Goal: Information Seeking & Learning: Learn about a topic

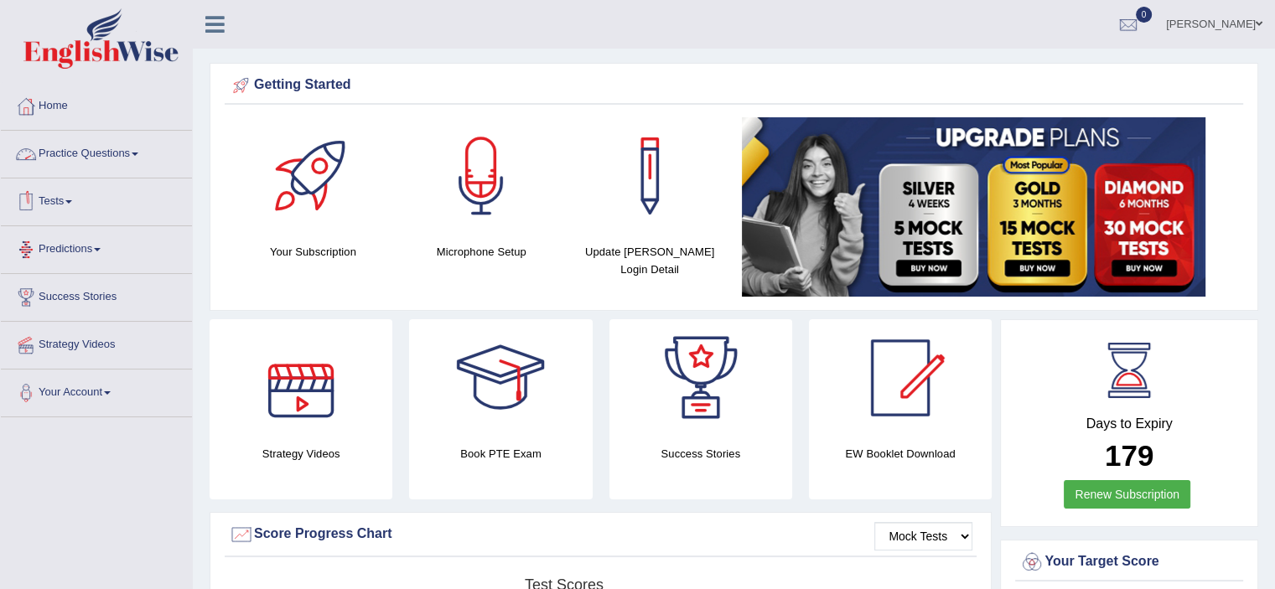
click at [144, 148] on link "Practice Questions" at bounding box center [96, 152] width 191 height 42
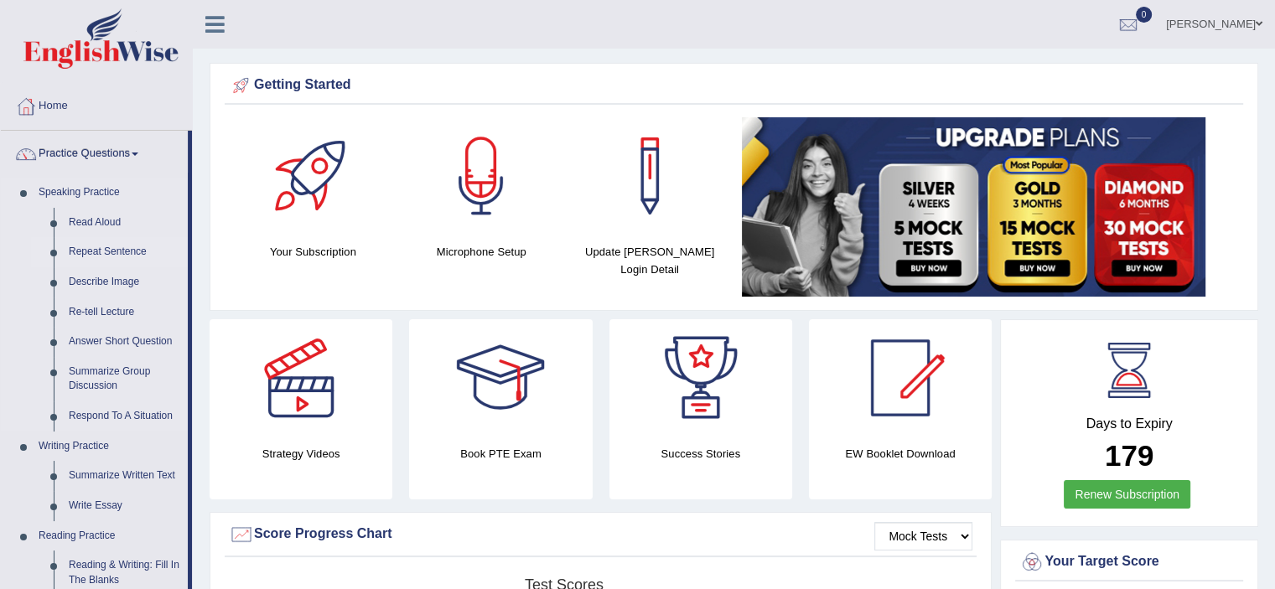
click at [127, 249] on link "Repeat Sentence" at bounding box center [124, 252] width 127 height 30
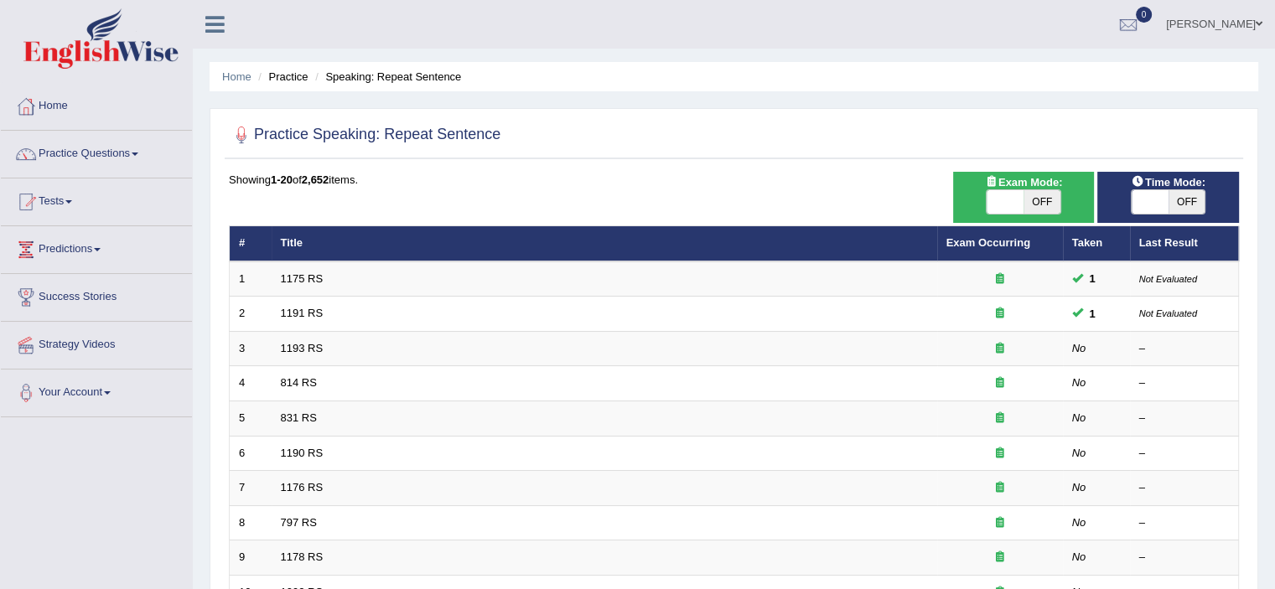
click at [297, 274] on link "1175 RS" at bounding box center [302, 279] width 43 height 13
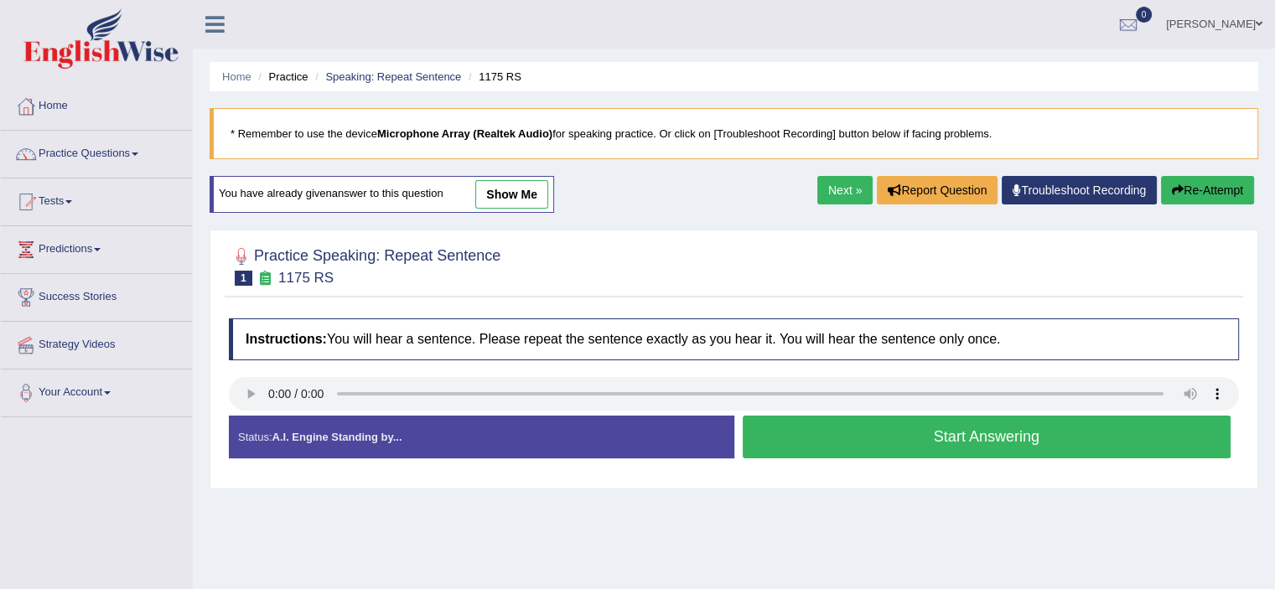
click at [884, 556] on div "Home Practice Speaking: Repeat Sentence 1175 RS * Remember to use the device Mi…" at bounding box center [734, 419] width 1083 height 839
click at [137, 158] on link "Practice Questions" at bounding box center [96, 152] width 191 height 42
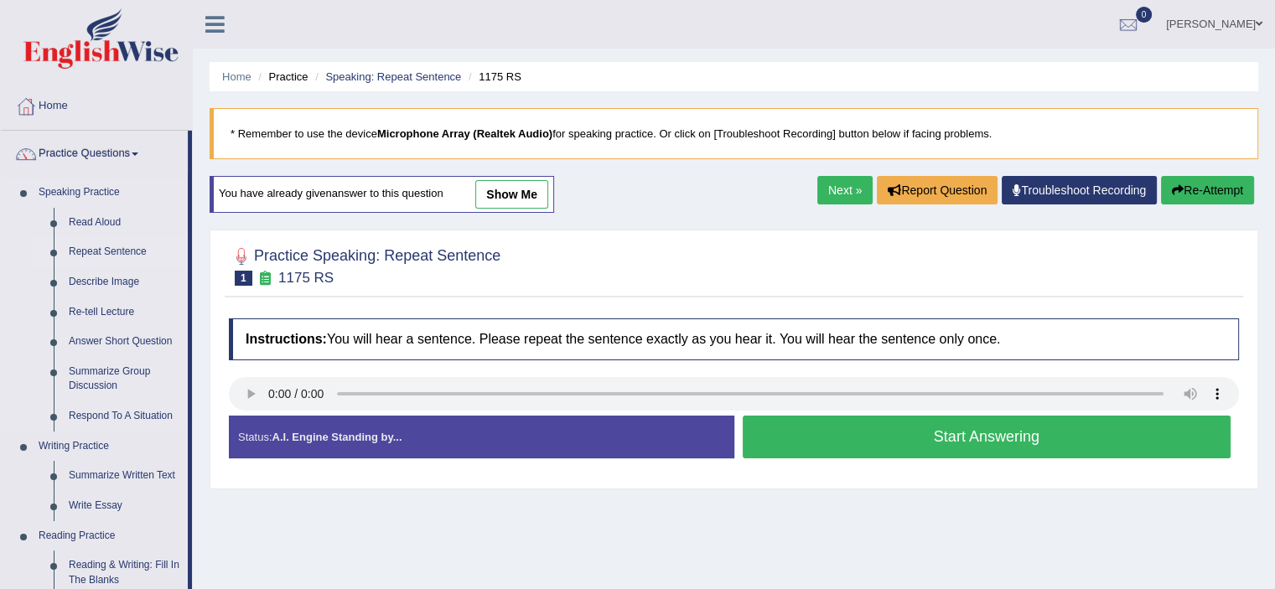
click at [117, 253] on link "Repeat Sentence" at bounding box center [124, 252] width 127 height 30
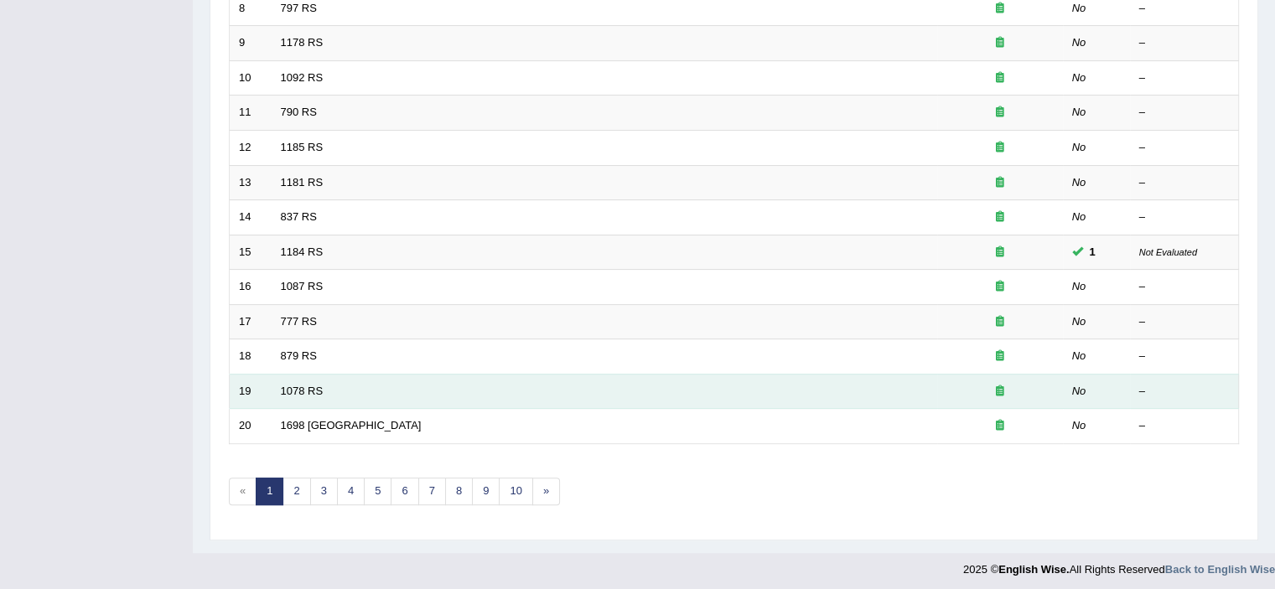
scroll to position [516, 0]
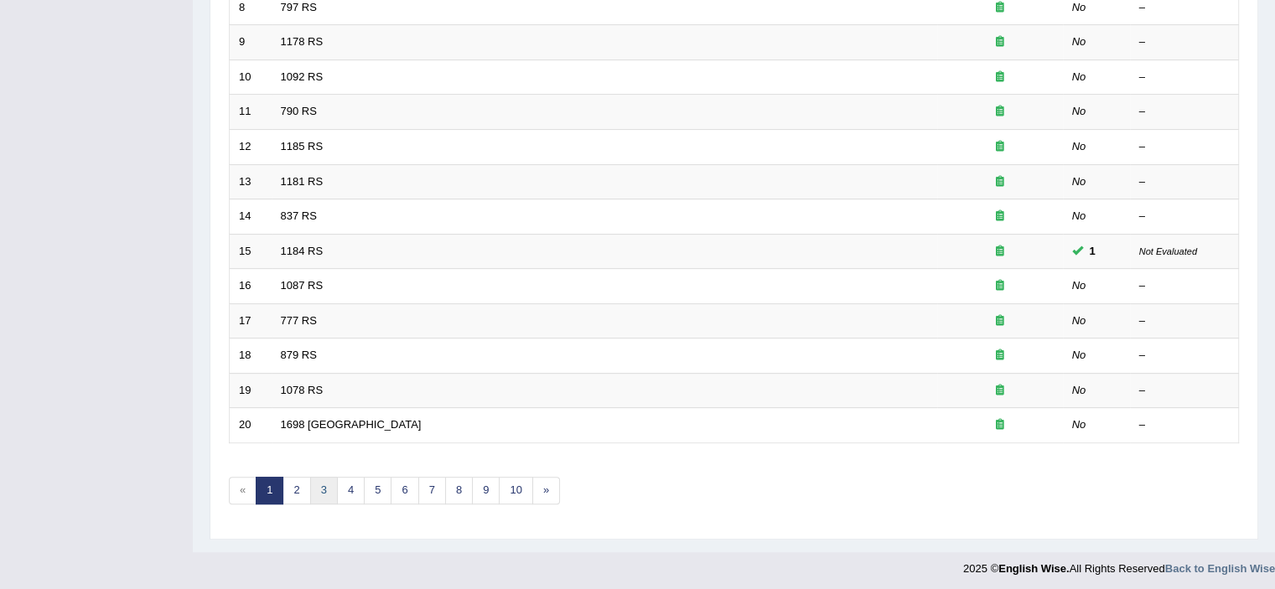
click at [326, 484] on link "3" at bounding box center [324, 491] width 28 height 28
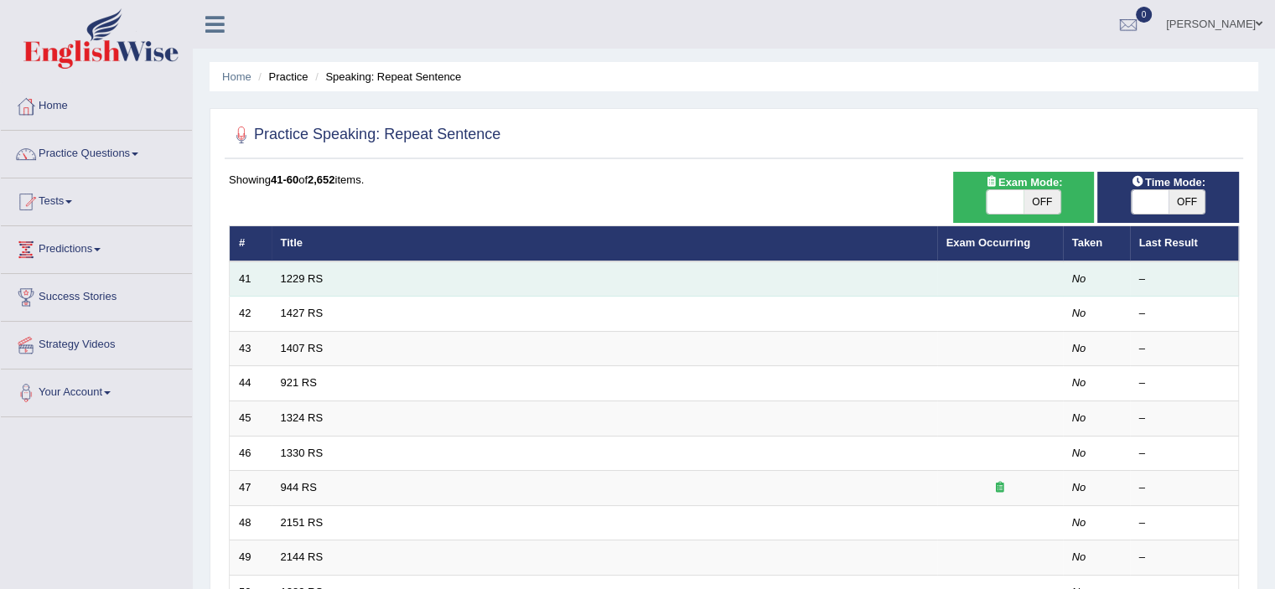
click at [1079, 279] on em "No" at bounding box center [1079, 279] width 14 height 13
click at [291, 277] on link "1229 RS" at bounding box center [302, 279] width 43 height 13
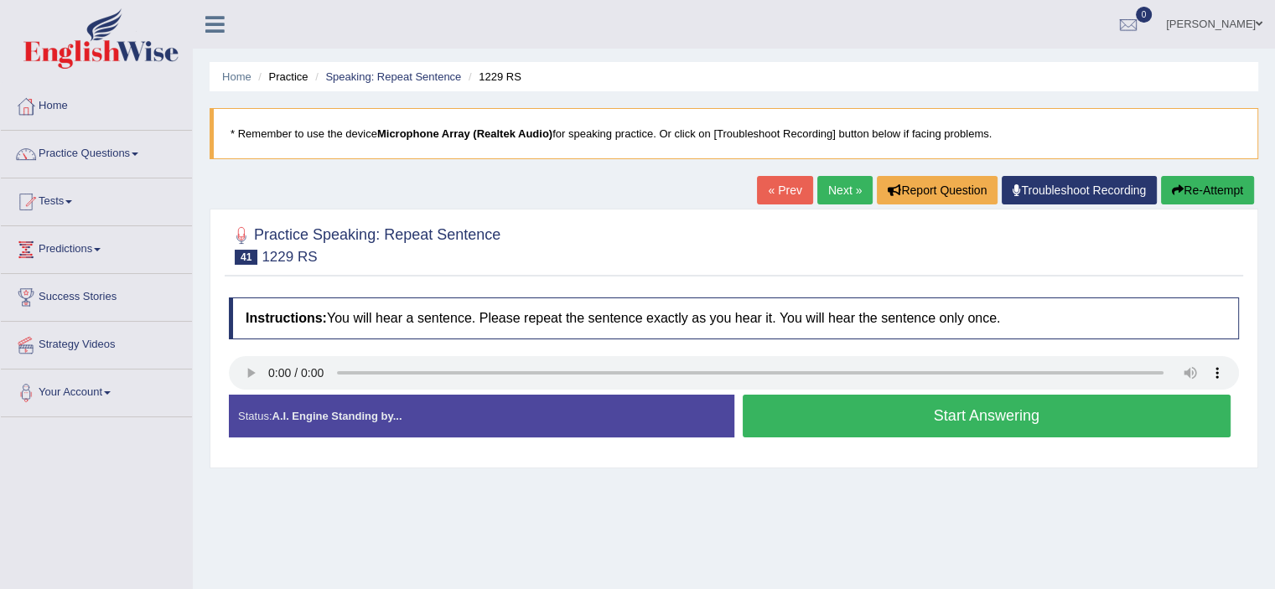
click at [891, 416] on button "Start Answering" at bounding box center [987, 416] width 489 height 43
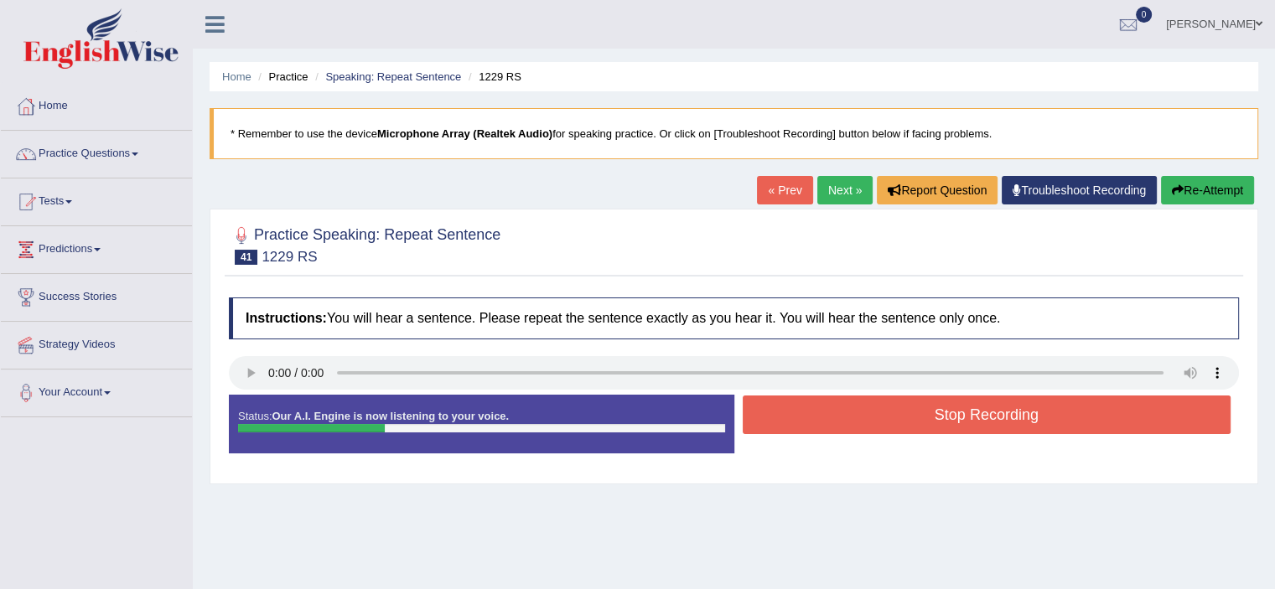
click at [891, 416] on button "Stop Recording" at bounding box center [987, 415] width 489 height 39
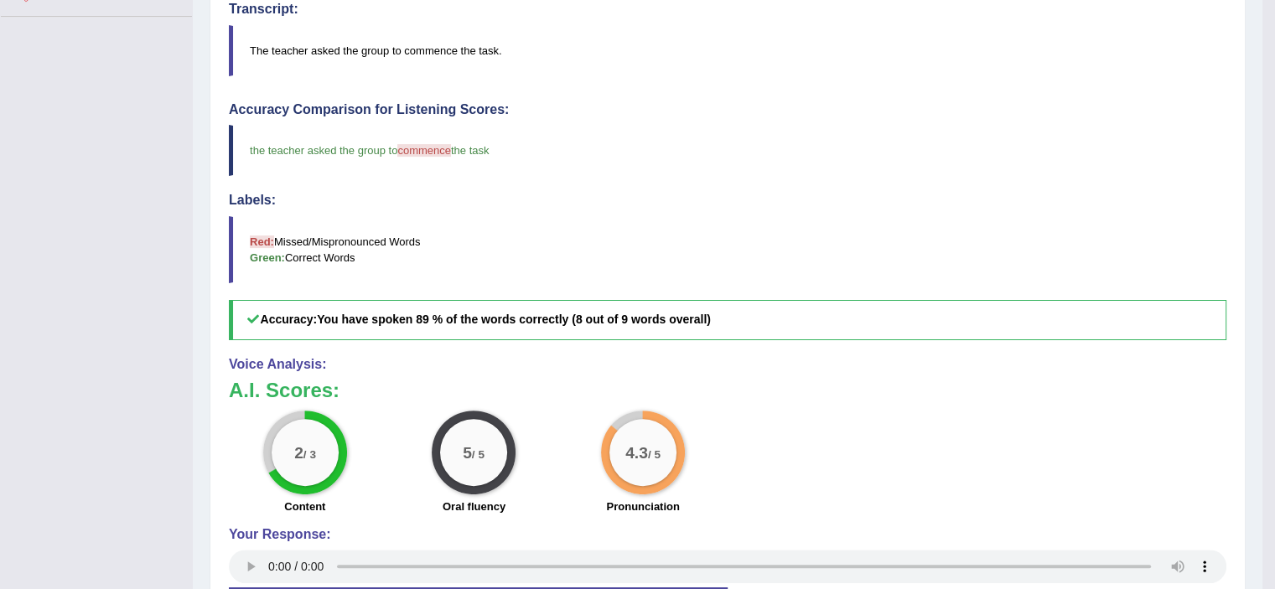
scroll to position [541, 0]
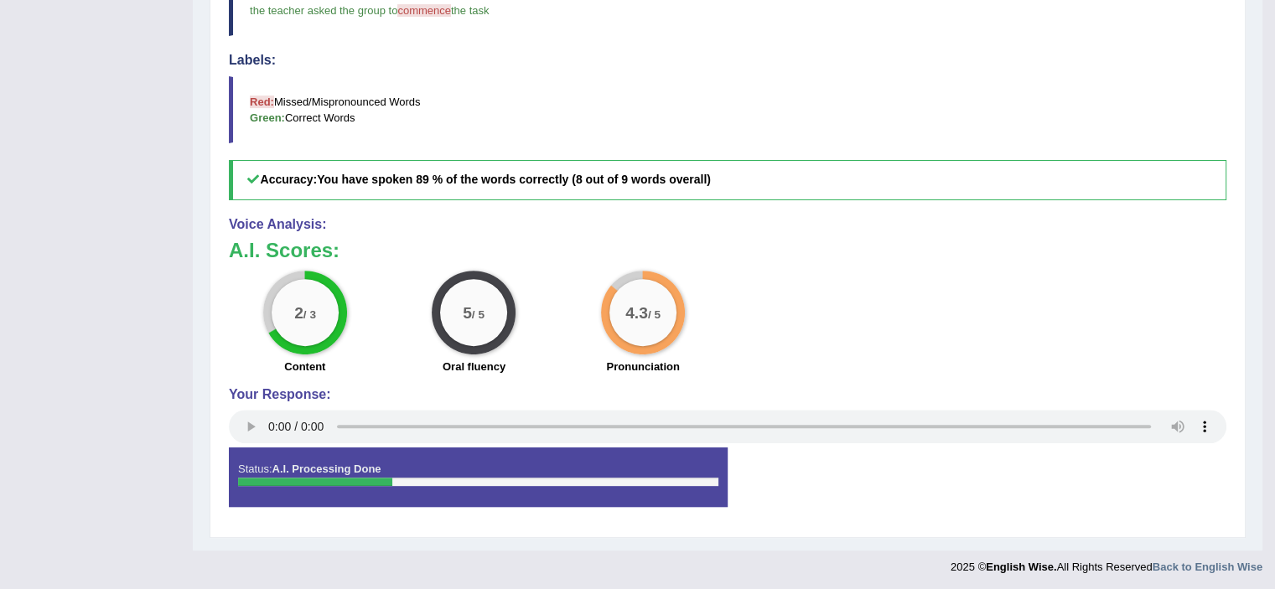
click at [634, 303] on big "4.3" at bounding box center [637, 312] width 23 height 18
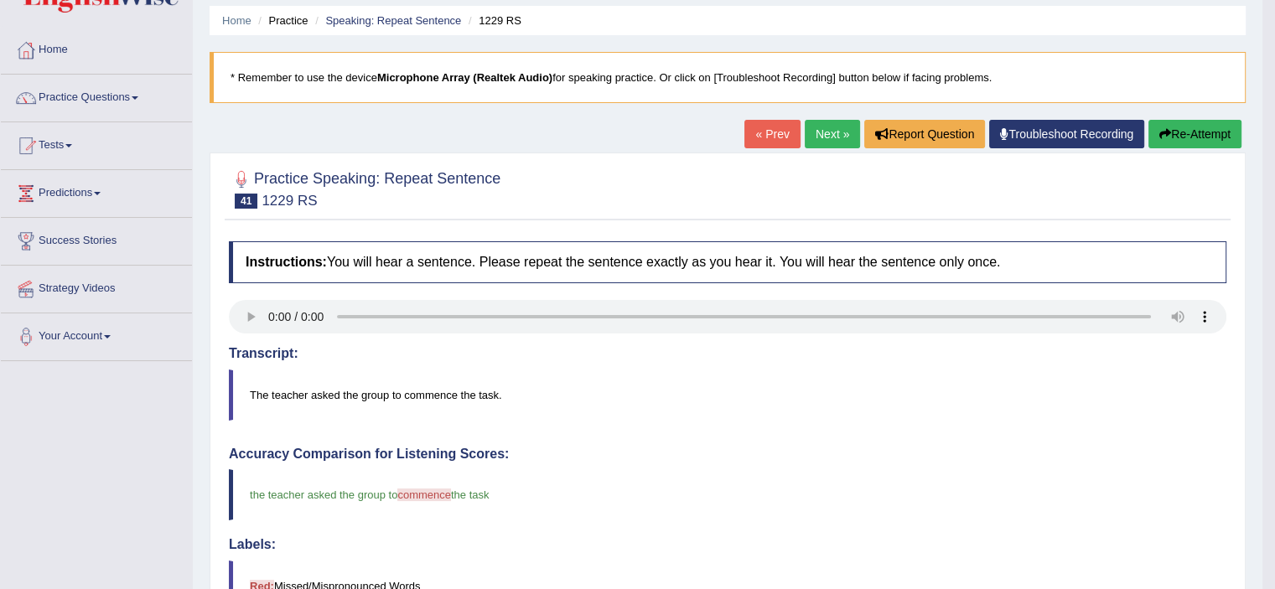
scroll to position [0, 0]
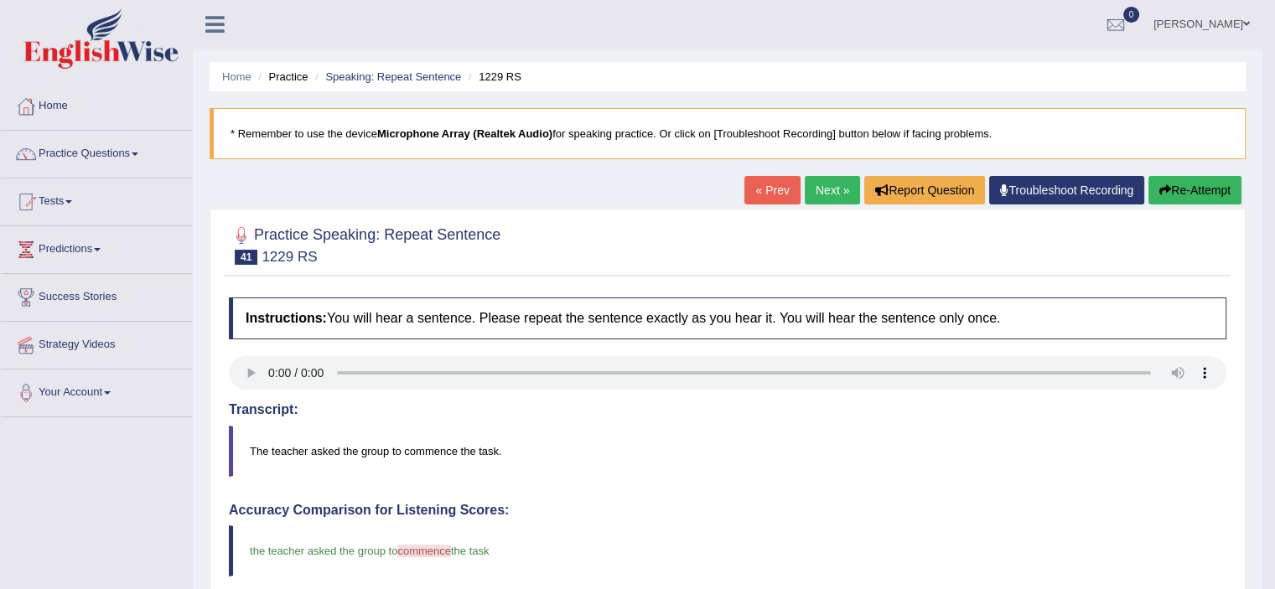
click at [1196, 188] on button "Re-Attempt" at bounding box center [1195, 190] width 93 height 29
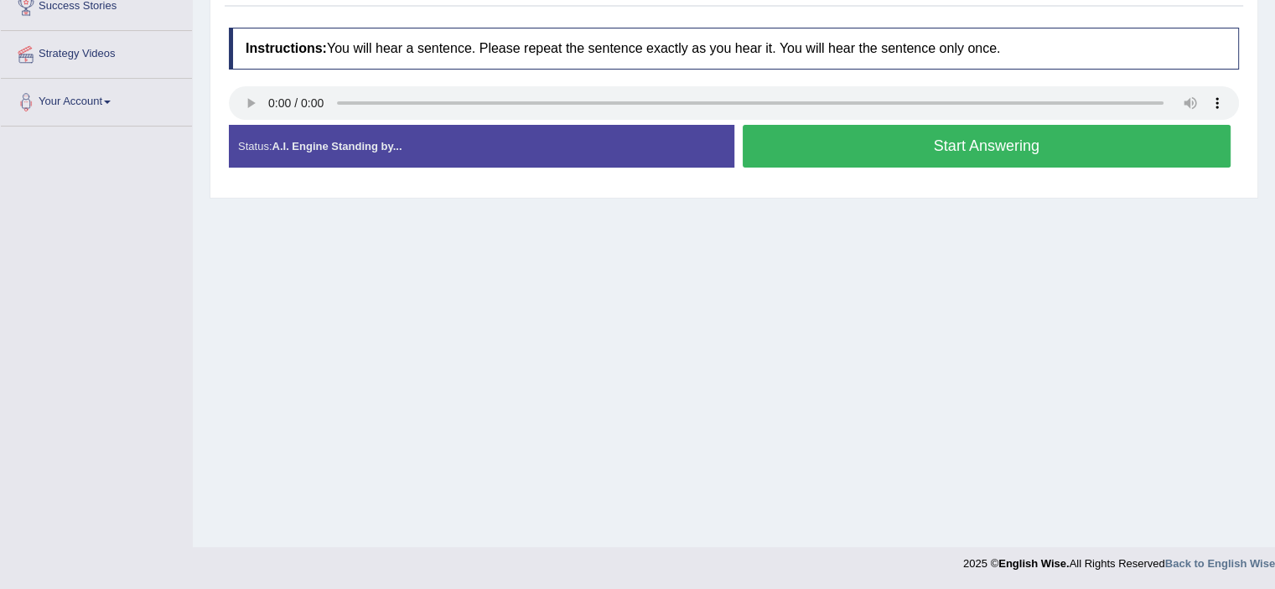
scroll to position [39, 0]
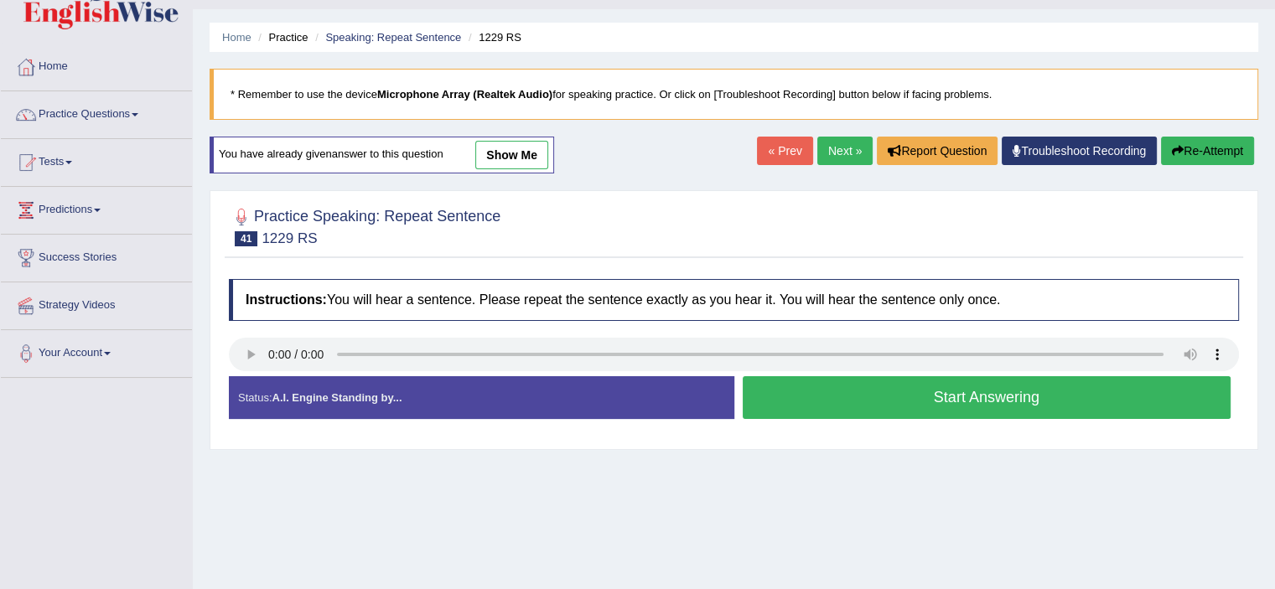
click at [983, 404] on button "Start Answering" at bounding box center [987, 398] width 489 height 43
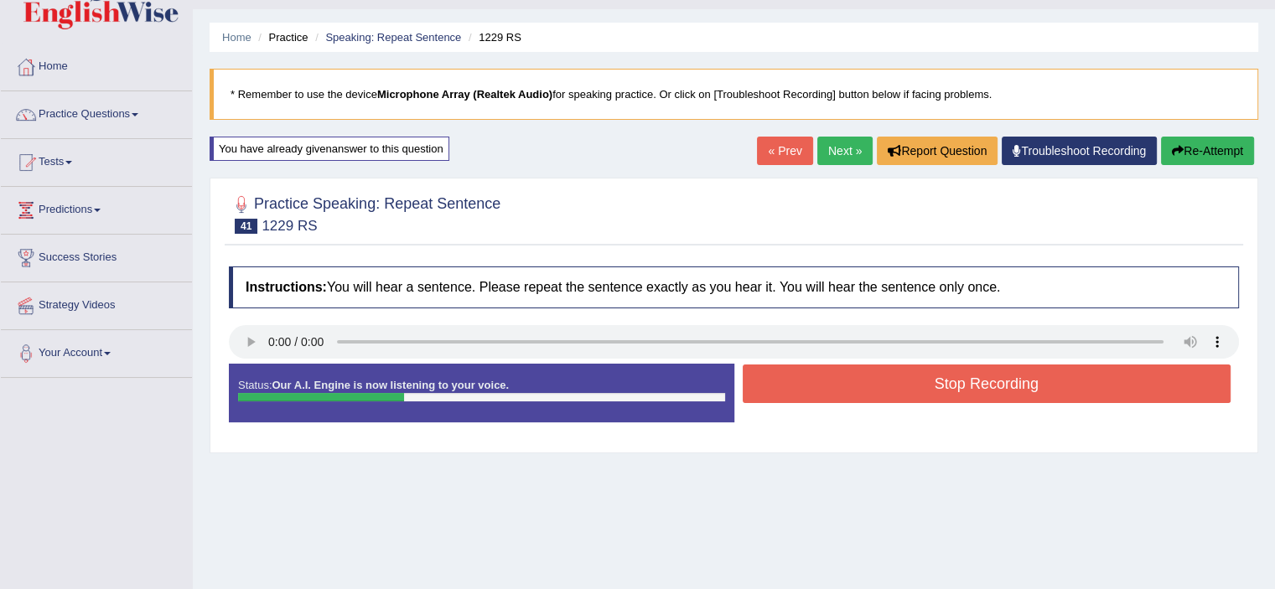
click at [997, 378] on button "Stop Recording" at bounding box center [987, 384] width 489 height 39
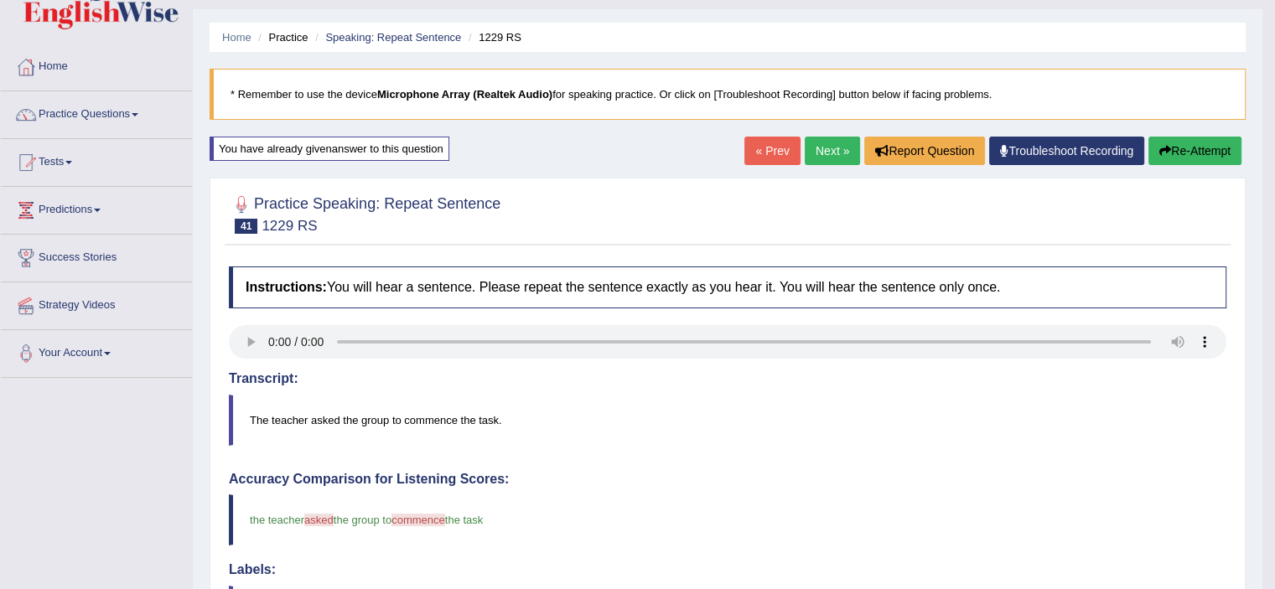
click at [838, 143] on link "Next »" at bounding box center [832, 151] width 55 height 29
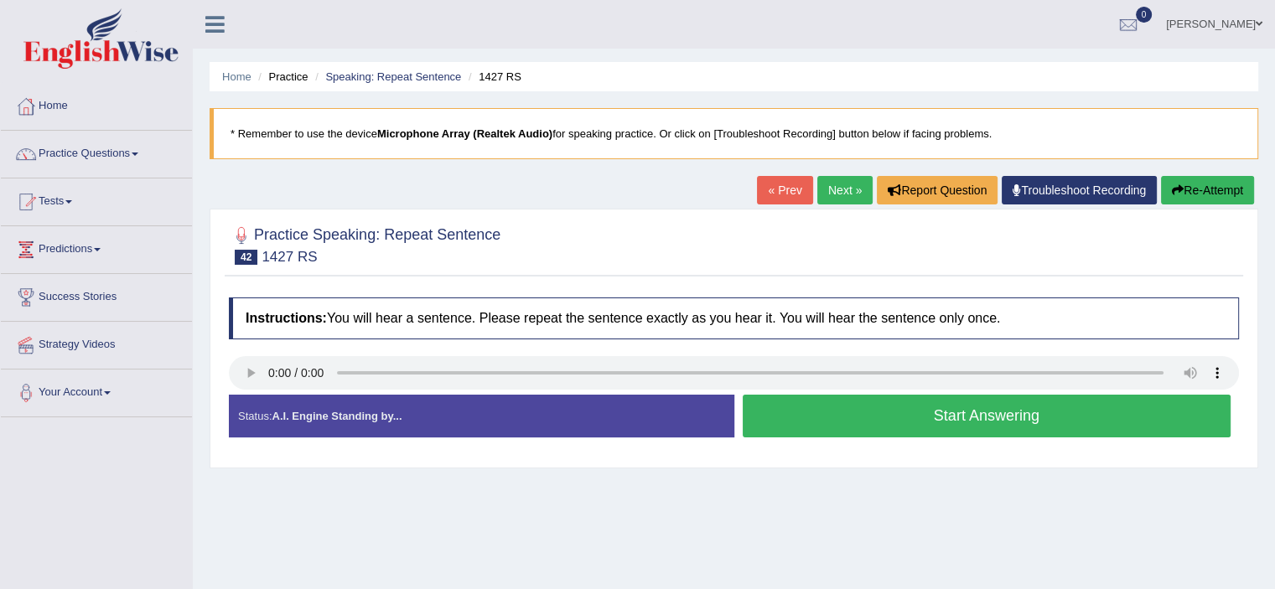
click at [852, 407] on button "Start Answering" at bounding box center [987, 416] width 489 height 43
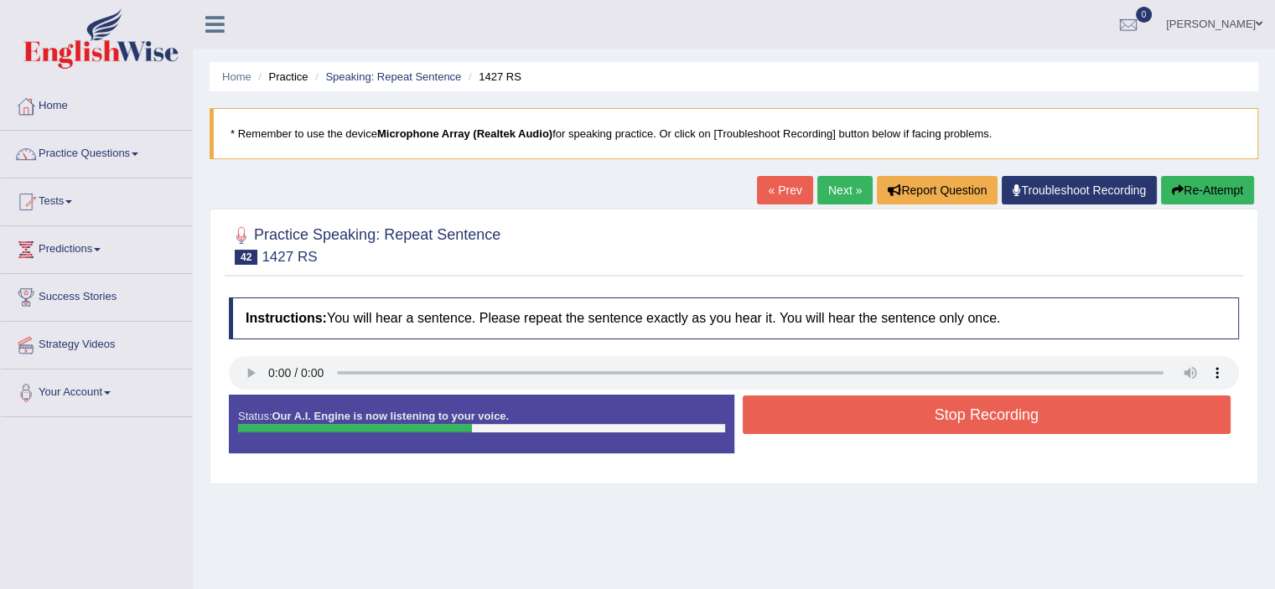
click at [852, 407] on button "Stop Recording" at bounding box center [987, 415] width 489 height 39
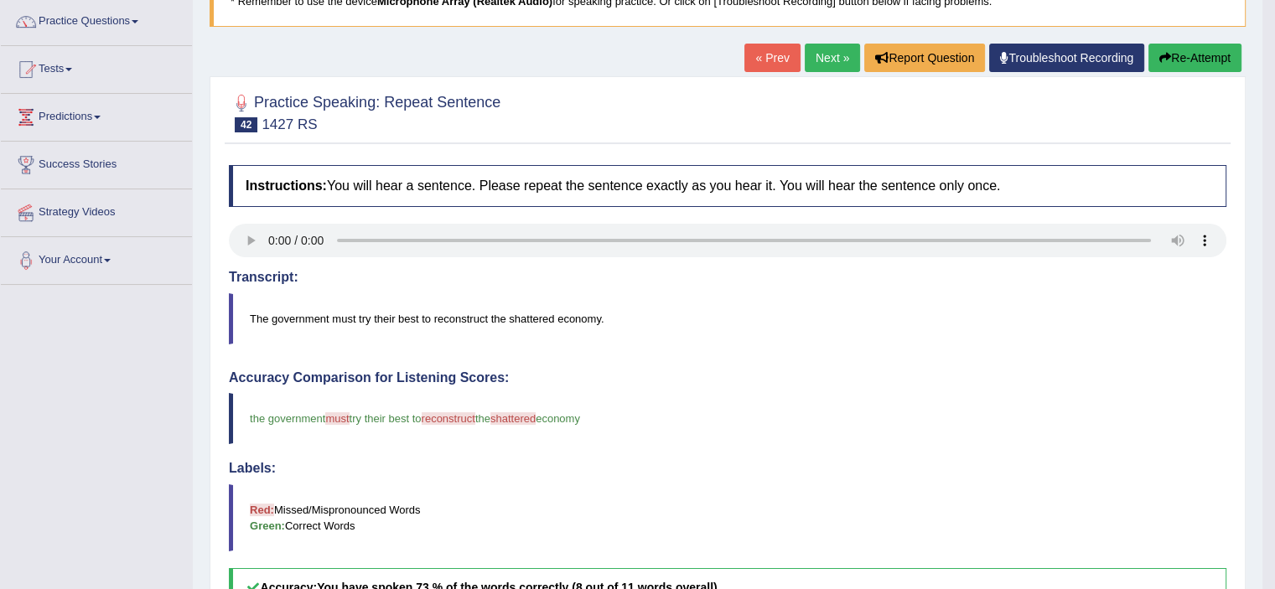
scroll to position [84, 0]
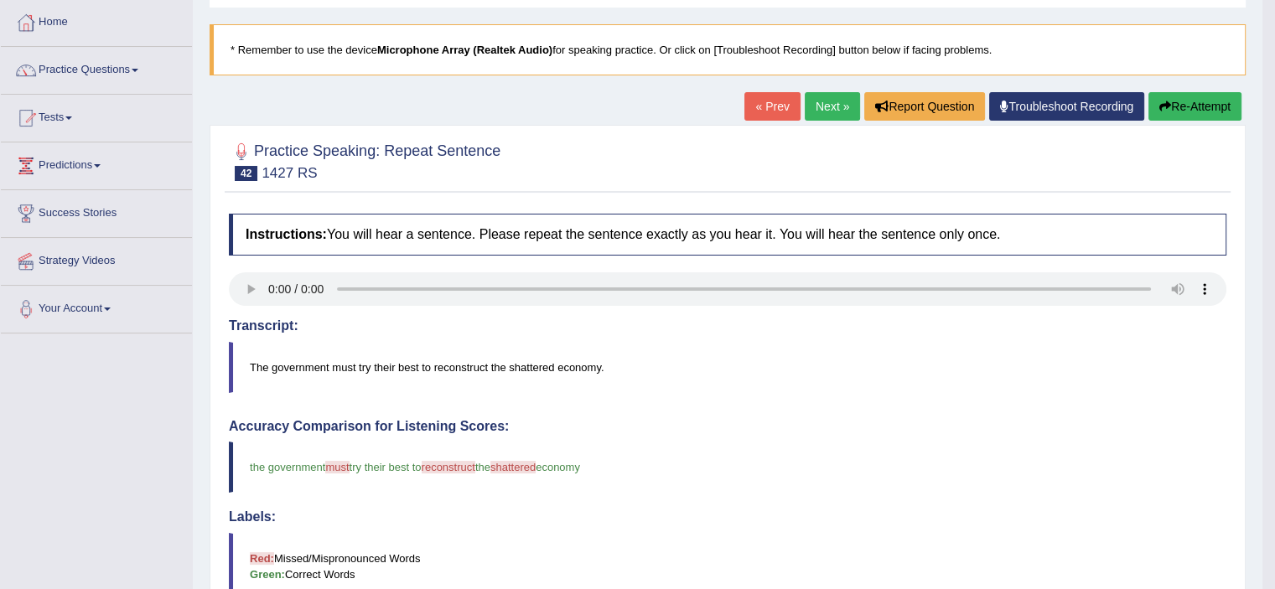
click at [833, 107] on link "Next »" at bounding box center [832, 106] width 55 height 29
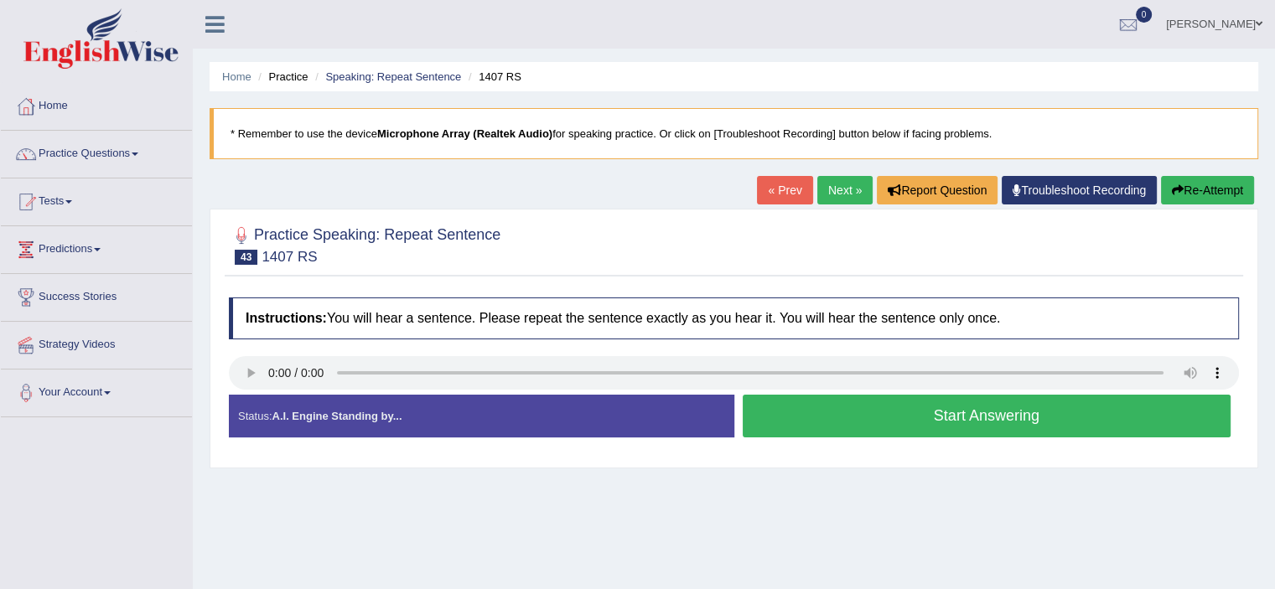
click at [869, 406] on button "Start Answering" at bounding box center [987, 416] width 489 height 43
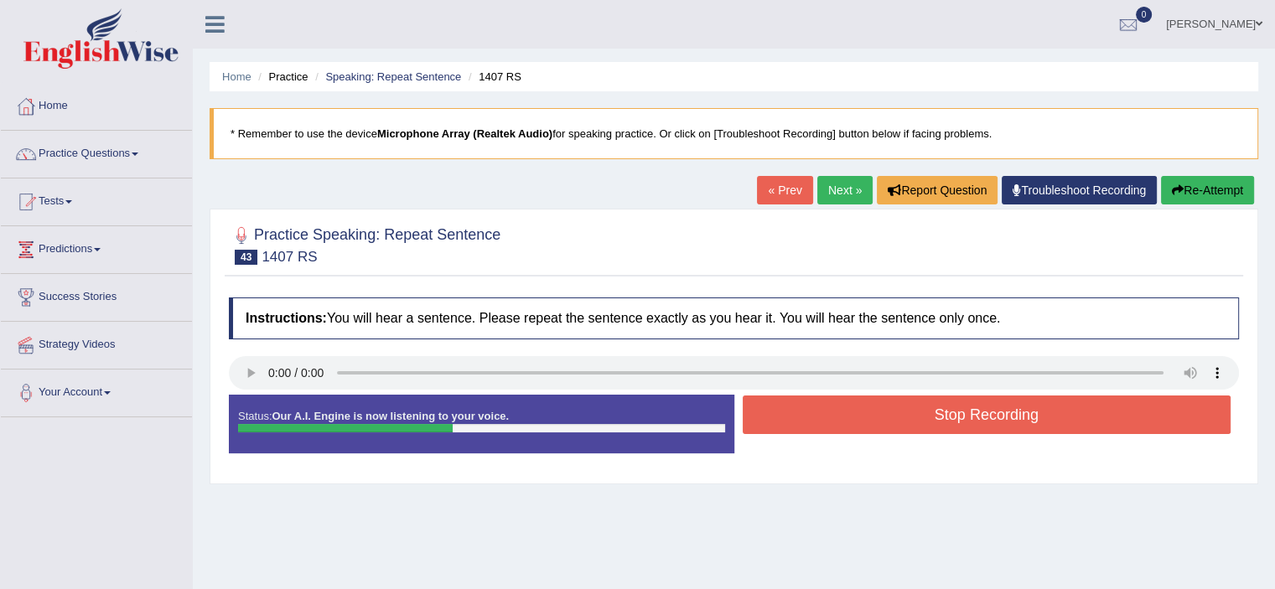
click at [869, 406] on button "Stop Recording" at bounding box center [987, 415] width 489 height 39
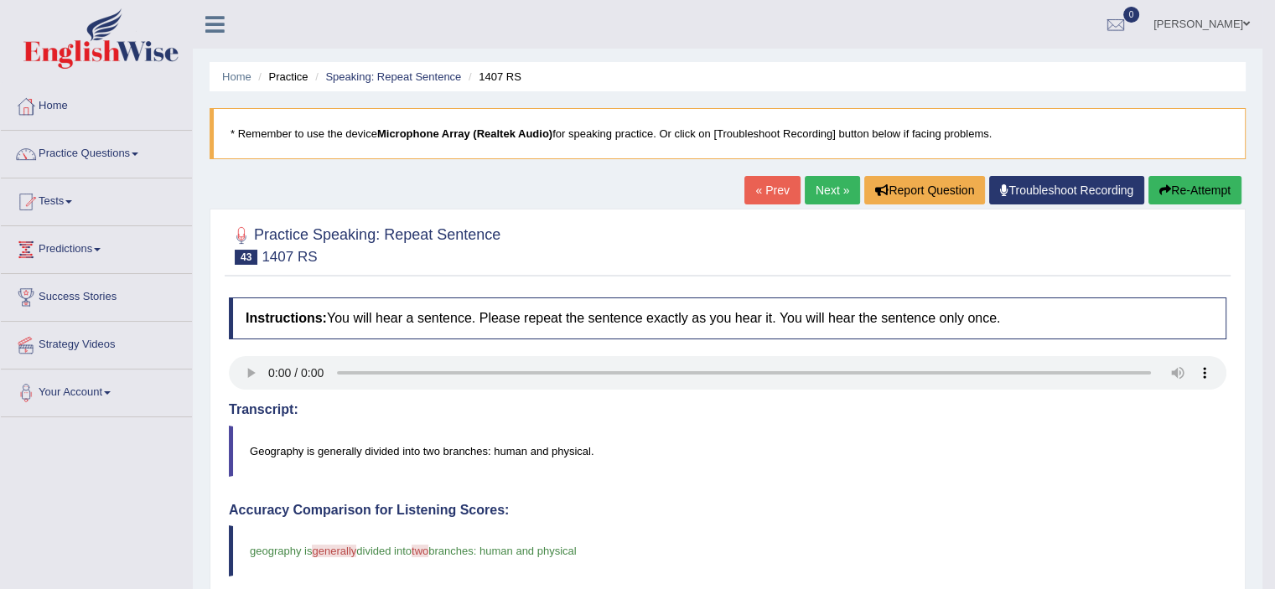
click at [812, 190] on link "Next »" at bounding box center [832, 190] width 55 height 29
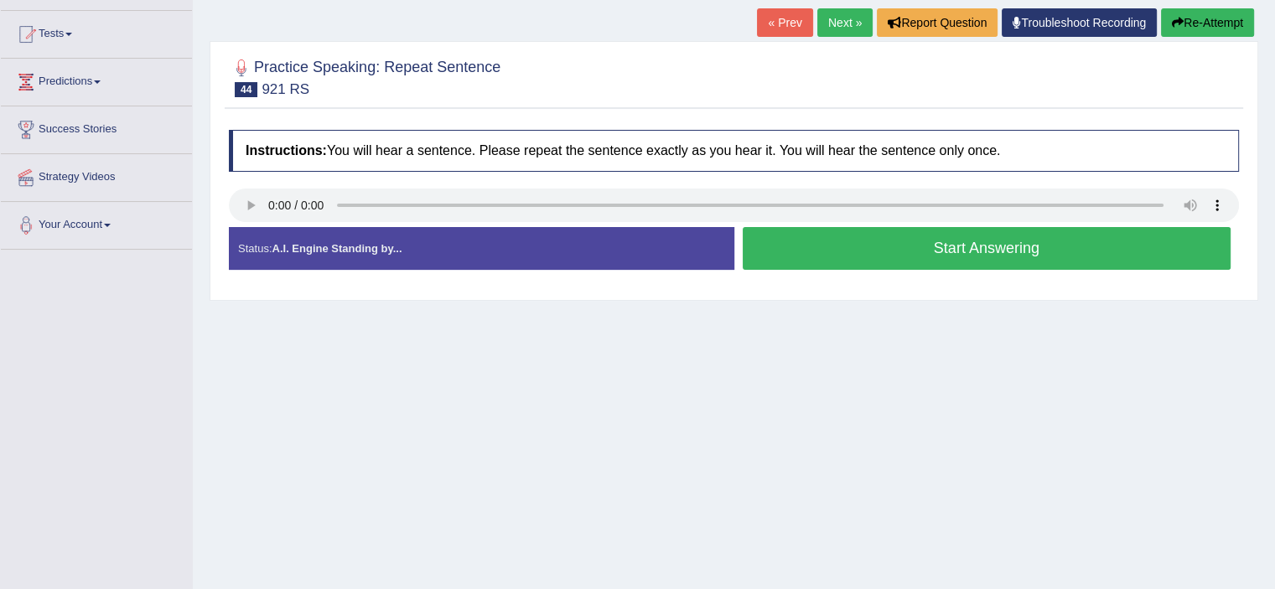
click at [886, 244] on button "Start Answering" at bounding box center [987, 248] width 489 height 43
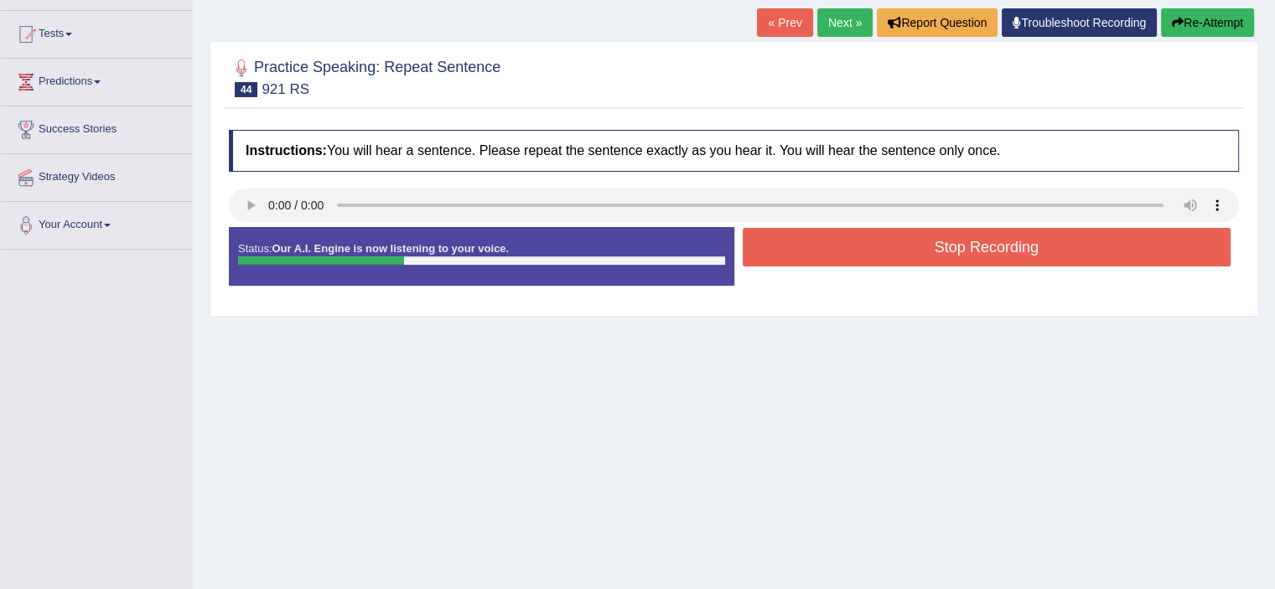
click at [886, 244] on button "Stop Recording" at bounding box center [987, 247] width 489 height 39
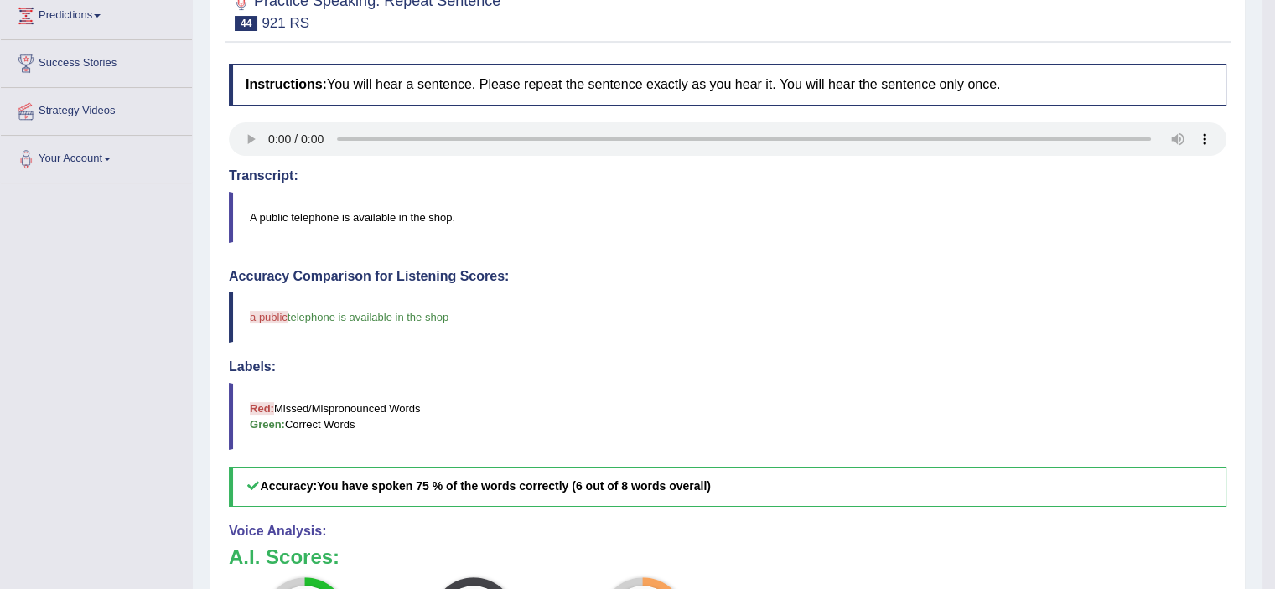
scroll to position [38, 0]
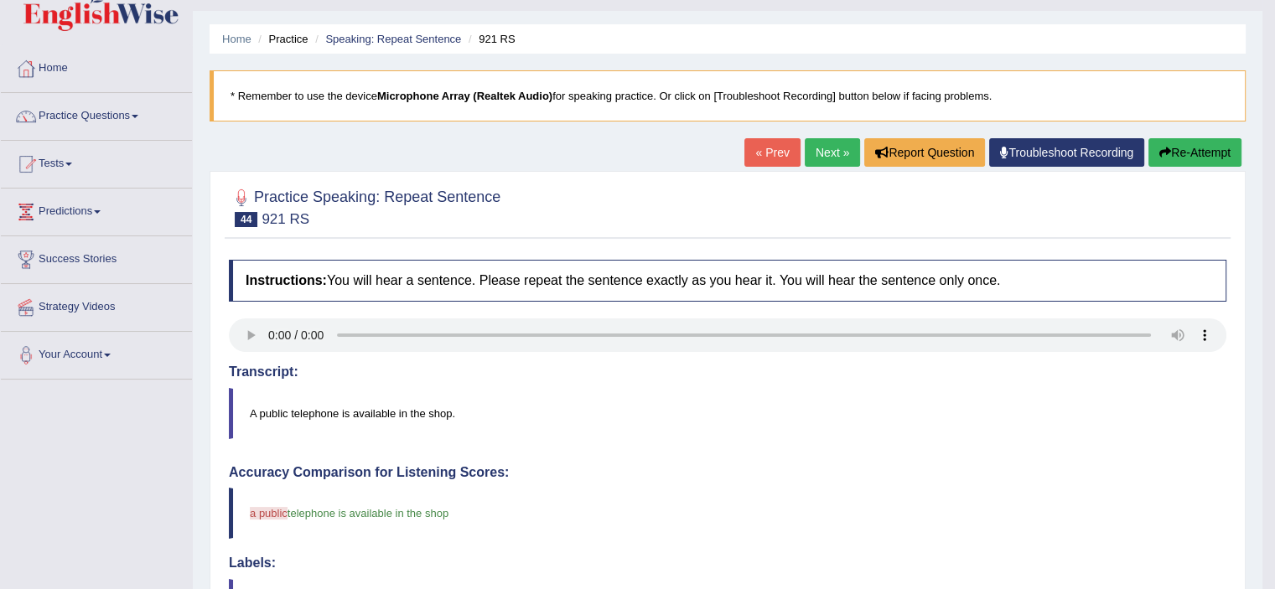
click at [1202, 157] on button "Re-Attempt" at bounding box center [1195, 152] width 93 height 29
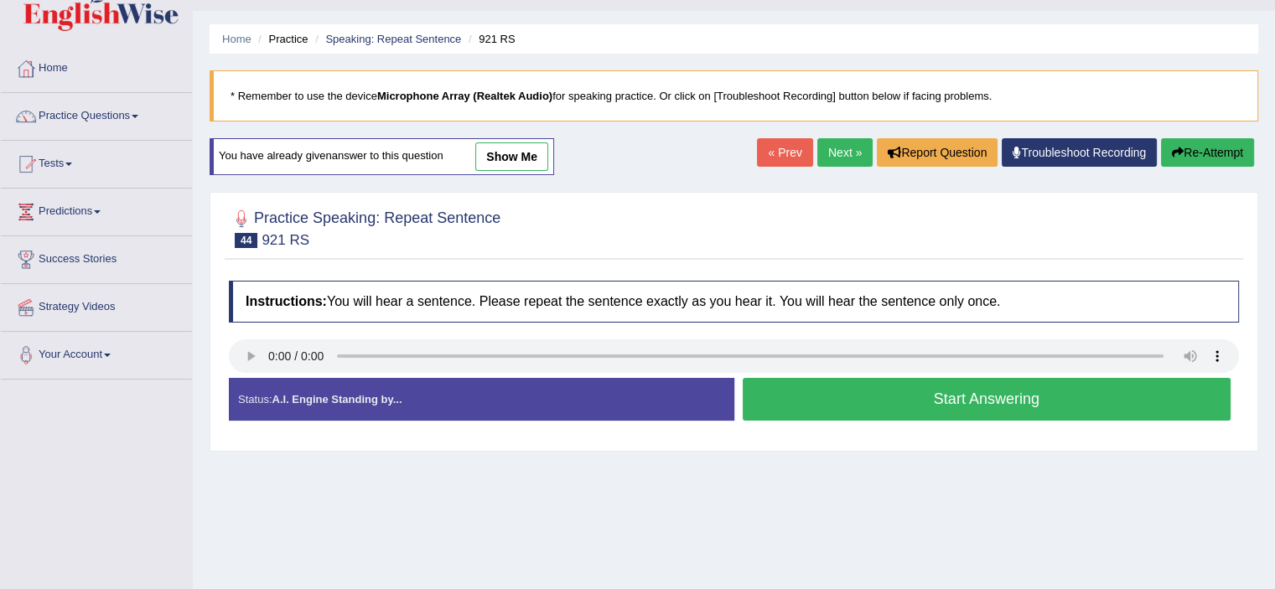
click at [830, 404] on button "Start Answering" at bounding box center [987, 399] width 489 height 43
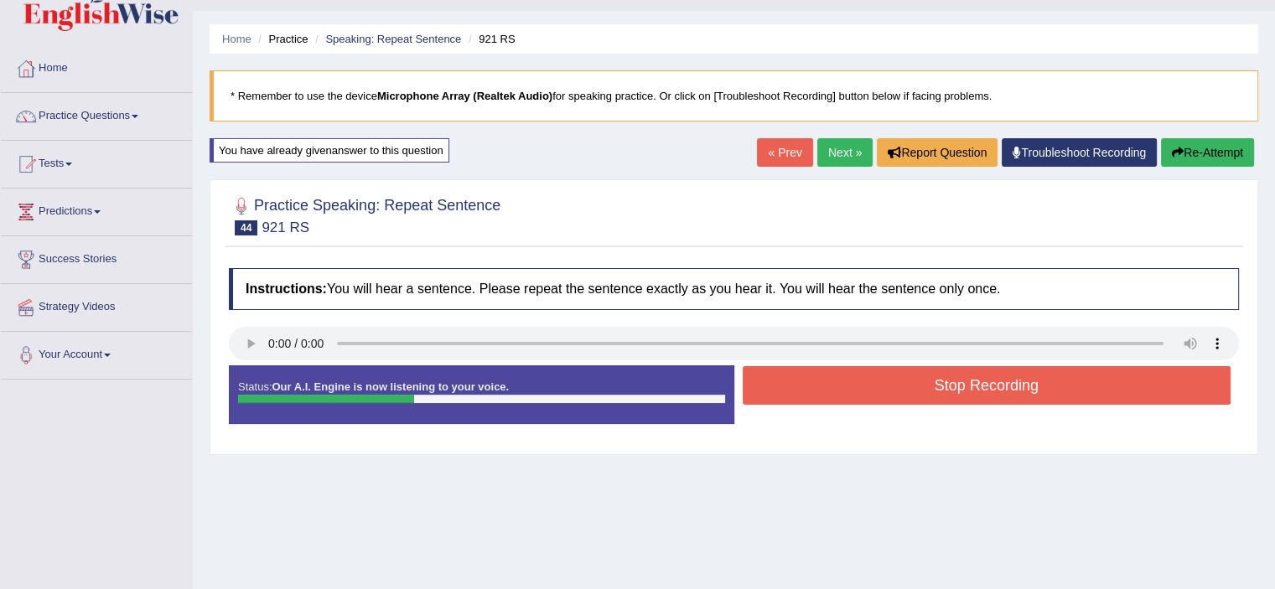
click at [847, 380] on button "Stop Recording" at bounding box center [987, 385] width 489 height 39
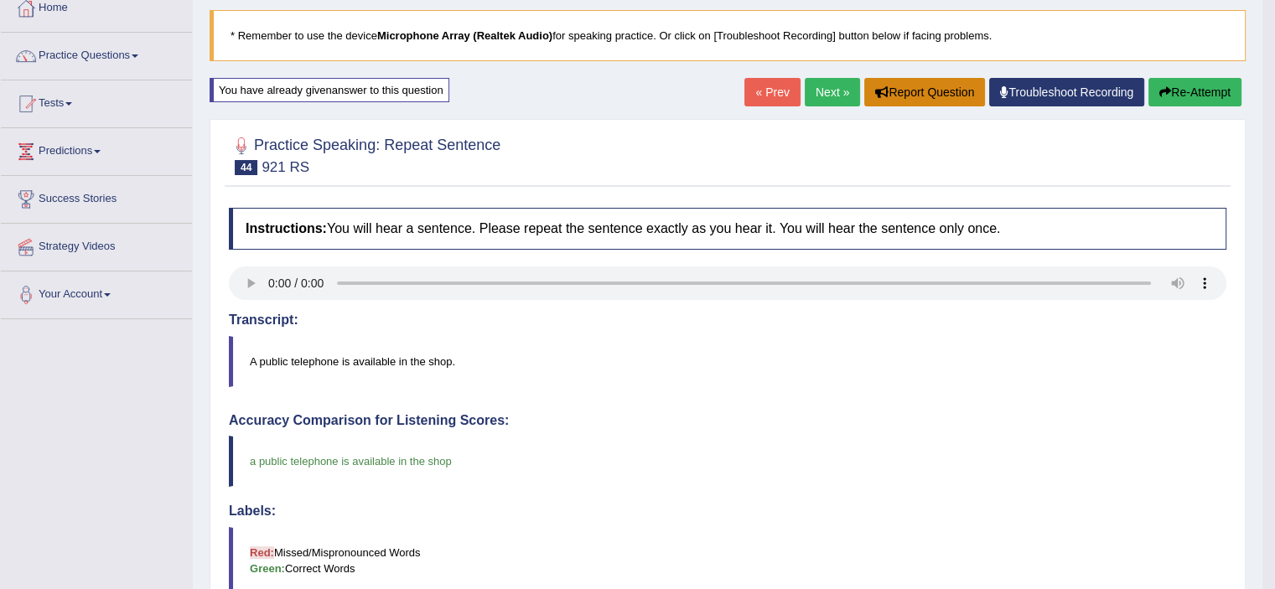
scroll to position [47, 0]
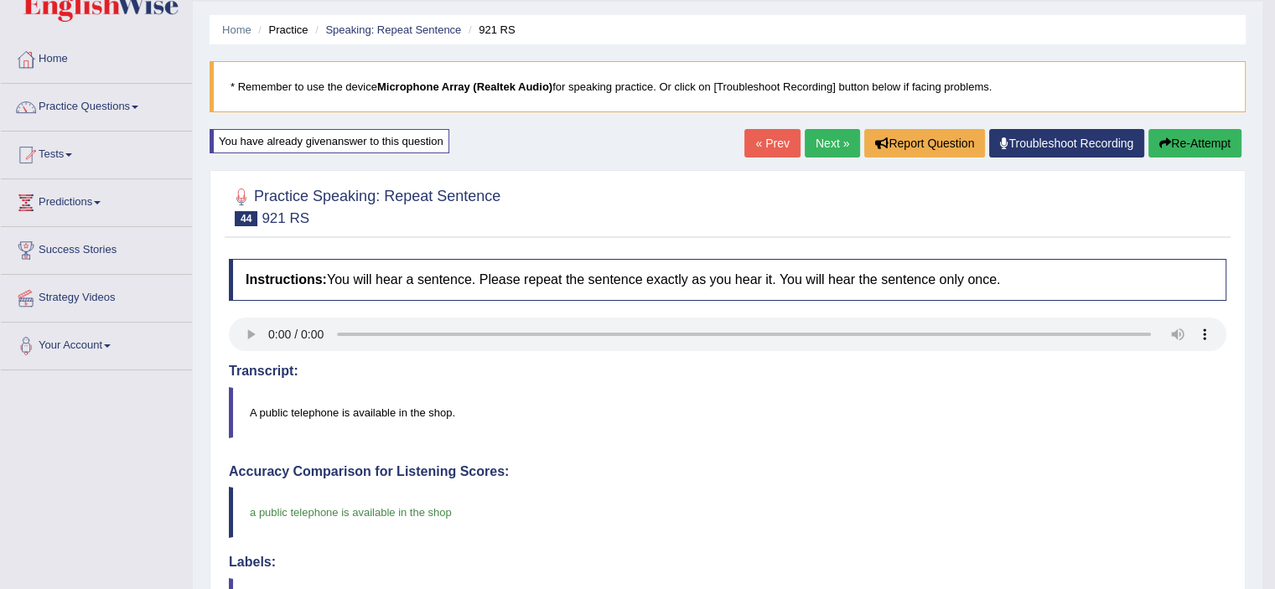
click at [1187, 135] on button "Re-Attempt" at bounding box center [1195, 143] width 93 height 29
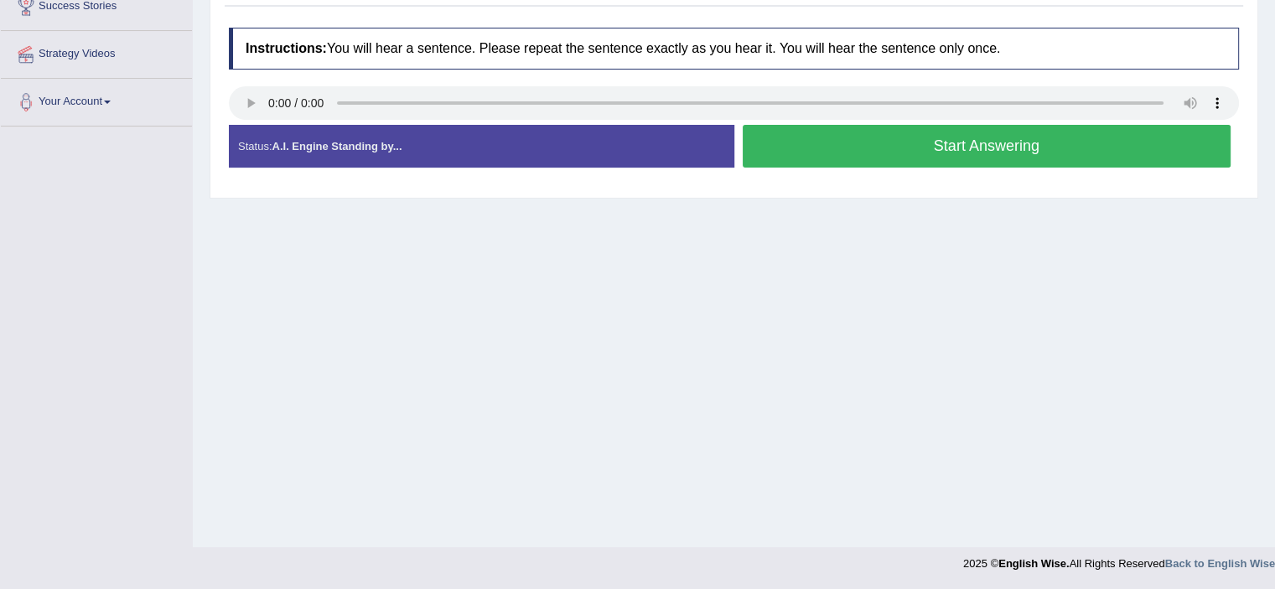
click at [939, 141] on button "Start Answering" at bounding box center [987, 146] width 489 height 43
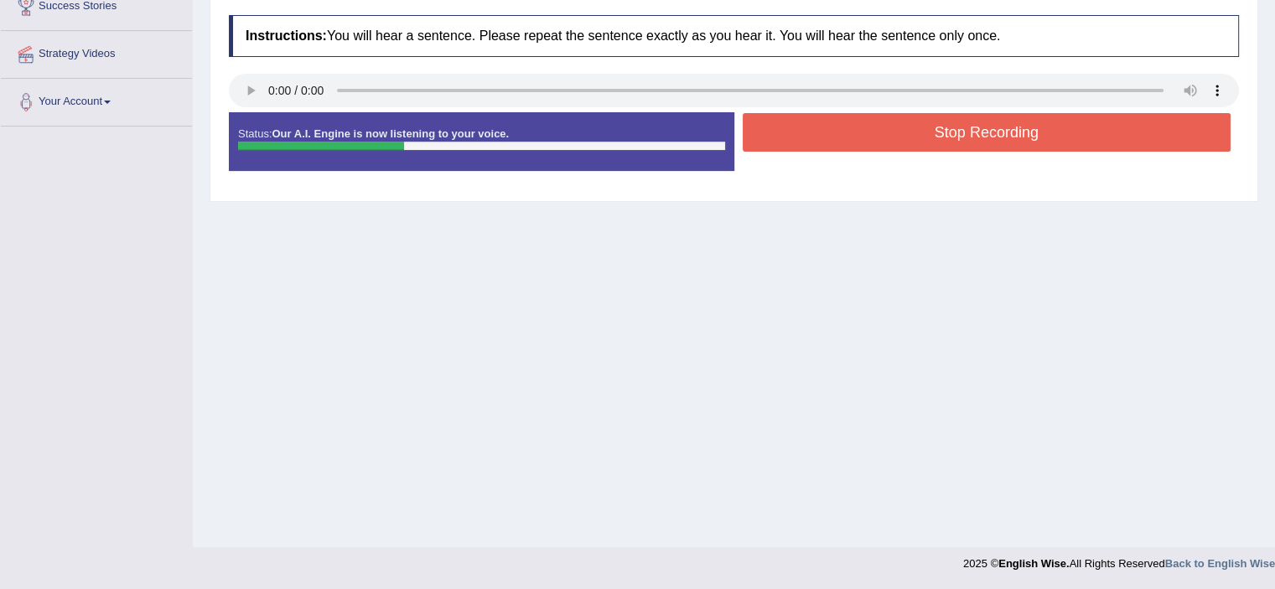
click at [939, 141] on button "Stop Recording" at bounding box center [987, 132] width 489 height 39
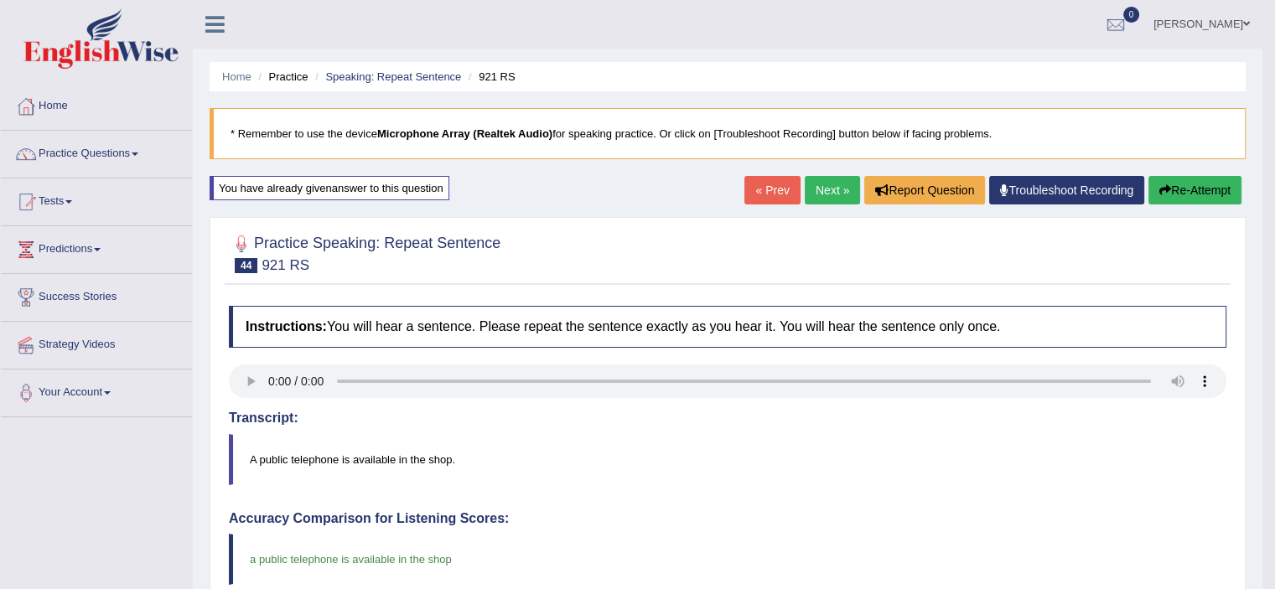
click at [1201, 178] on button "Re-Attempt" at bounding box center [1195, 190] width 93 height 29
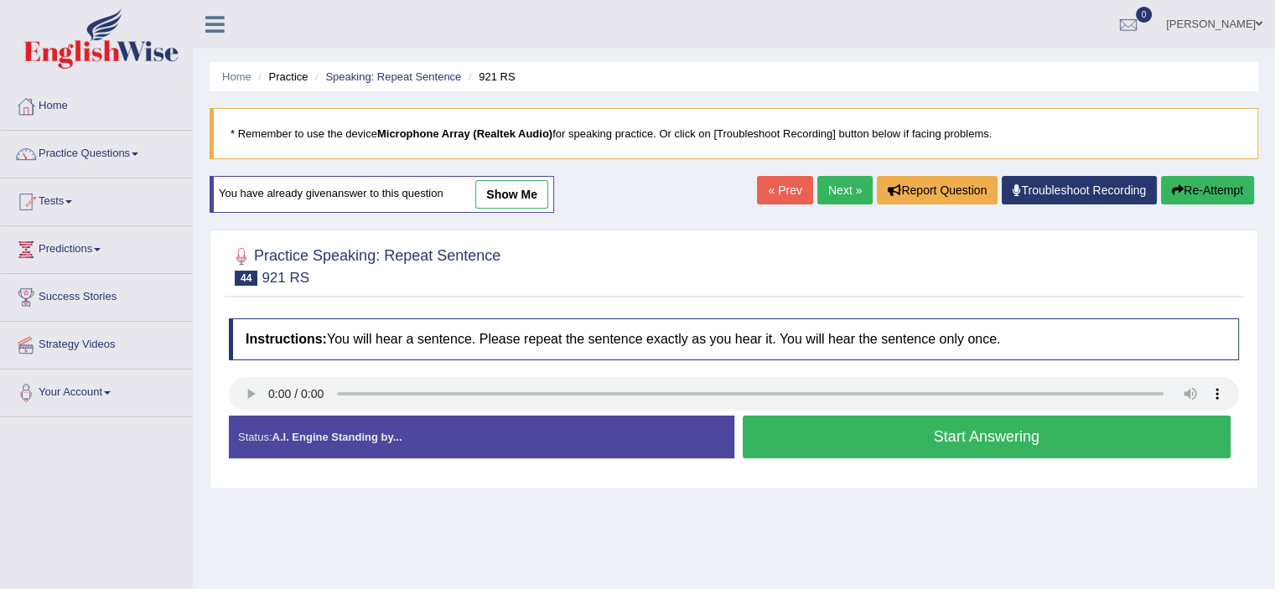
click at [1049, 435] on button "Start Answering" at bounding box center [987, 437] width 489 height 43
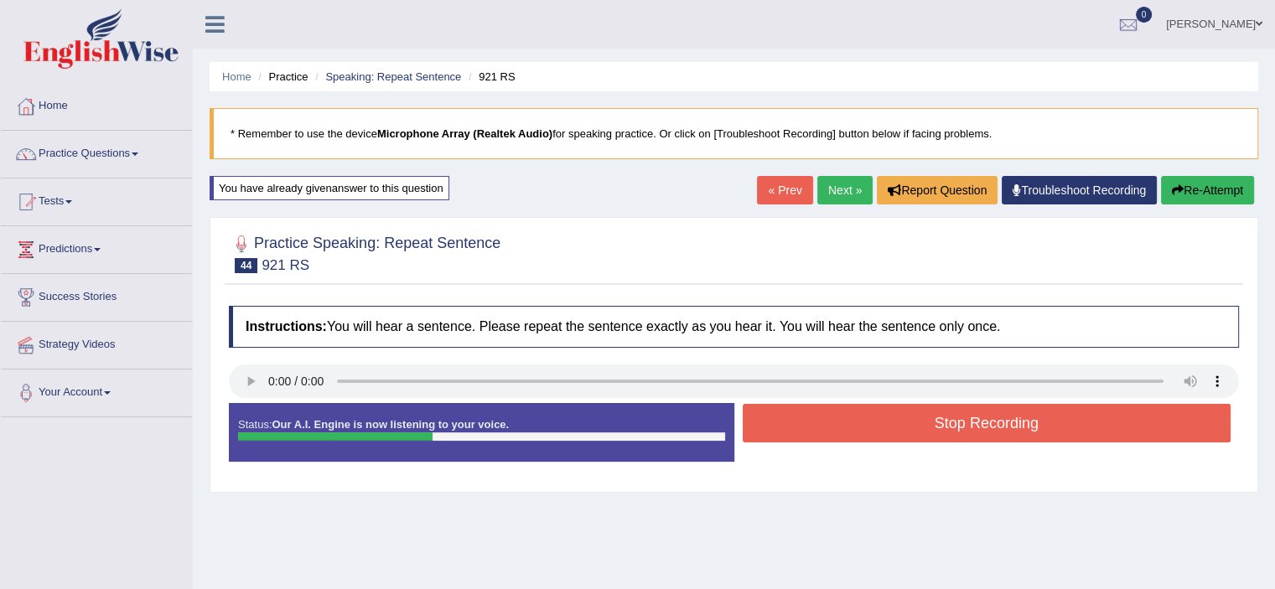
click at [1049, 435] on button "Stop Recording" at bounding box center [987, 423] width 489 height 39
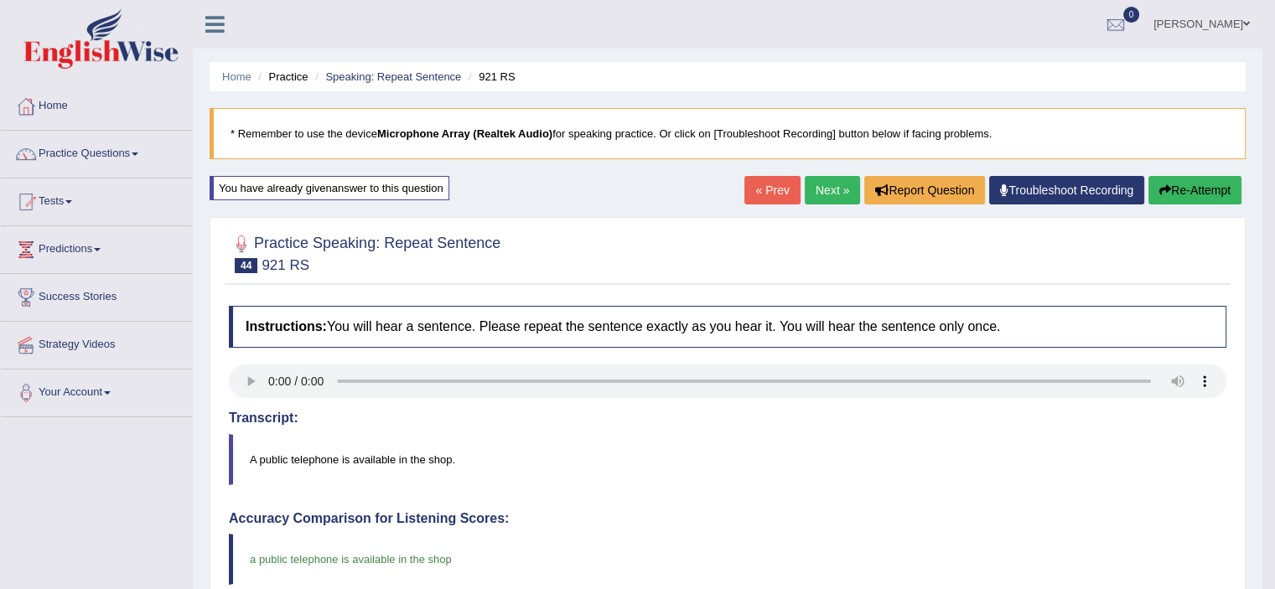
click at [818, 193] on link "Next »" at bounding box center [832, 190] width 55 height 29
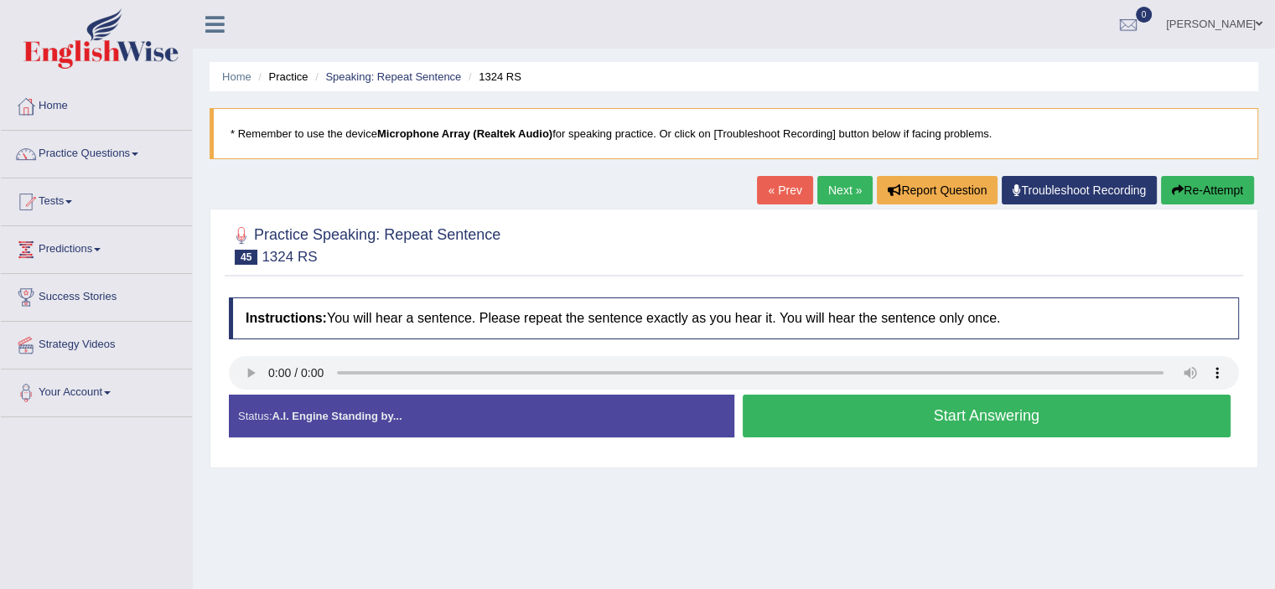
click at [919, 416] on button "Start Answering" at bounding box center [987, 416] width 489 height 43
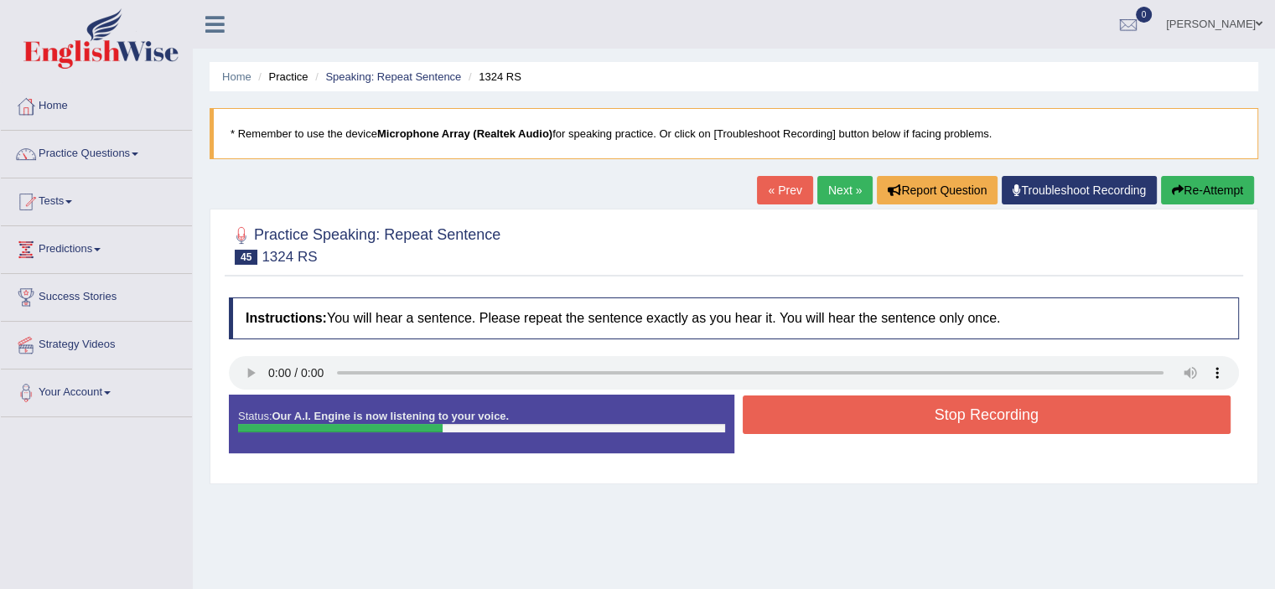
click at [919, 416] on button "Stop Recording" at bounding box center [987, 415] width 489 height 39
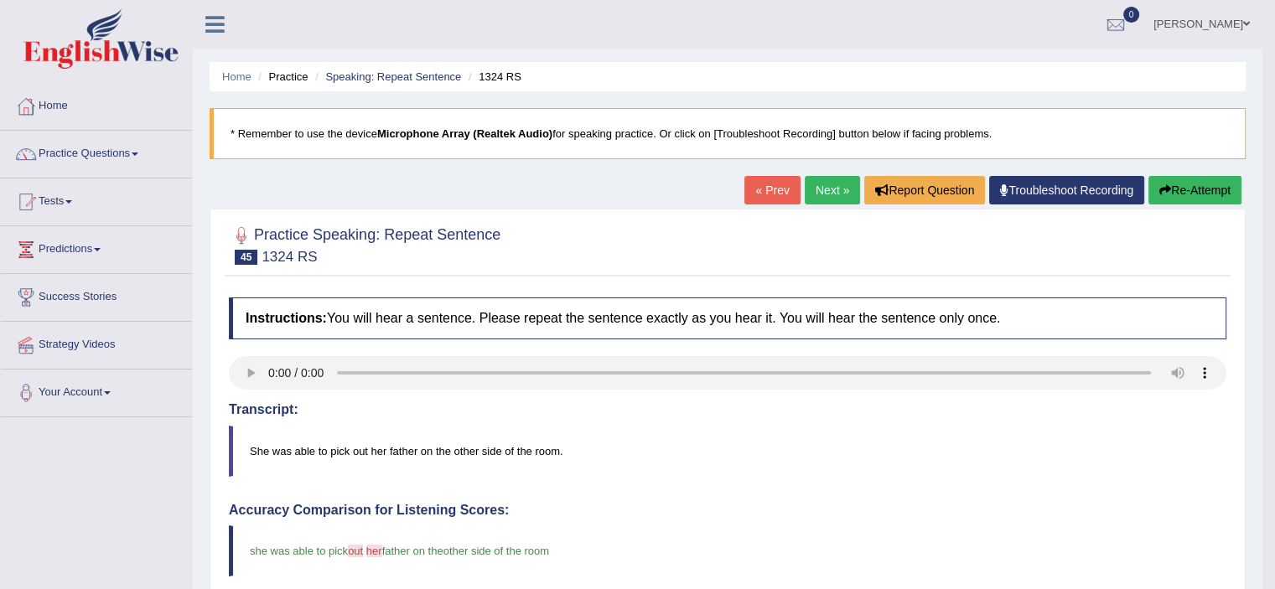
click at [818, 187] on link "Next »" at bounding box center [832, 190] width 55 height 29
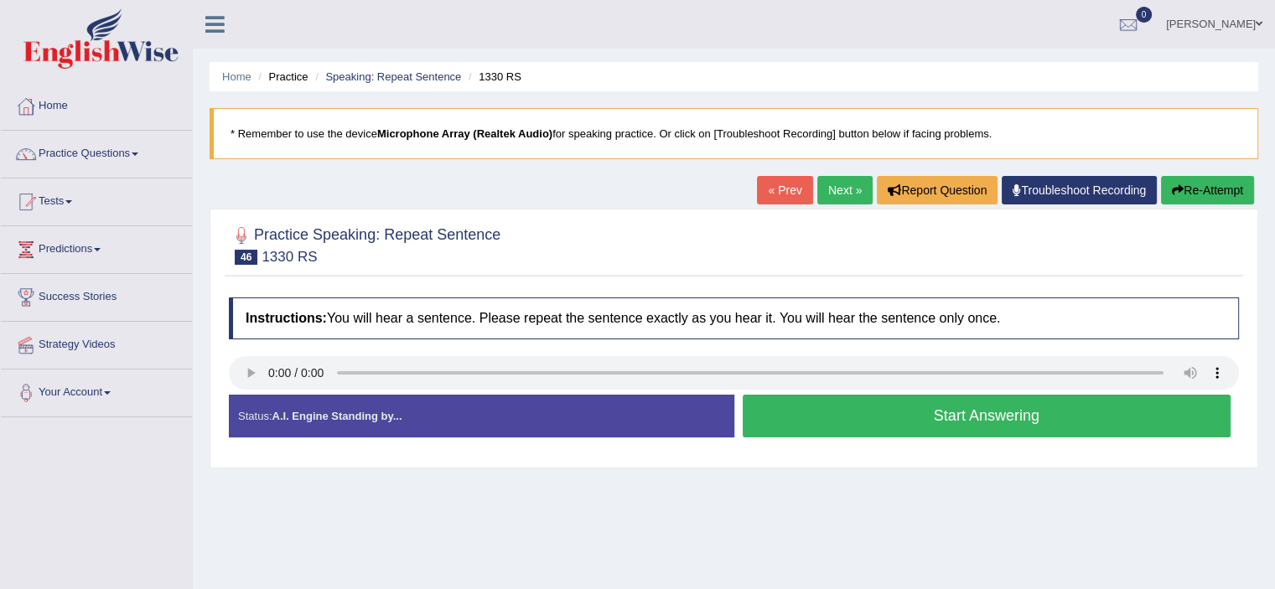
click at [963, 412] on button "Start Answering" at bounding box center [987, 416] width 489 height 43
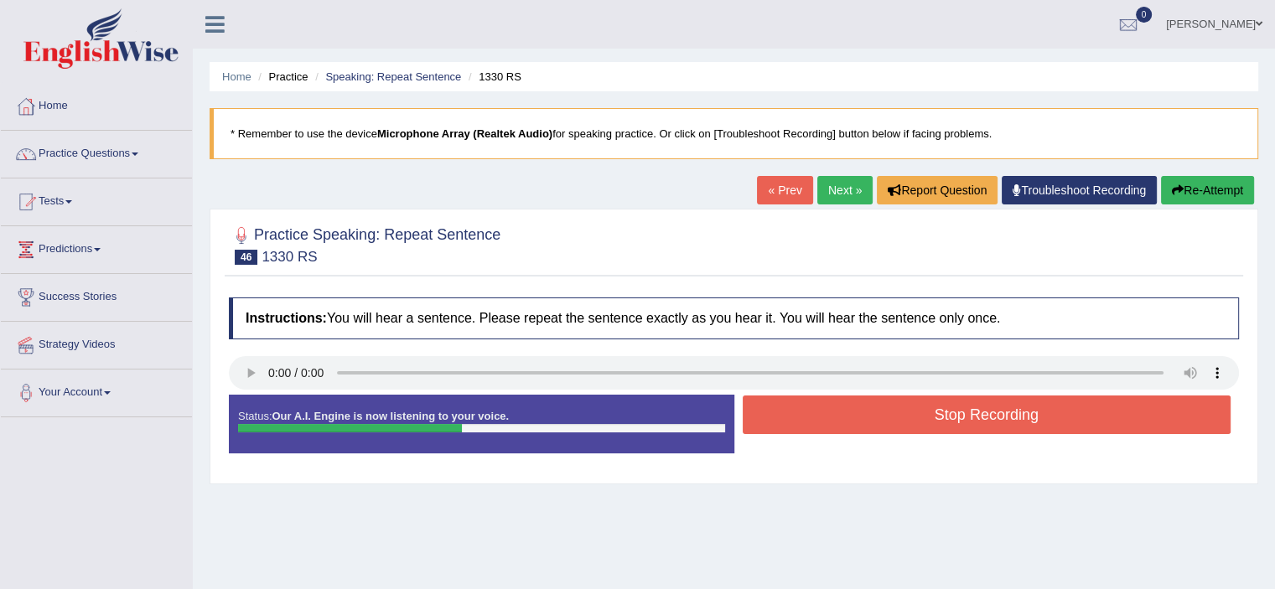
click at [963, 412] on button "Stop Recording" at bounding box center [987, 415] width 489 height 39
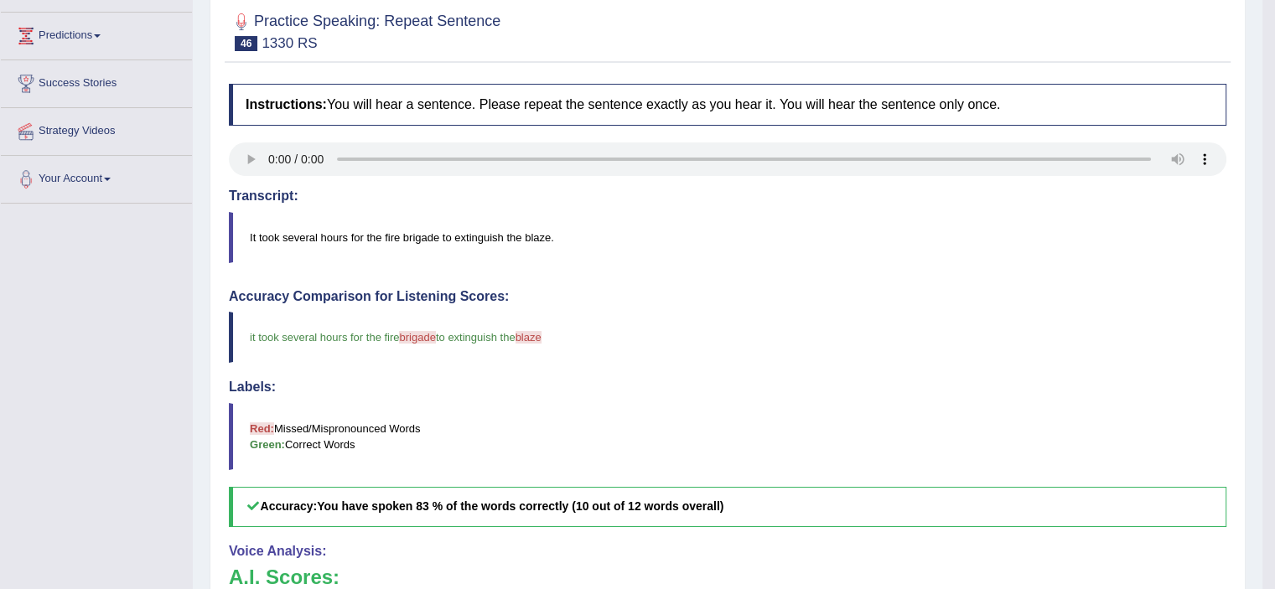
scroll to position [373, 0]
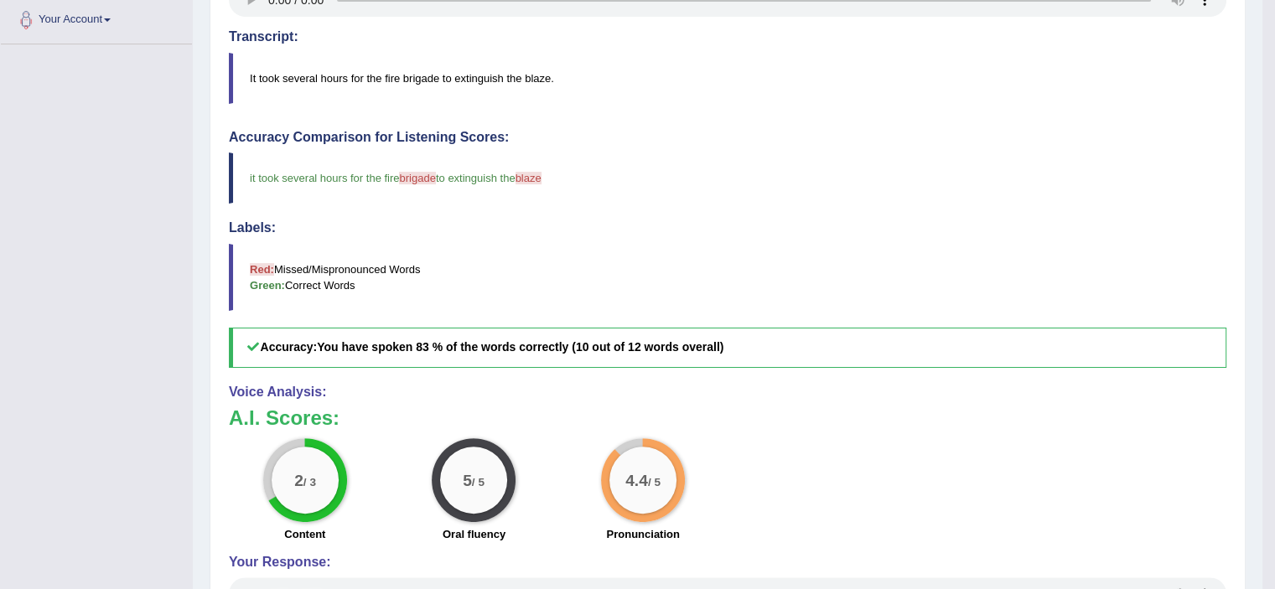
click at [426, 180] on span "brigade" at bounding box center [417, 178] width 36 height 13
click at [426, 179] on span "brigade" at bounding box center [417, 178] width 36 height 13
click at [541, 174] on span "blaze" at bounding box center [529, 178] width 26 height 13
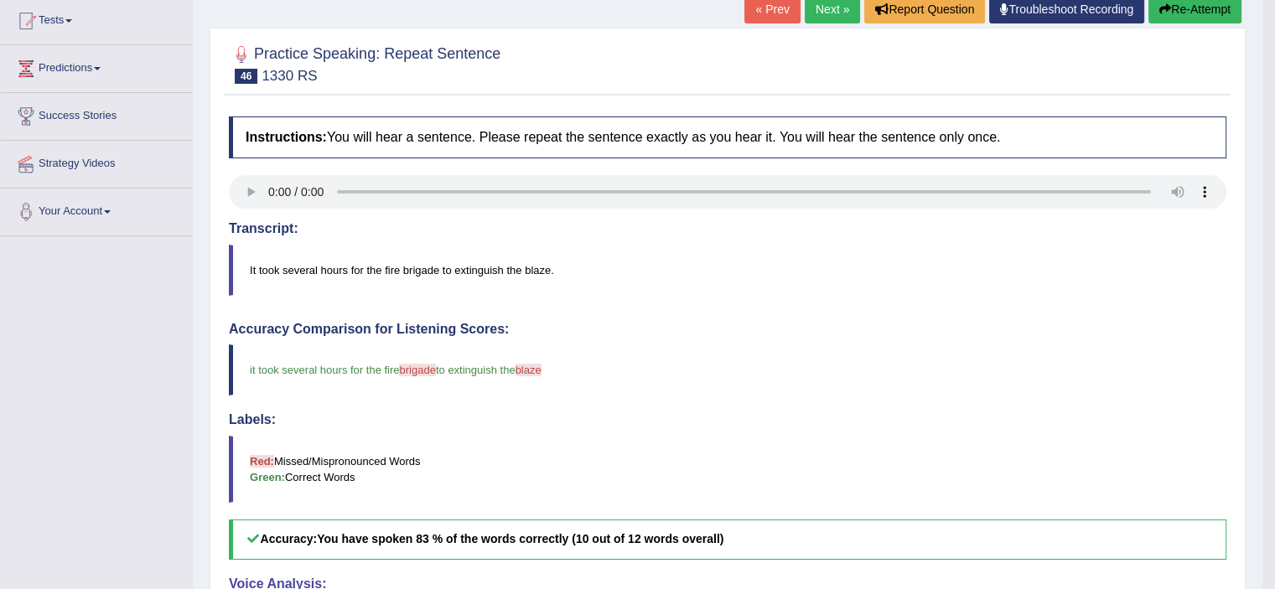
scroll to position [0, 0]
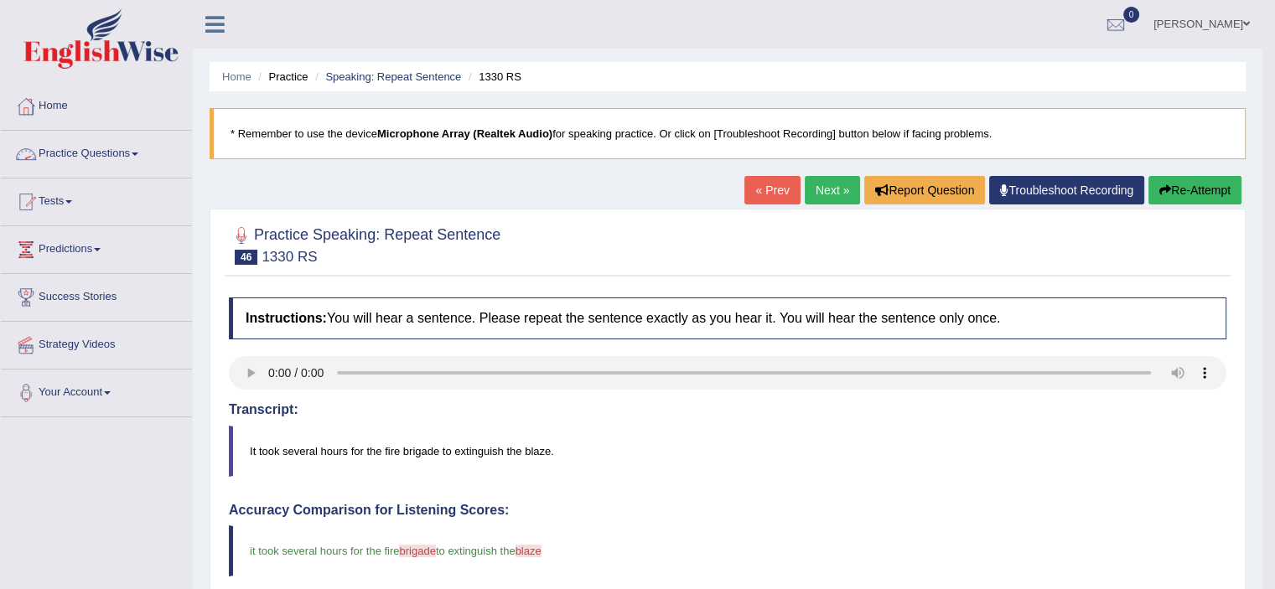
click at [148, 152] on link "Practice Questions" at bounding box center [96, 152] width 191 height 42
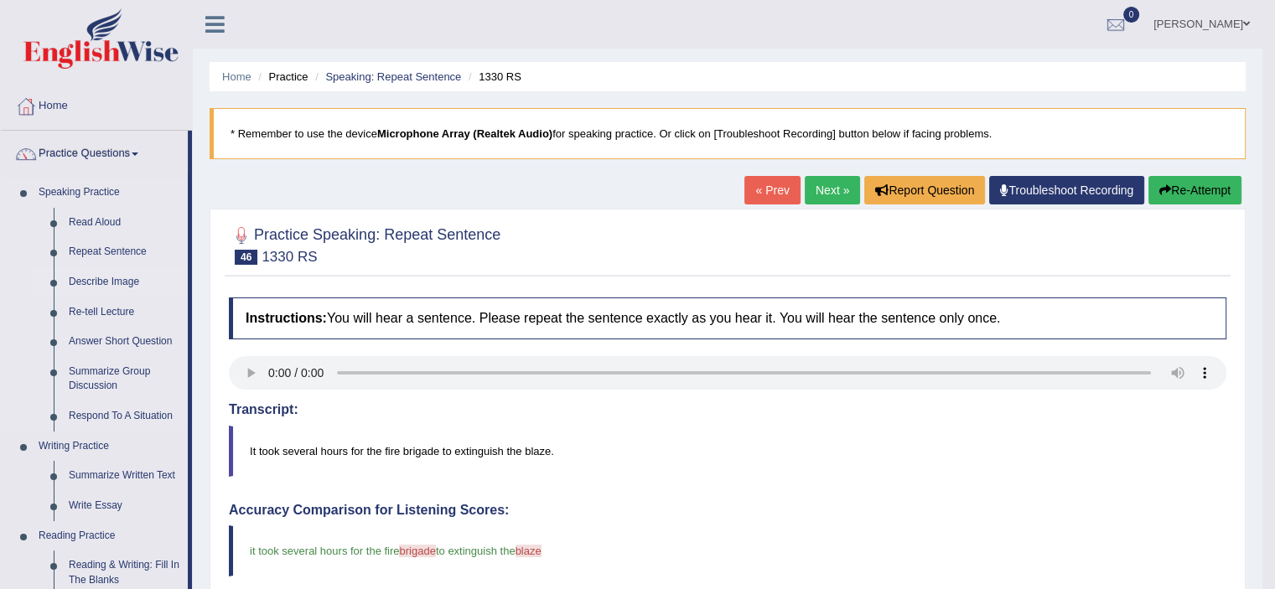
click at [125, 278] on link "Describe Image" at bounding box center [124, 282] width 127 height 30
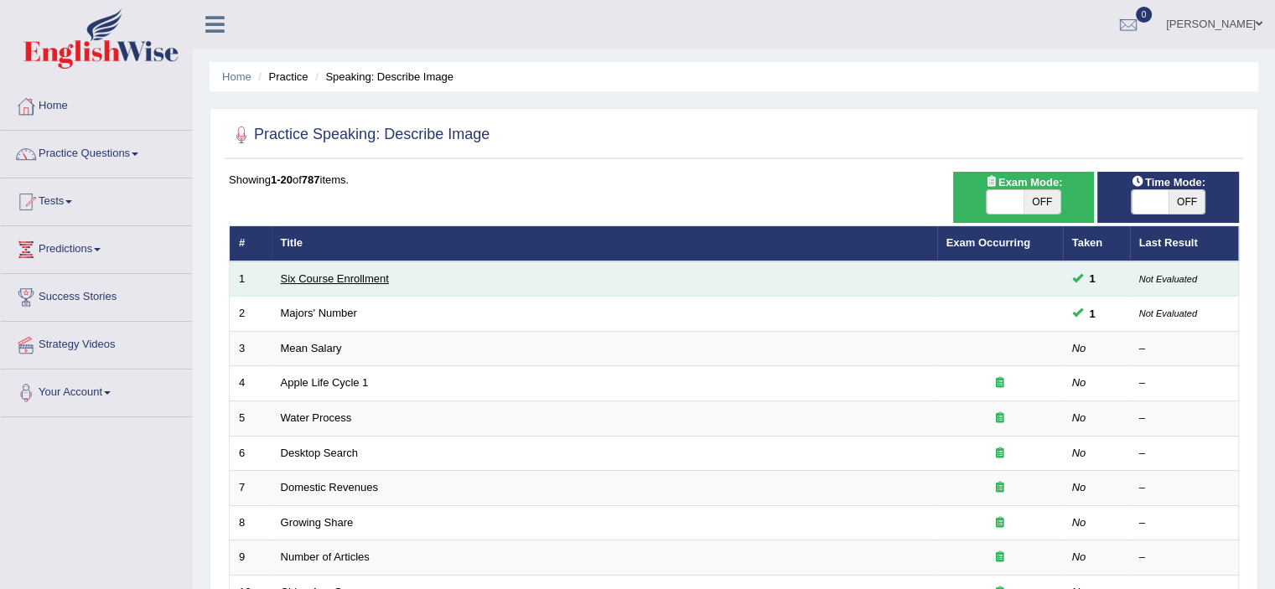
drag, startPoint x: 0, startPoint y: 0, endPoint x: 319, endPoint y: 279, distance: 423.7
click at [319, 279] on link "Six Course Enrollment" at bounding box center [335, 279] width 108 height 13
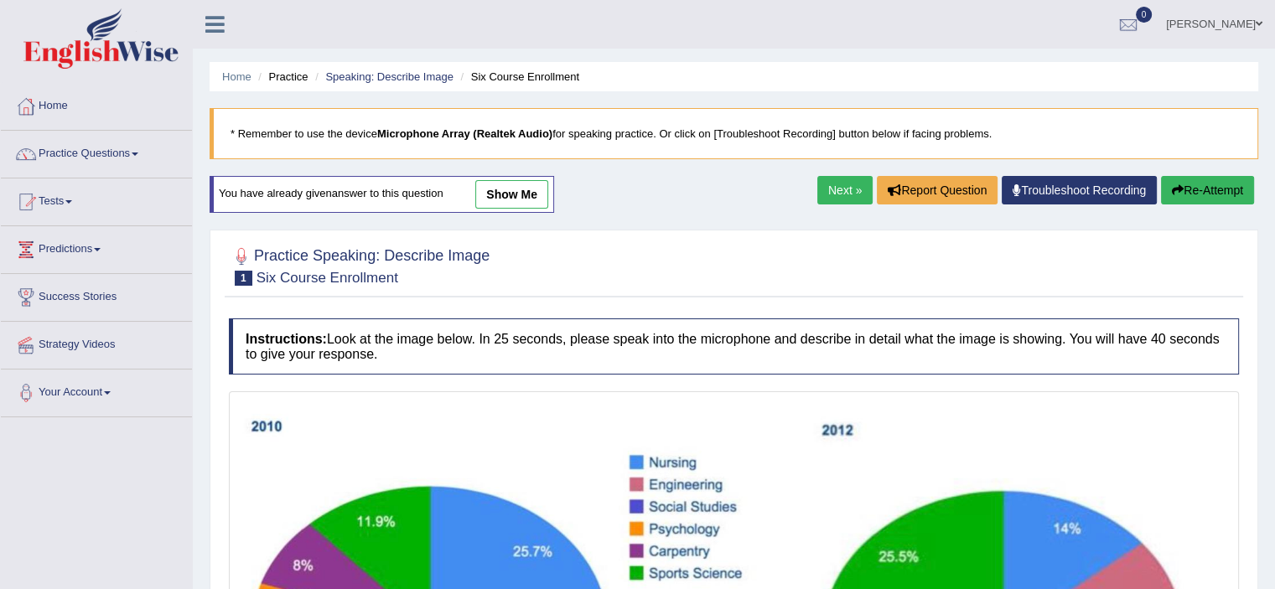
click at [138, 154] on span at bounding box center [135, 154] width 7 height 3
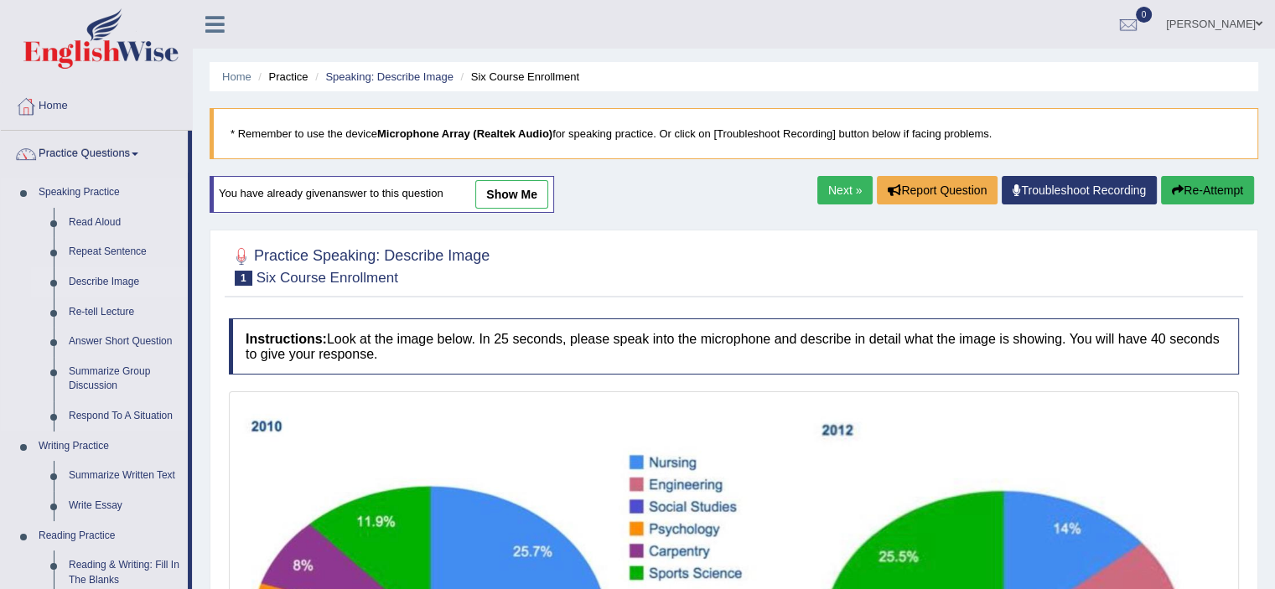
click at [104, 281] on link "Describe Image" at bounding box center [124, 282] width 127 height 30
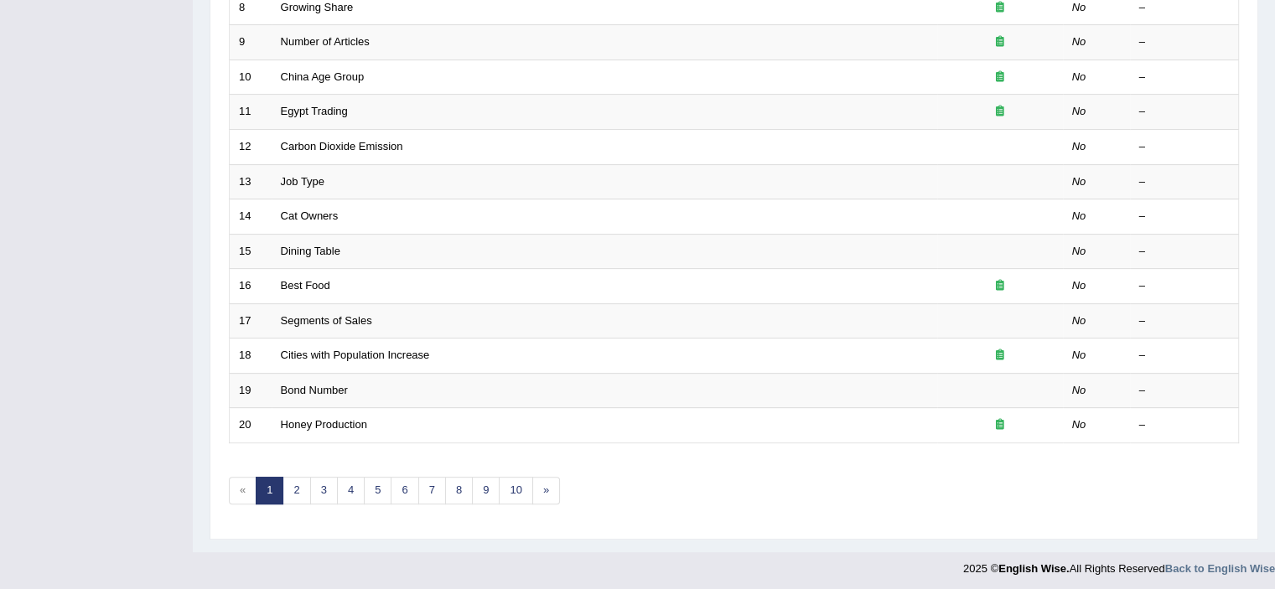
scroll to position [516, 0]
click at [299, 481] on link "2" at bounding box center [297, 491] width 28 height 28
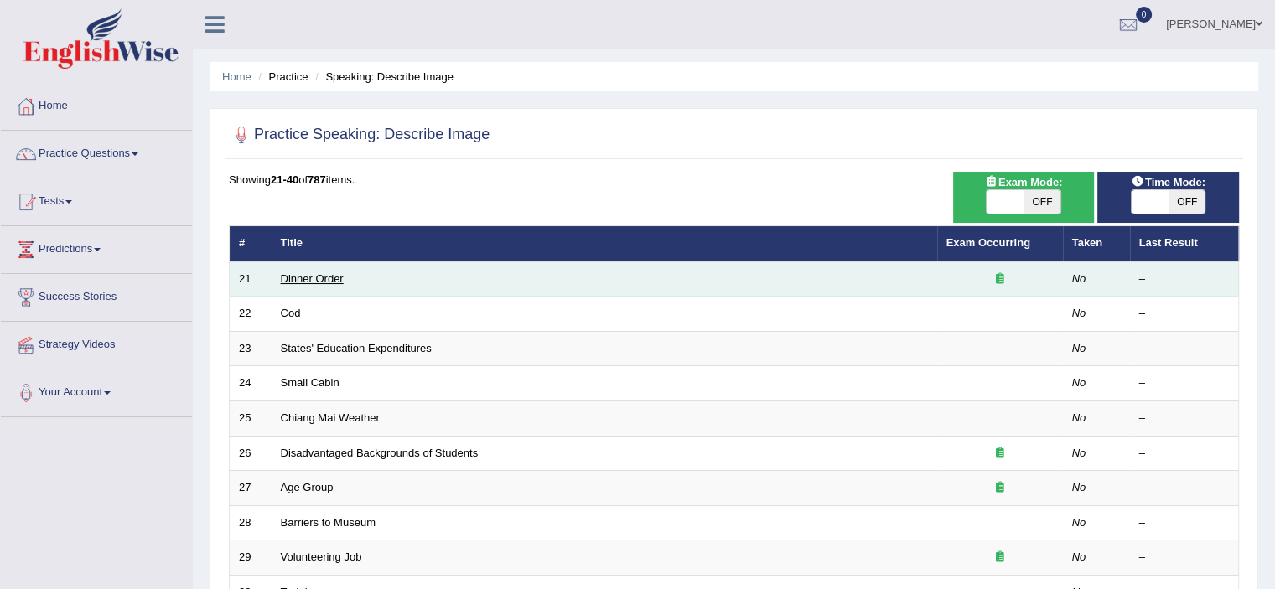
click at [338, 277] on link "Dinner Order" at bounding box center [312, 279] width 63 height 13
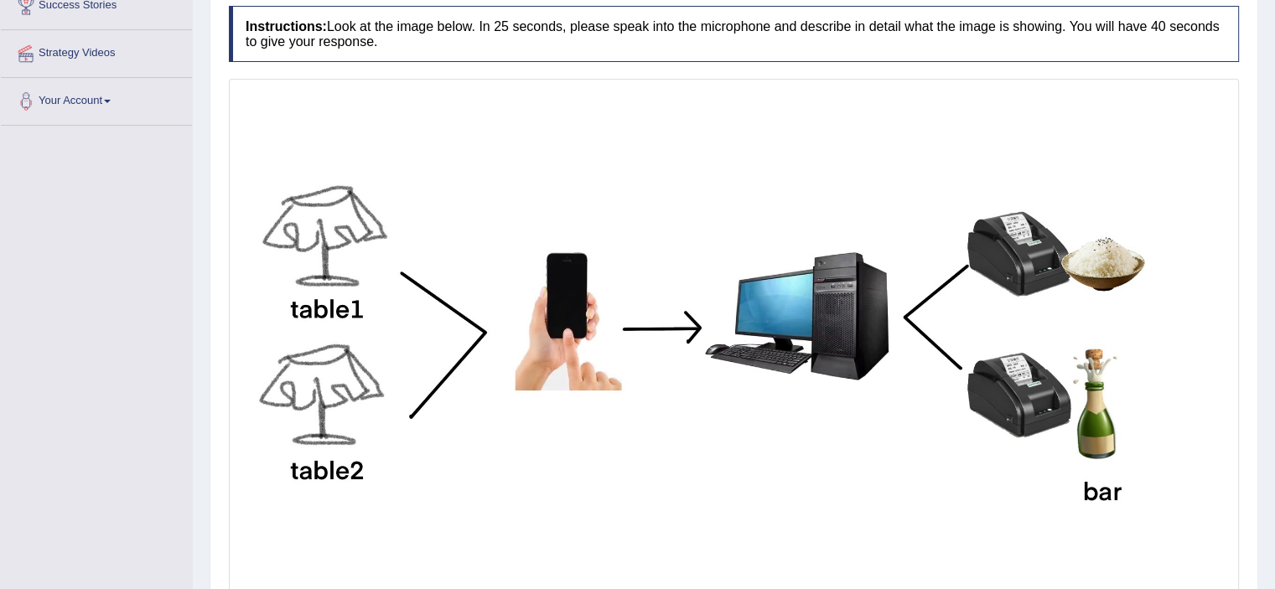
scroll to position [427, 0]
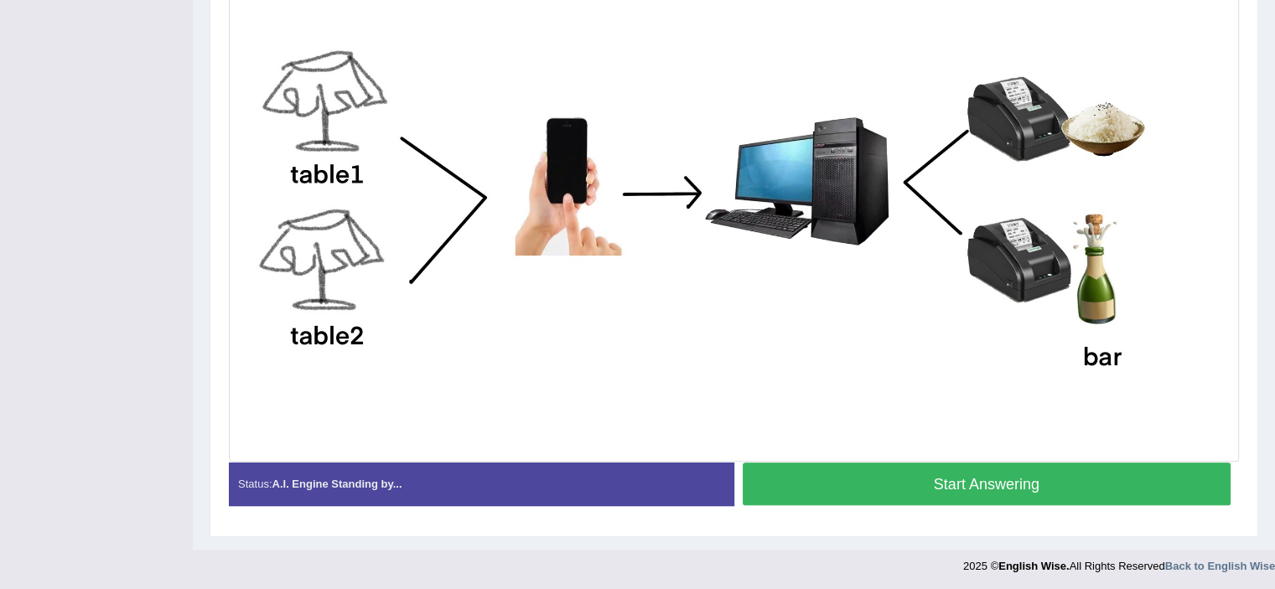
click at [870, 476] on button "Start Answering" at bounding box center [987, 484] width 489 height 43
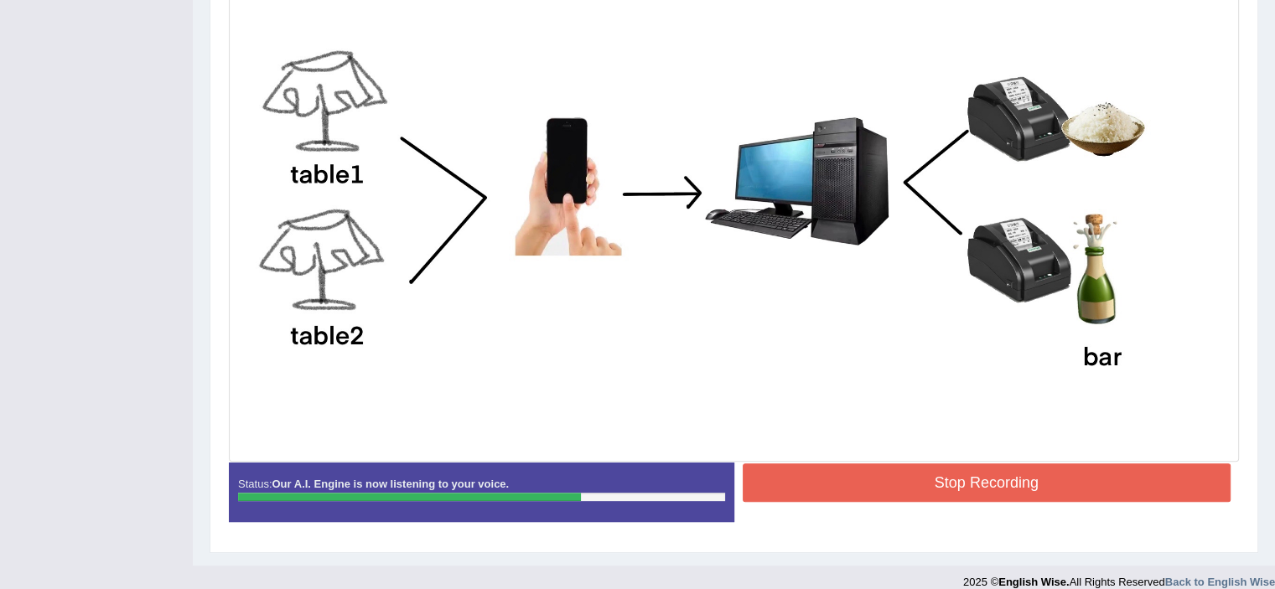
click at [924, 479] on button "Stop Recording" at bounding box center [987, 483] width 489 height 39
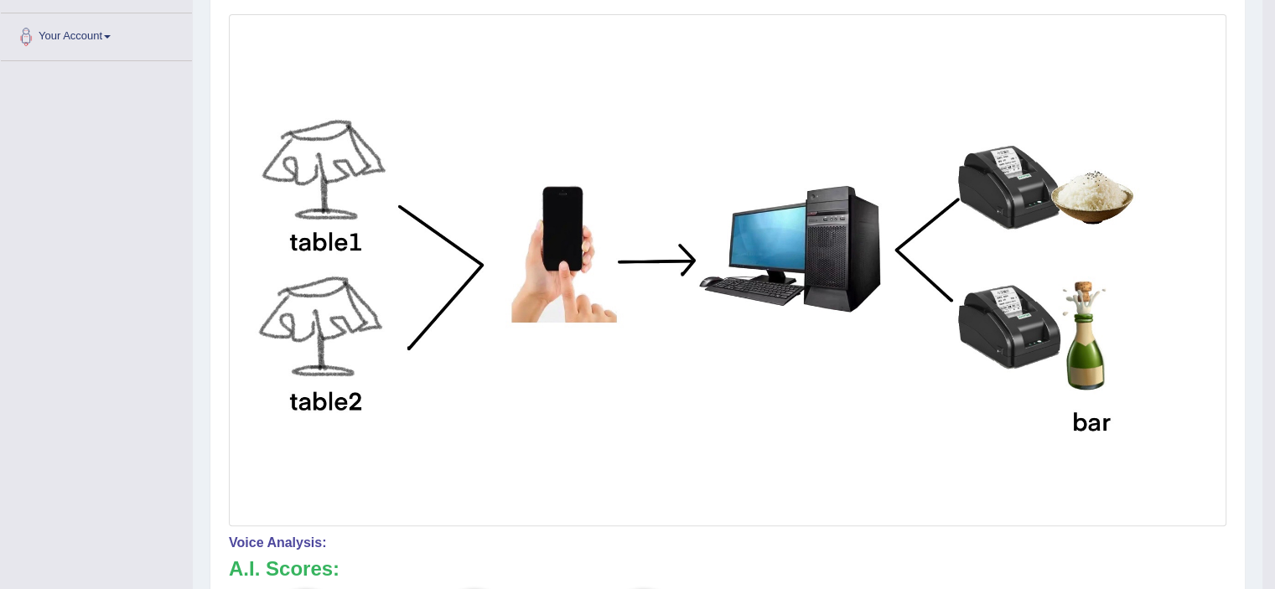
scroll to position [0, 0]
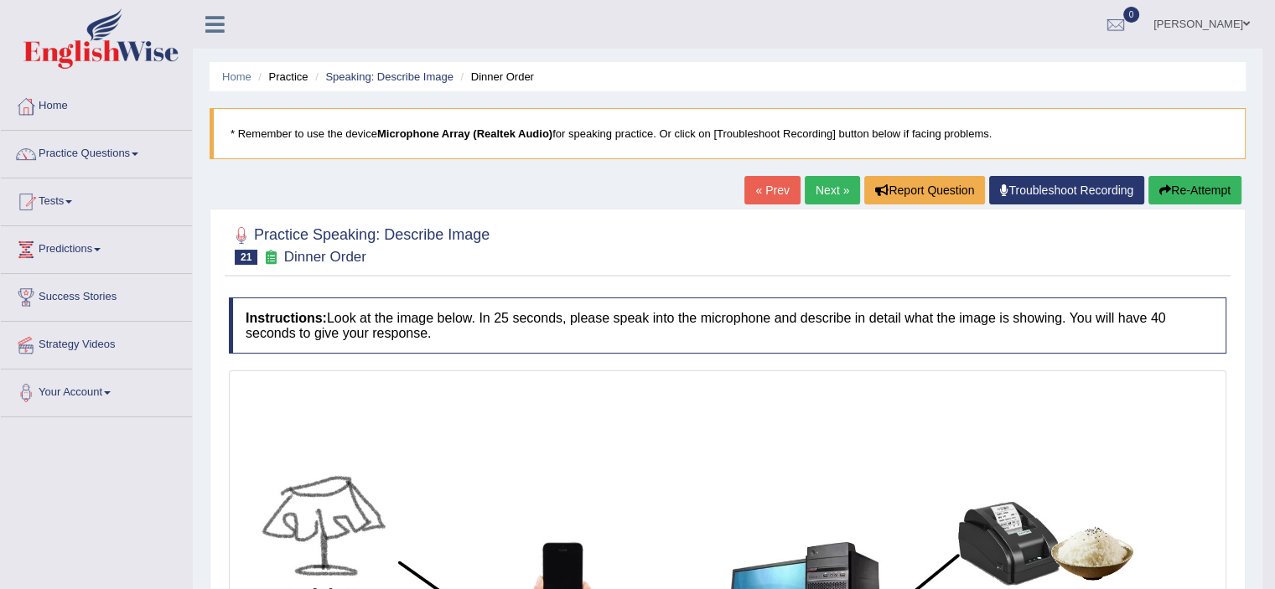
click at [832, 190] on link "Next »" at bounding box center [832, 190] width 55 height 29
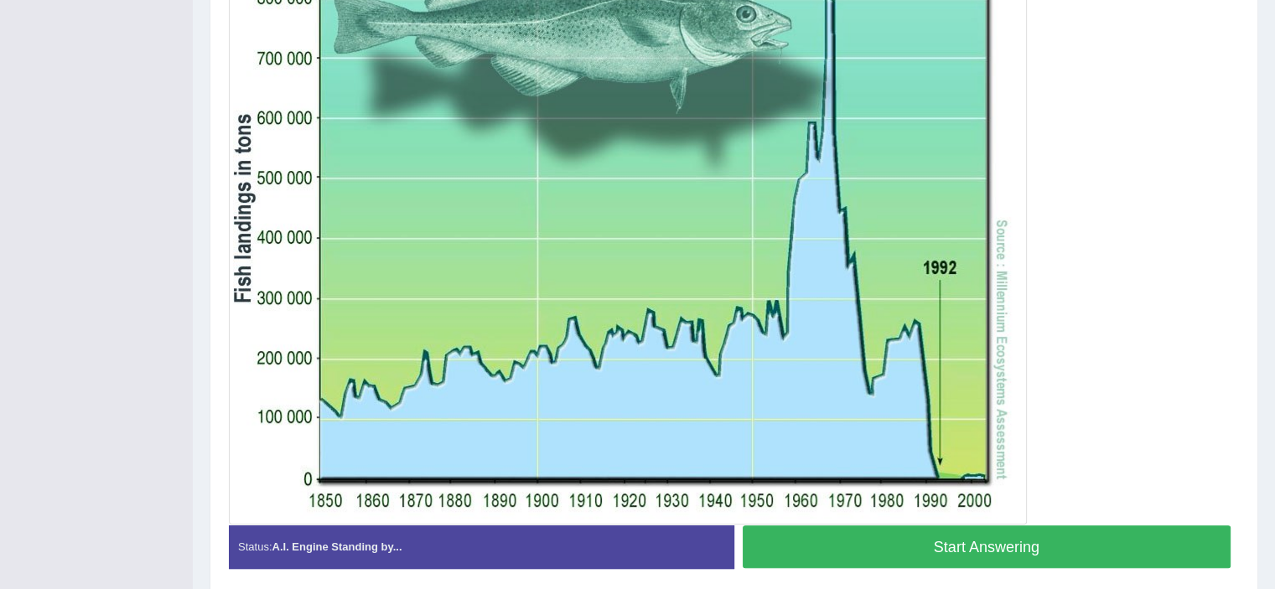
scroll to position [503, 0]
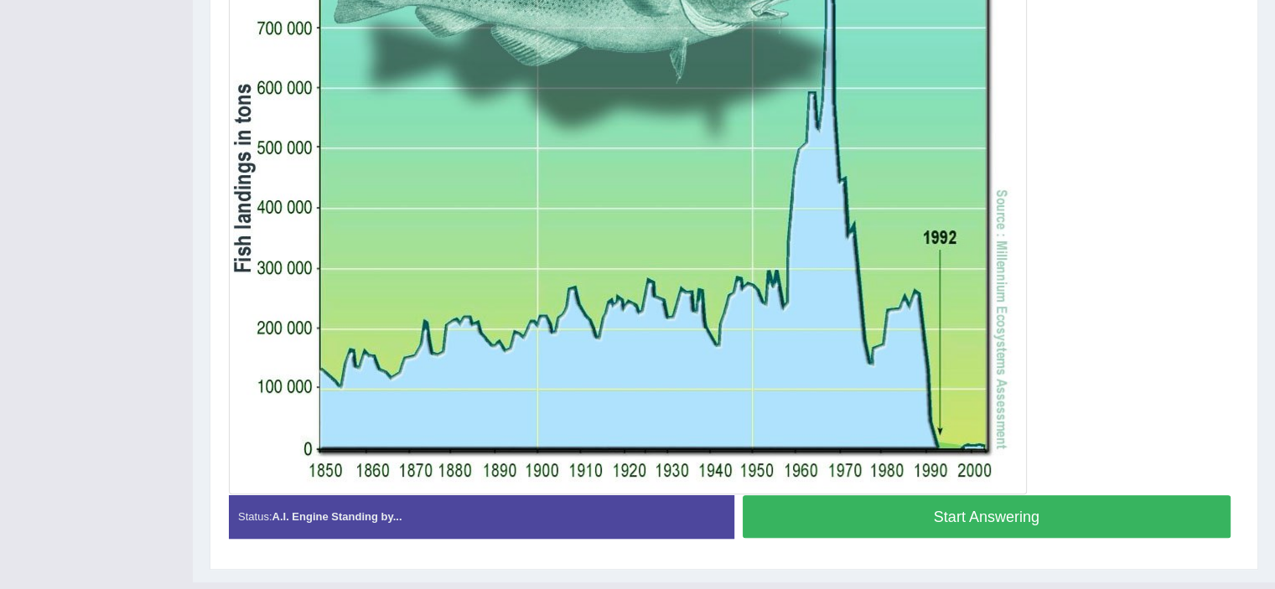
click at [909, 520] on button "Start Answering" at bounding box center [987, 517] width 489 height 43
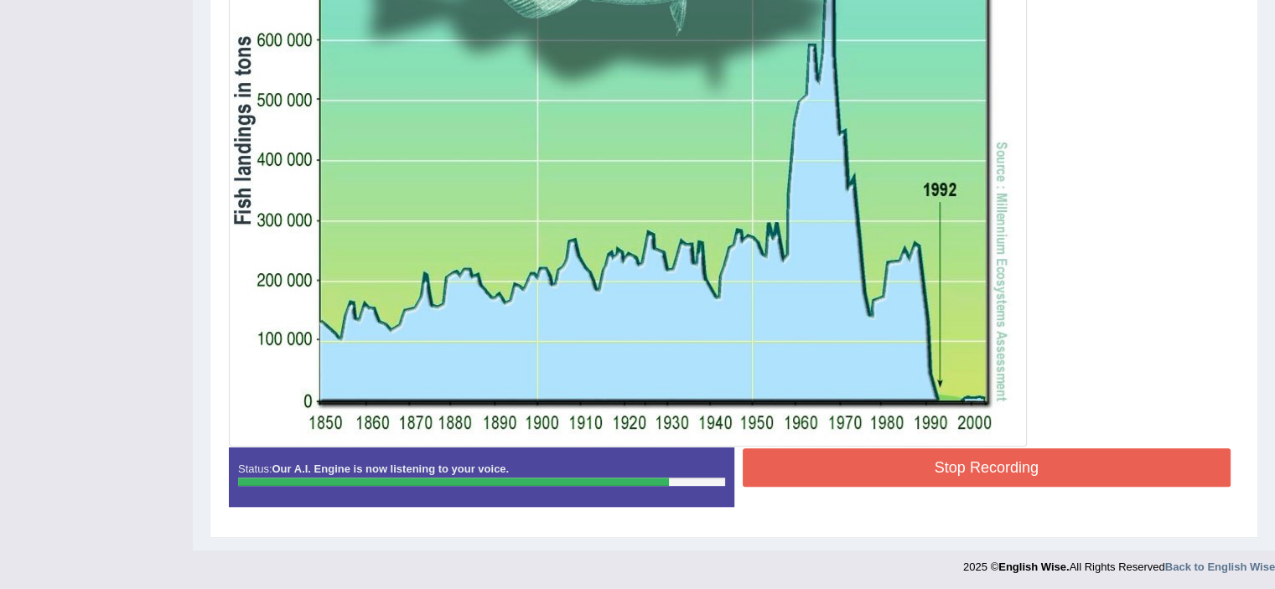
scroll to position [467, 0]
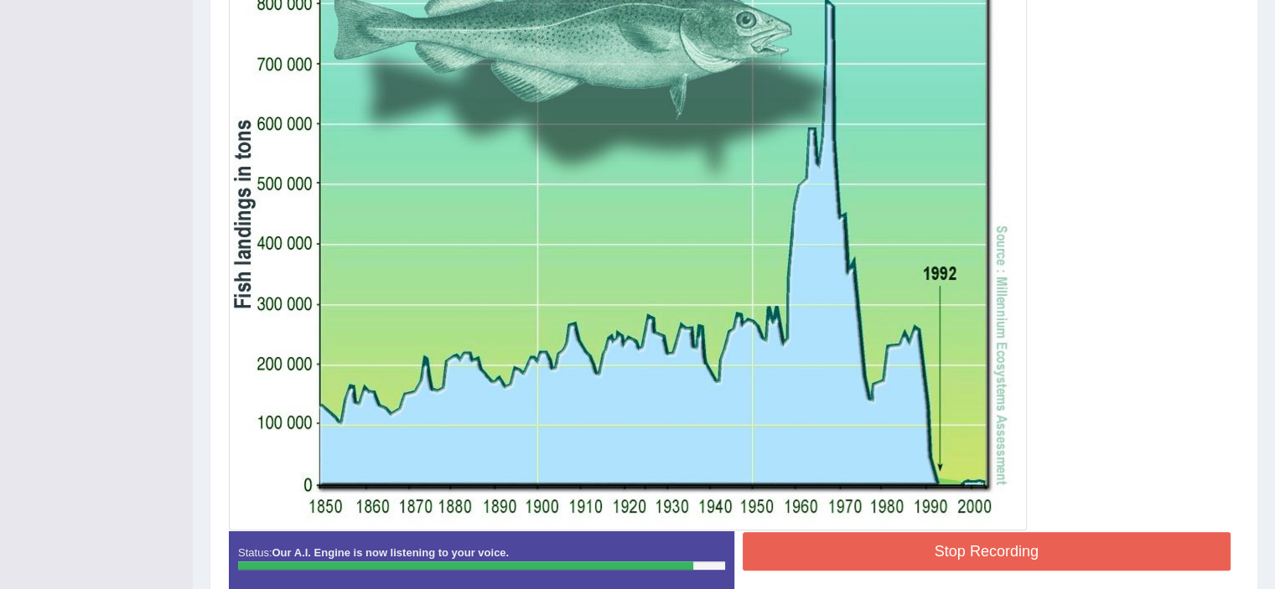
click at [872, 556] on button "Stop Recording" at bounding box center [987, 551] width 489 height 39
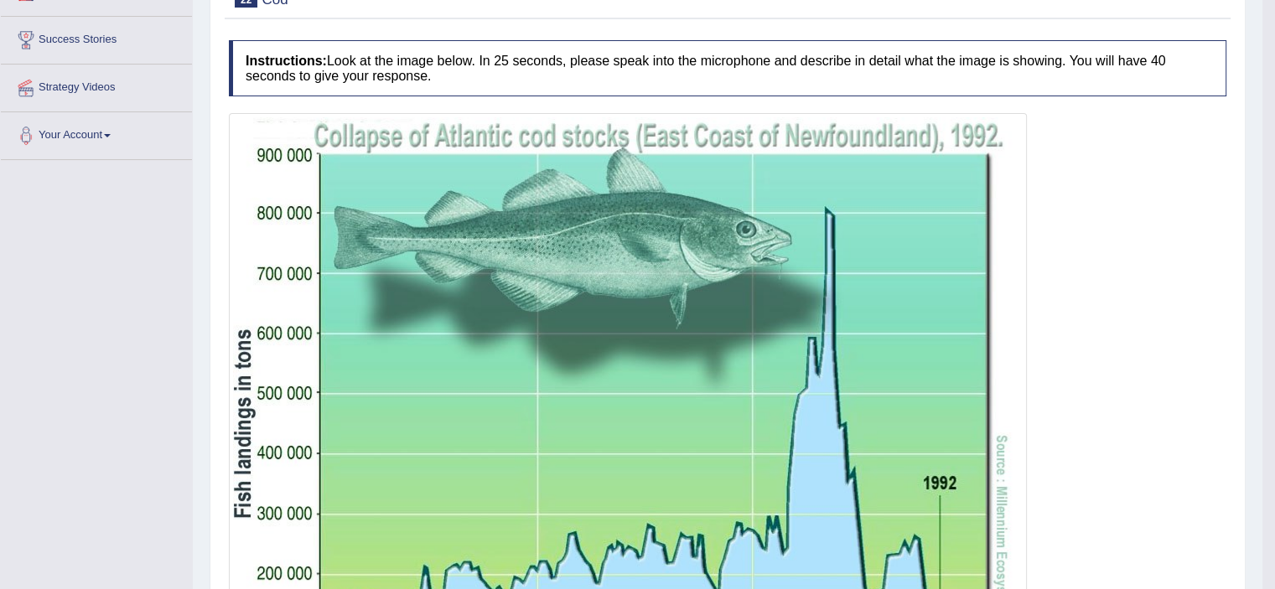
scroll to position [0, 0]
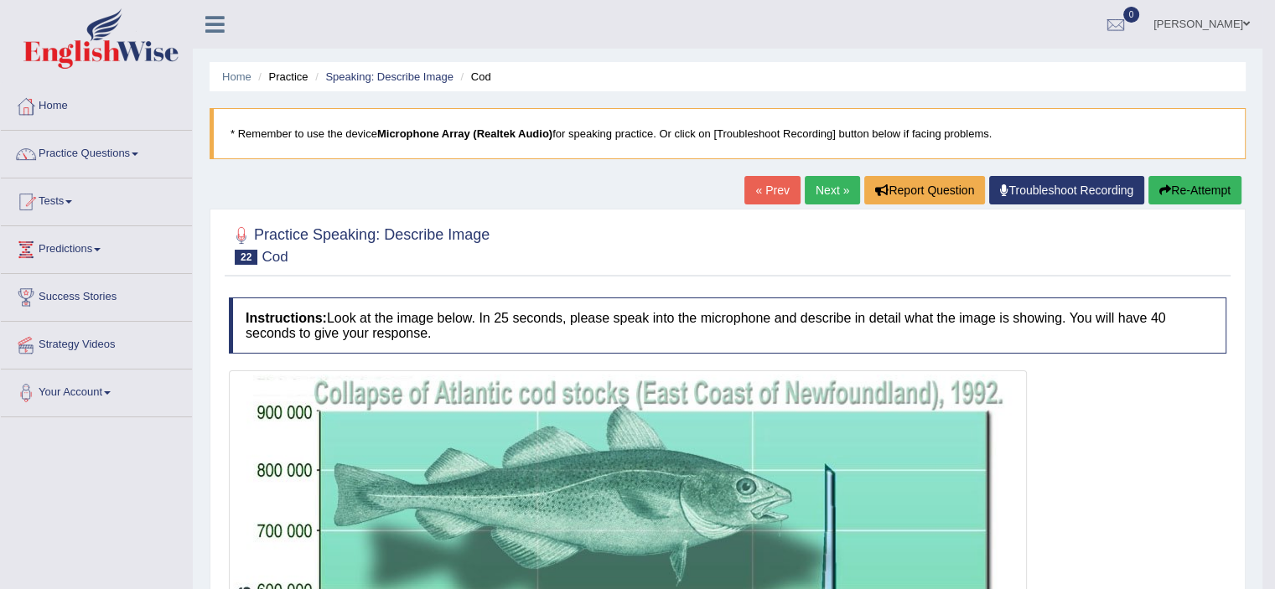
click at [828, 187] on link "Next »" at bounding box center [832, 190] width 55 height 29
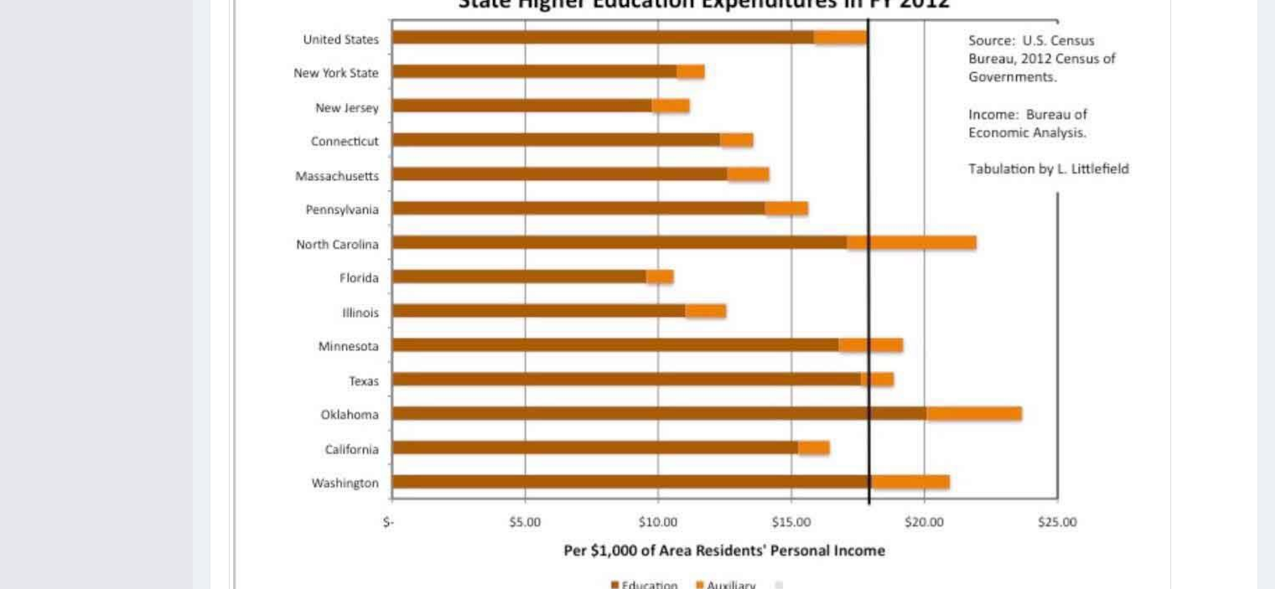
scroll to position [579, 0]
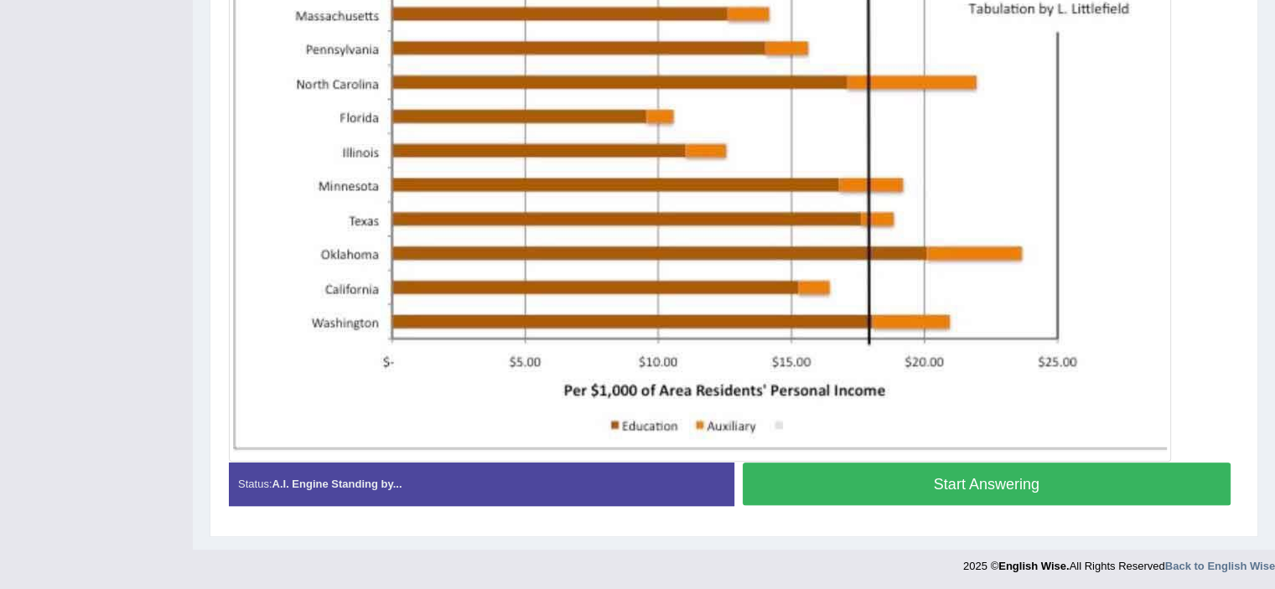
click at [917, 475] on button "Start Answering" at bounding box center [987, 484] width 489 height 43
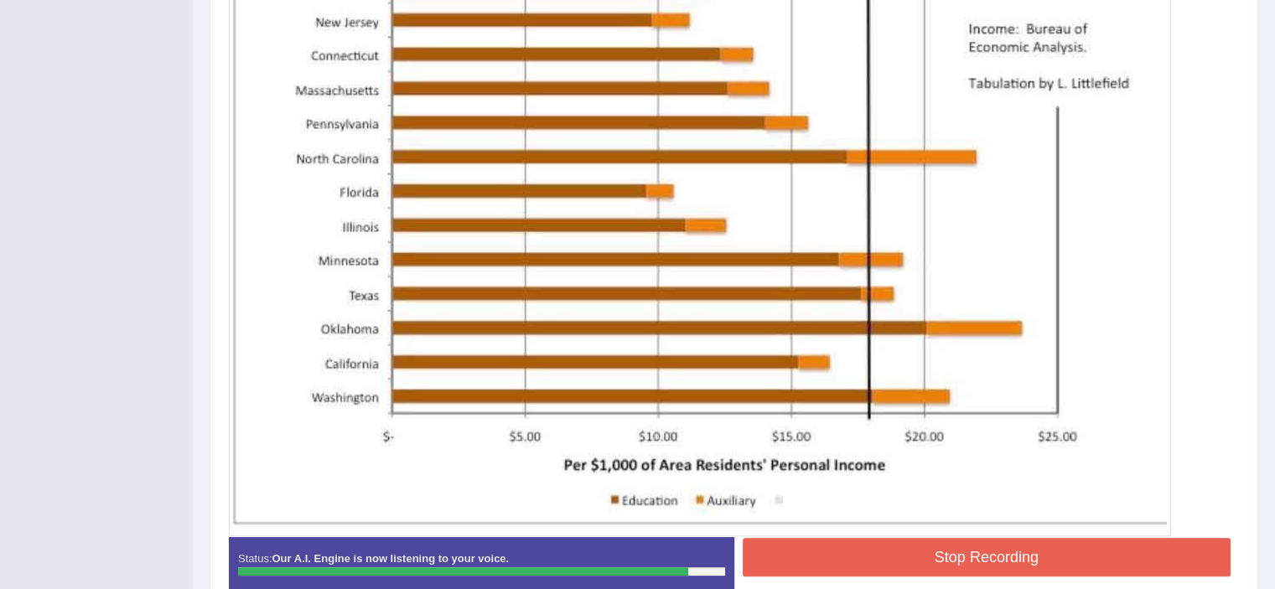
scroll to position [511, 0]
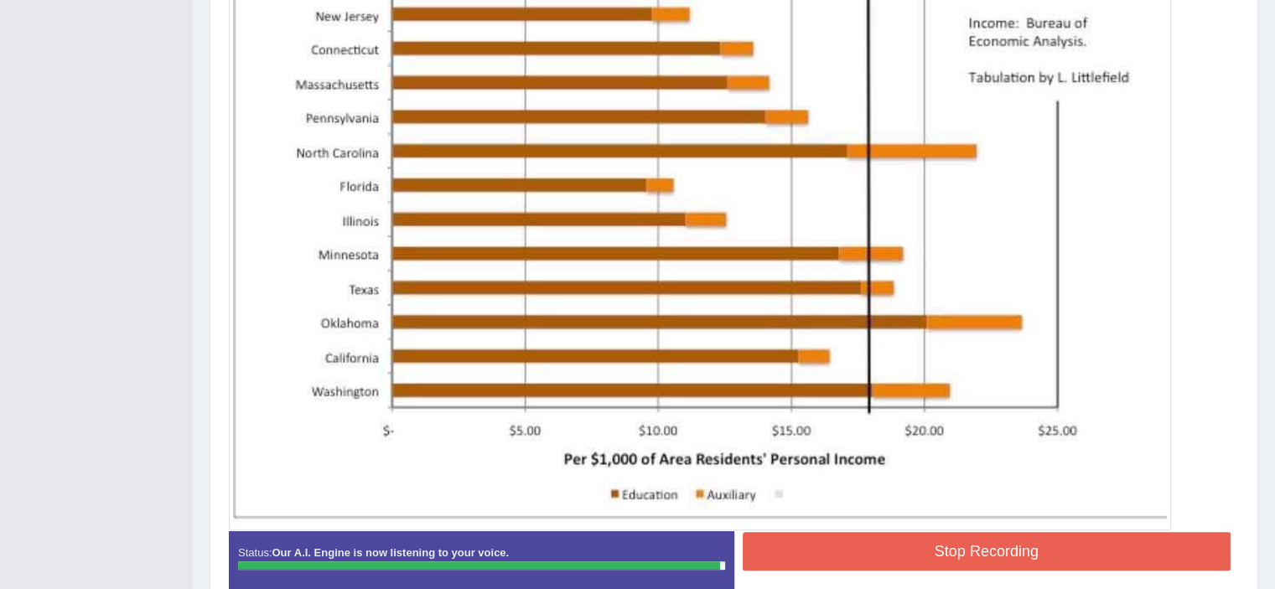
click at [1006, 574] on div "Status: Our A.I. Engine is now listening to your voice. Start Answering Stop Re…" at bounding box center [734, 569] width 1010 height 75
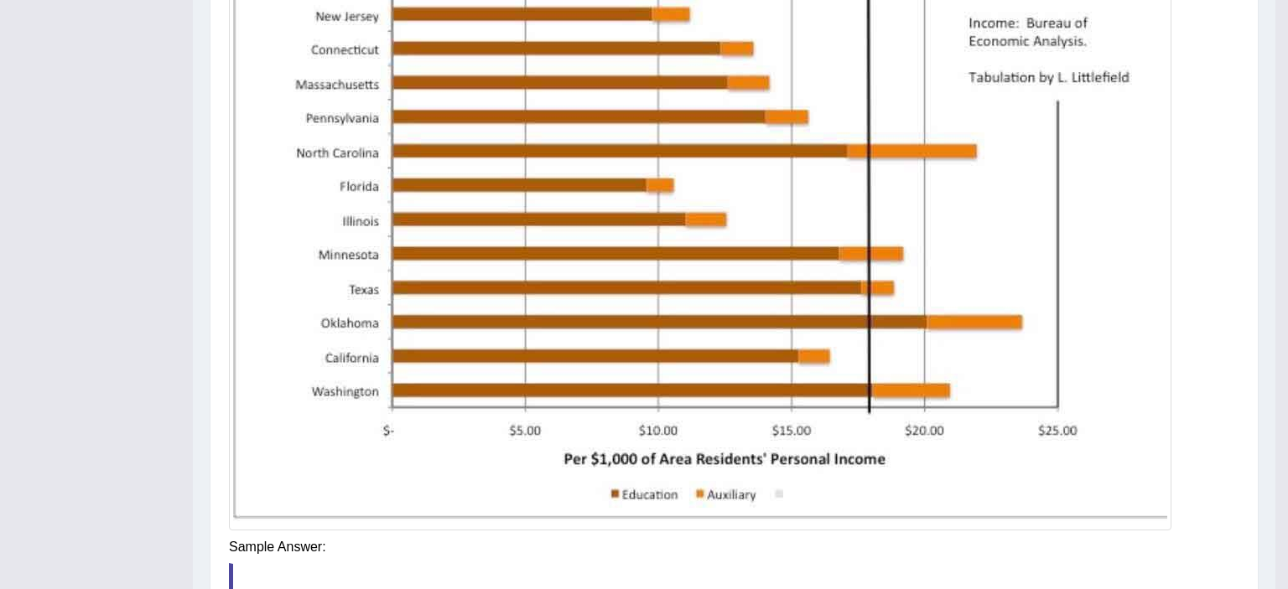
click at [0, 0] on div "Saving your answer..." at bounding box center [0, 0] width 0 height 0
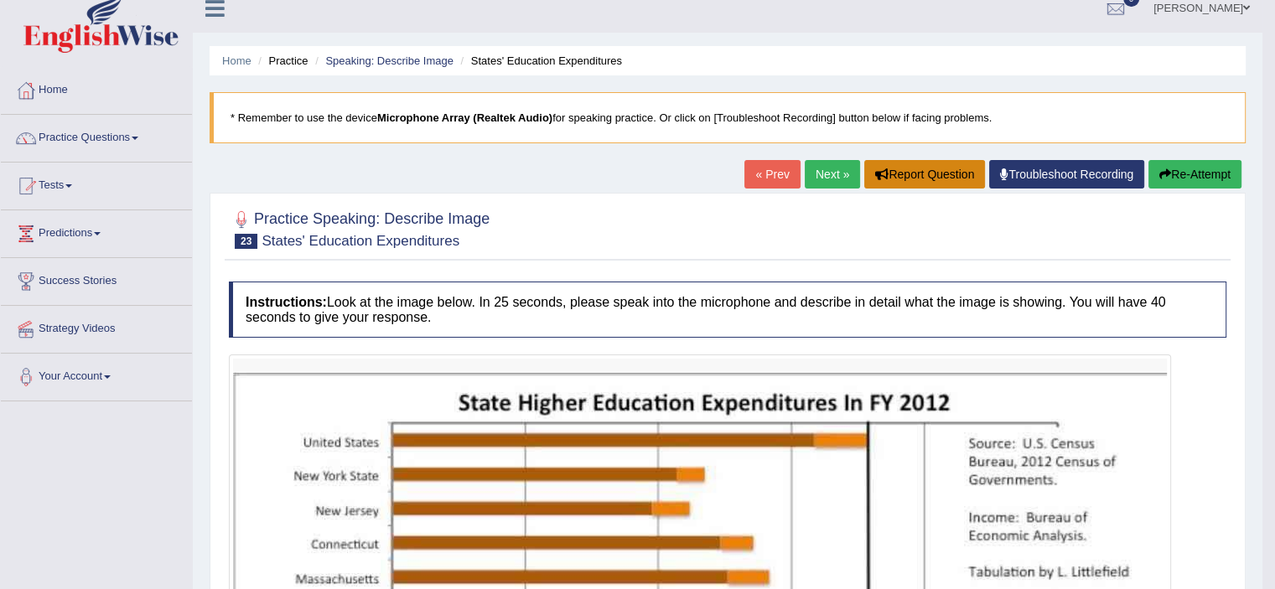
scroll to position [13, 0]
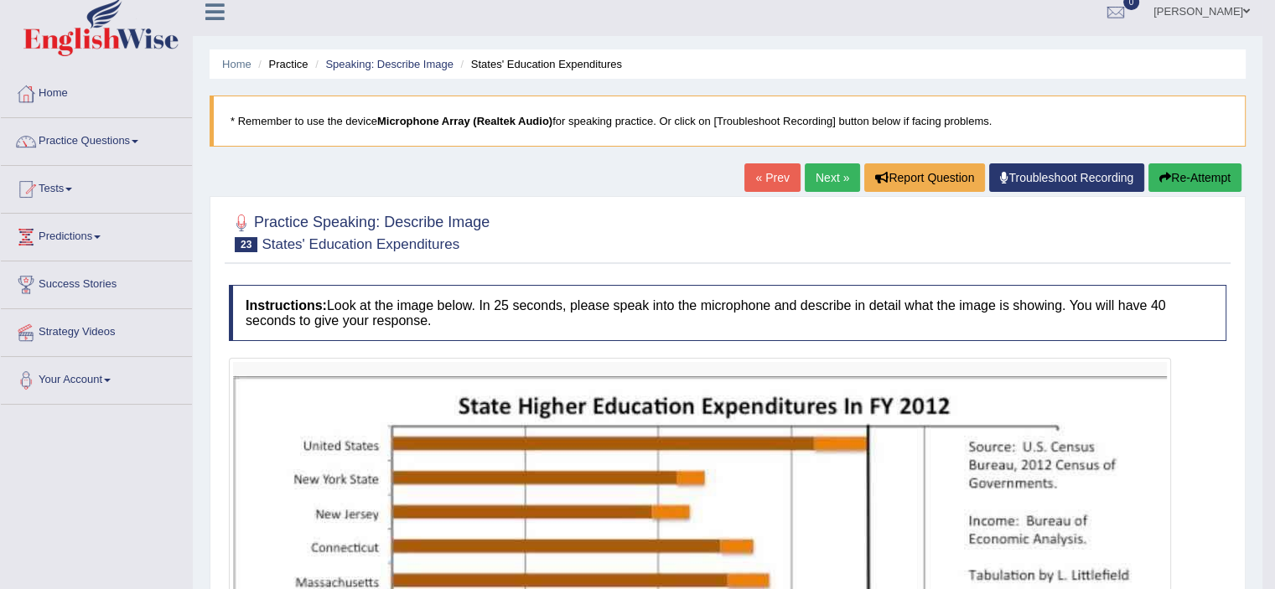
click at [826, 174] on link "Next »" at bounding box center [832, 178] width 55 height 29
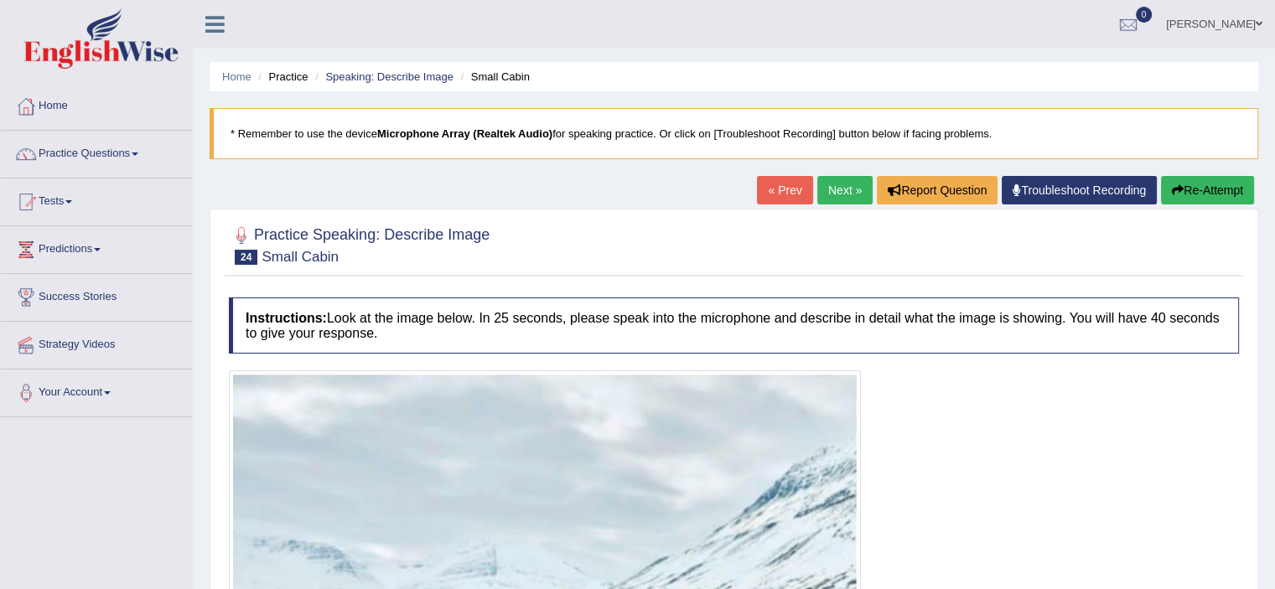
click at [835, 187] on link "Next »" at bounding box center [845, 190] width 55 height 29
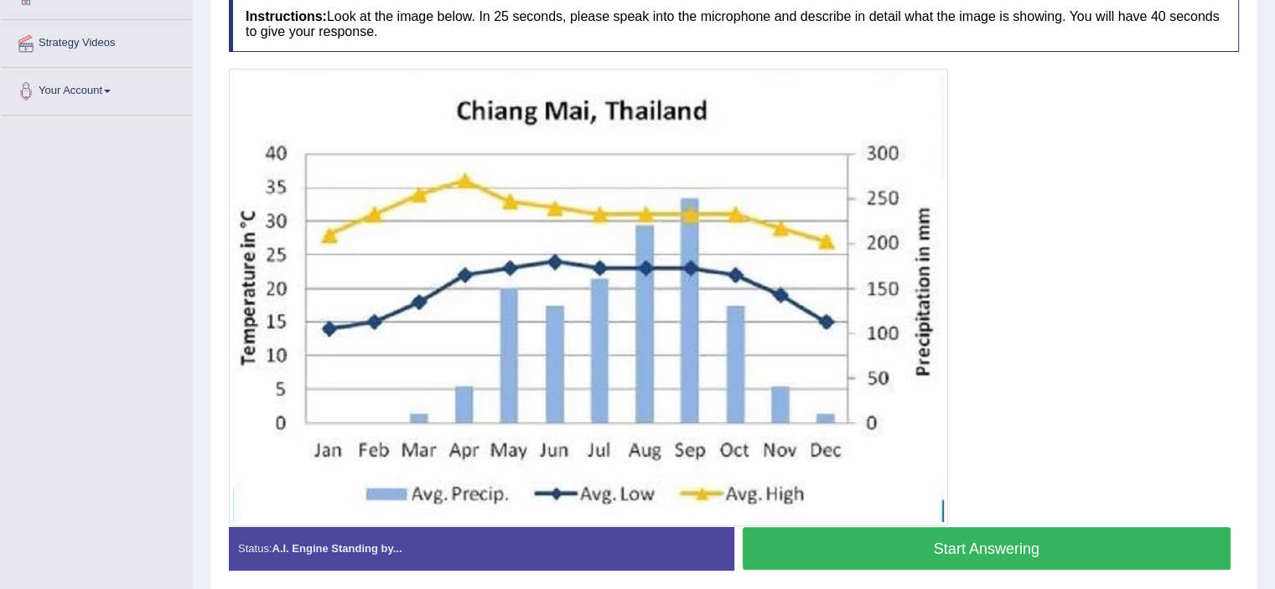
scroll to position [335, 0]
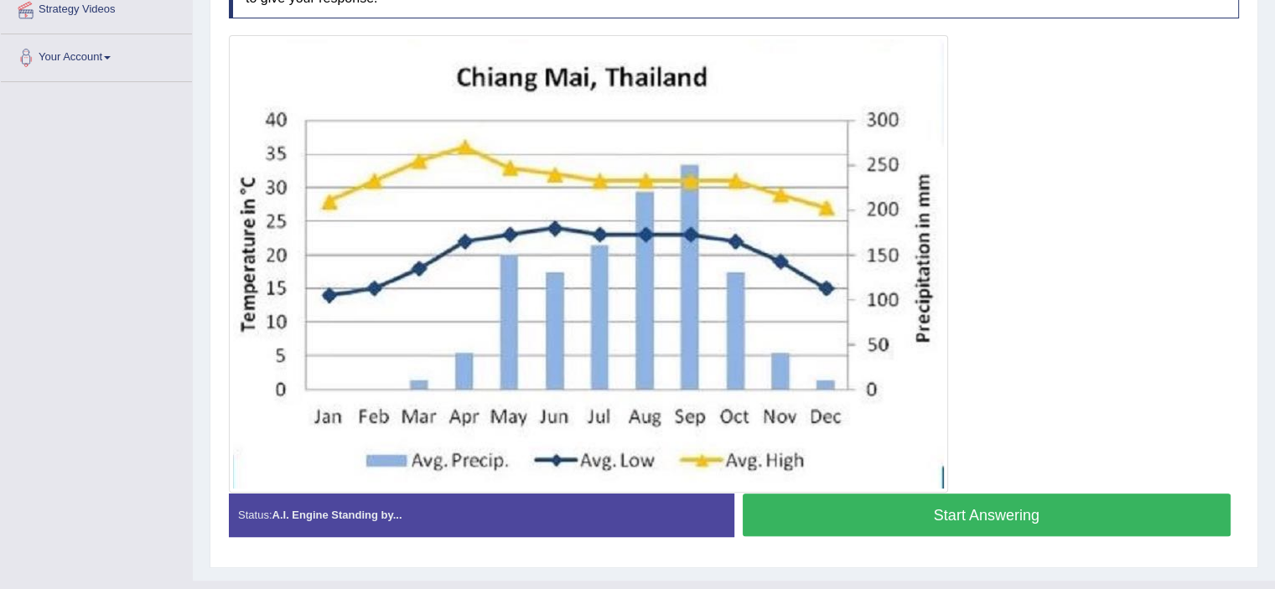
click at [869, 504] on button "Start Answering" at bounding box center [987, 515] width 489 height 43
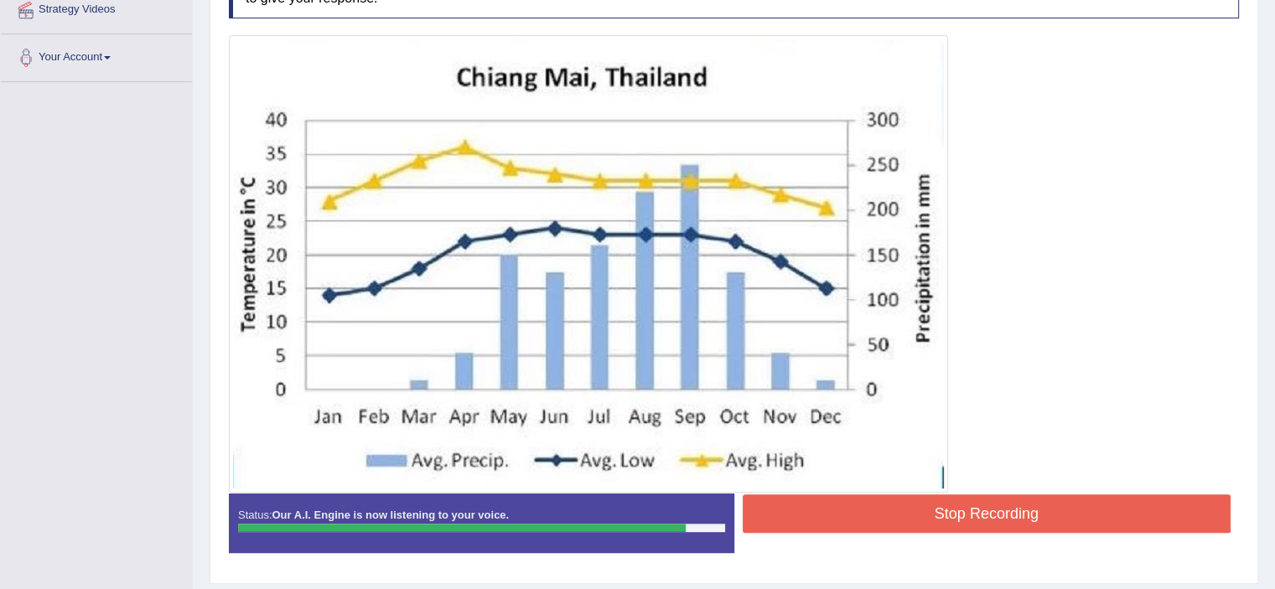
click at [823, 506] on button "Stop Recording" at bounding box center [987, 514] width 489 height 39
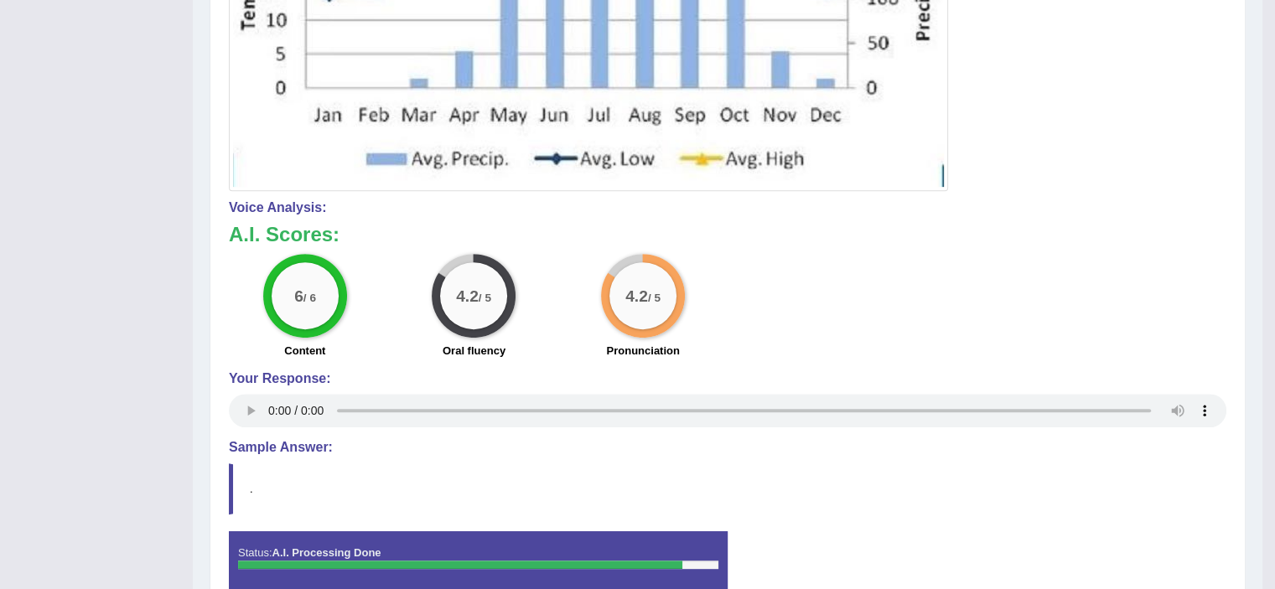
scroll to position [721, 0]
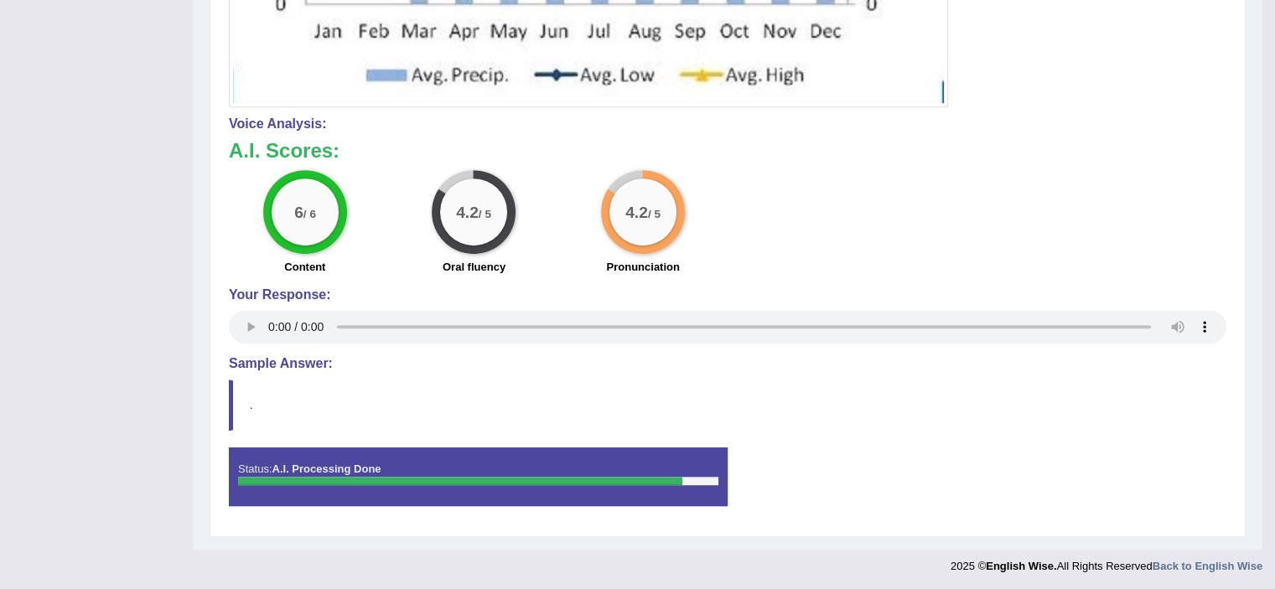
click at [470, 420] on blockquote "." at bounding box center [728, 405] width 998 height 51
click at [283, 121] on h4 "Voice Analysis:" at bounding box center [728, 124] width 998 height 15
click at [563, 499] on div "Status: A.I. Processing Done" at bounding box center [478, 477] width 499 height 59
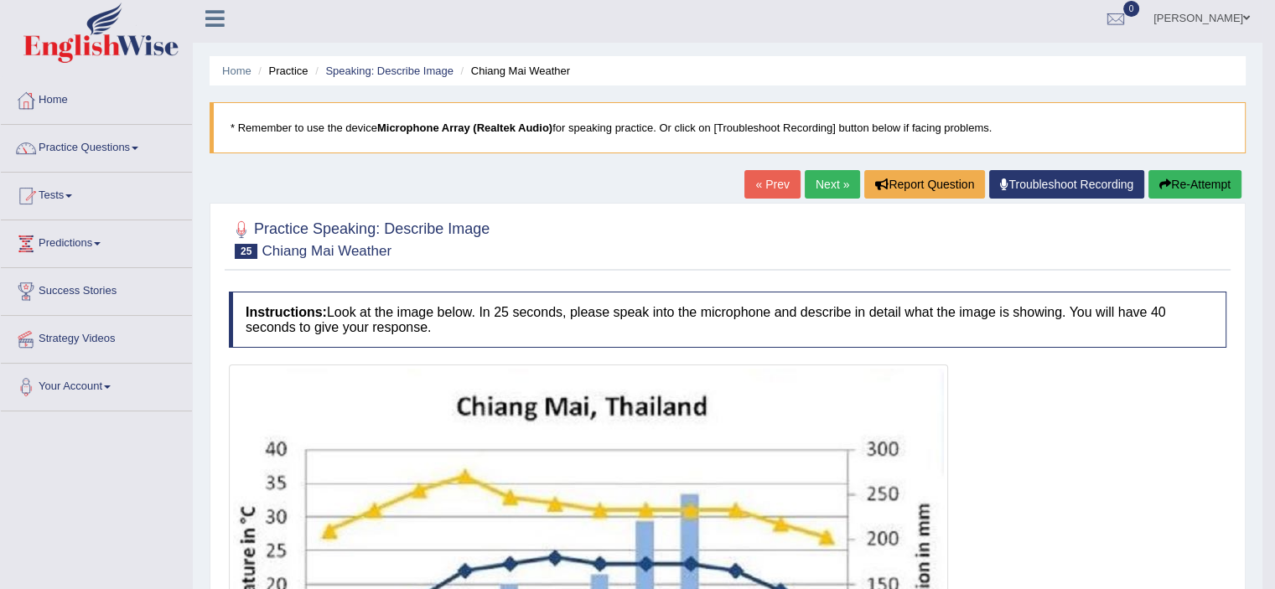
scroll to position [0, 0]
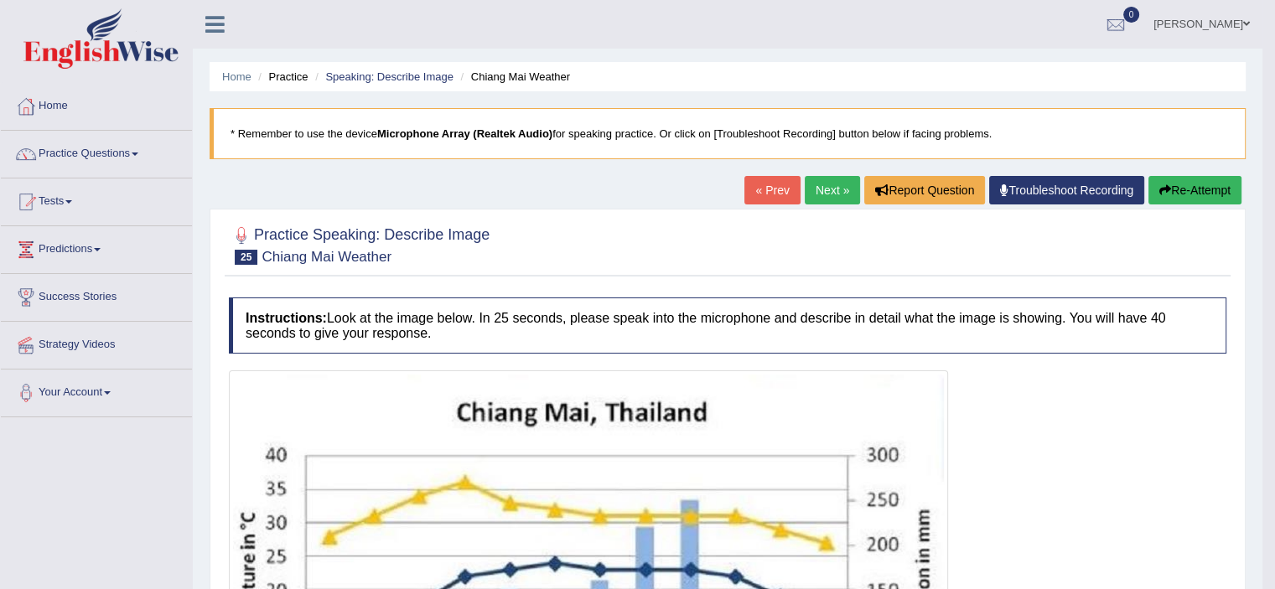
click at [548, 123] on blockquote "* Remember to use the device Microphone Array (Realtek Audio) for speaking prac…" at bounding box center [728, 133] width 1036 height 51
click at [835, 177] on link "Next »" at bounding box center [832, 190] width 55 height 29
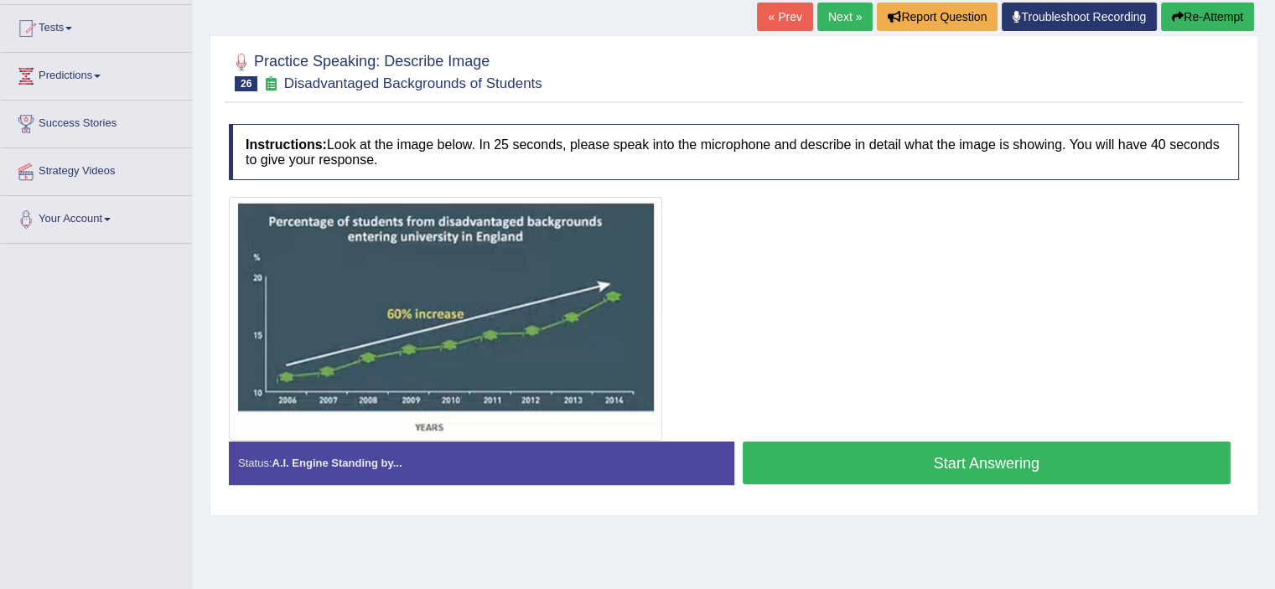
scroll to position [84, 0]
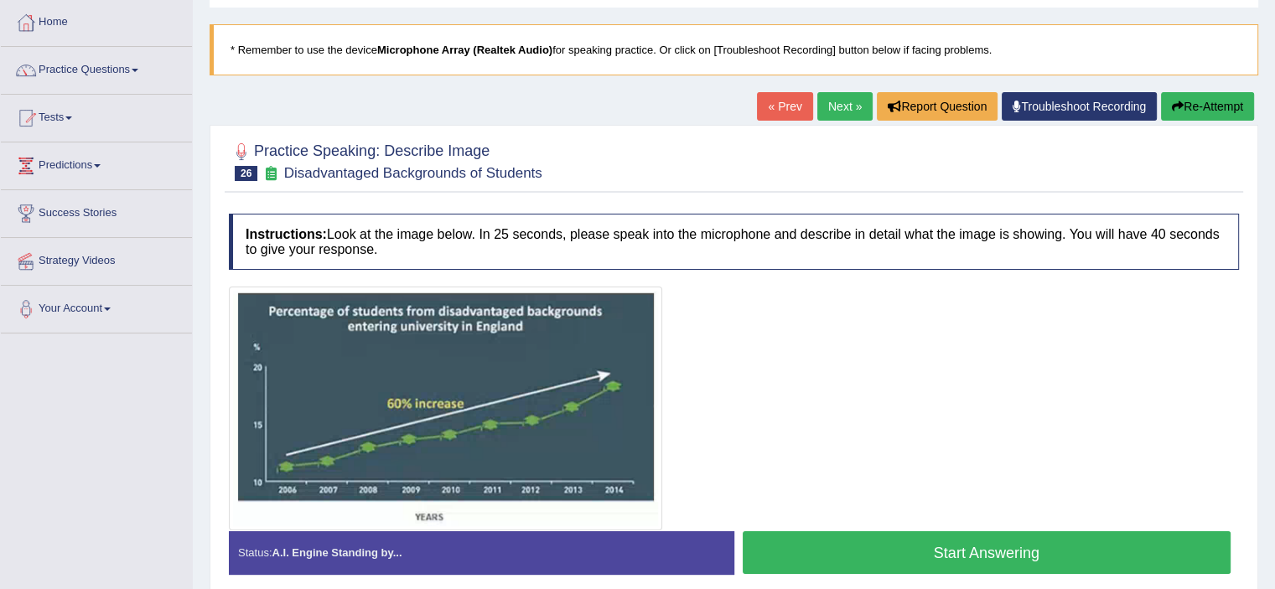
click at [1032, 552] on button "Start Answering" at bounding box center [987, 553] width 489 height 43
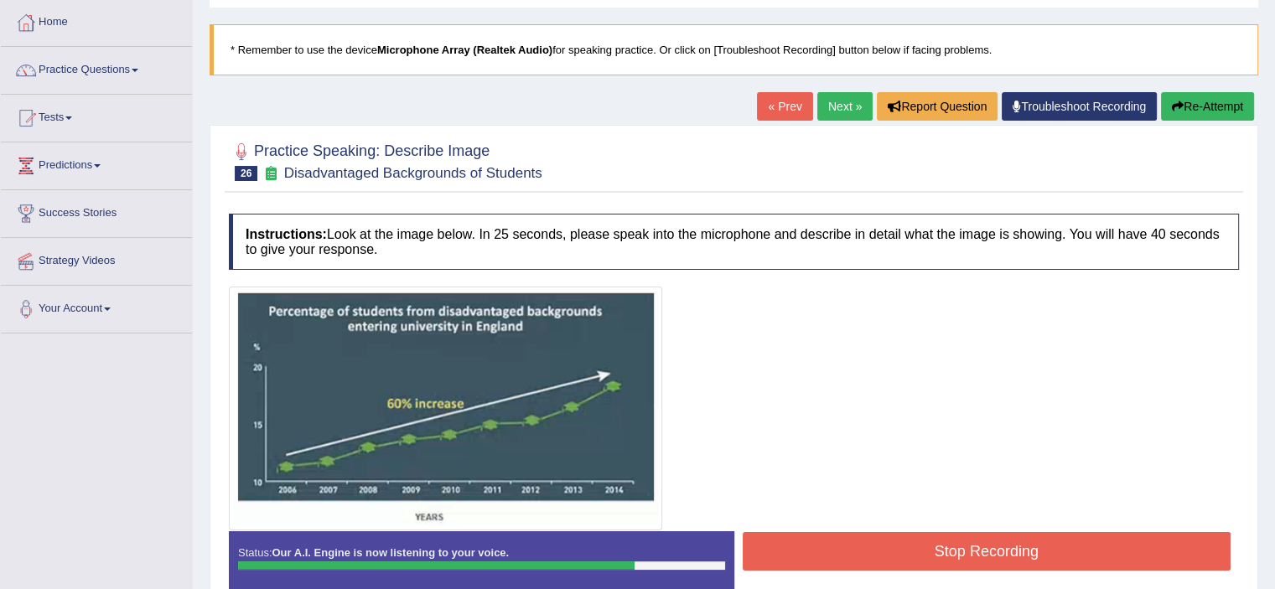
click at [1032, 552] on button "Stop Recording" at bounding box center [987, 551] width 489 height 39
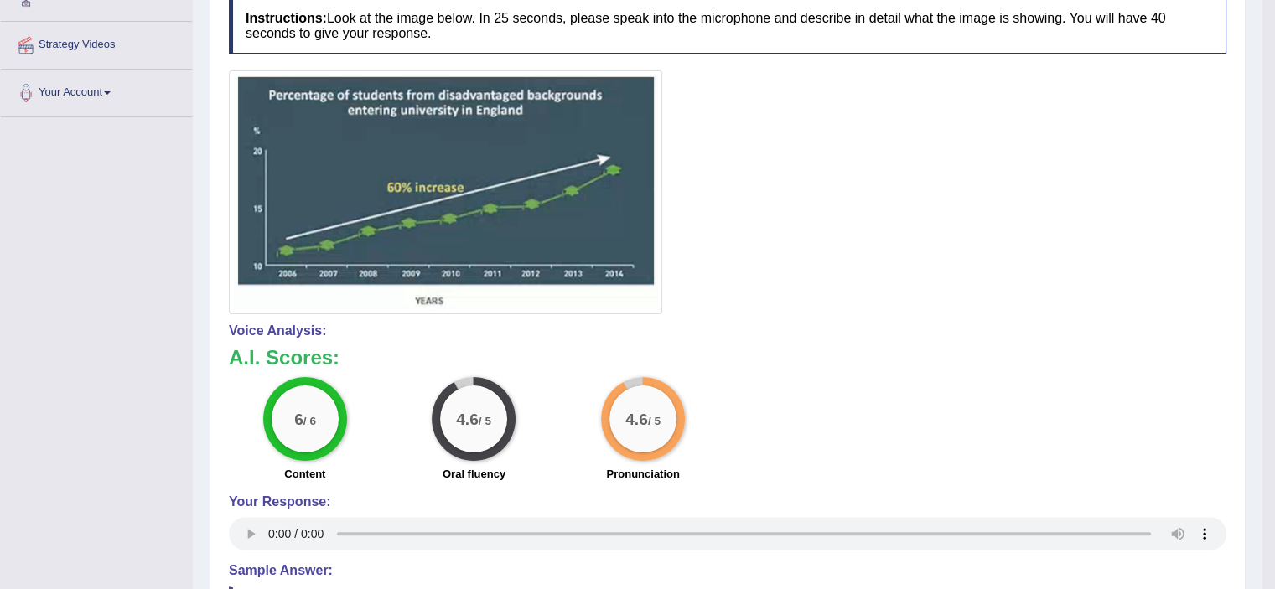
scroll to position [507, 0]
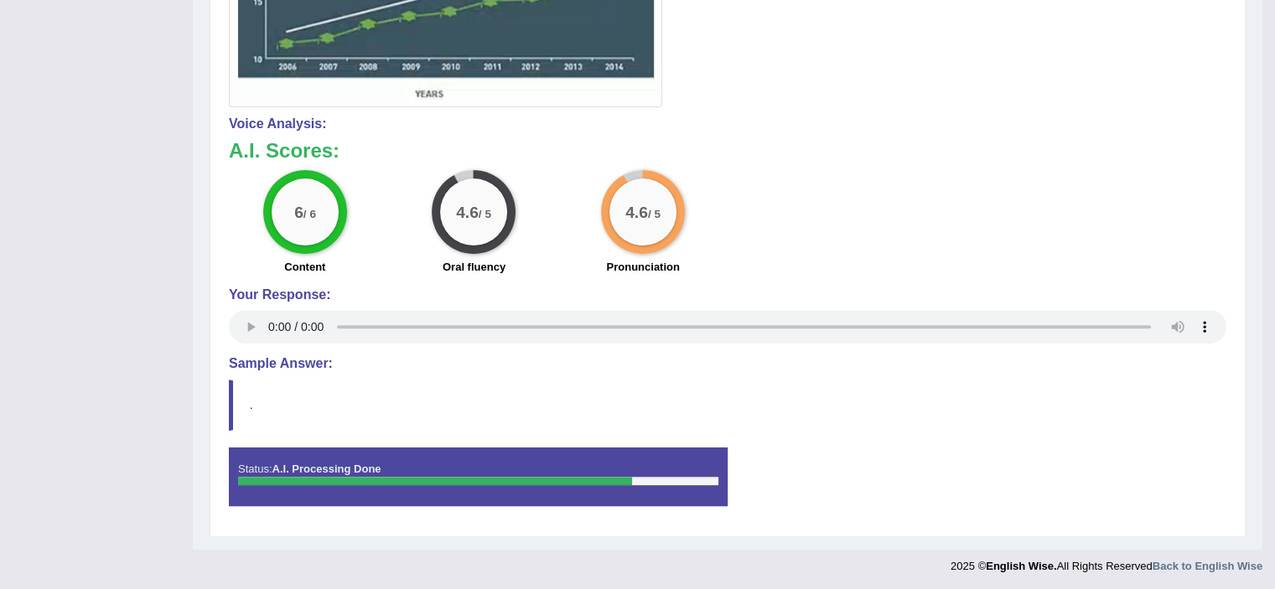
click at [661, 204] on div "4.6 / 5" at bounding box center [643, 212] width 67 height 67
click at [506, 223] on div "4.6 / 5" at bounding box center [474, 212] width 84 height 84
click at [485, 222] on div "4.6 / 5" at bounding box center [473, 212] width 67 height 67
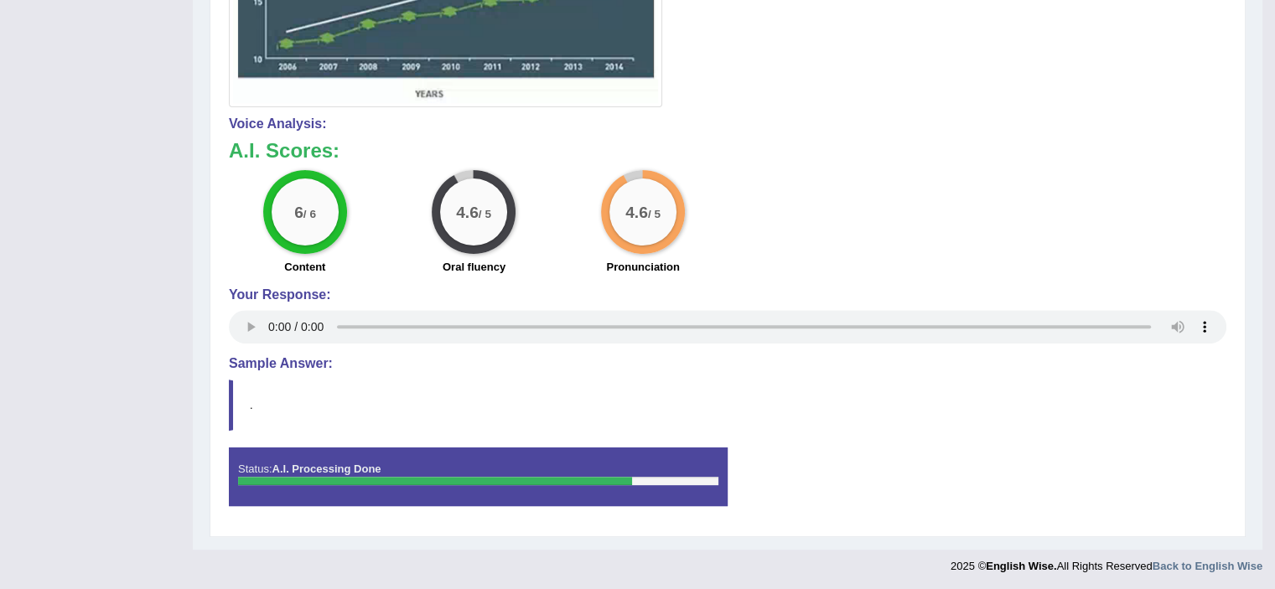
click at [485, 222] on div "4.6 / 5" at bounding box center [473, 212] width 67 height 67
click at [338, 463] on strong "A.I. Processing Done" at bounding box center [326, 469] width 109 height 13
click at [551, 501] on div "Status: A.I. Processing Done" at bounding box center [478, 477] width 499 height 59
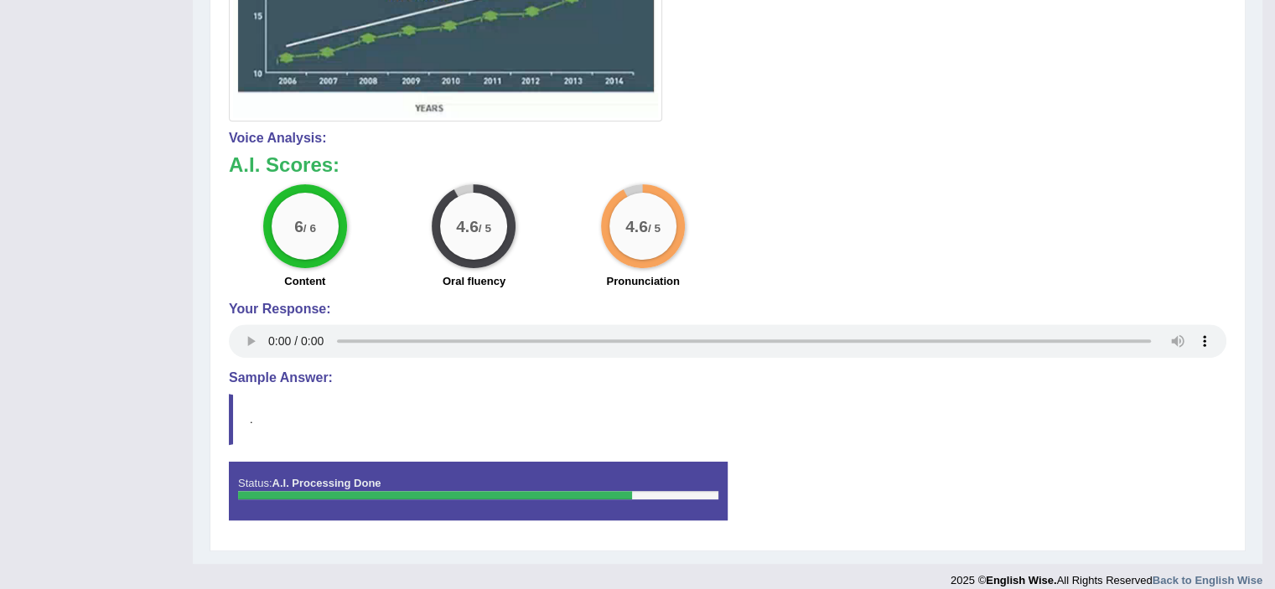
scroll to position [0, 0]
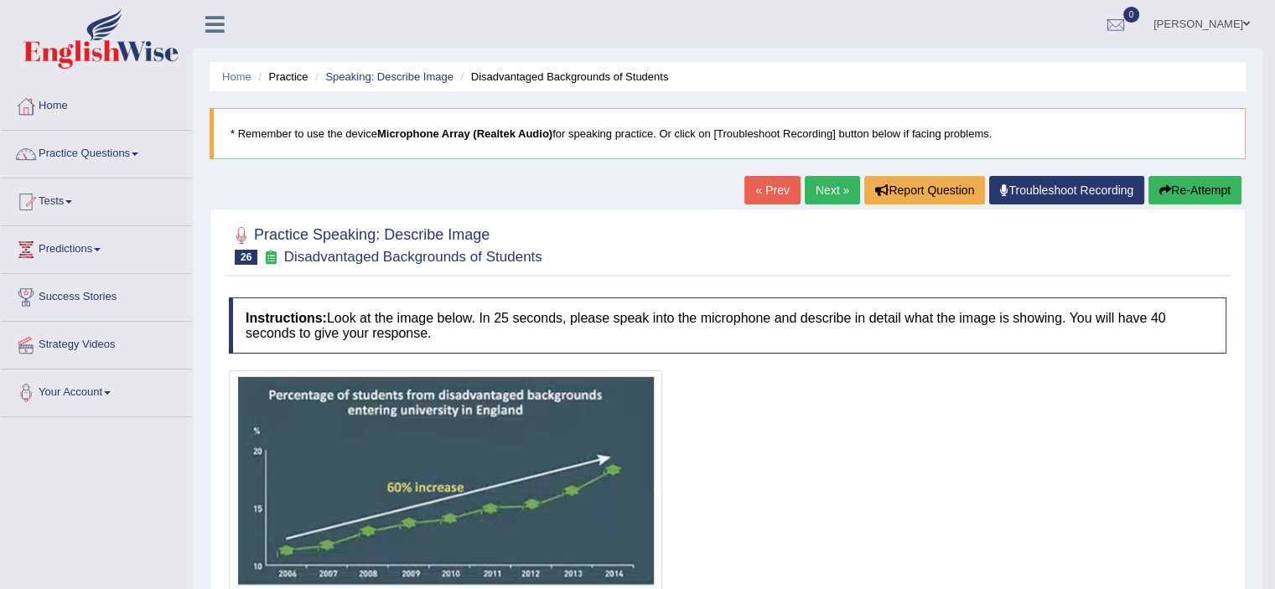
click at [825, 194] on link "Next »" at bounding box center [832, 190] width 55 height 29
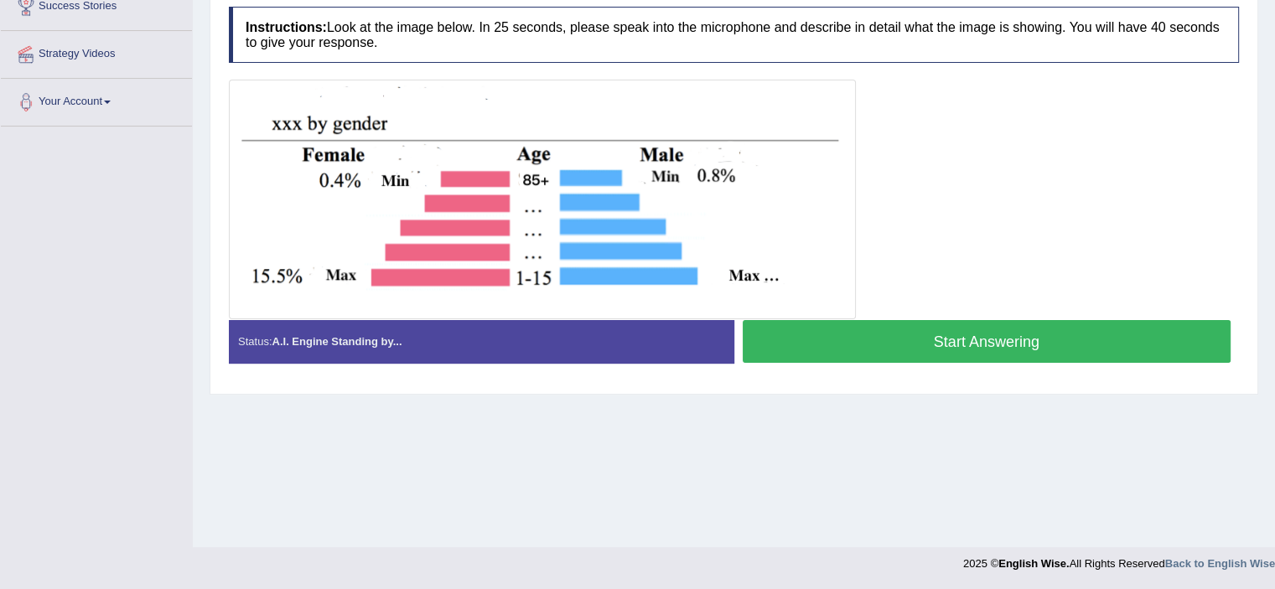
click at [857, 340] on button "Start Answering" at bounding box center [987, 341] width 489 height 43
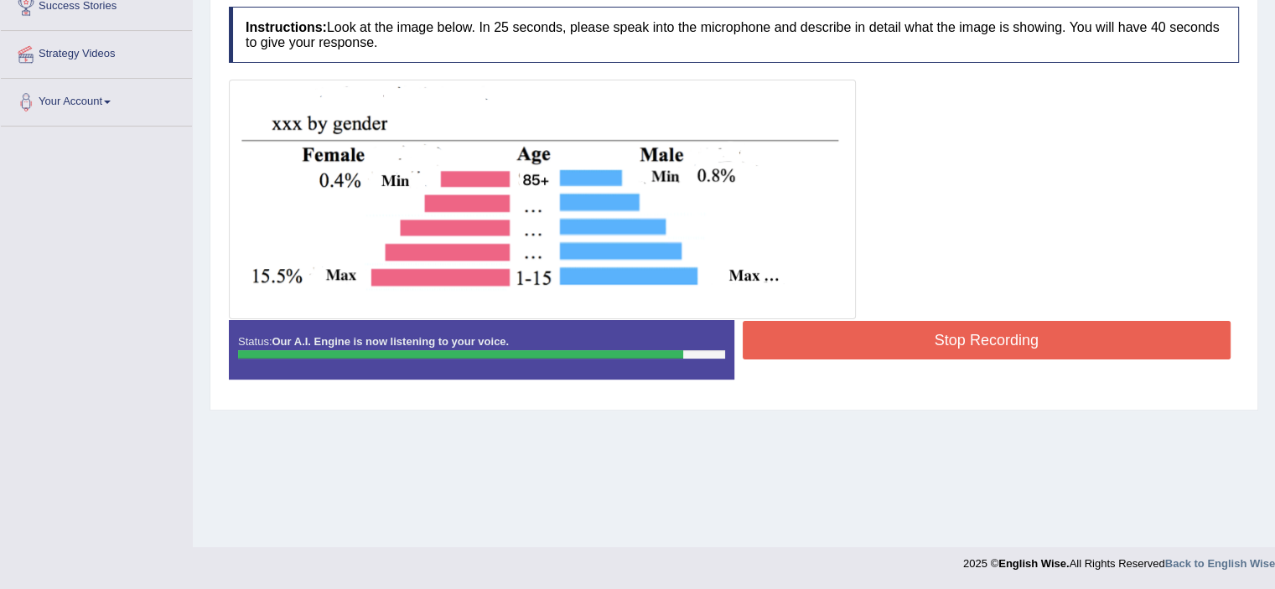
click at [857, 340] on button "Stop Recording" at bounding box center [987, 340] width 489 height 39
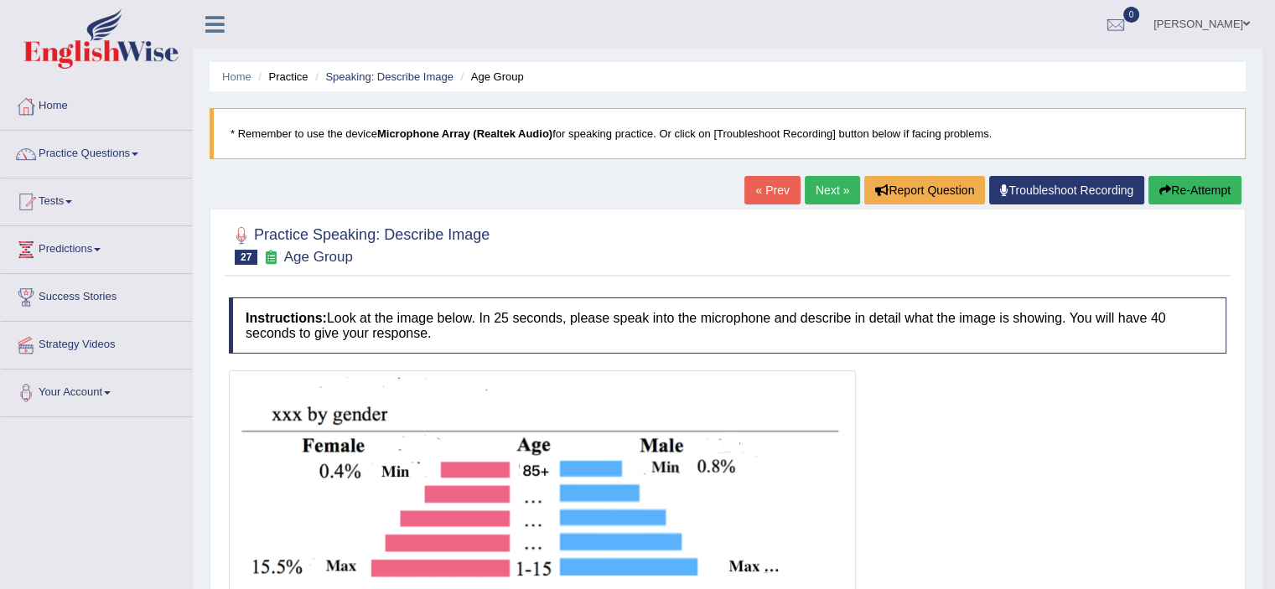
click at [827, 190] on link "Next »" at bounding box center [832, 190] width 55 height 29
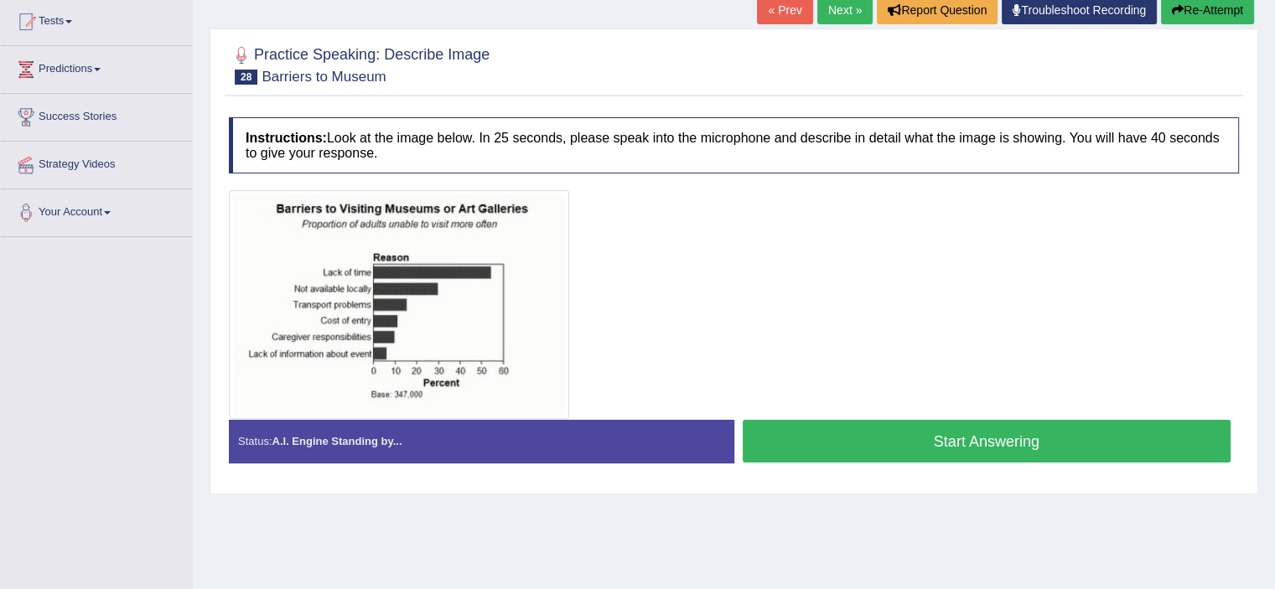
scroll to position [252, 0]
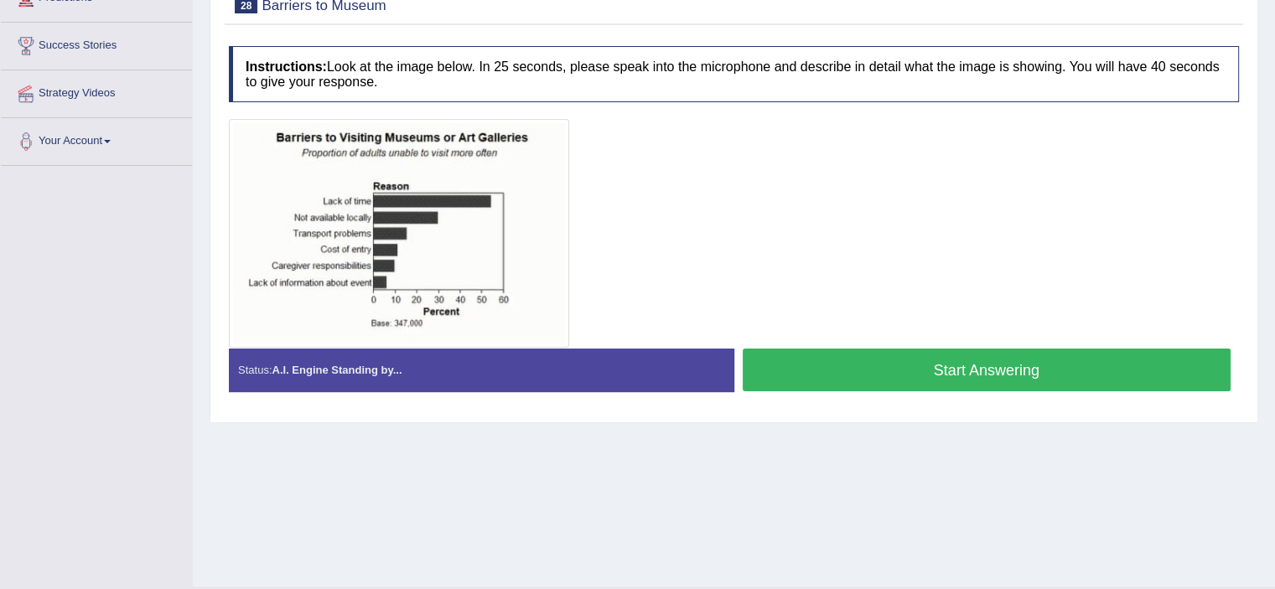
click at [875, 355] on button "Start Answering" at bounding box center [987, 370] width 489 height 43
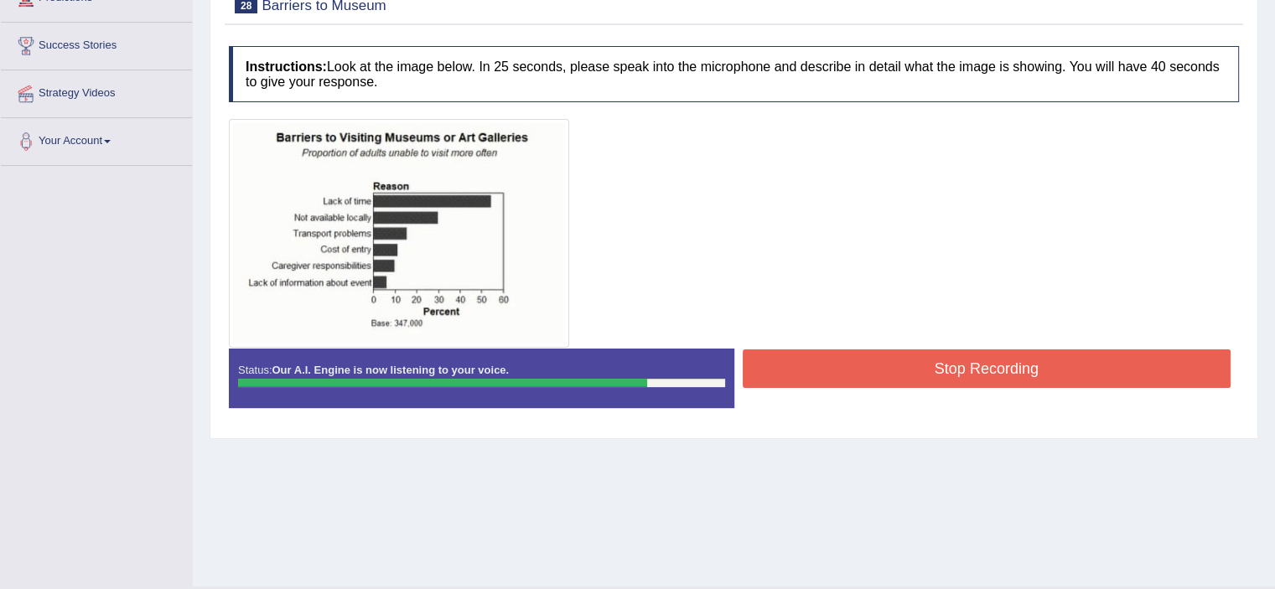
click at [875, 355] on button "Stop Recording" at bounding box center [987, 369] width 489 height 39
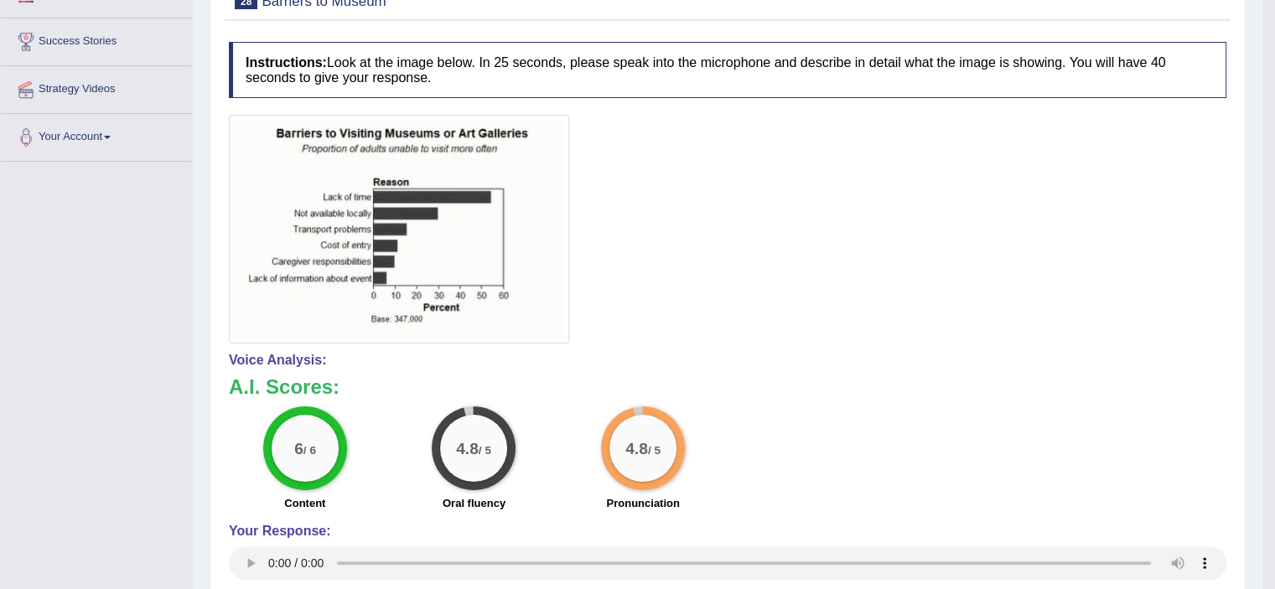
scroll to position [39, 0]
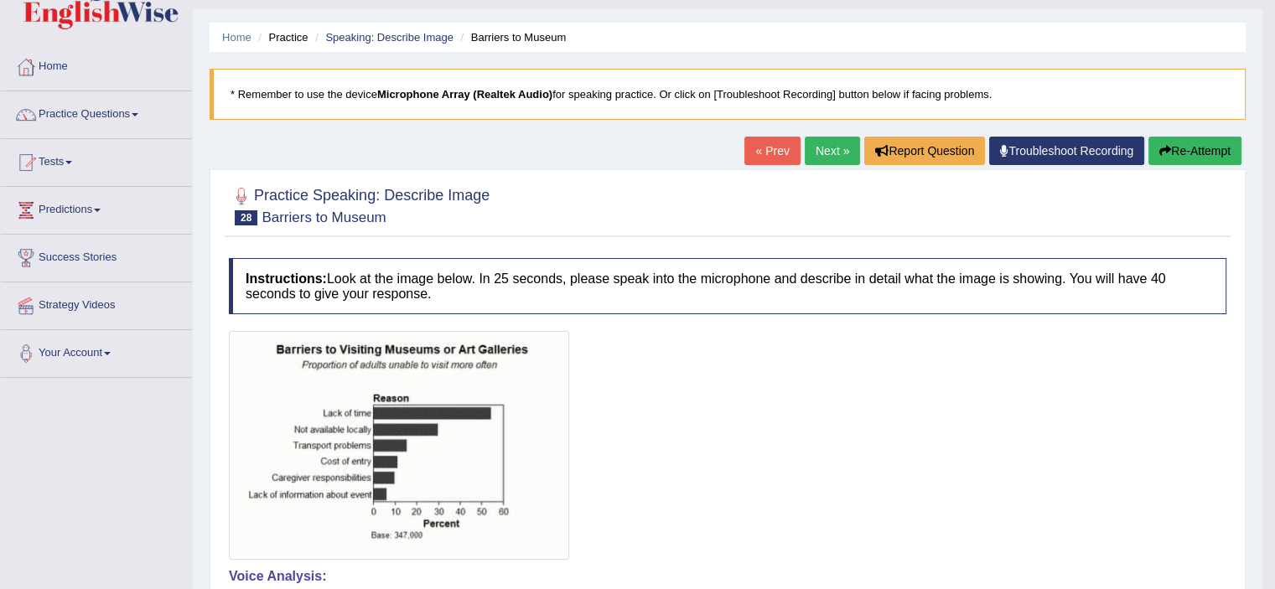
click at [813, 143] on link "Next »" at bounding box center [832, 151] width 55 height 29
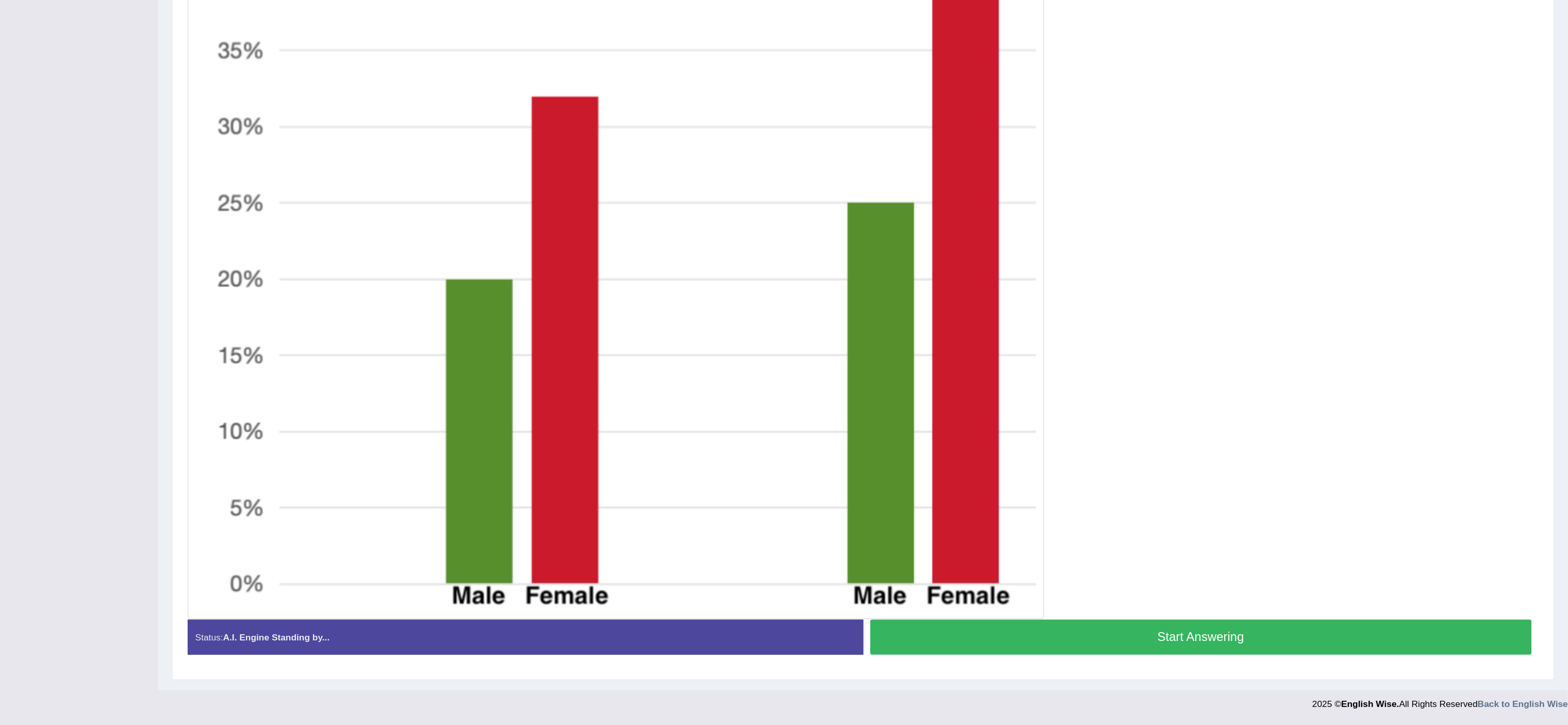
scroll to position [172, 0]
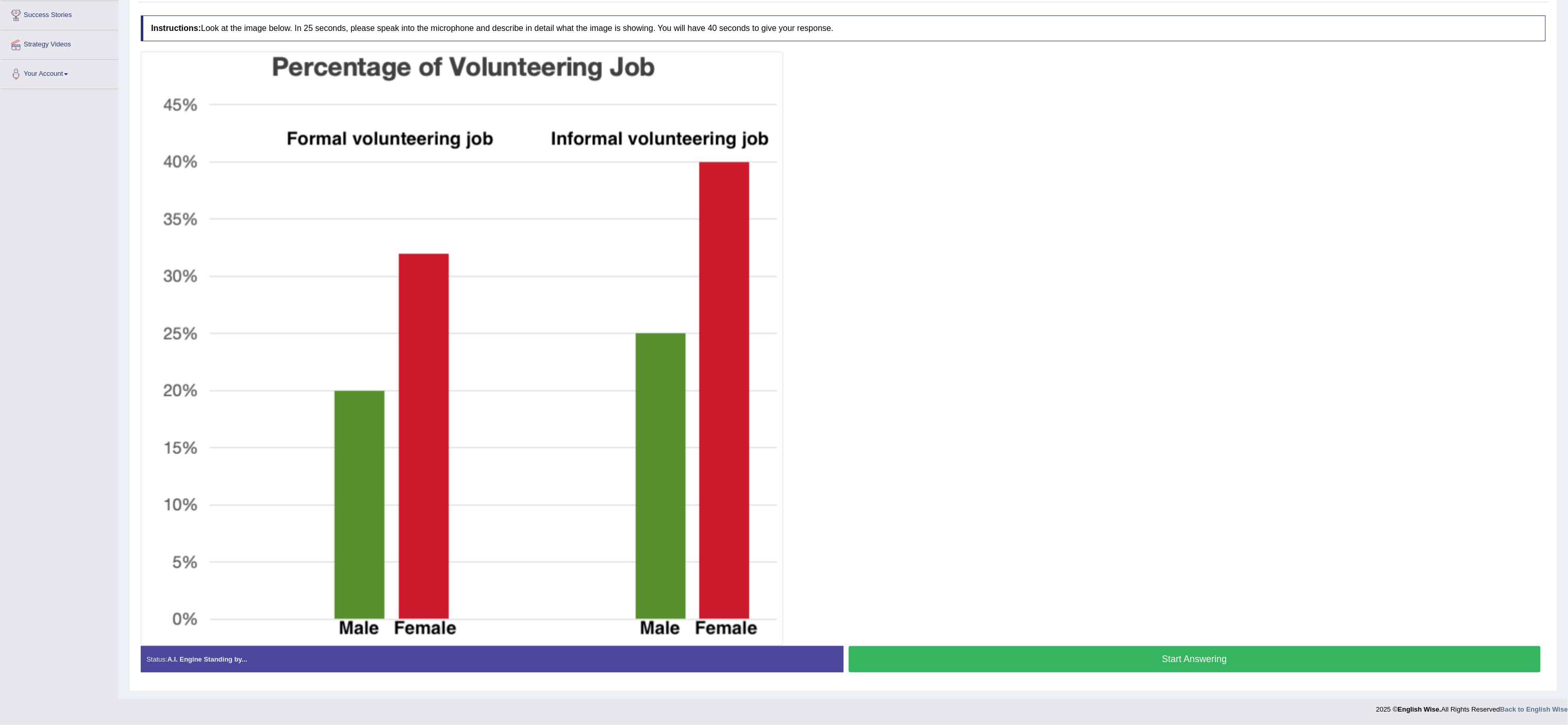
click at [784, 362] on button "Start Answering" at bounding box center [1195, 659] width 692 height 26
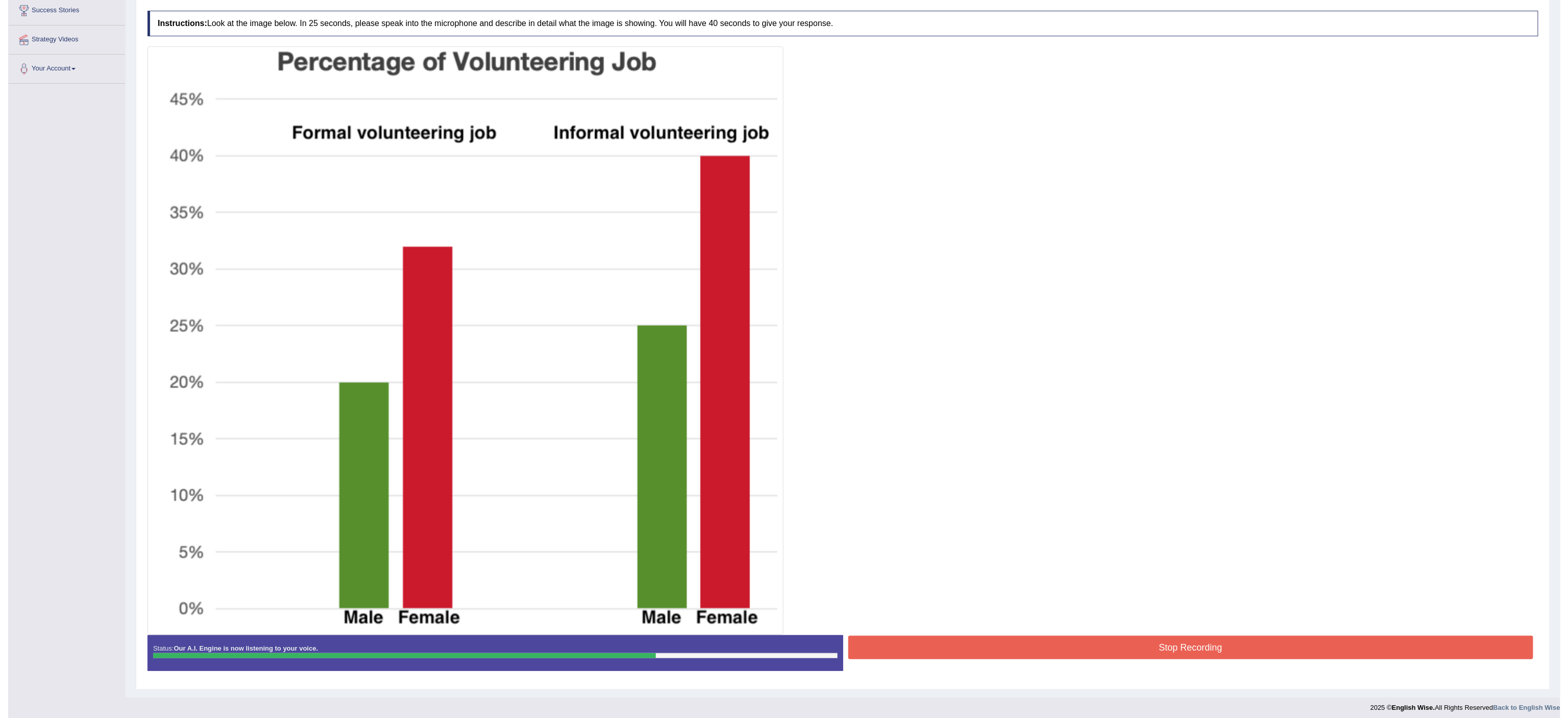
scroll to position [180, 0]
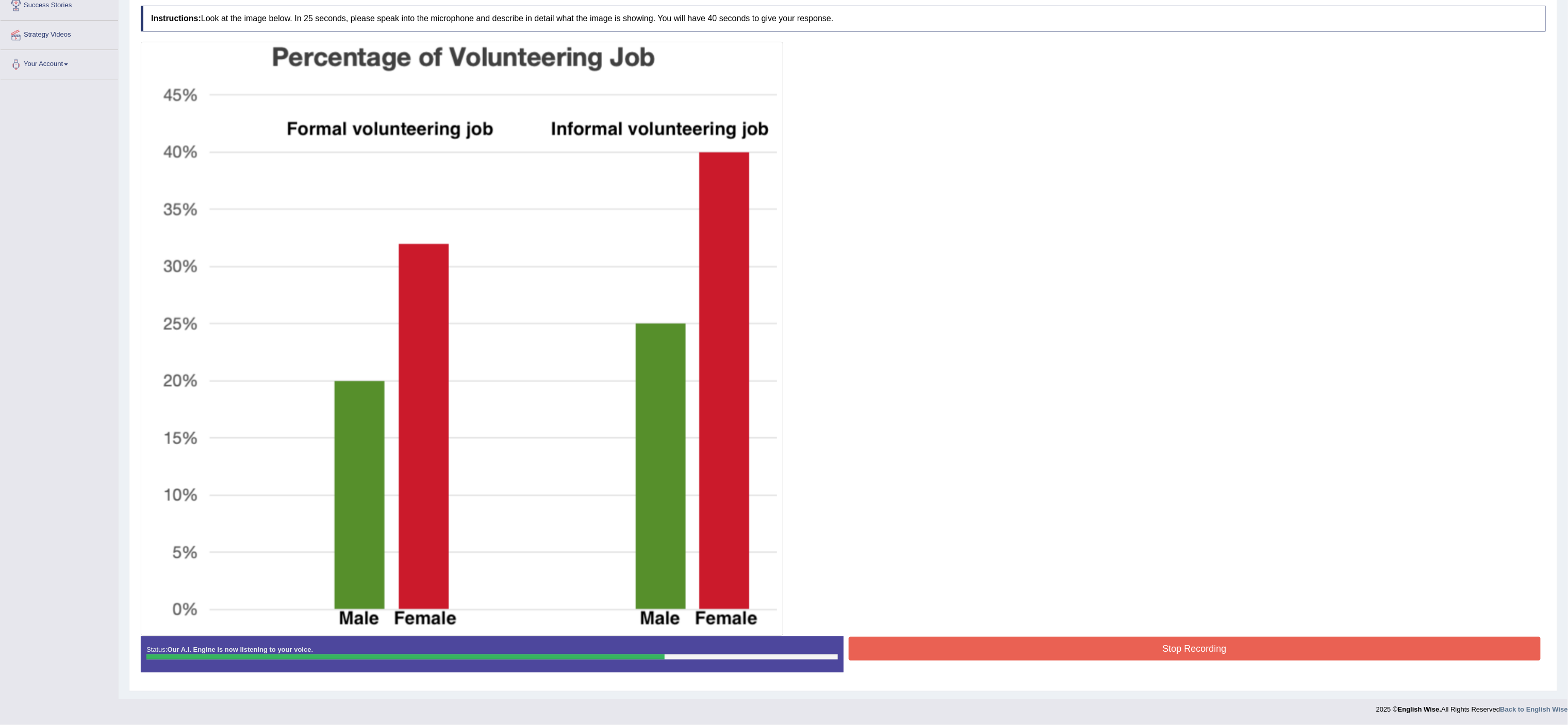
click at [784, 362] on button "Stop Recording" at bounding box center [1195, 649] width 692 height 24
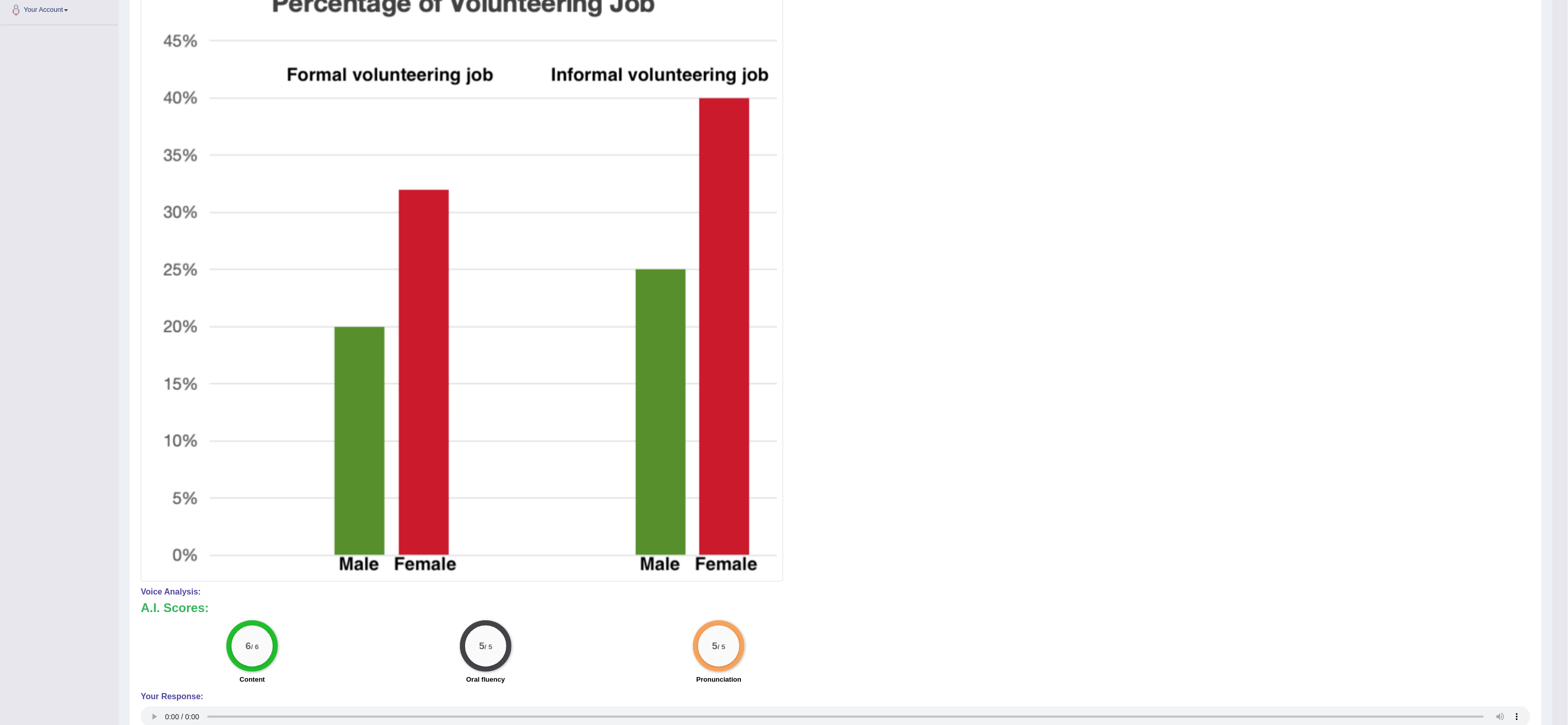
scroll to position [0, 0]
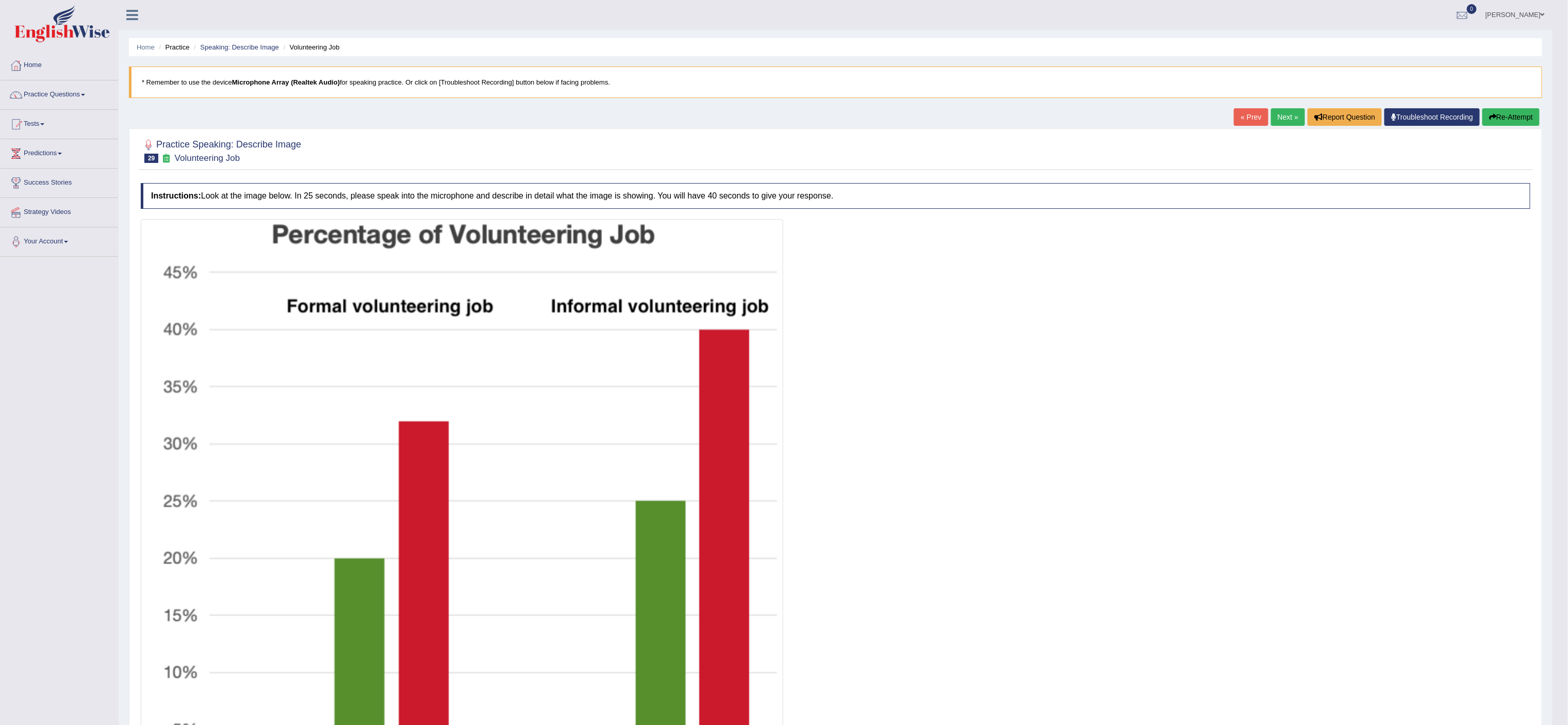
click at [784, 113] on link "Next »" at bounding box center [1288, 117] width 34 height 18
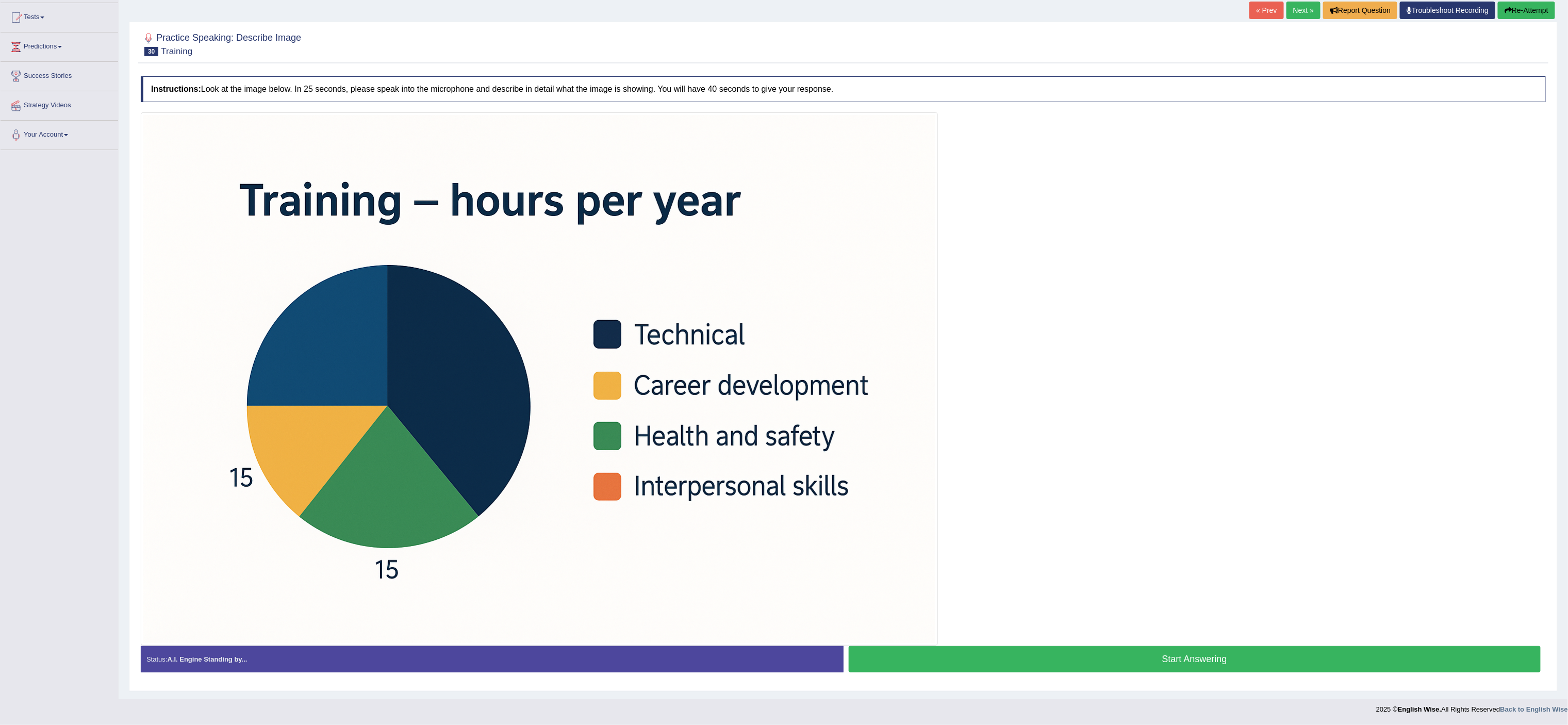
scroll to position [111, 0]
click at [1280, 662] on button "Start Answering" at bounding box center [1195, 659] width 692 height 26
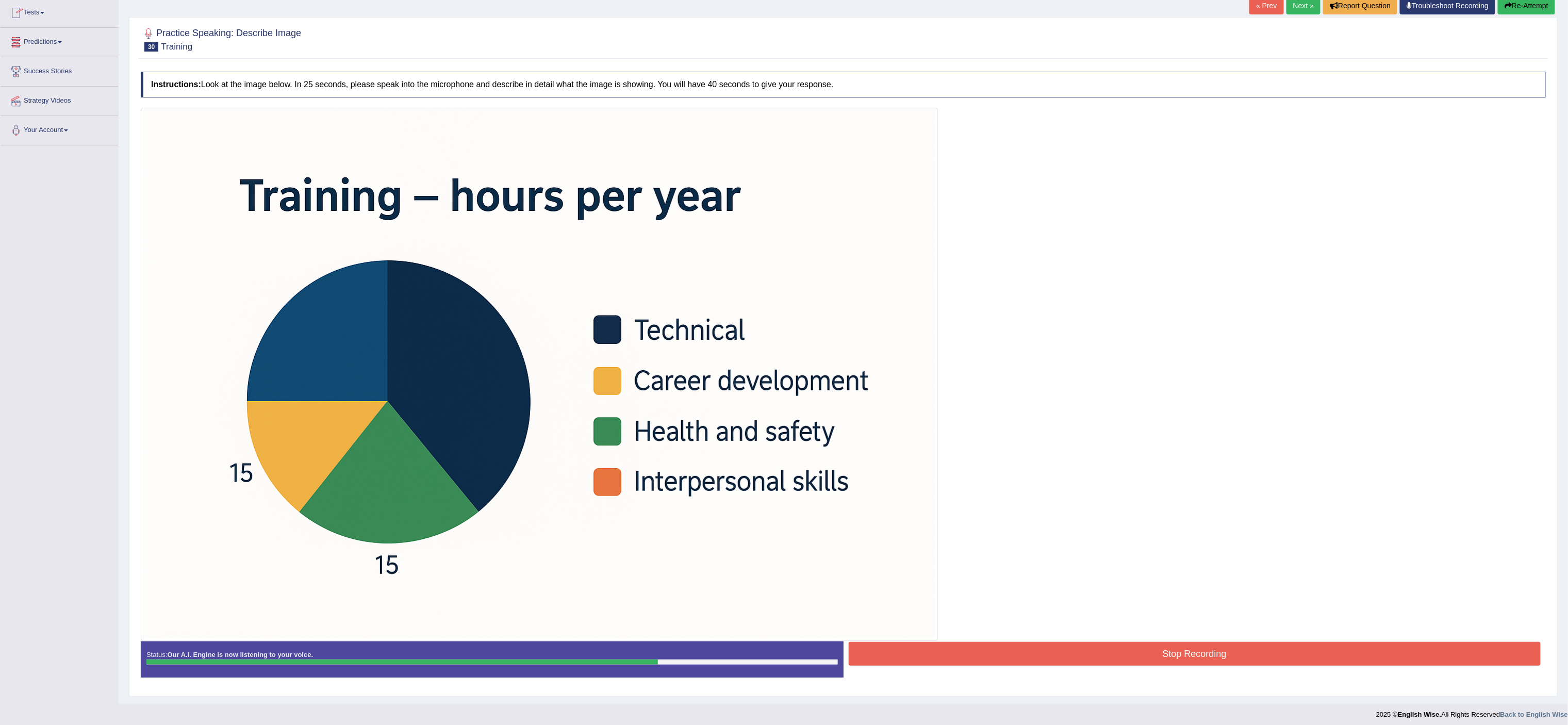
click at [1119, 664] on button "Stop Recording" at bounding box center [1195, 654] width 692 height 24
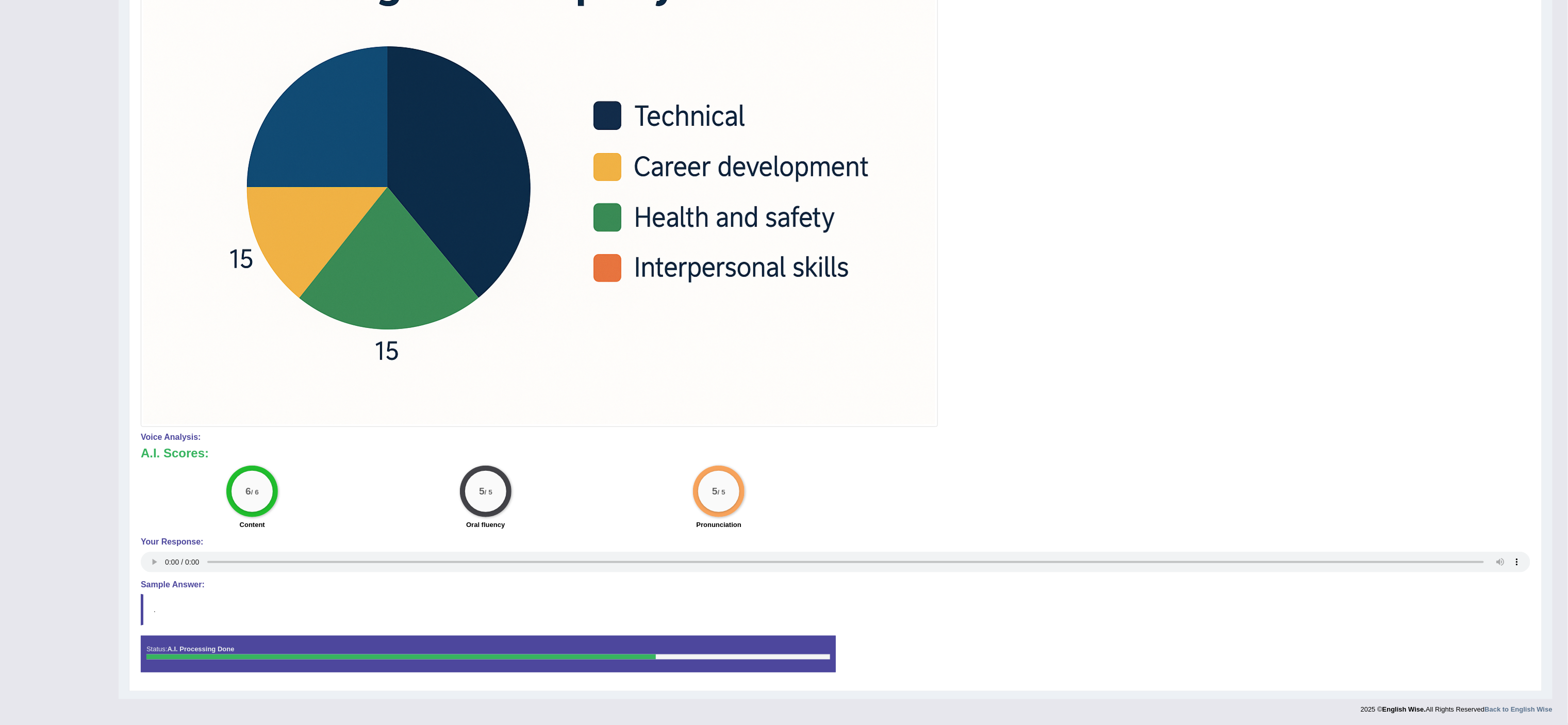
scroll to position [0, 0]
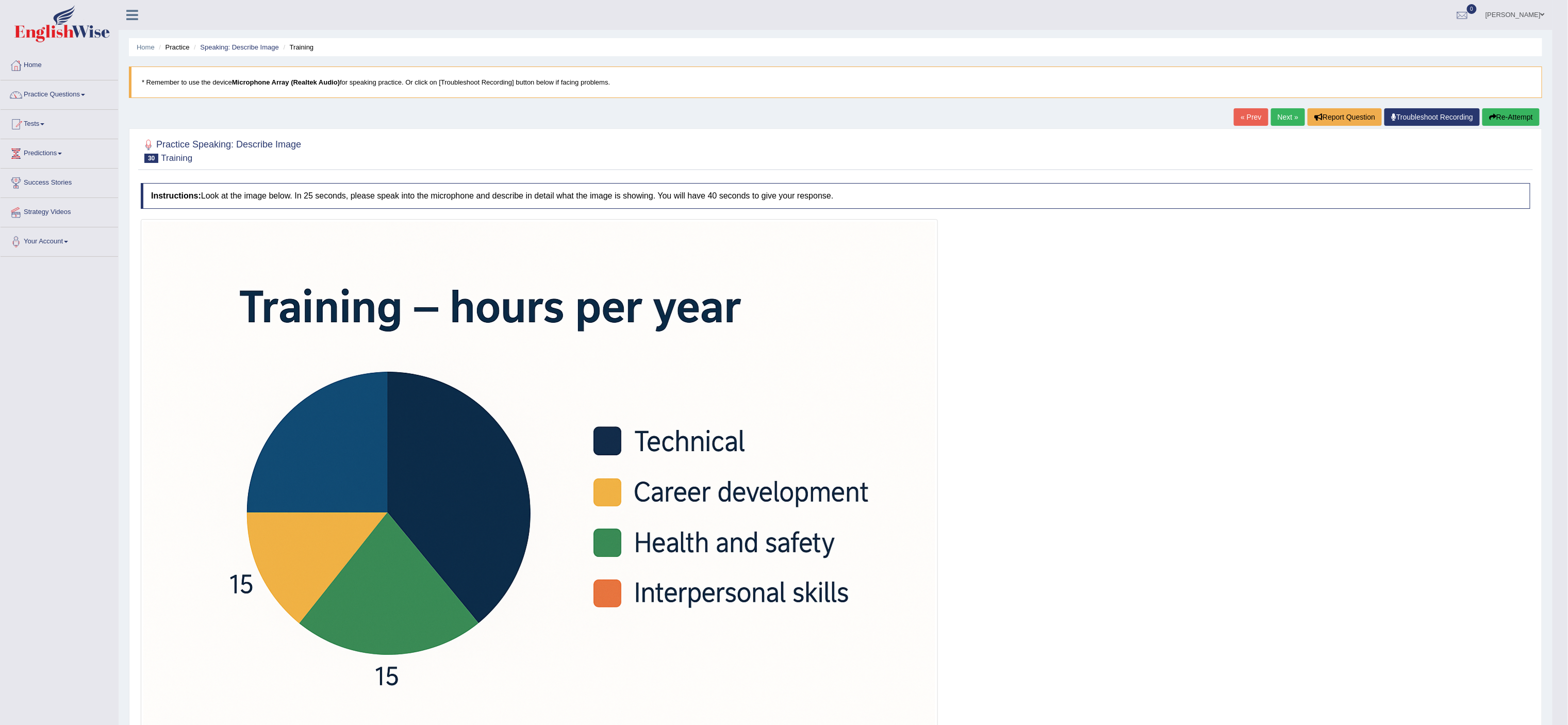
click at [1283, 114] on link "Next »" at bounding box center [1288, 117] width 34 height 18
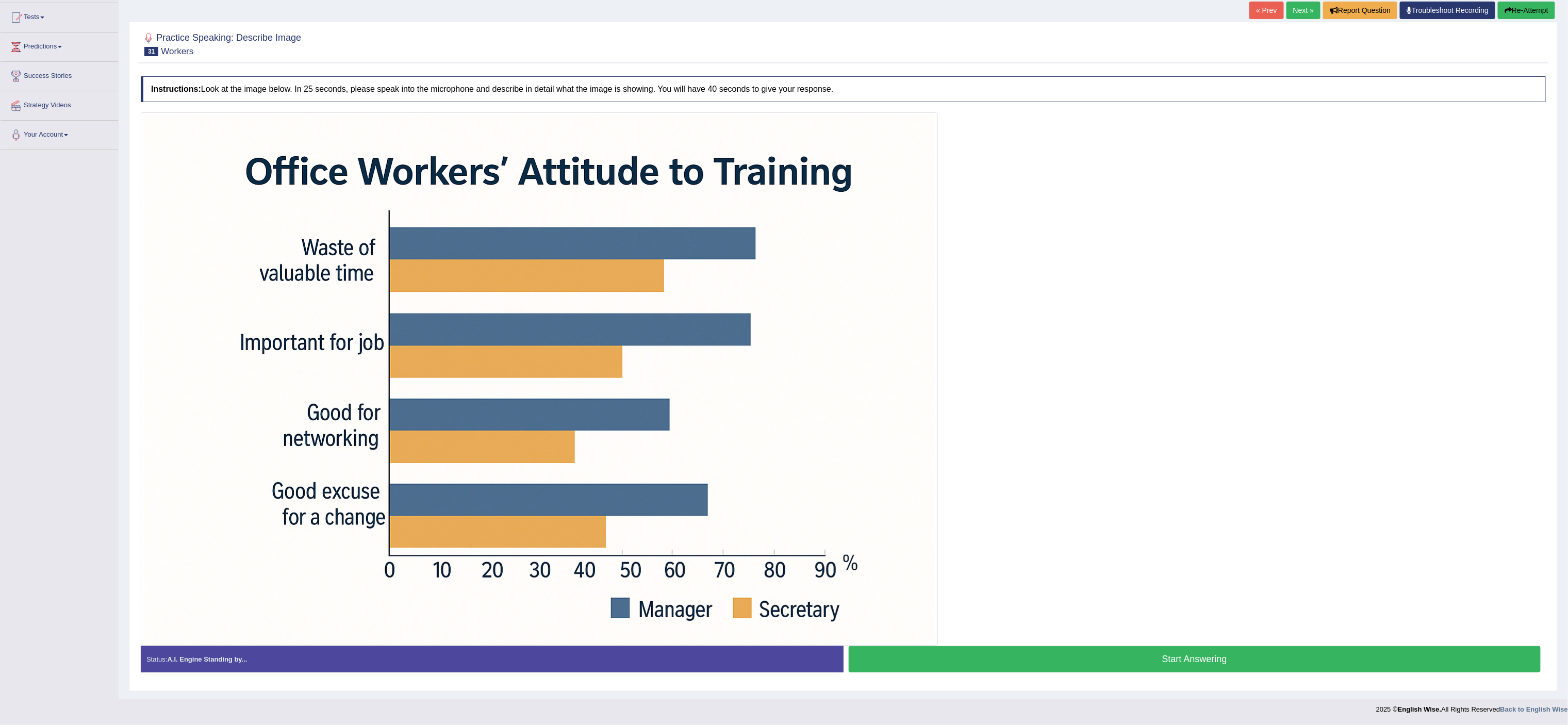
scroll to position [111, 0]
click at [1024, 659] on button "Start Answering" at bounding box center [1195, 659] width 692 height 26
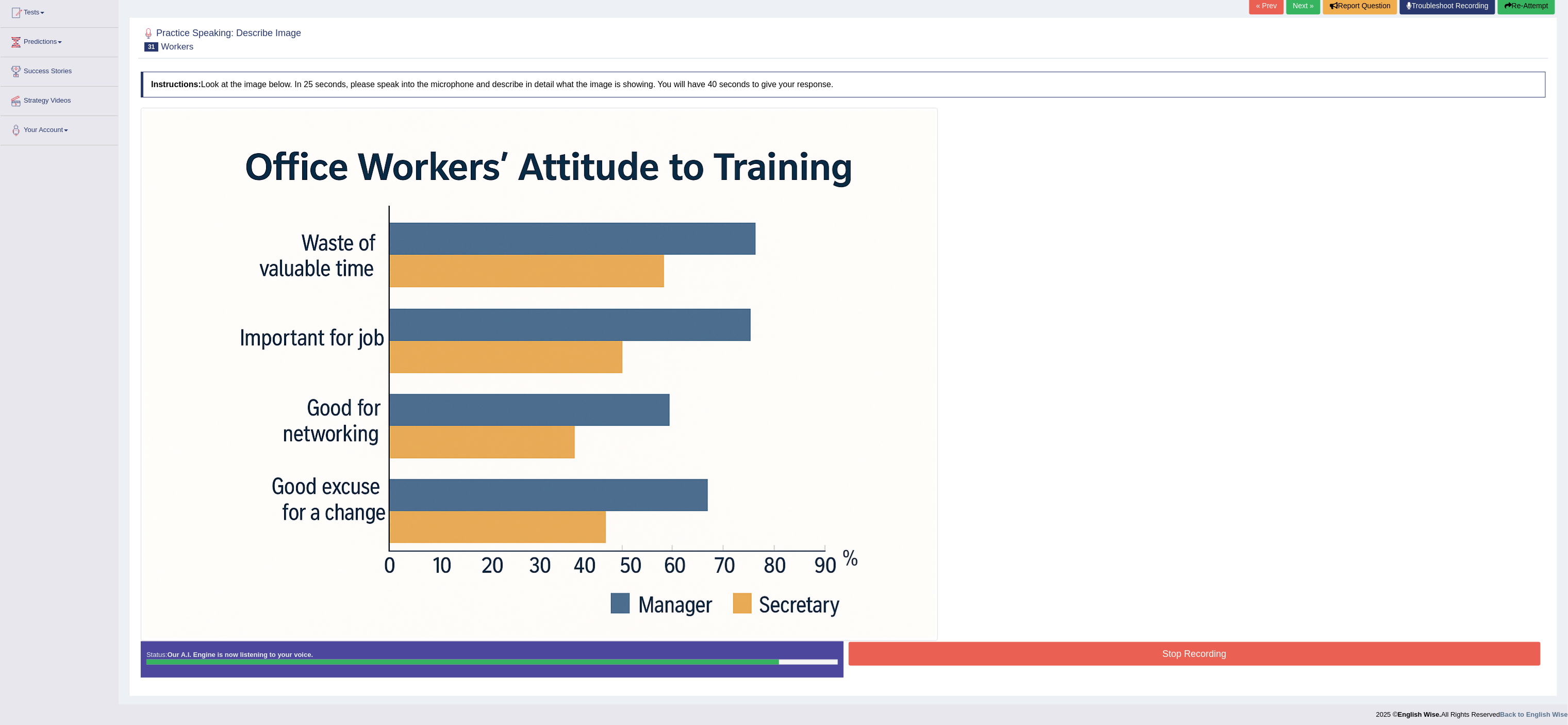
click at [1024, 659] on button "Stop Recording" at bounding box center [1195, 654] width 692 height 24
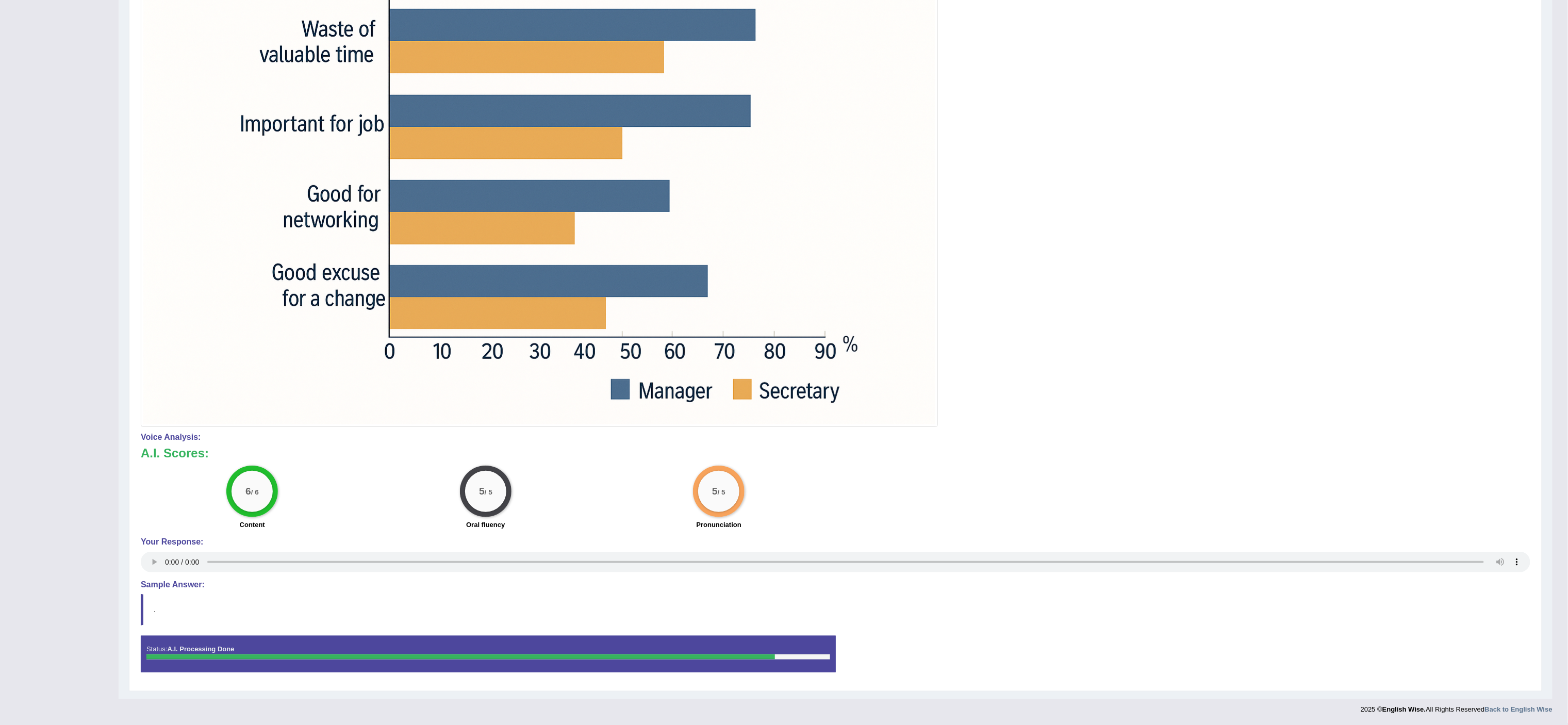
scroll to position [0, 0]
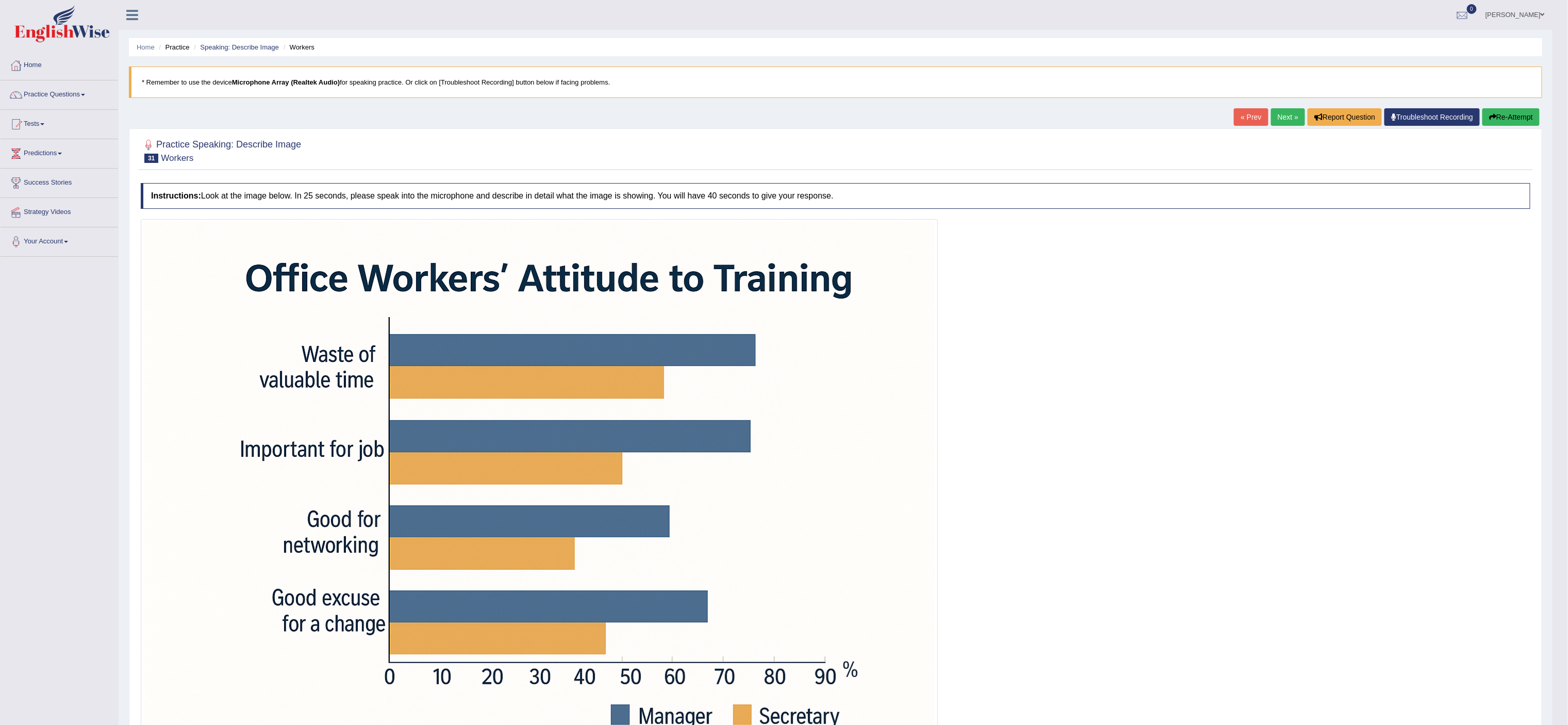
click at [1282, 113] on link "Next »" at bounding box center [1288, 117] width 34 height 18
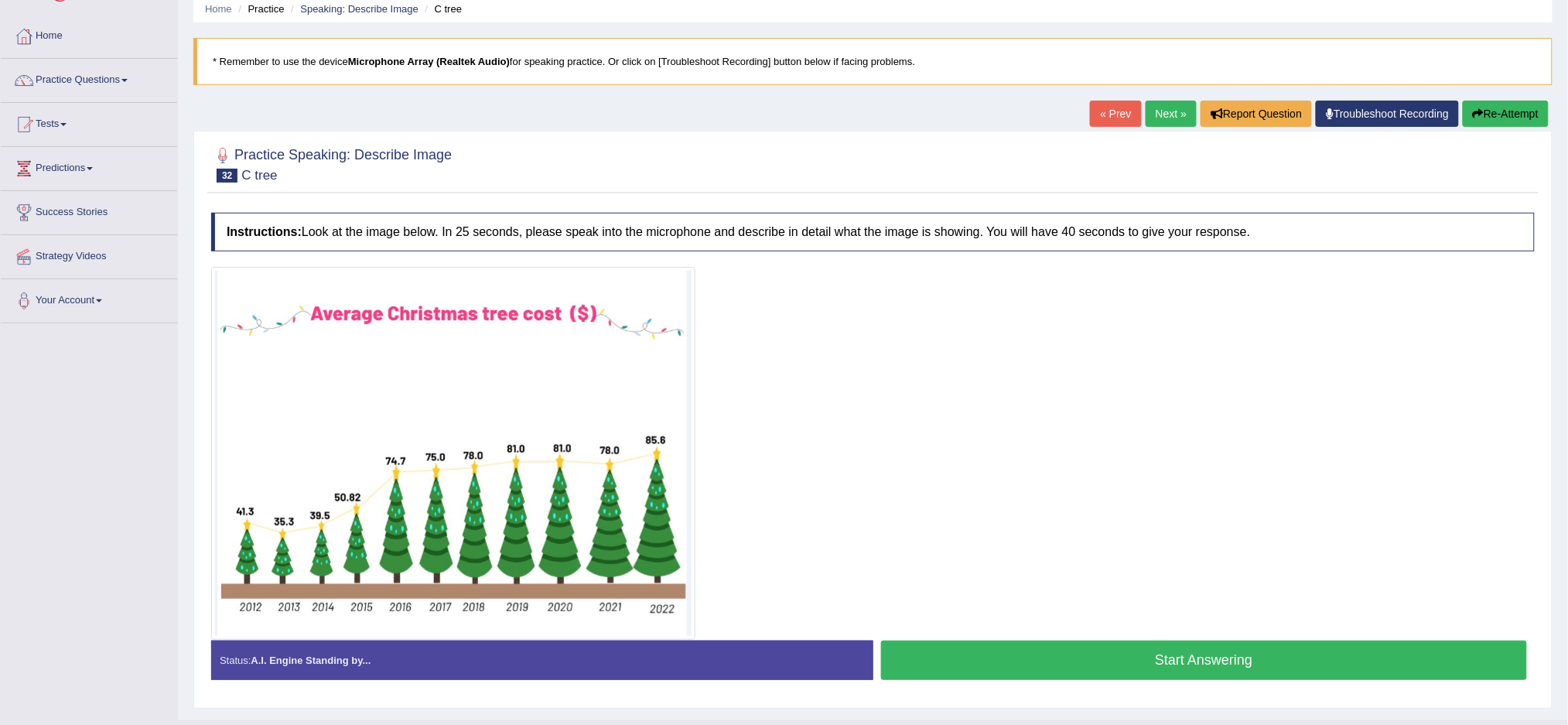
scroll to position [96, 0]
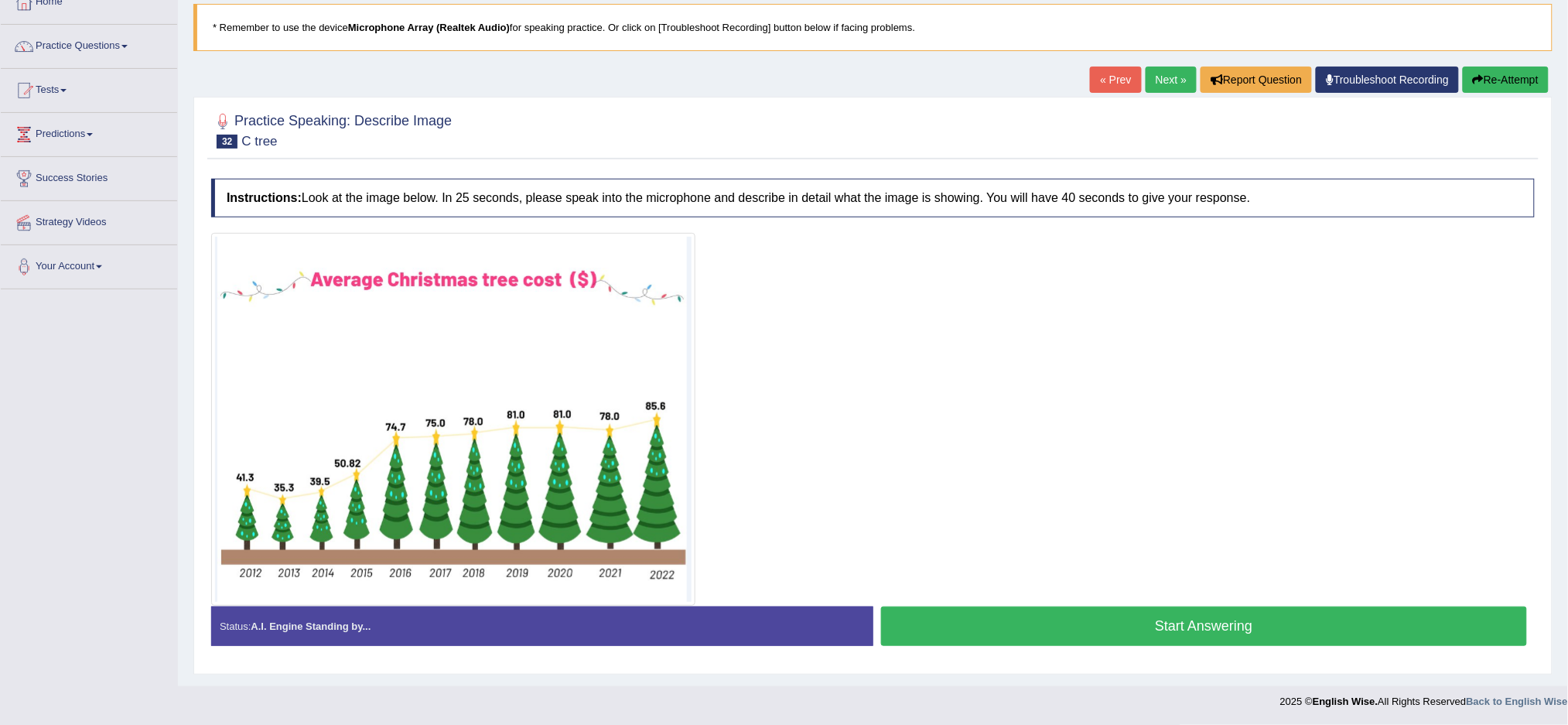
click at [1087, 611] on button "Start Answering" at bounding box center [1204, 625] width 647 height 40
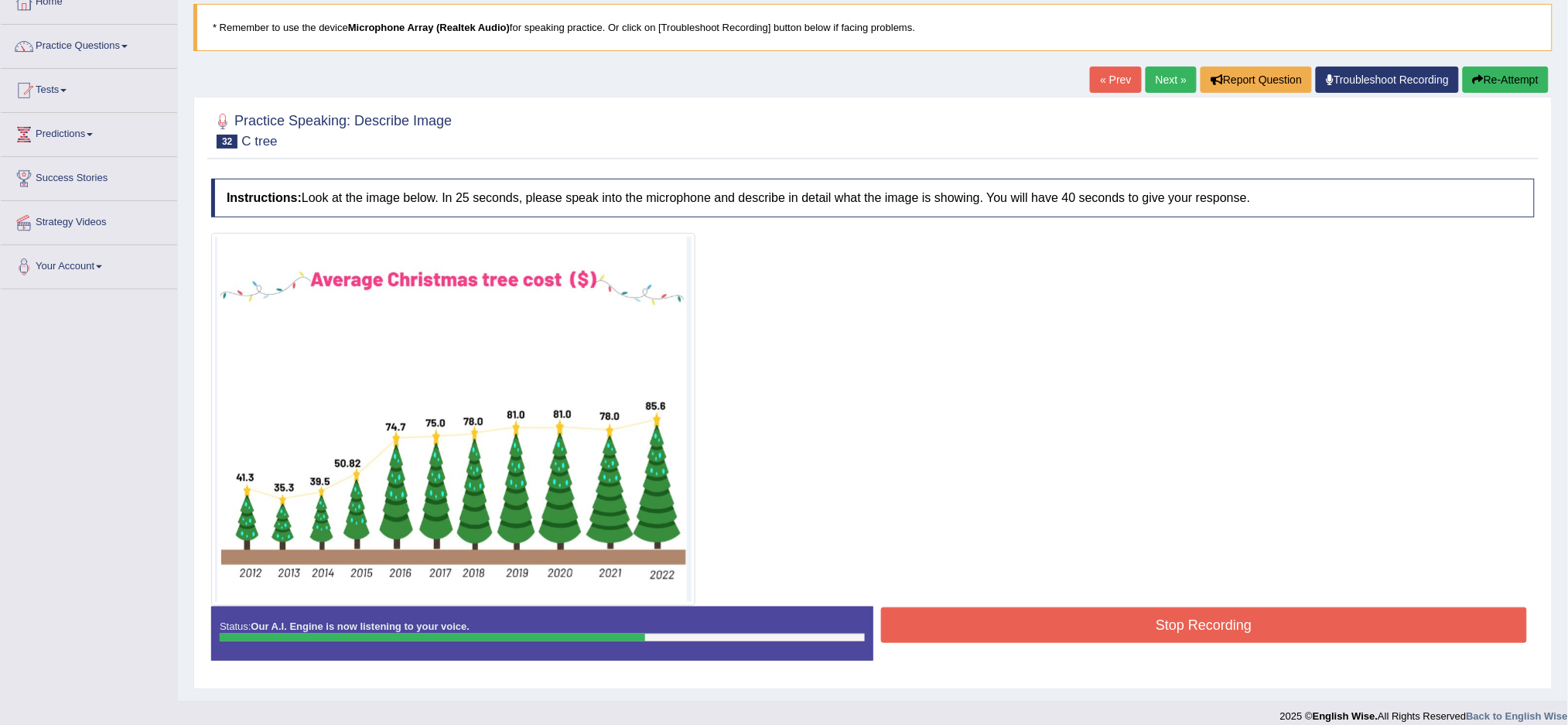
click at [1080, 614] on button "Stop Recording" at bounding box center [1204, 624] width 647 height 36
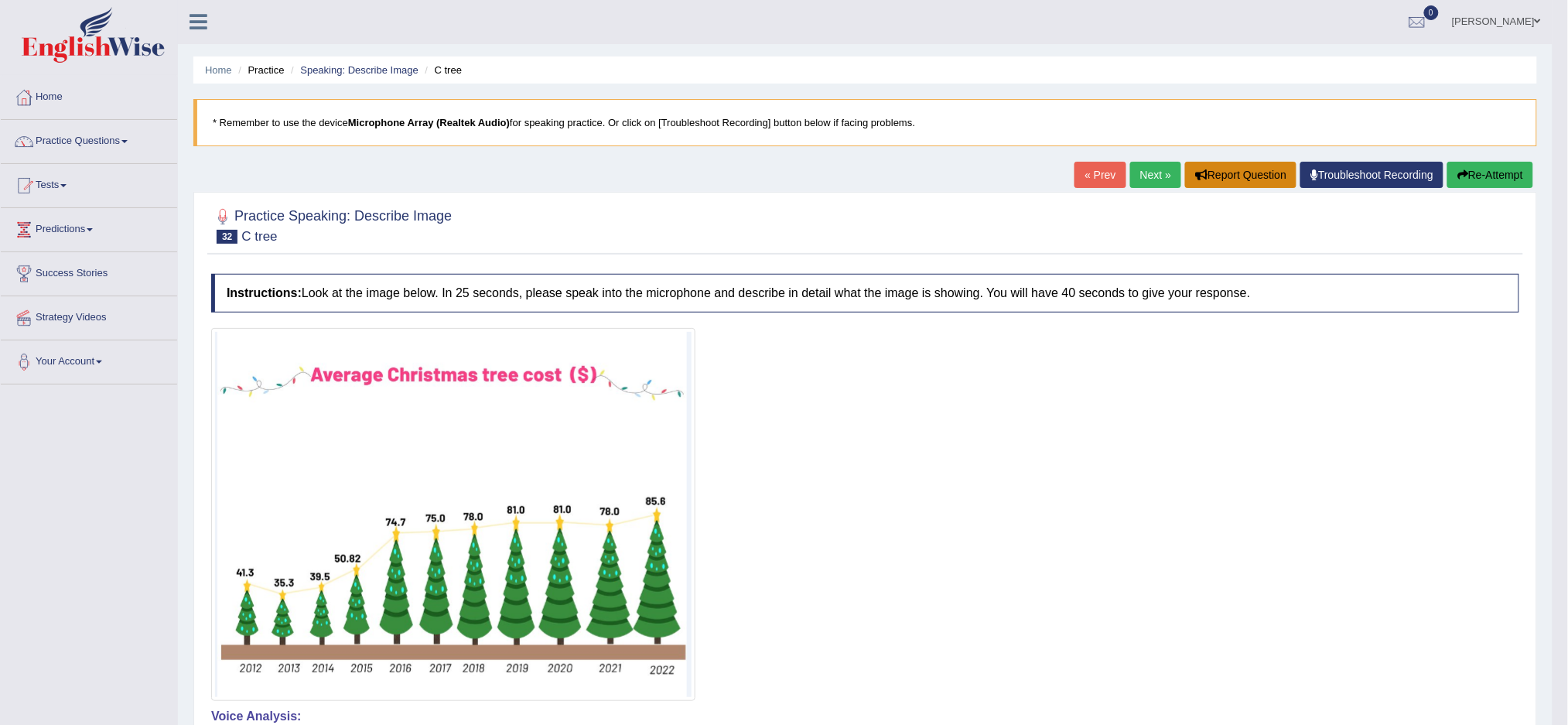
scroll to position [0, 0]
click at [1148, 180] on link "Next »" at bounding box center [1155, 175] width 51 height 27
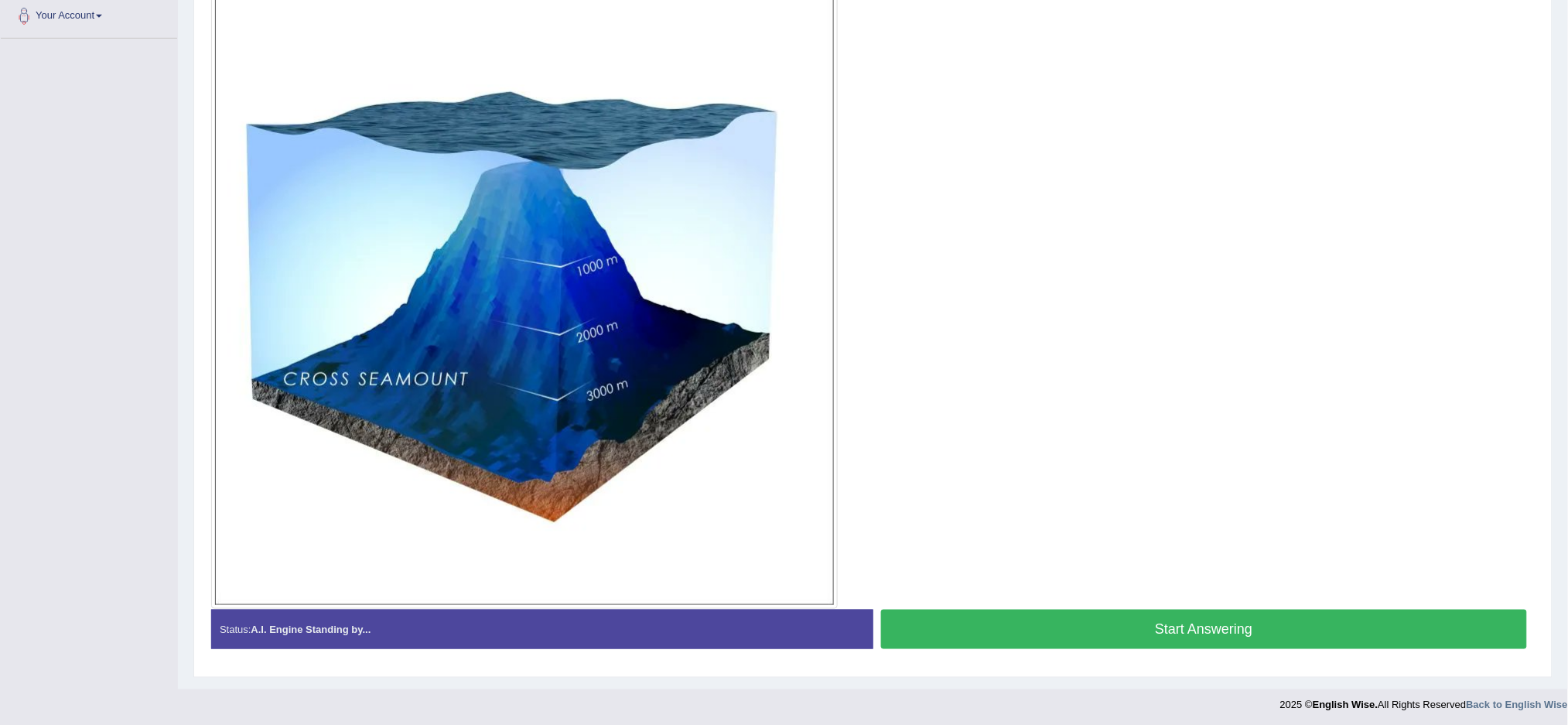
scroll to position [351, 0]
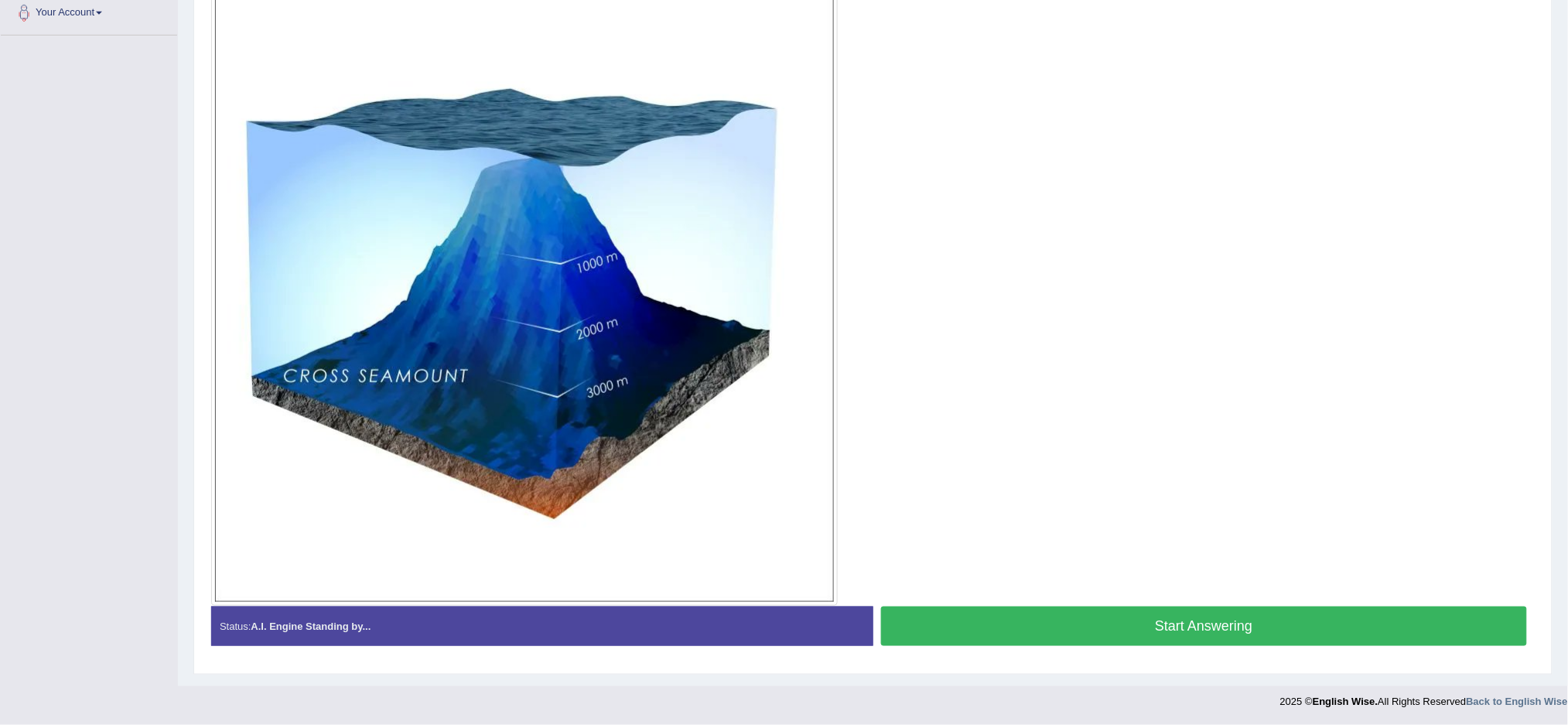
click at [1016, 628] on button "Start Answering" at bounding box center [1204, 625] width 647 height 40
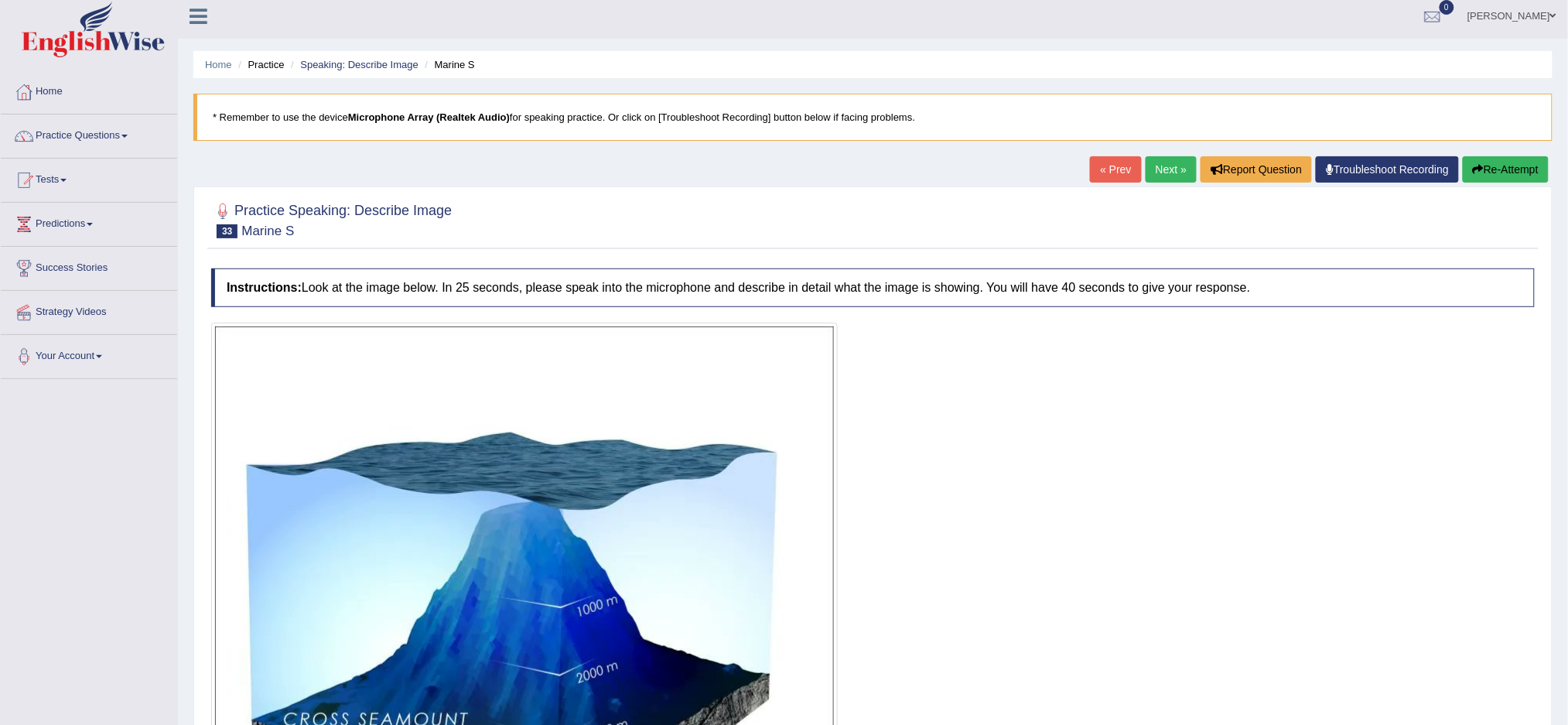
scroll to position [0, 0]
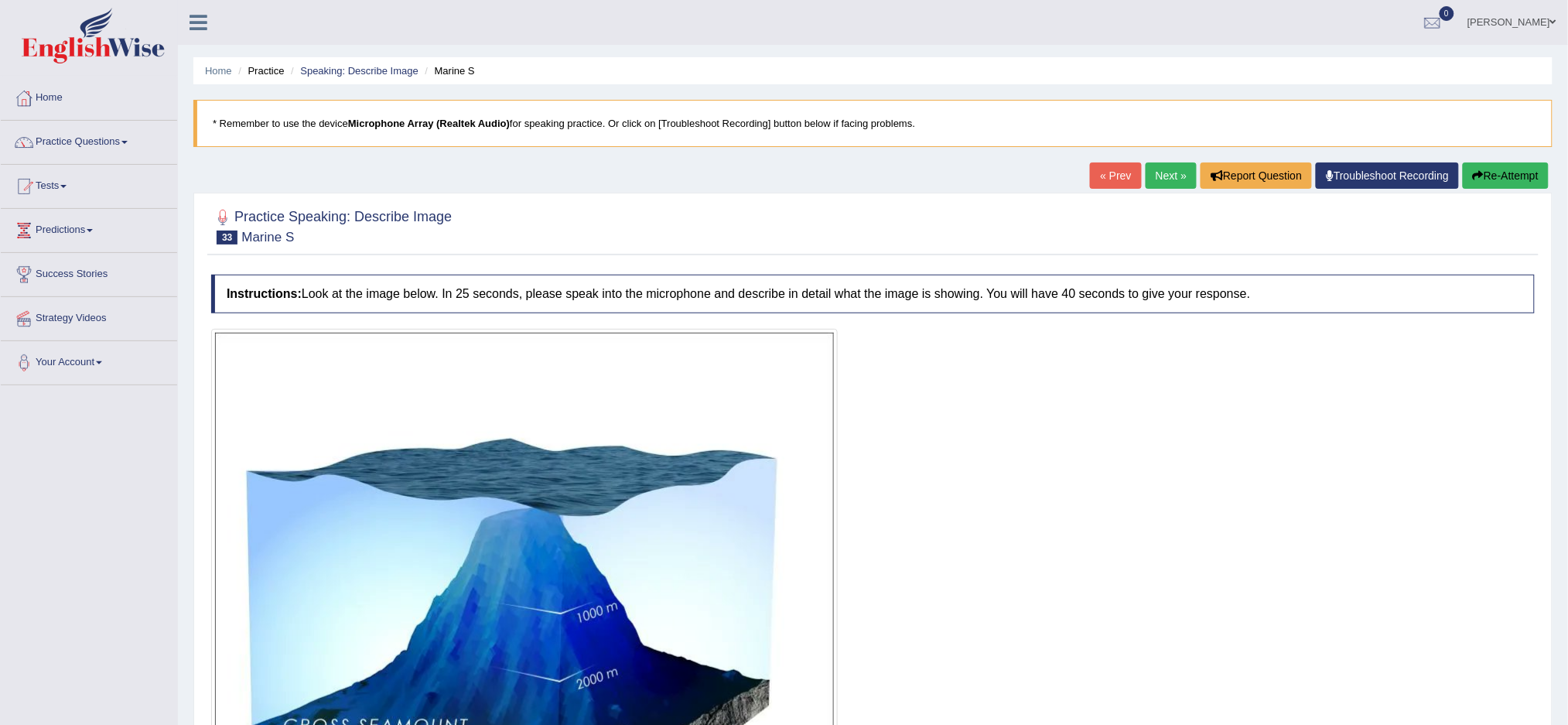
click at [1499, 178] on button "Re-Attempt" at bounding box center [1505, 175] width 86 height 27
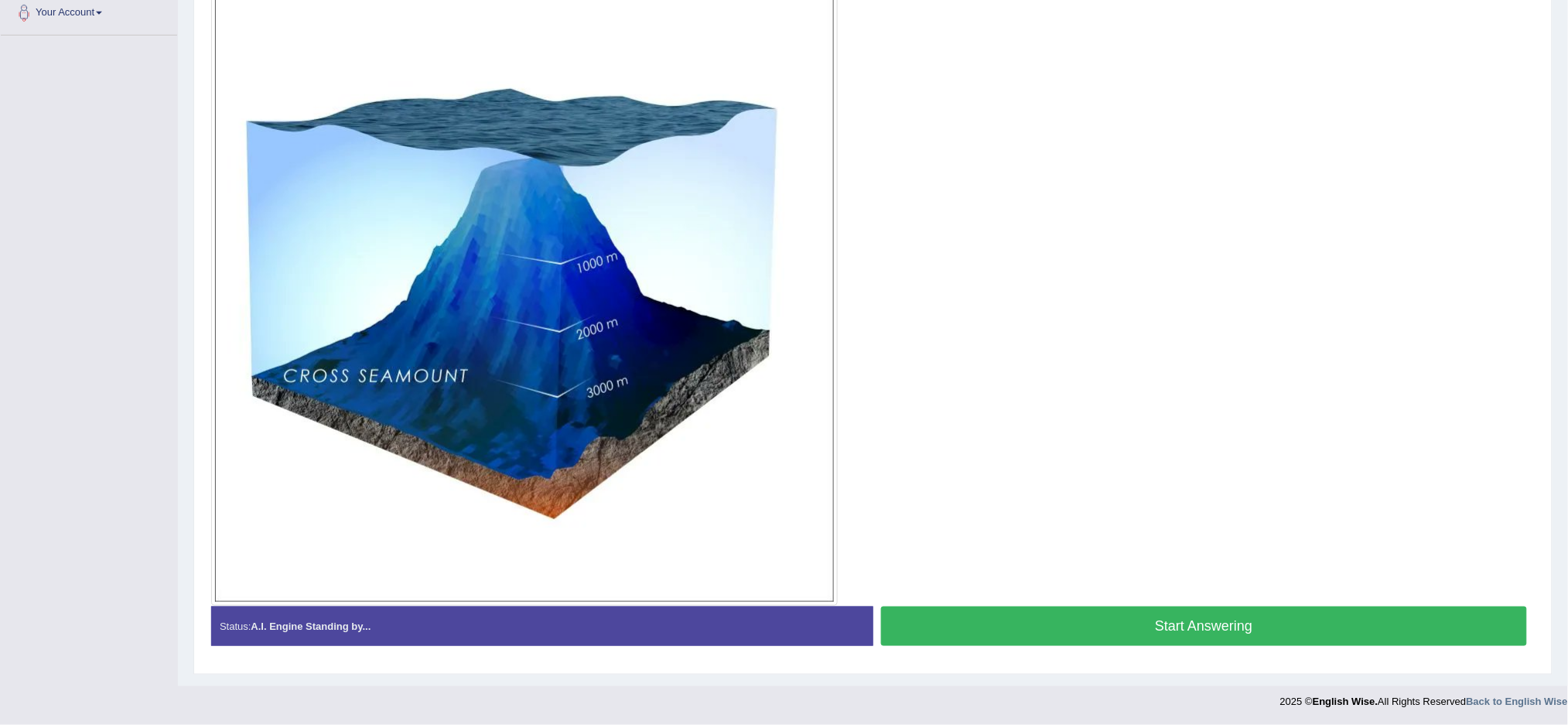
click at [1185, 614] on button "Start Answering" at bounding box center [1204, 625] width 647 height 40
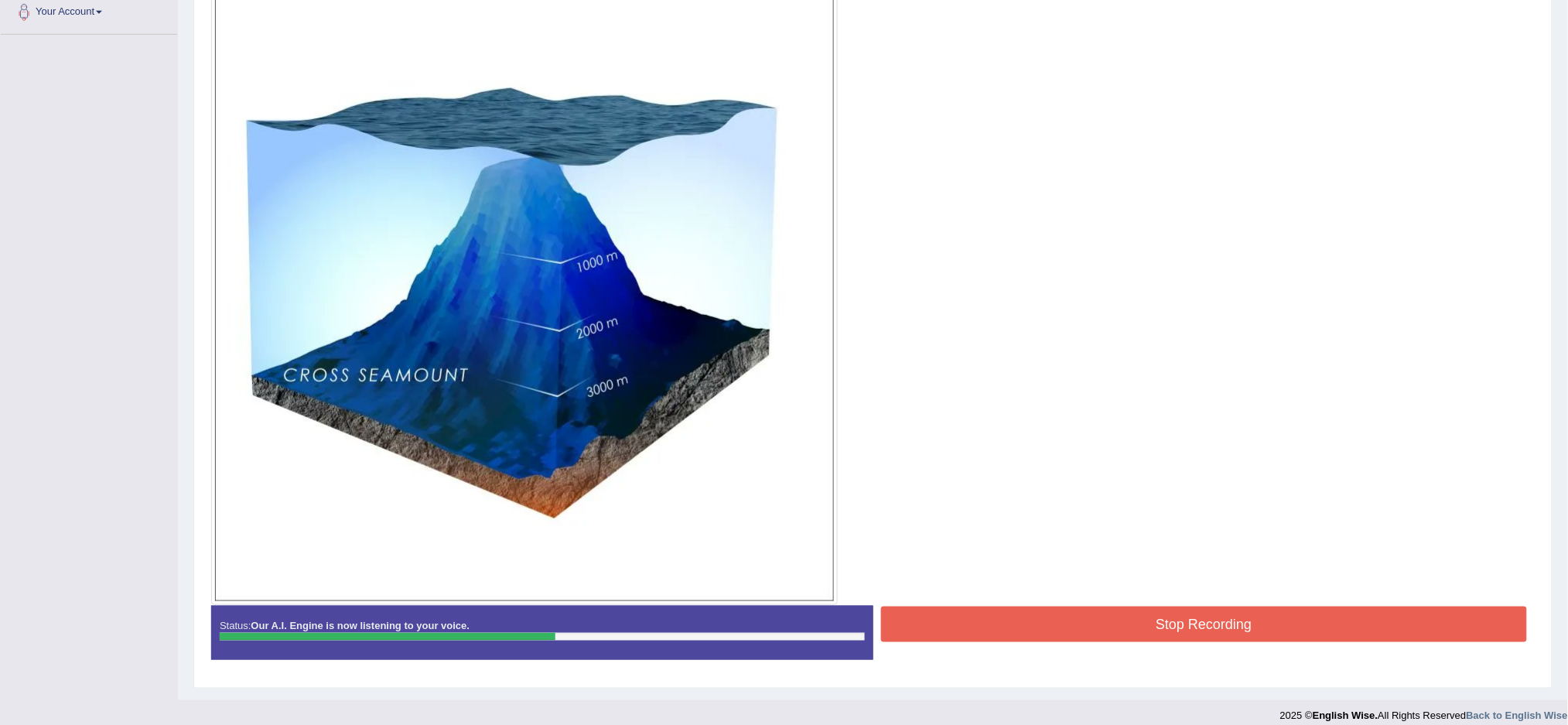
click at [1185, 614] on button "Stop Recording" at bounding box center [1204, 624] width 647 height 36
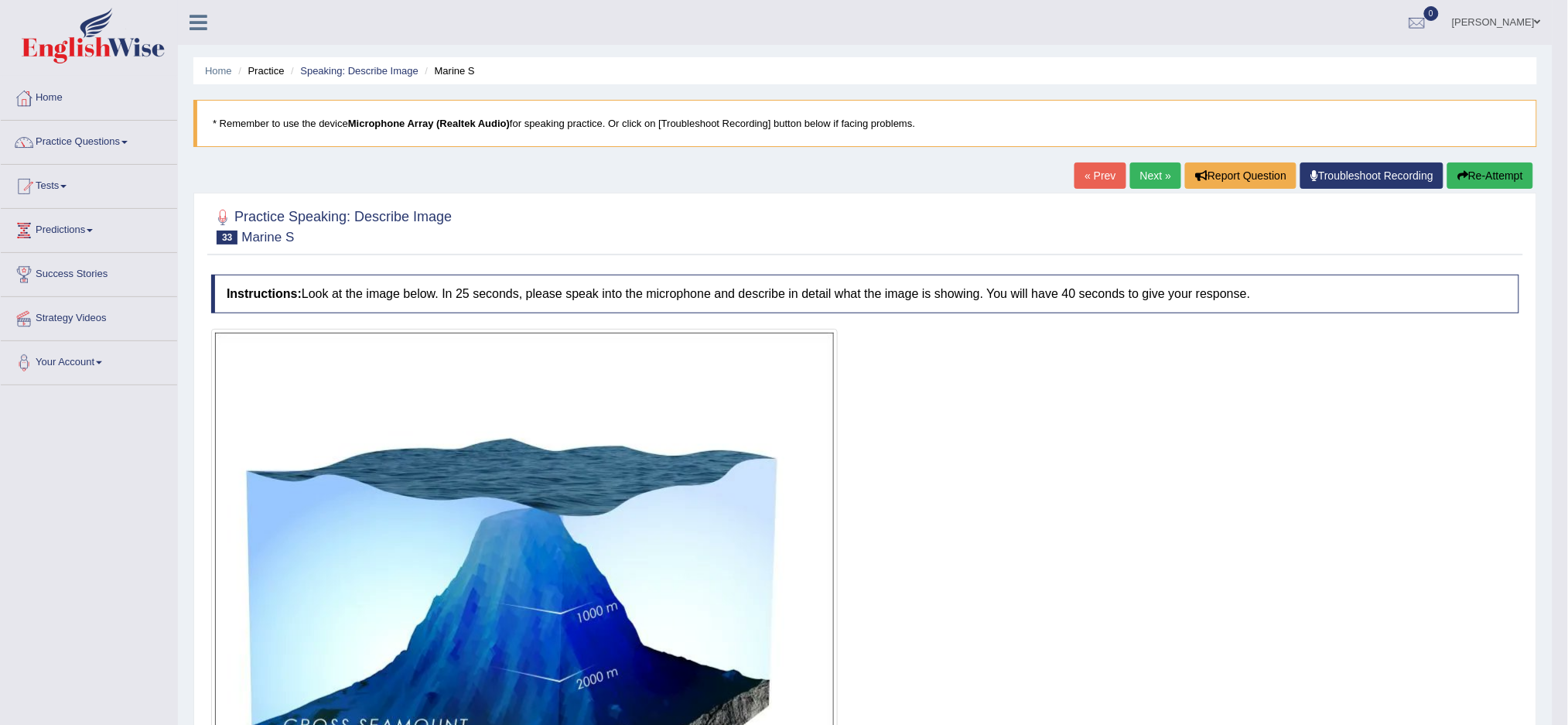
click at [1148, 171] on link "Next »" at bounding box center [1155, 175] width 51 height 27
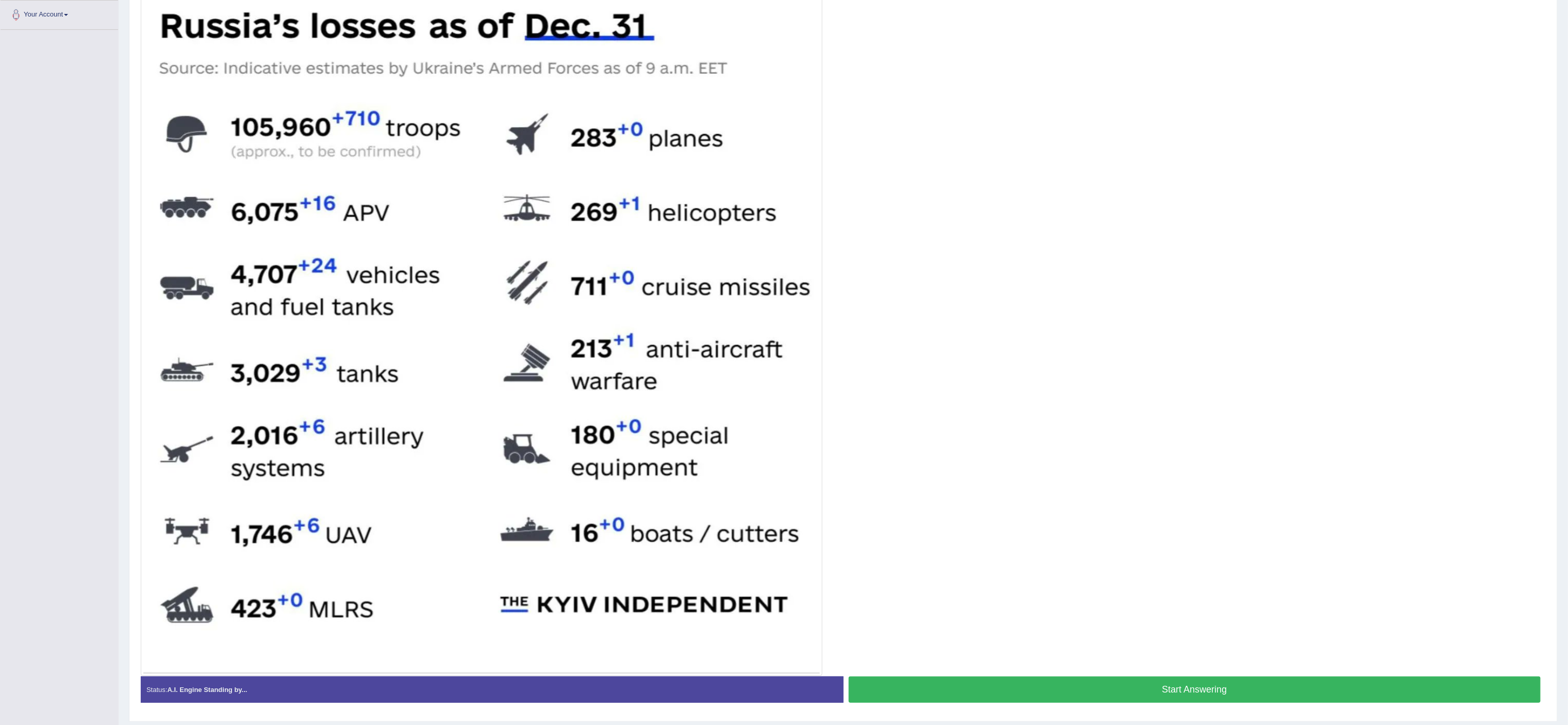
scroll to position [262, 0]
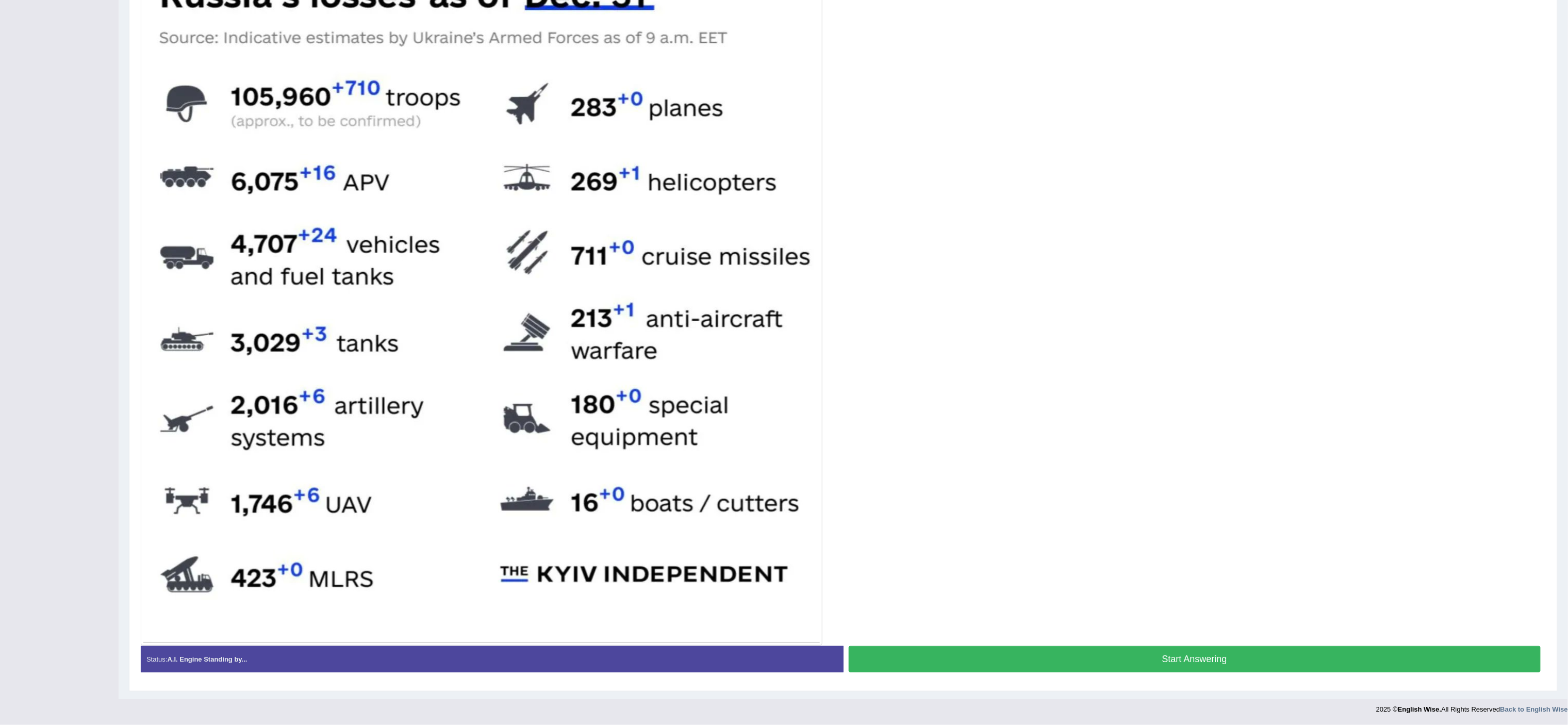
click at [1021, 483] on button "Start Answering" at bounding box center [1195, 659] width 692 height 26
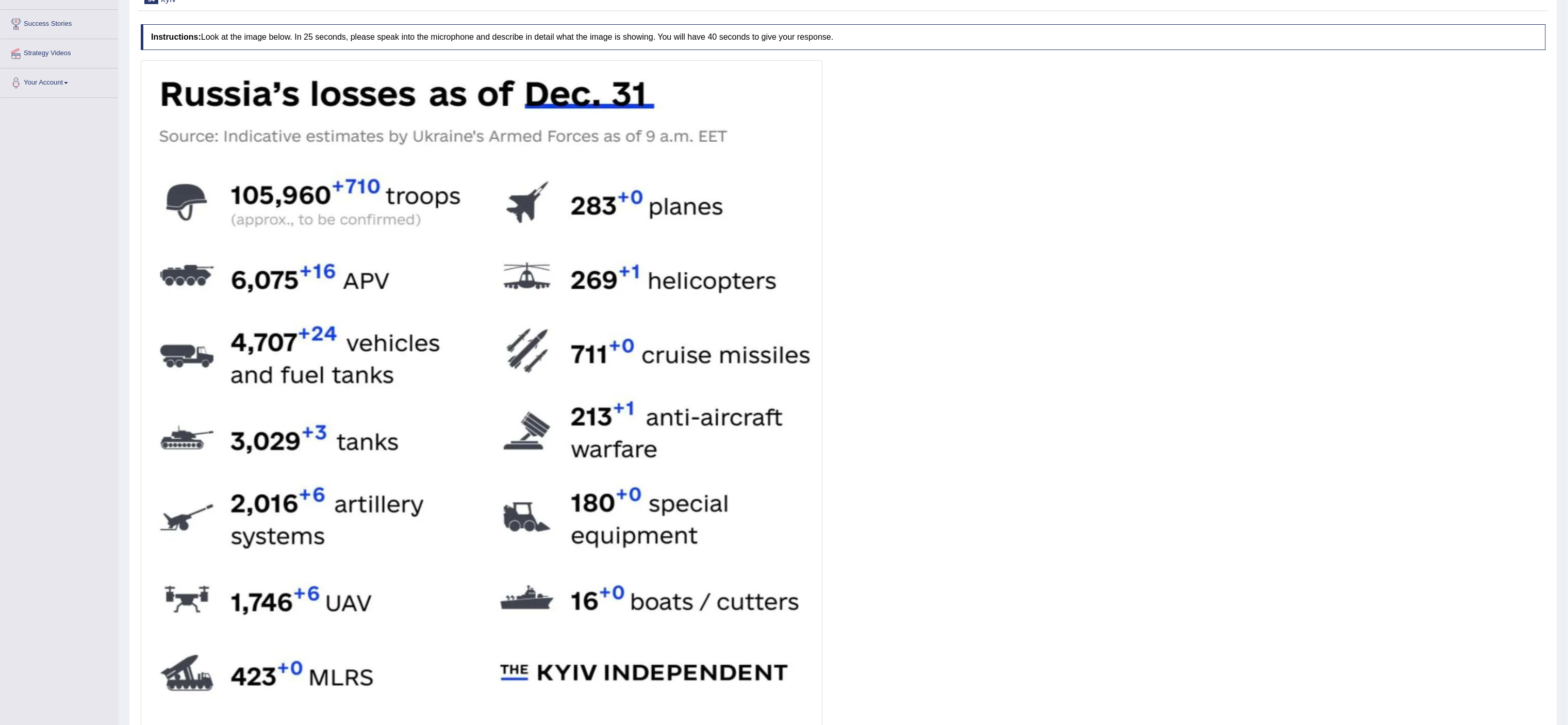
scroll to position [271, 0]
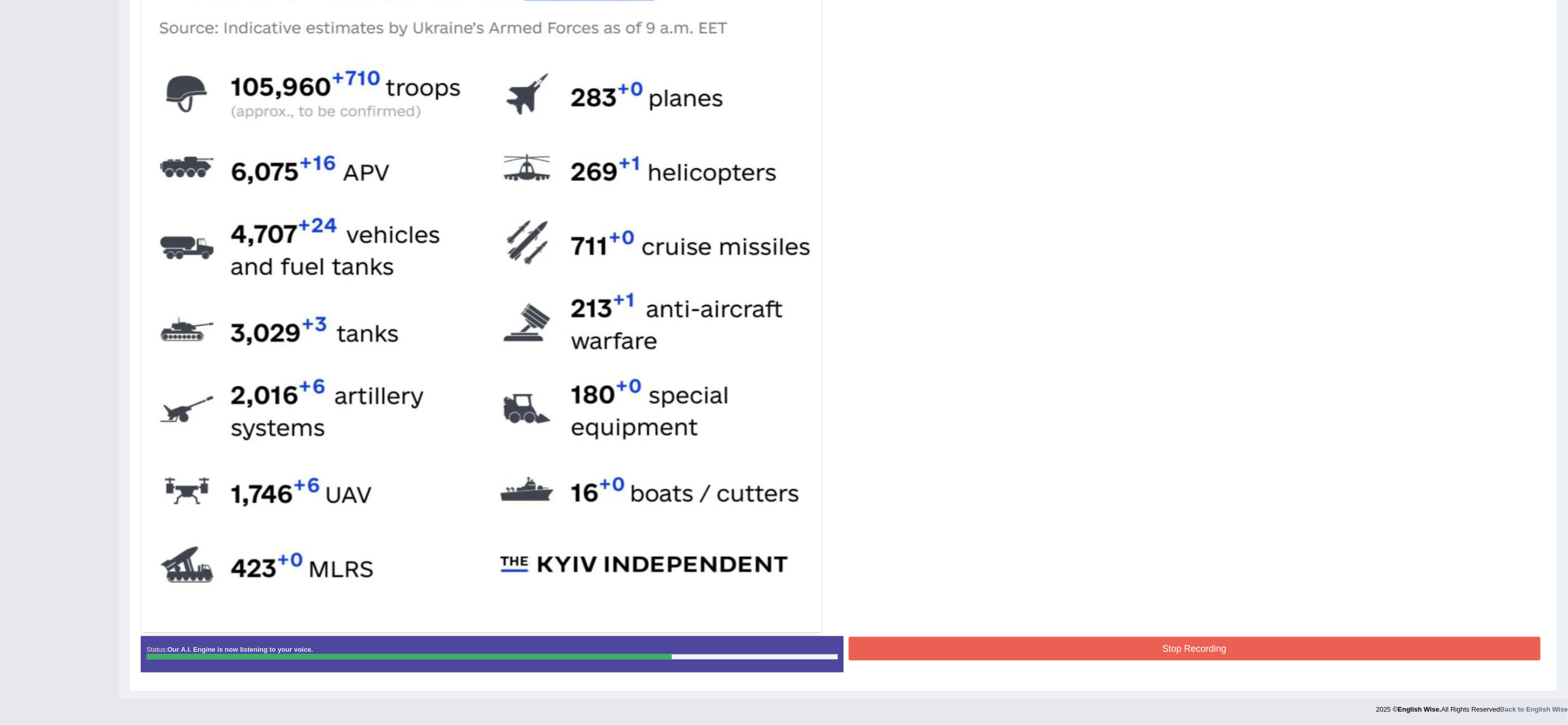
click at [1043, 483] on button "Stop Recording" at bounding box center [1195, 649] width 692 height 24
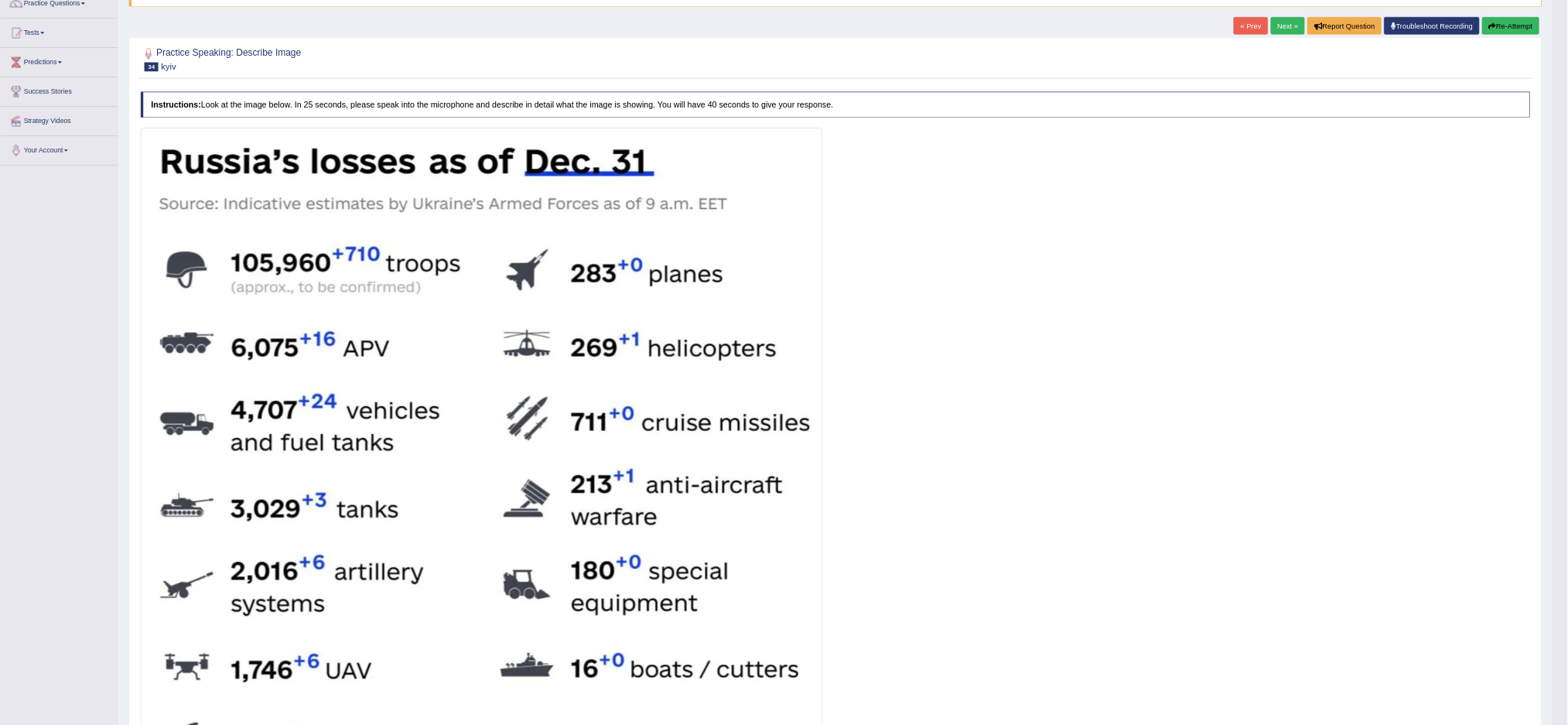
scroll to position [0, 0]
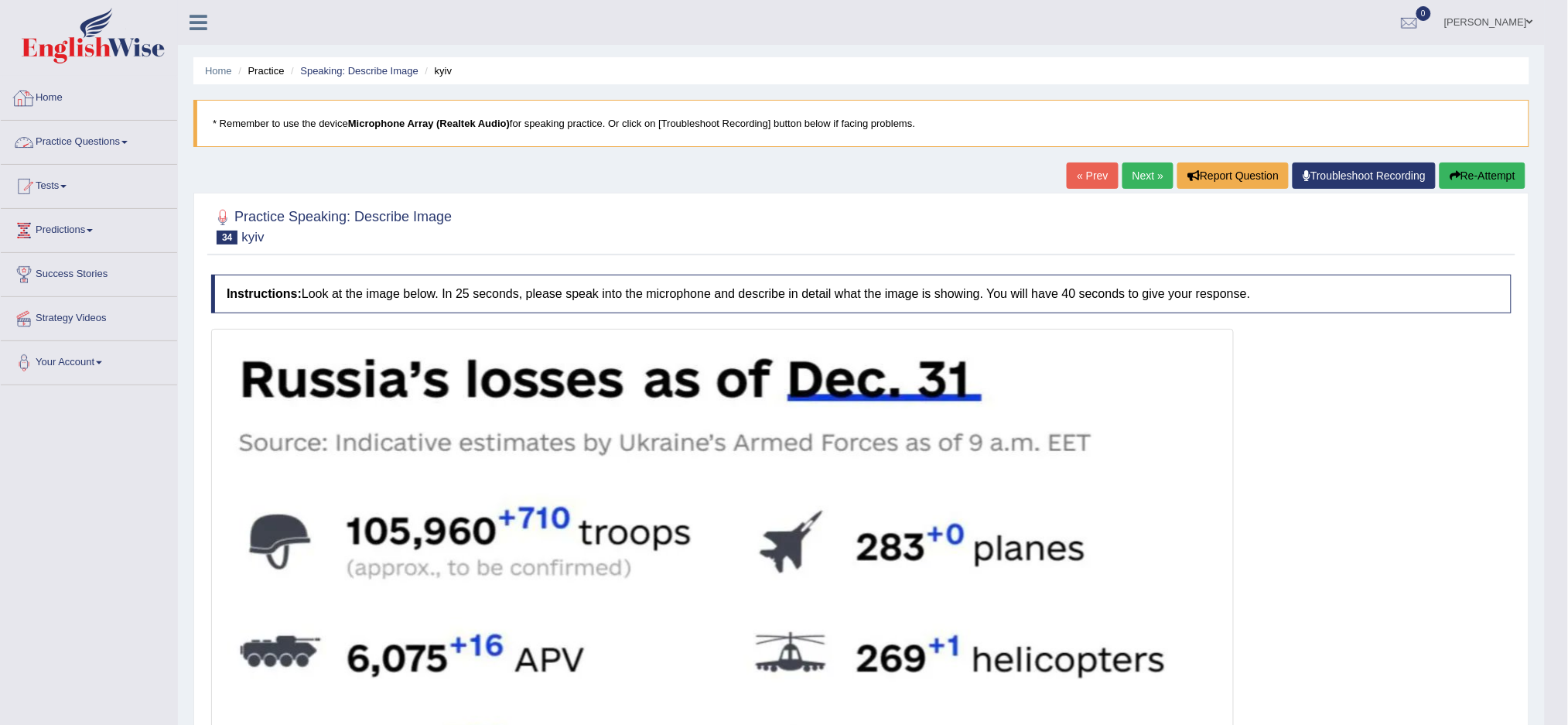
click at [129, 137] on link "Practice Questions" at bounding box center [89, 140] width 176 height 39
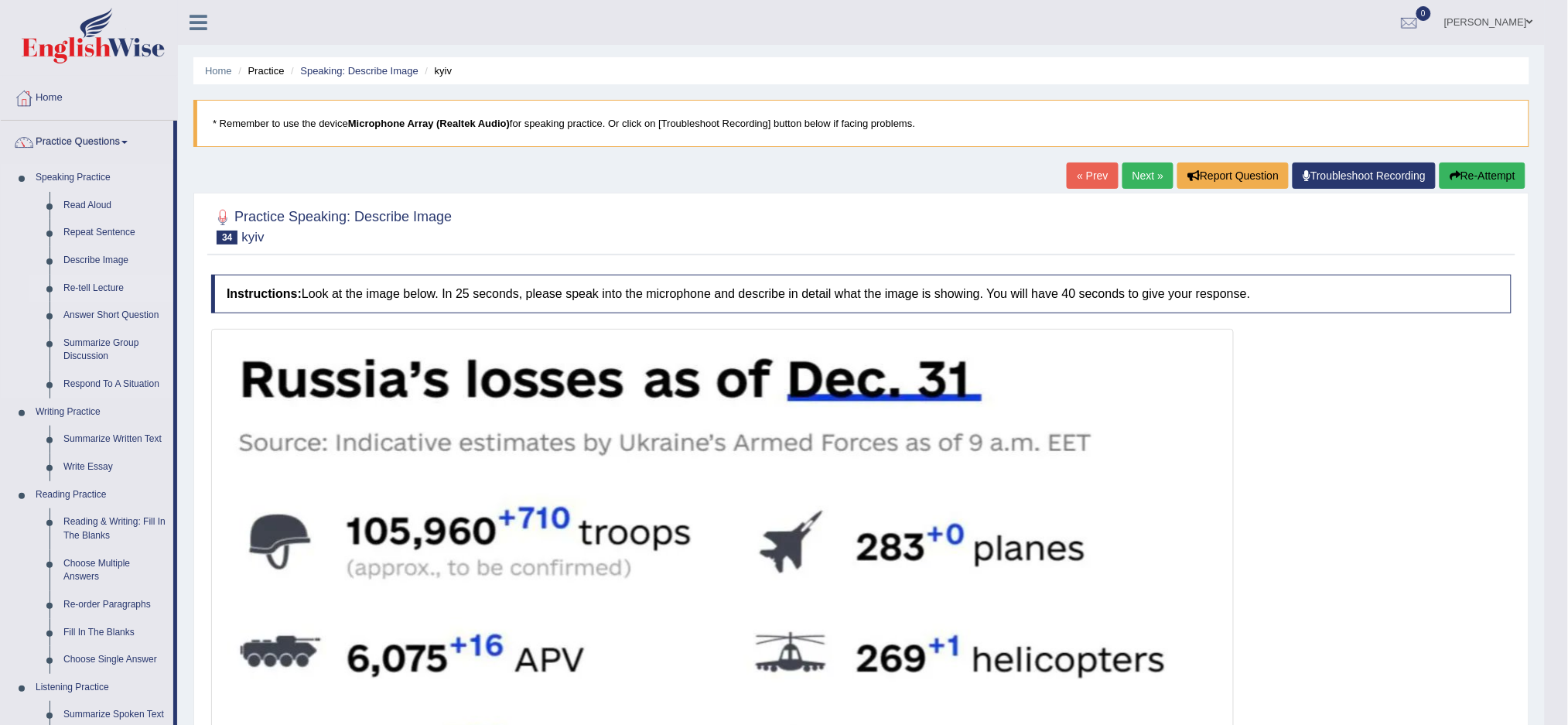
click at [118, 281] on link "Re-tell Lecture" at bounding box center [114, 289] width 117 height 28
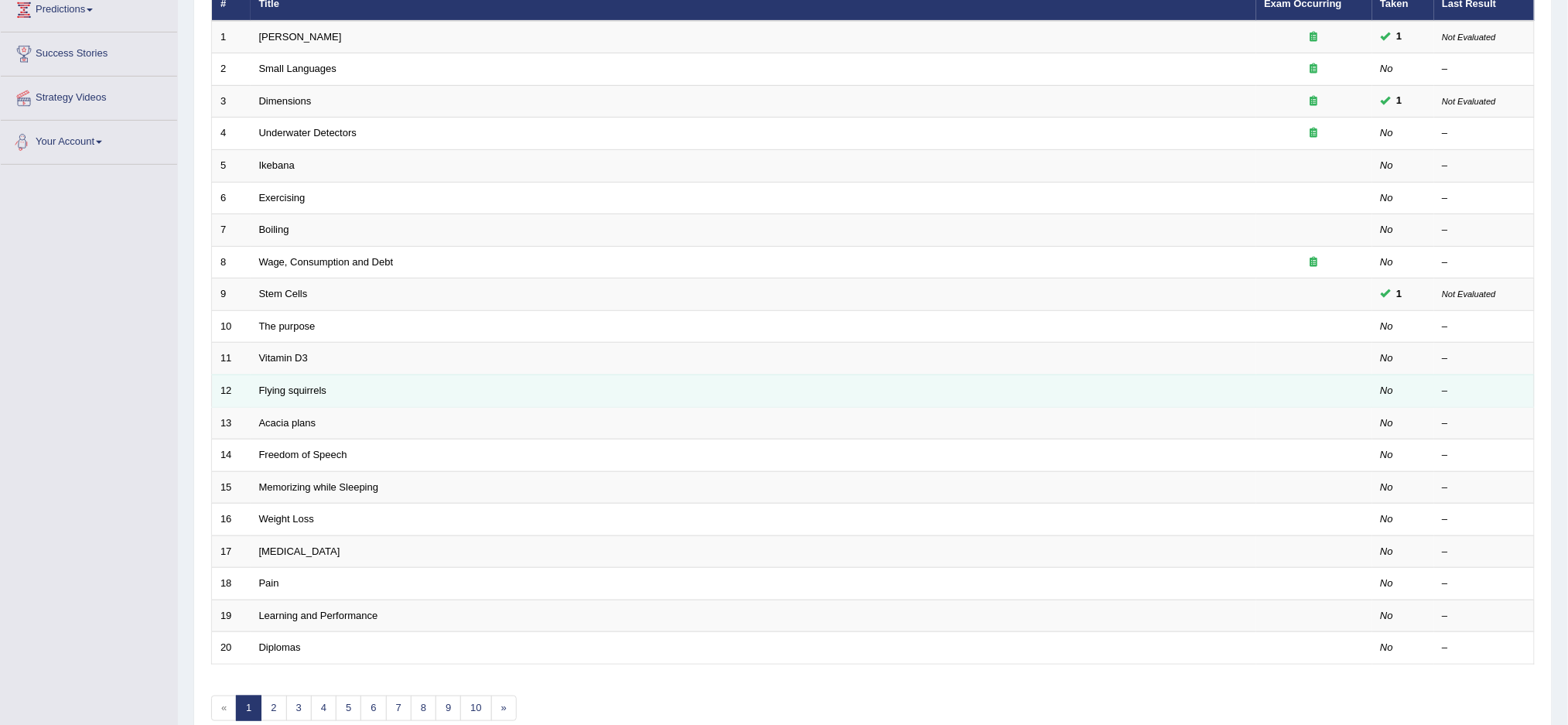
scroll to position [300, 0]
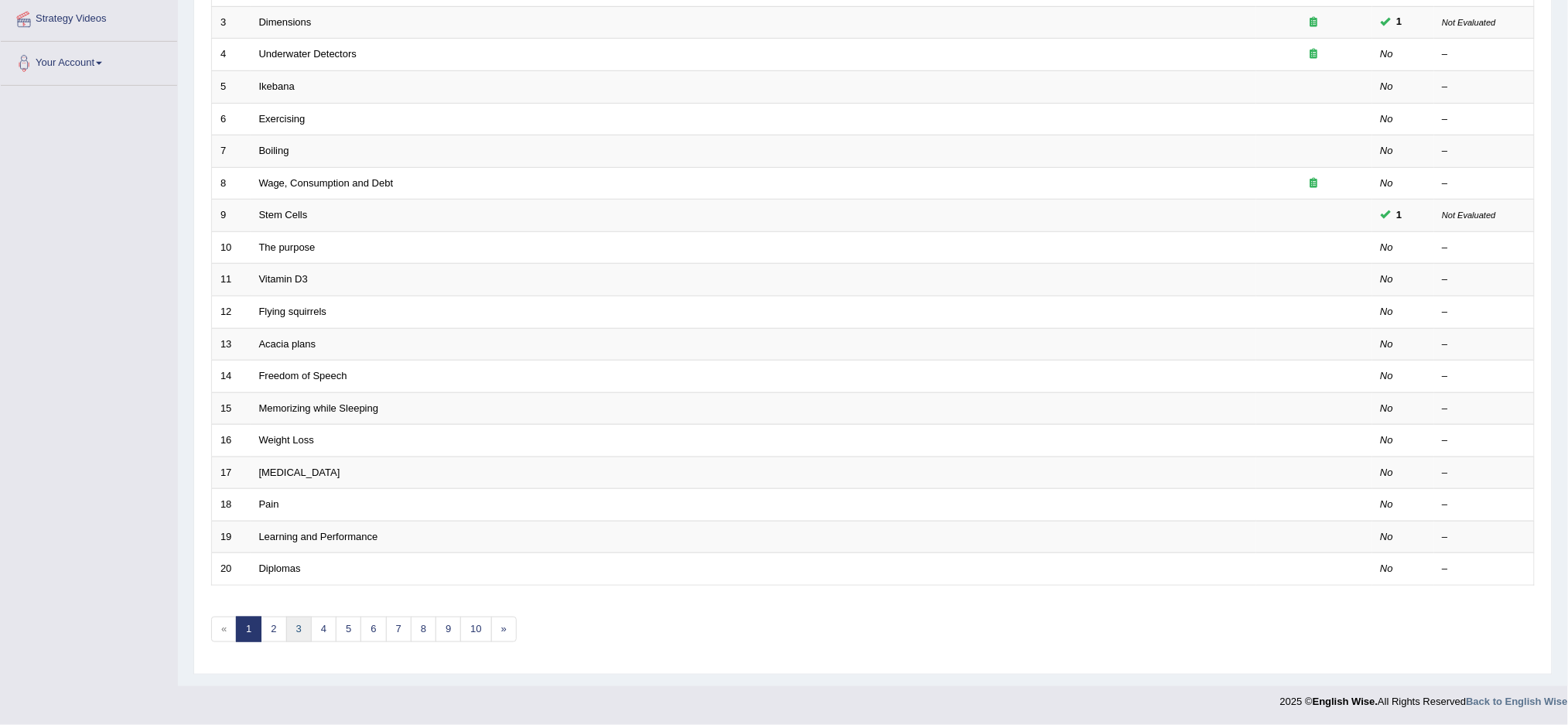
click at [304, 620] on link "3" at bounding box center [299, 629] width 26 height 26
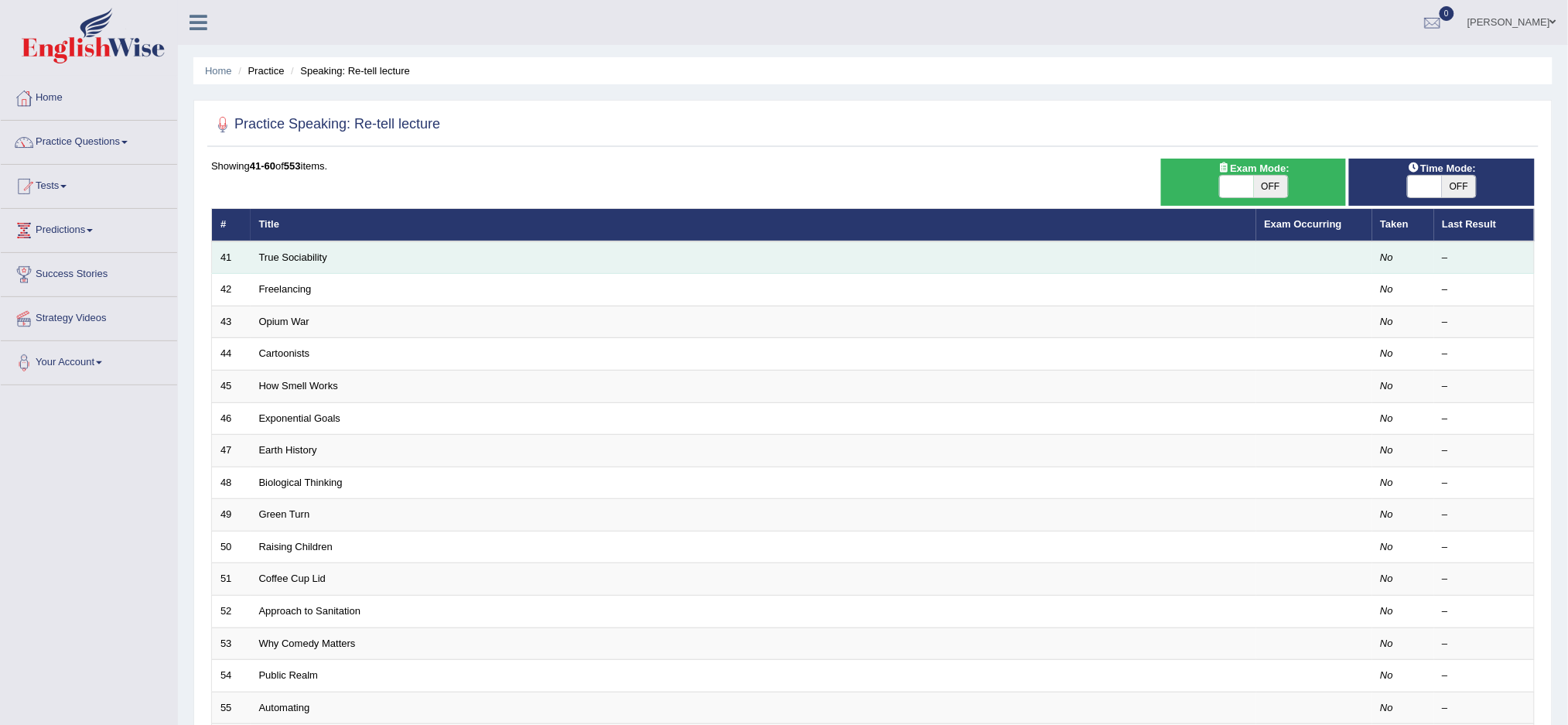
click at [339, 252] on td "True Sociability" at bounding box center [754, 257] width 1005 height 32
click at [287, 253] on link "True Sociability" at bounding box center [293, 257] width 68 height 12
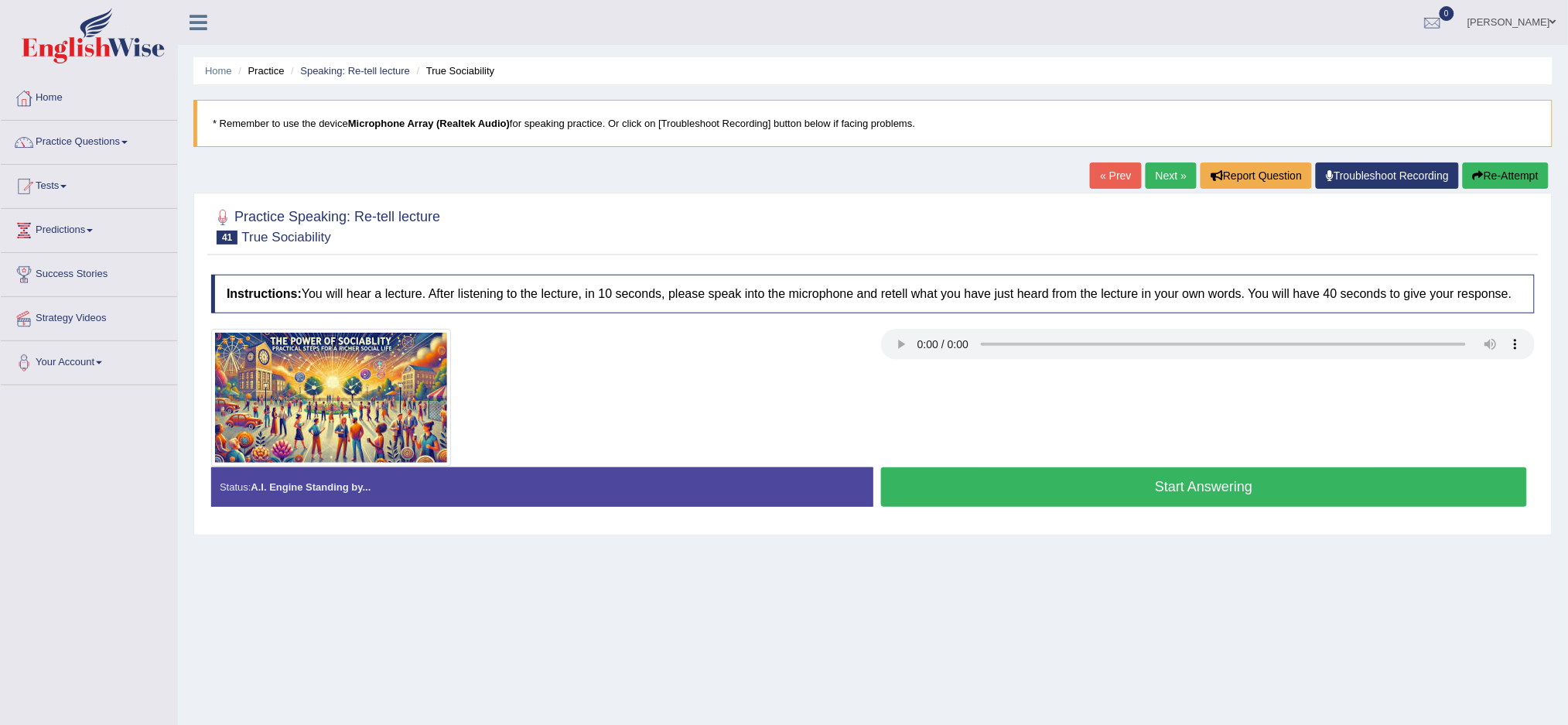
click at [1232, 492] on button "Start Answering" at bounding box center [1204, 486] width 647 height 40
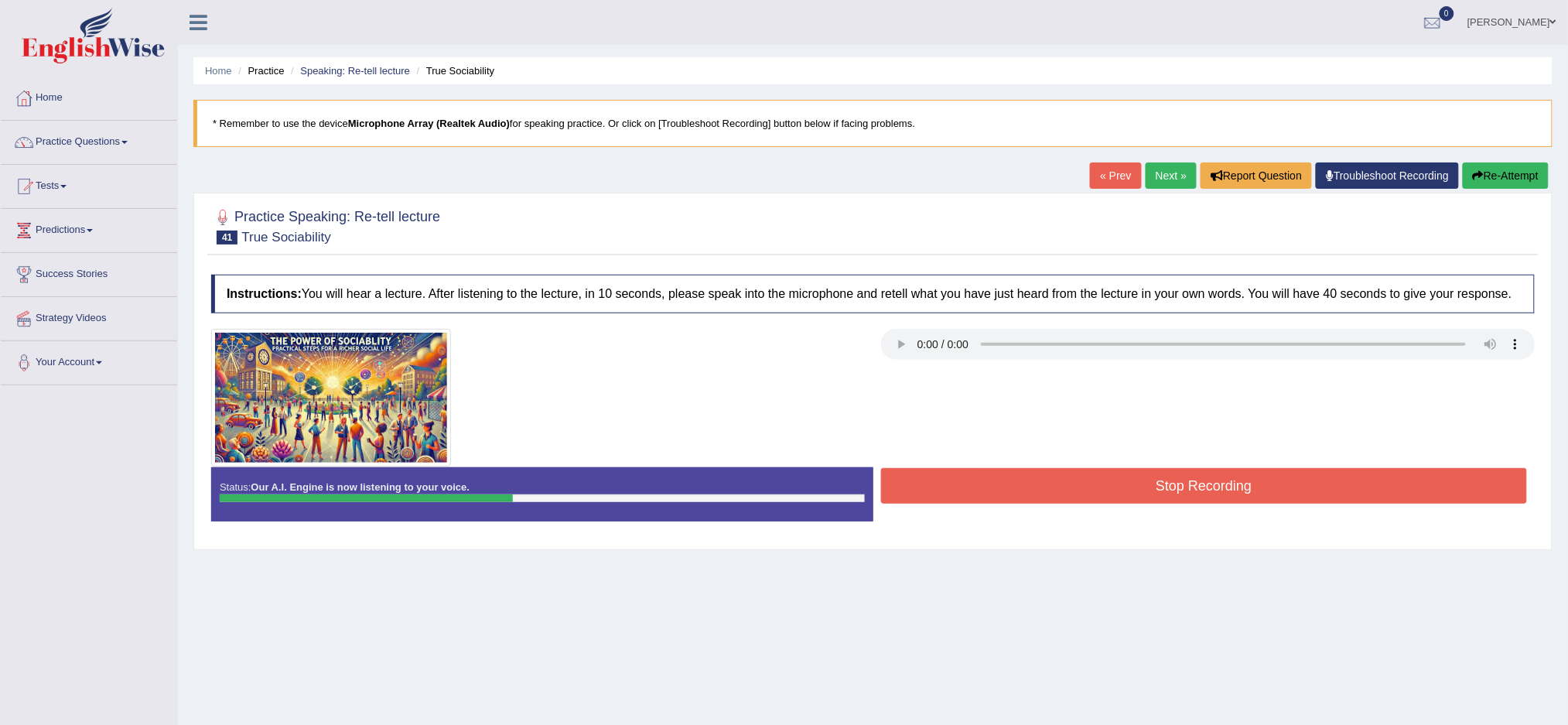
click at [1519, 171] on button "Re-Attempt" at bounding box center [1505, 175] width 86 height 27
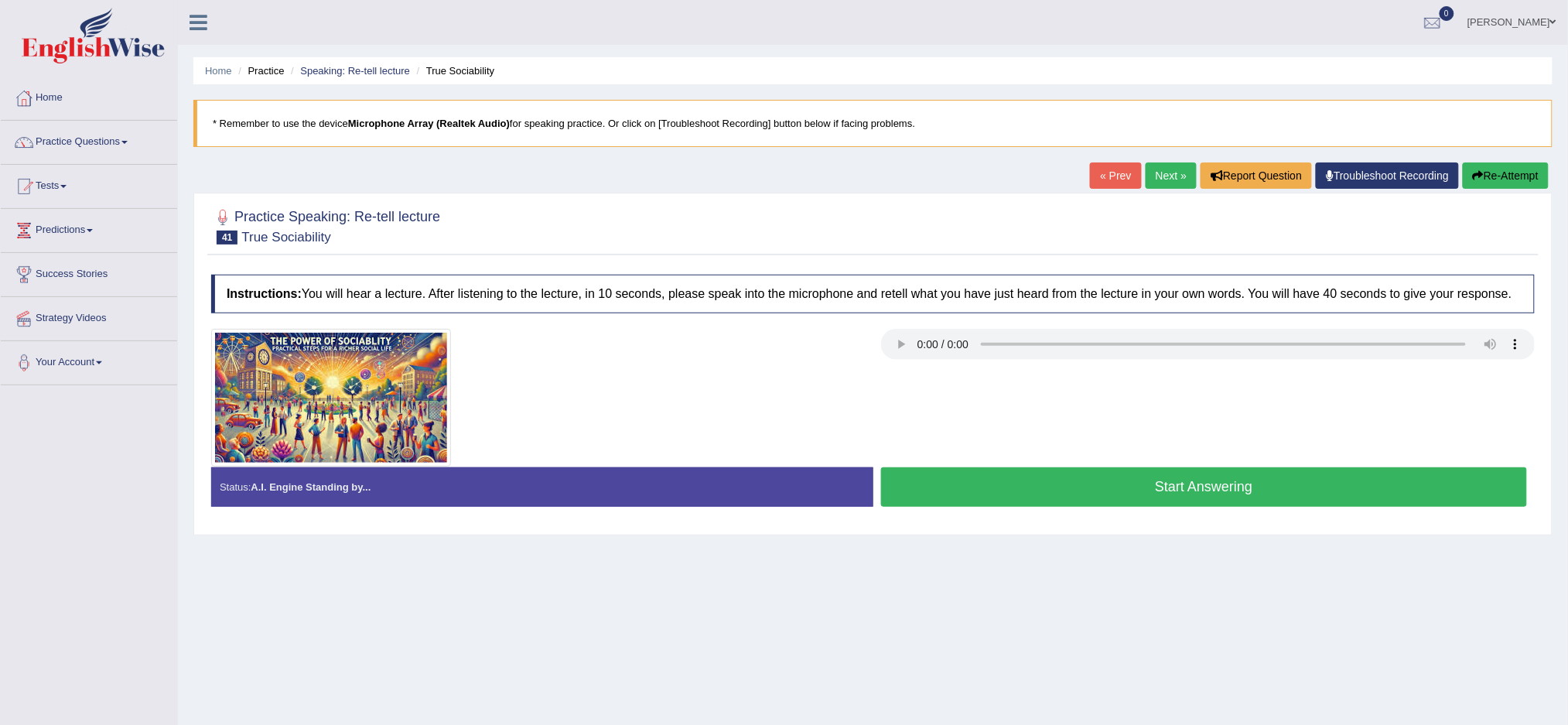
click at [1164, 172] on link "Next »" at bounding box center [1170, 175] width 51 height 27
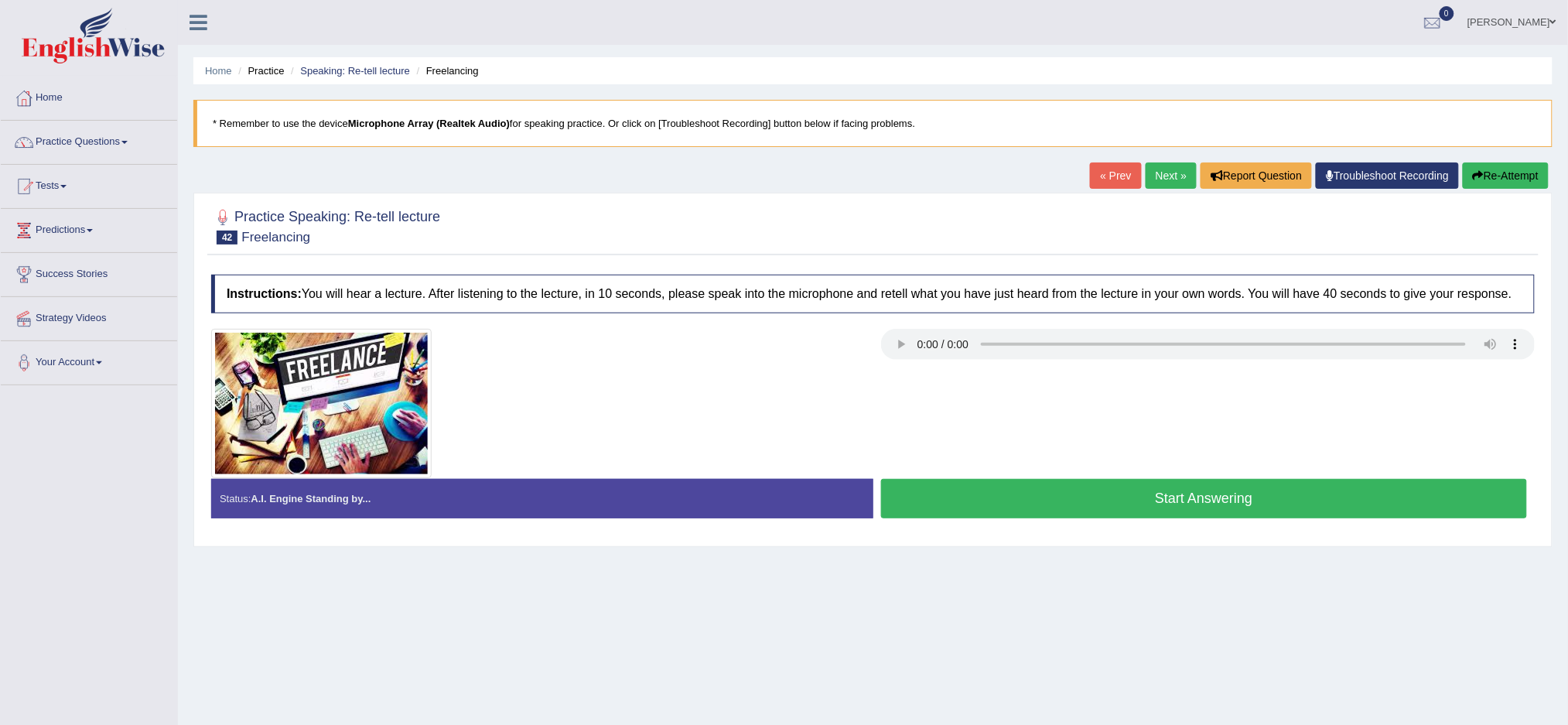
click at [1114, 495] on button "Start Answering" at bounding box center [1204, 498] width 647 height 40
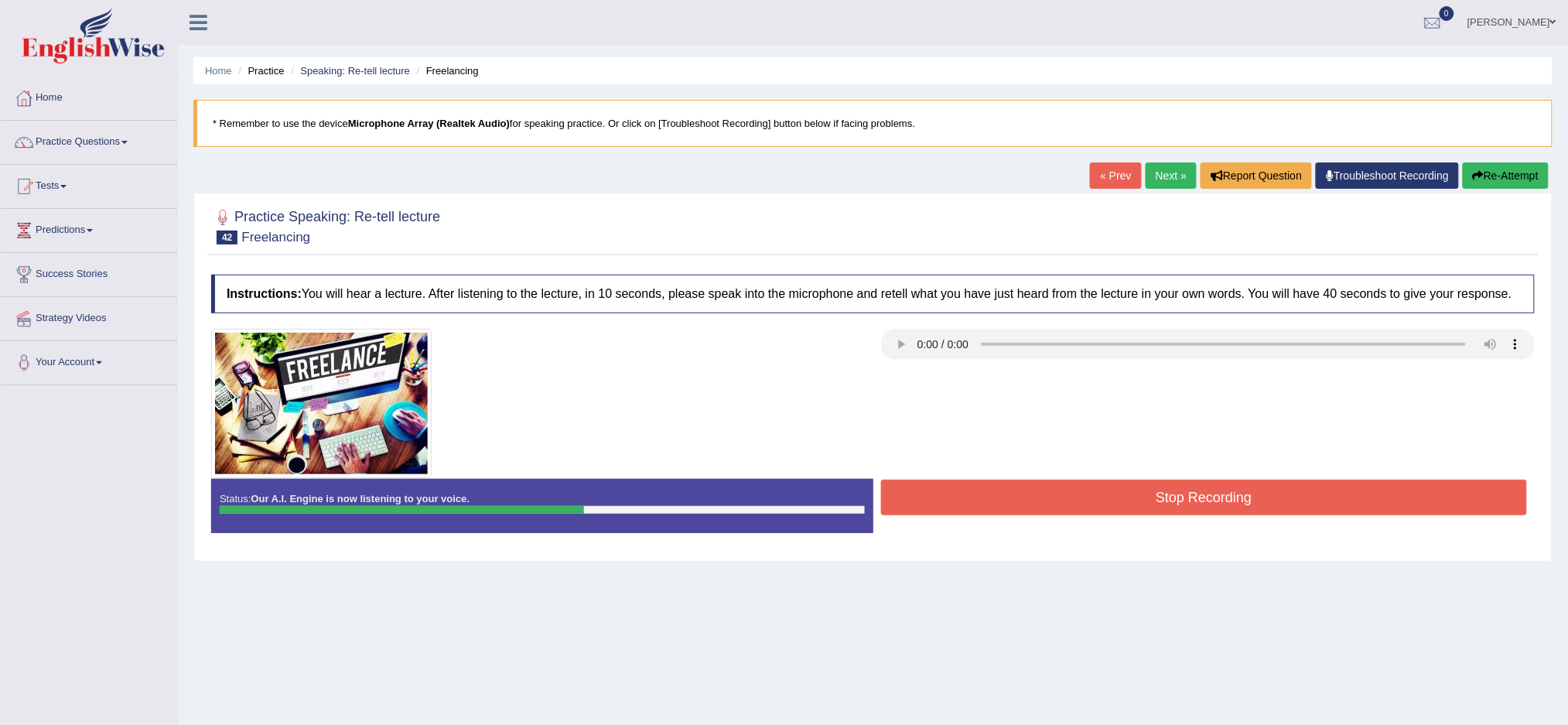
click at [1479, 165] on button "Re-Attempt" at bounding box center [1505, 175] width 86 height 27
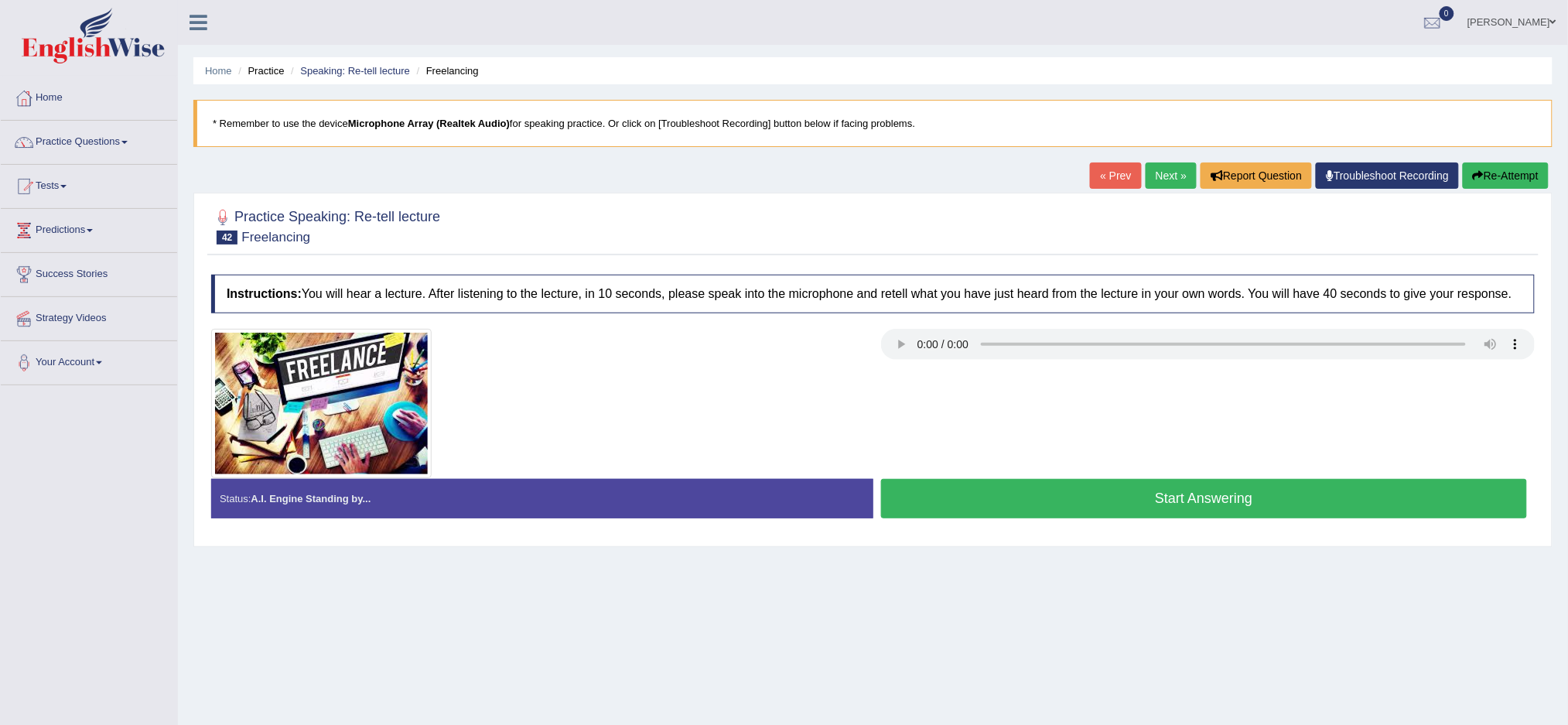
click at [993, 486] on button "Start Answering" at bounding box center [1204, 498] width 647 height 40
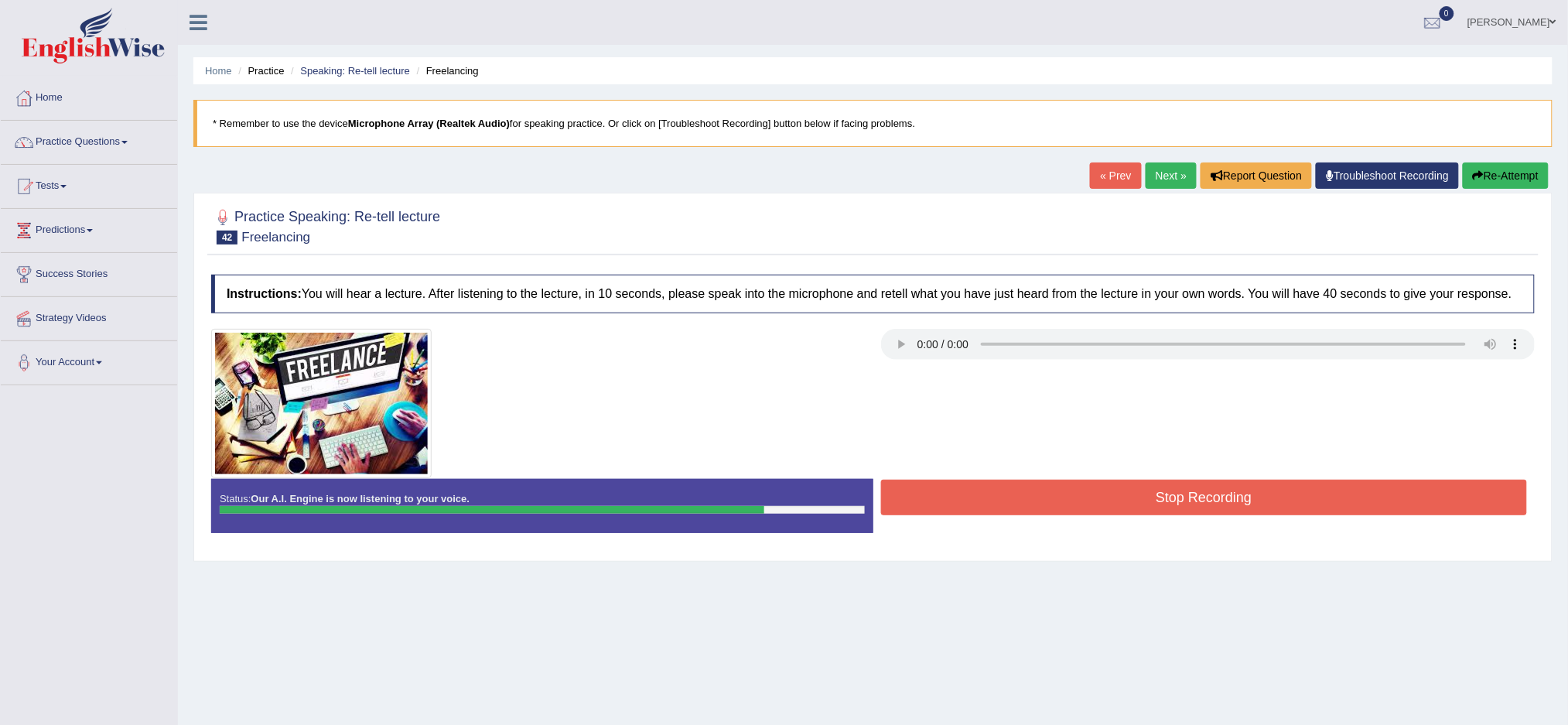
click at [1310, 495] on button "Stop Recording" at bounding box center [1204, 497] width 647 height 36
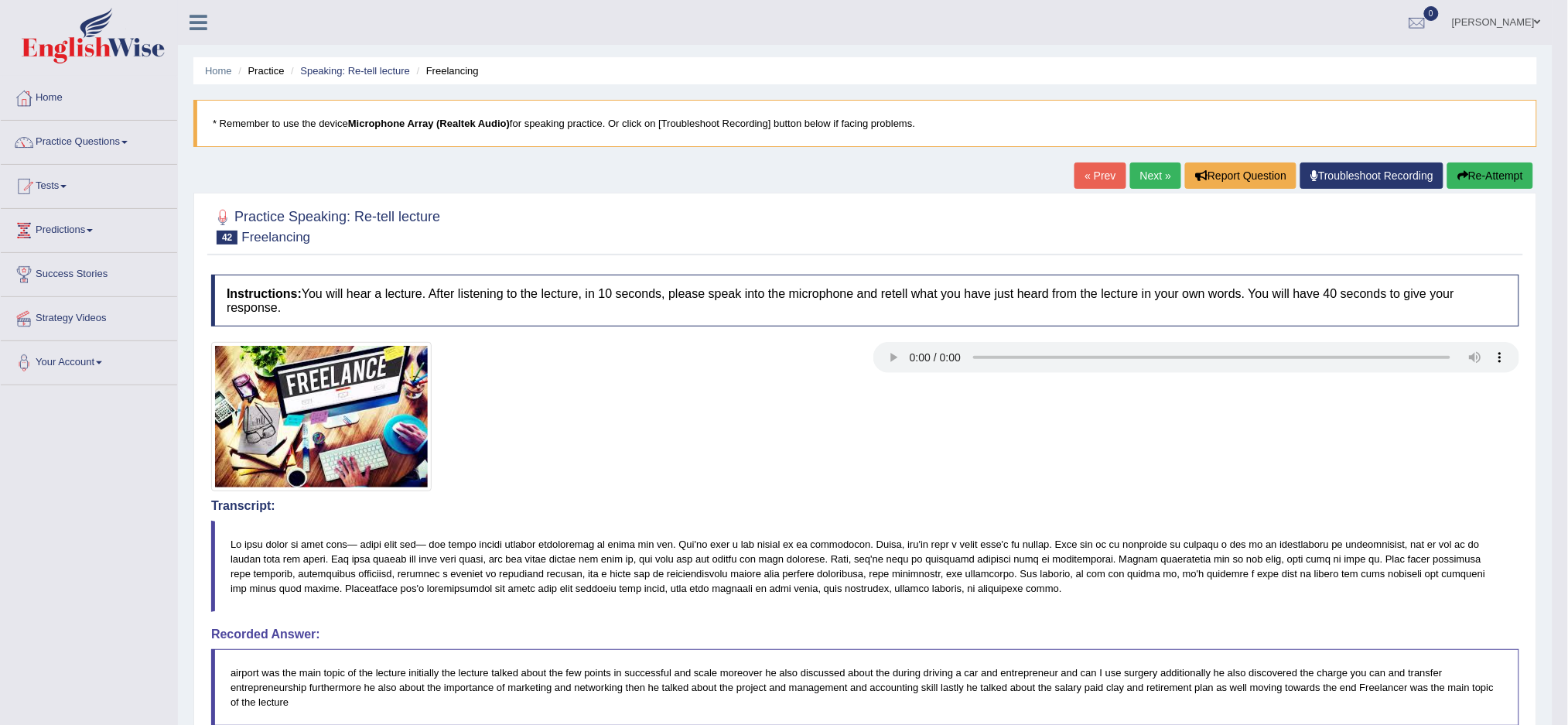
click at [1495, 172] on button "Re-Attempt" at bounding box center [1490, 175] width 86 height 27
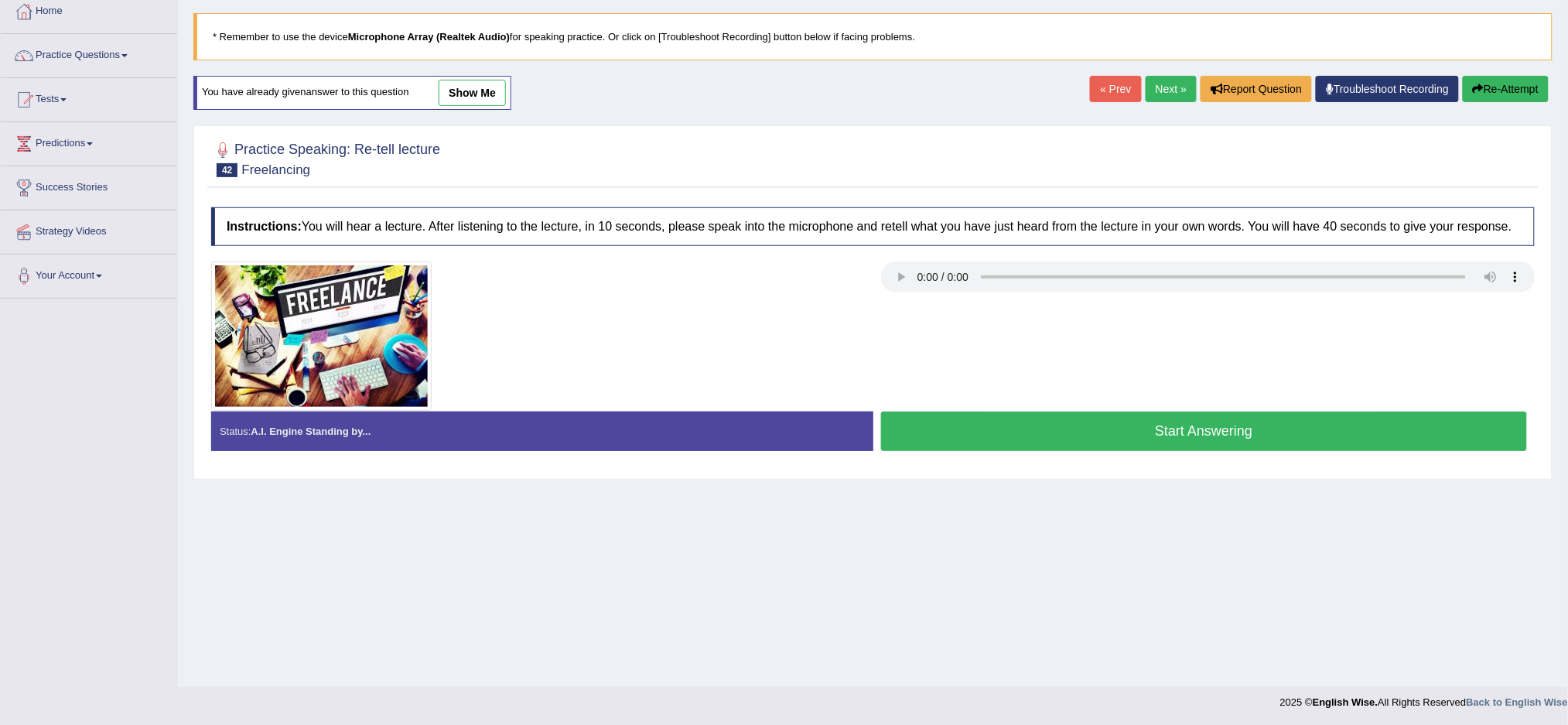
scroll to position [87, 0]
click at [981, 427] on button "Start Answering" at bounding box center [1204, 431] width 647 height 40
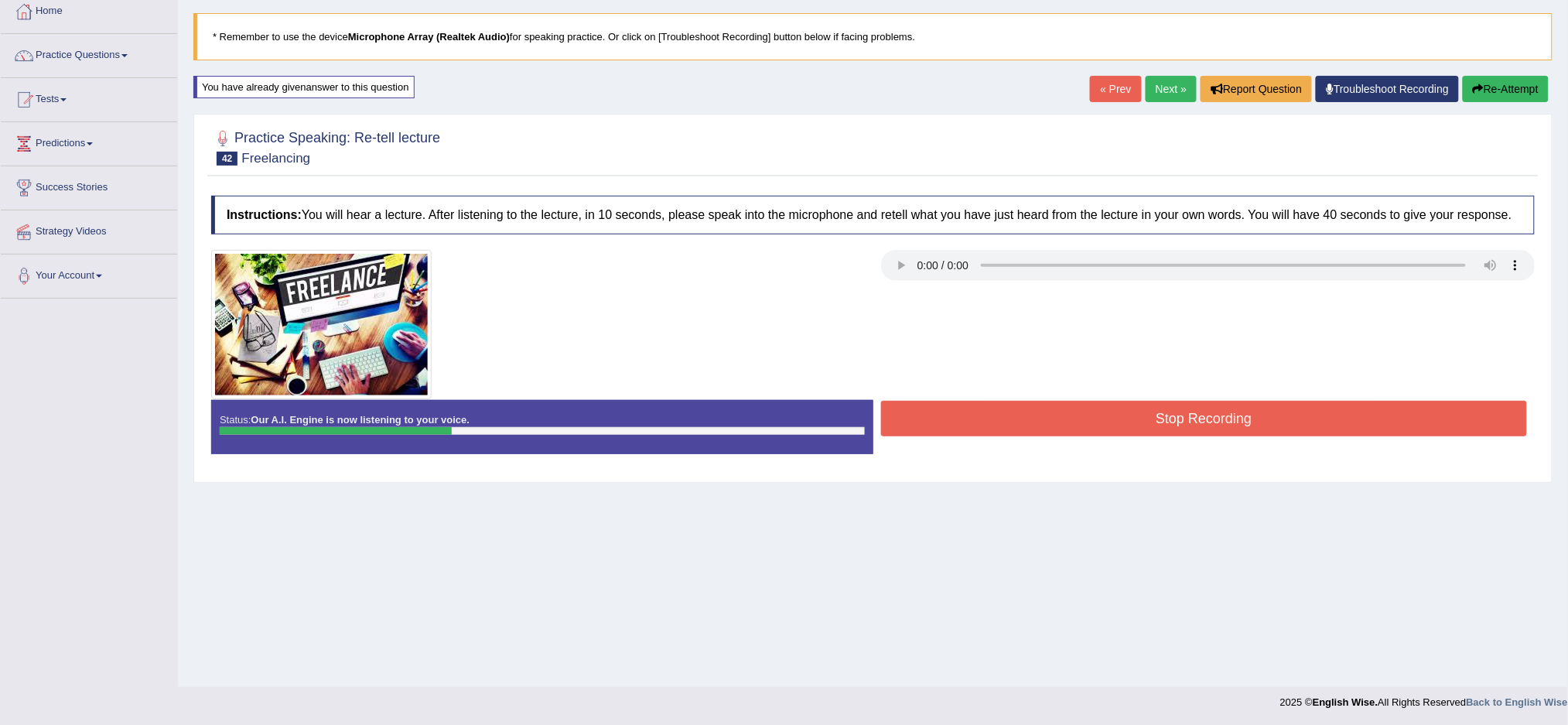
click at [1514, 76] on button "Re-Attempt" at bounding box center [1505, 89] width 86 height 27
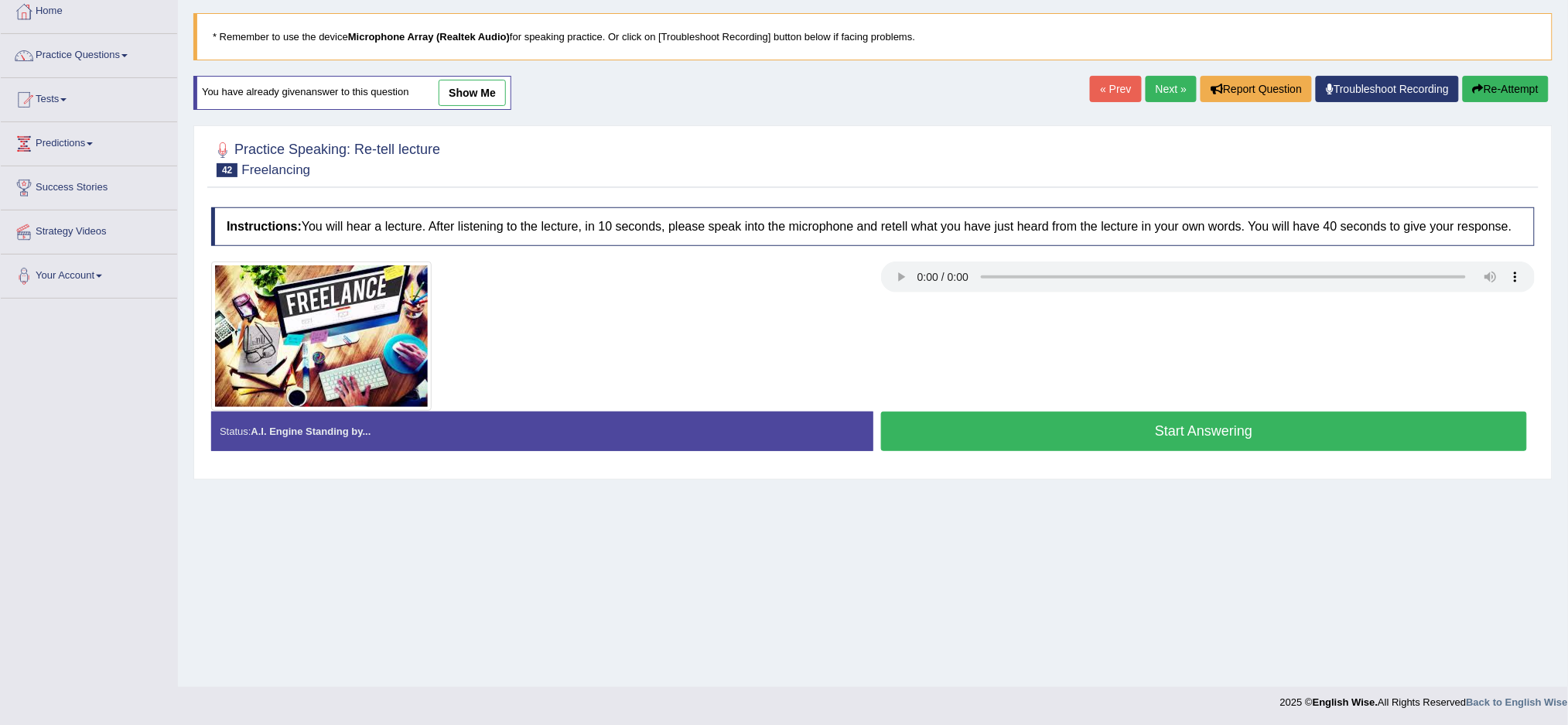
click at [1172, 424] on button "Start Answering" at bounding box center [1204, 431] width 647 height 40
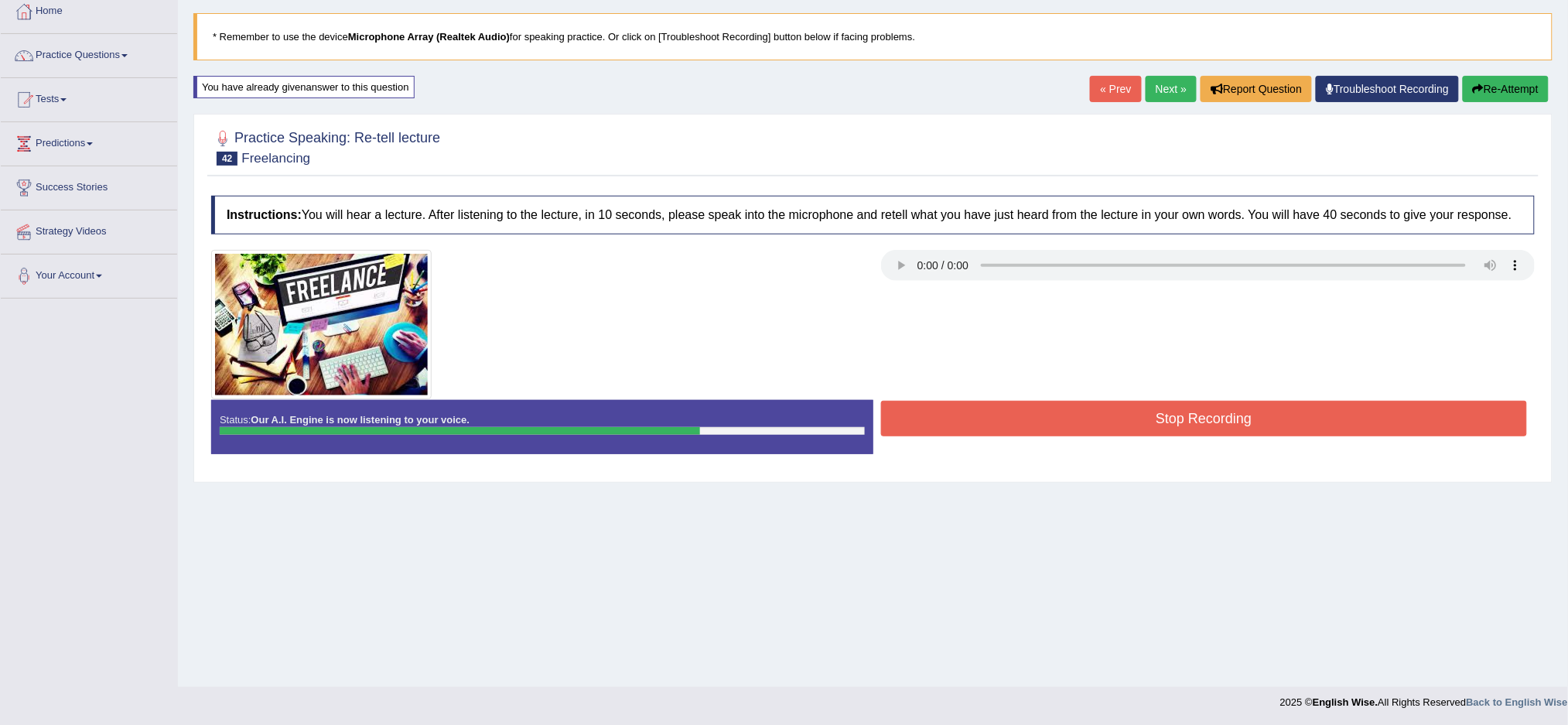
click at [1359, 419] on button "Stop Recording" at bounding box center [1204, 418] width 647 height 36
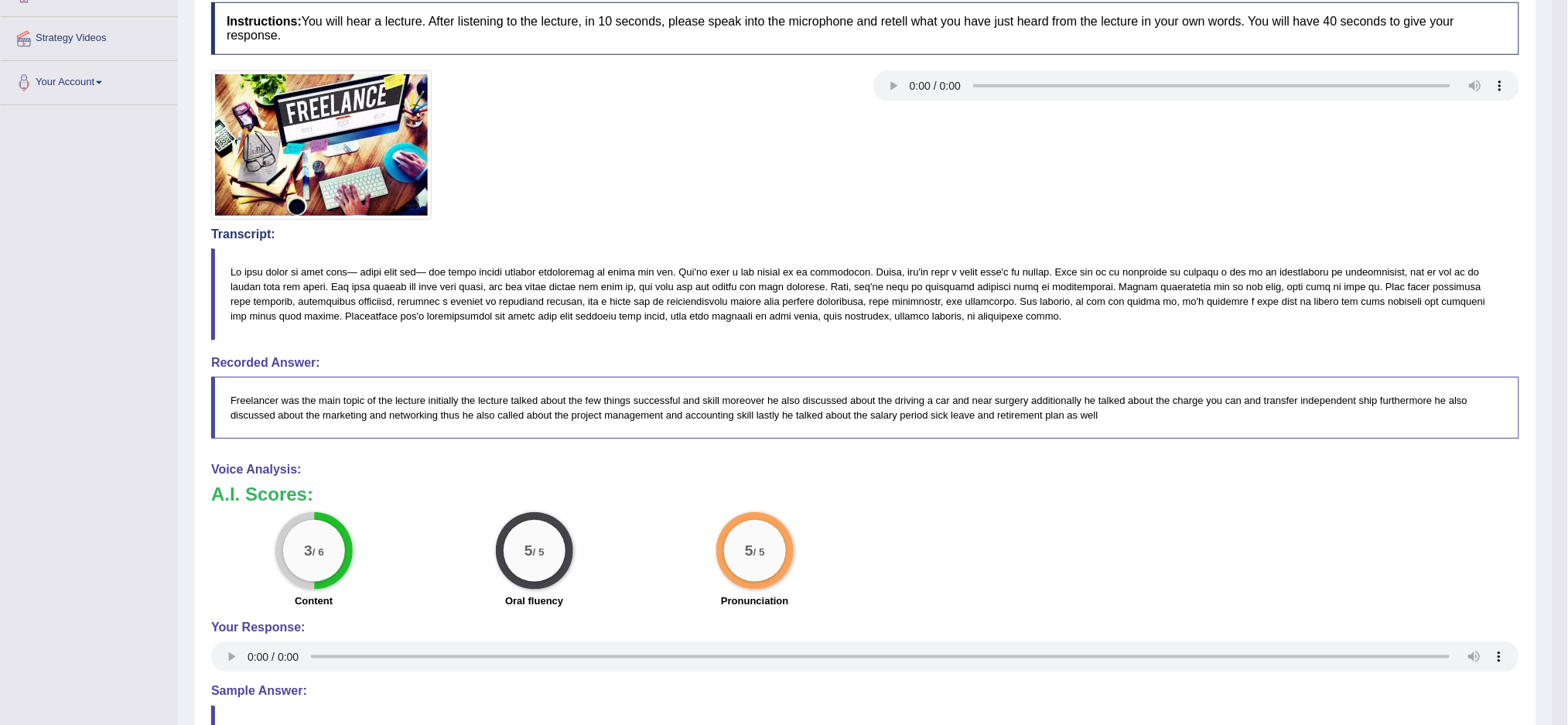
scroll to position [459, 0]
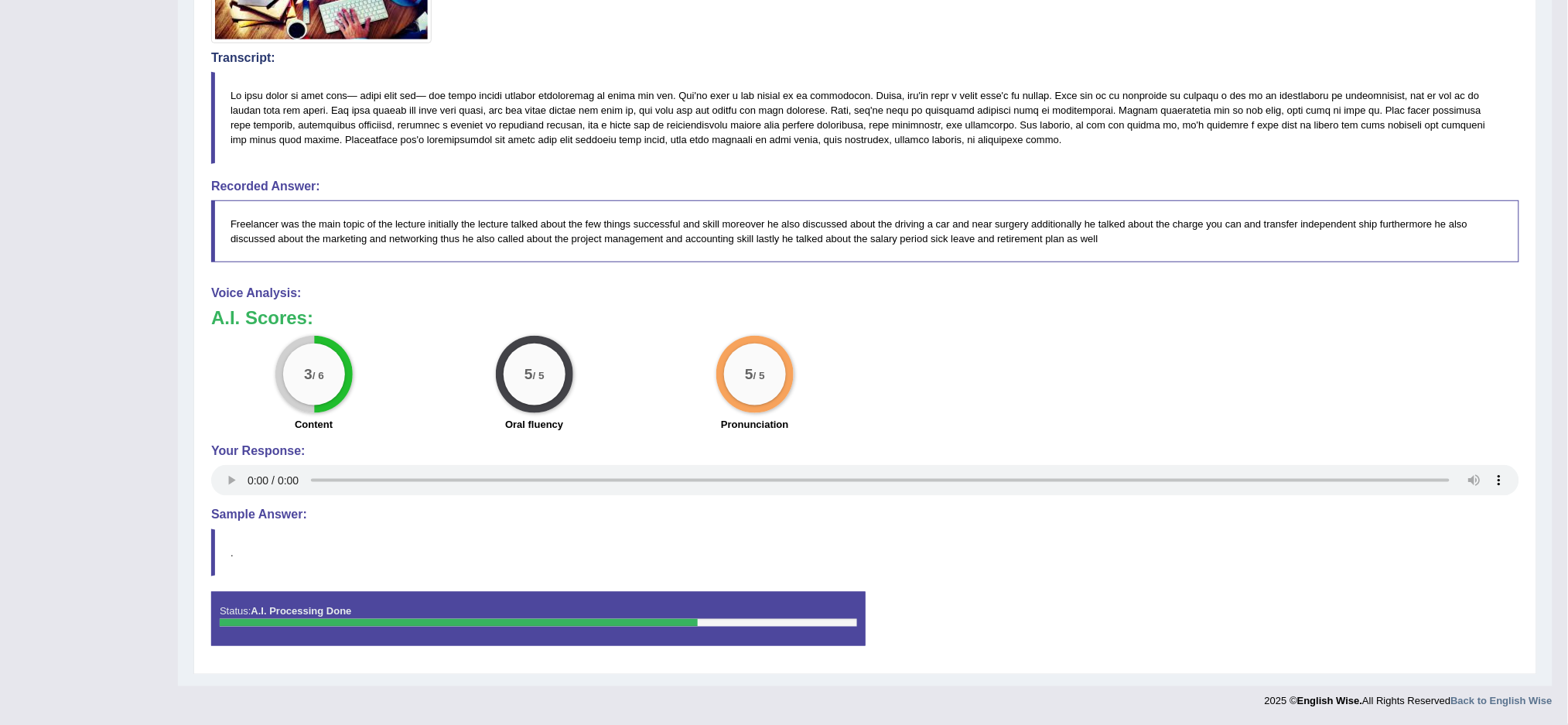
click at [315, 377] on small "/ 6" at bounding box center [317, 376] width 12 height 12
drag, startPoint x: 315, startPoint y: 377, endPoint x: 334, endPoint y: 369, distance: 20.6
click at [328, 372] on div "3 / 6" at bounding box center [314, 374] width 62 height 62
drag, startPoint x: 334, startPoint y: 369, endPoint x: 344, endPoint y: 354, distance: 18.0
click at [350, 362] on div "3 / 6" at bounding box center [315, 374] width 77 height 77
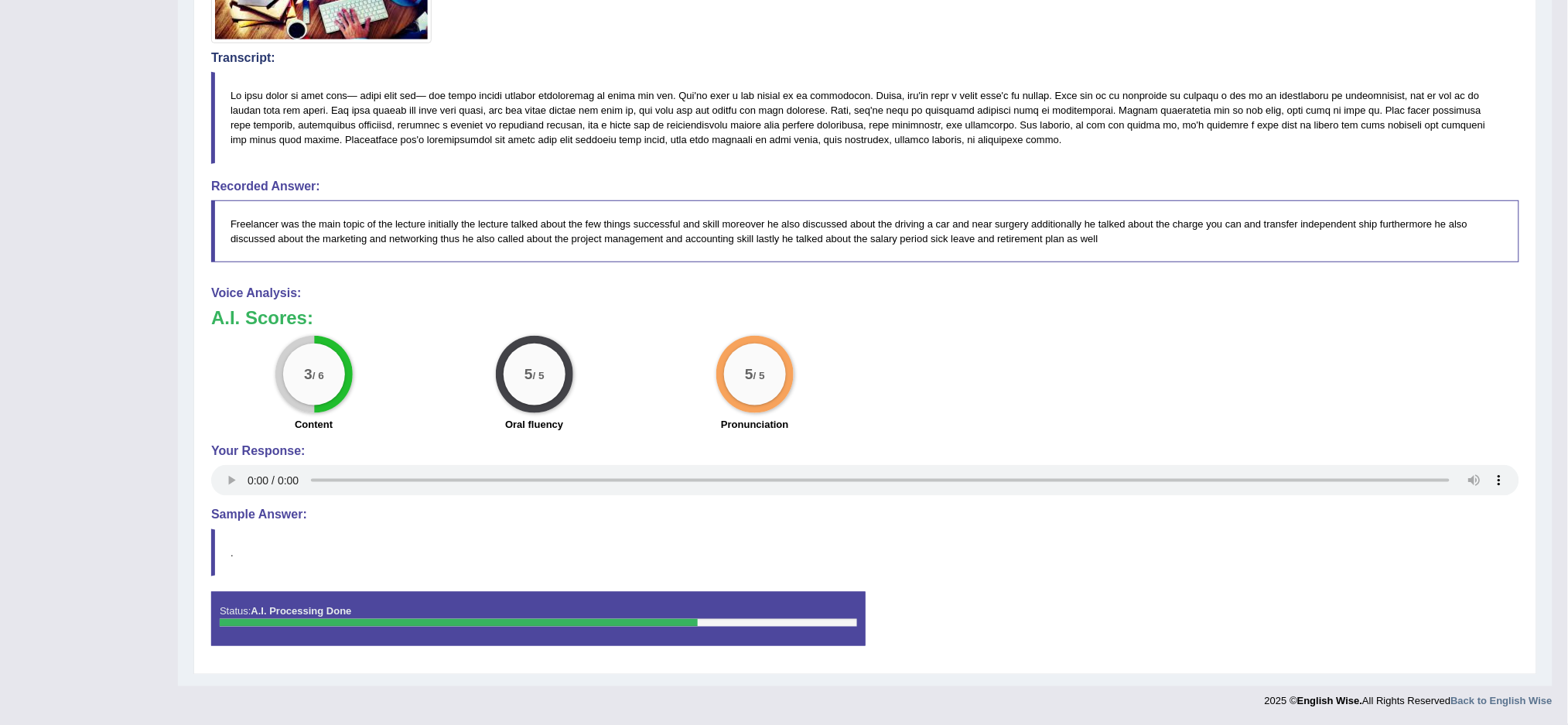
drag, startPoint x: 310, startPoint y: 354, endPoint x: 316, endPoint y: 366, distance: 13.4
click at [316, 366] on div "3 / 6" at bounding box center [314, 374] width 62 height 62
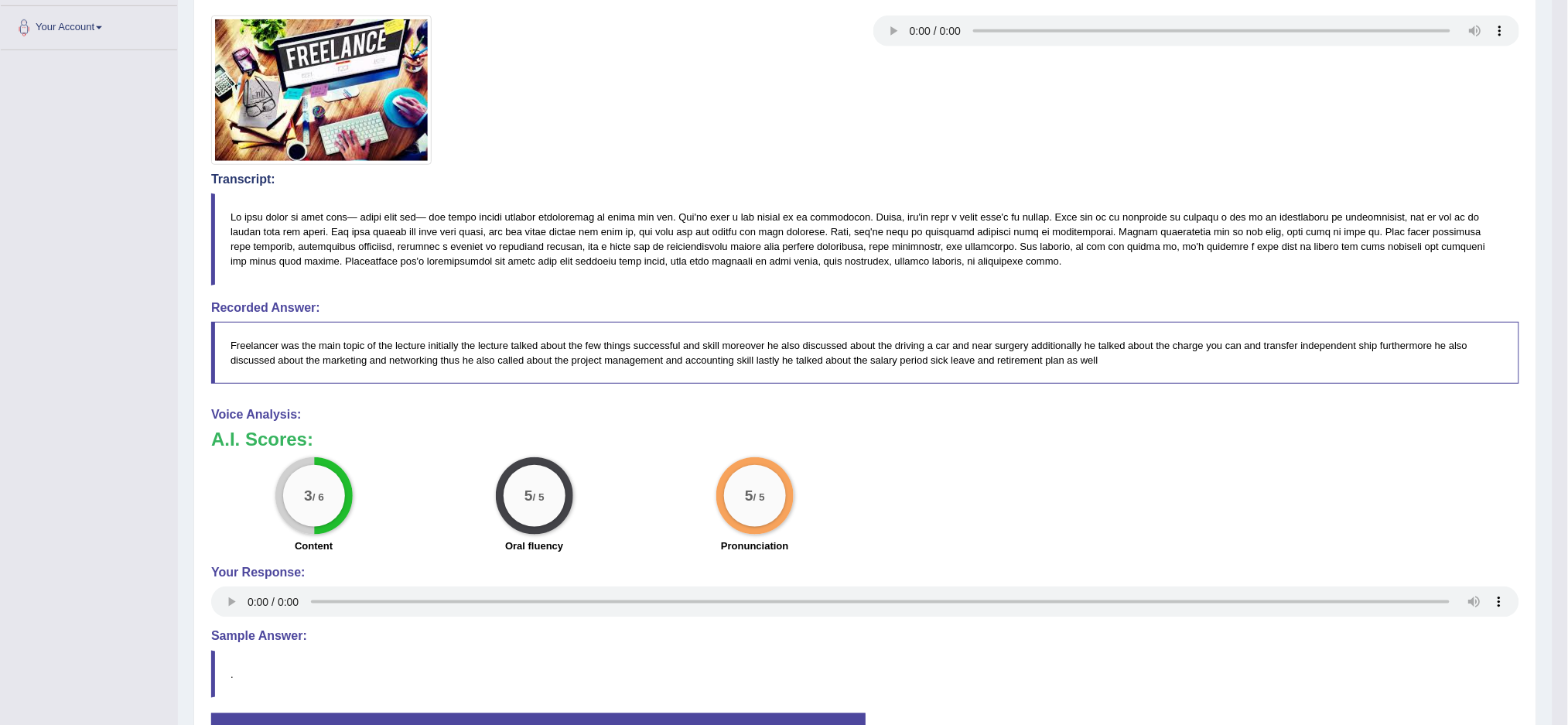
scroll to position [0, 0]
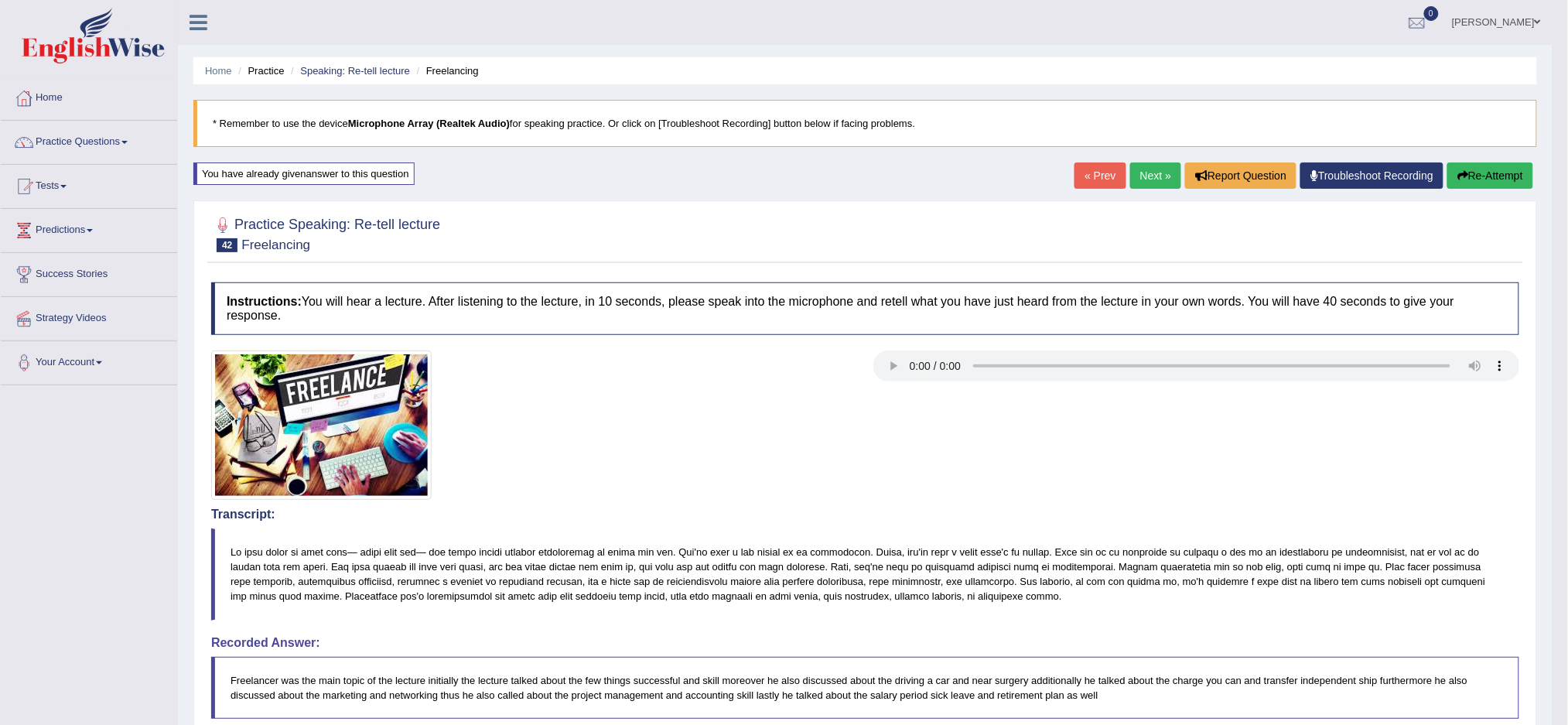
click at [1143, 180] on link "Next »" at bounding box center [1155, 175] width 51 height 27
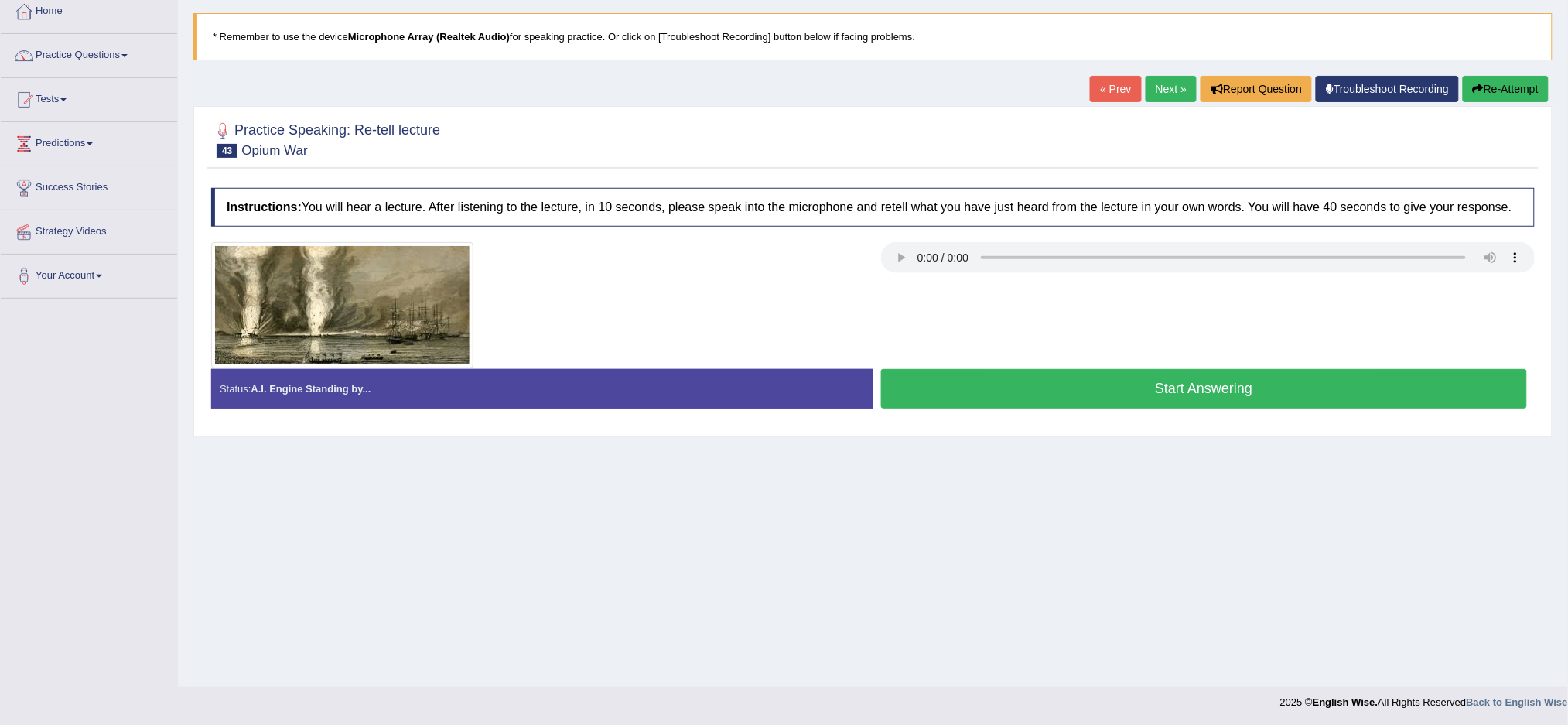
click at [1241, 388] on button "Start Answering" at bounding box center [1204, 388] width 647 height 40
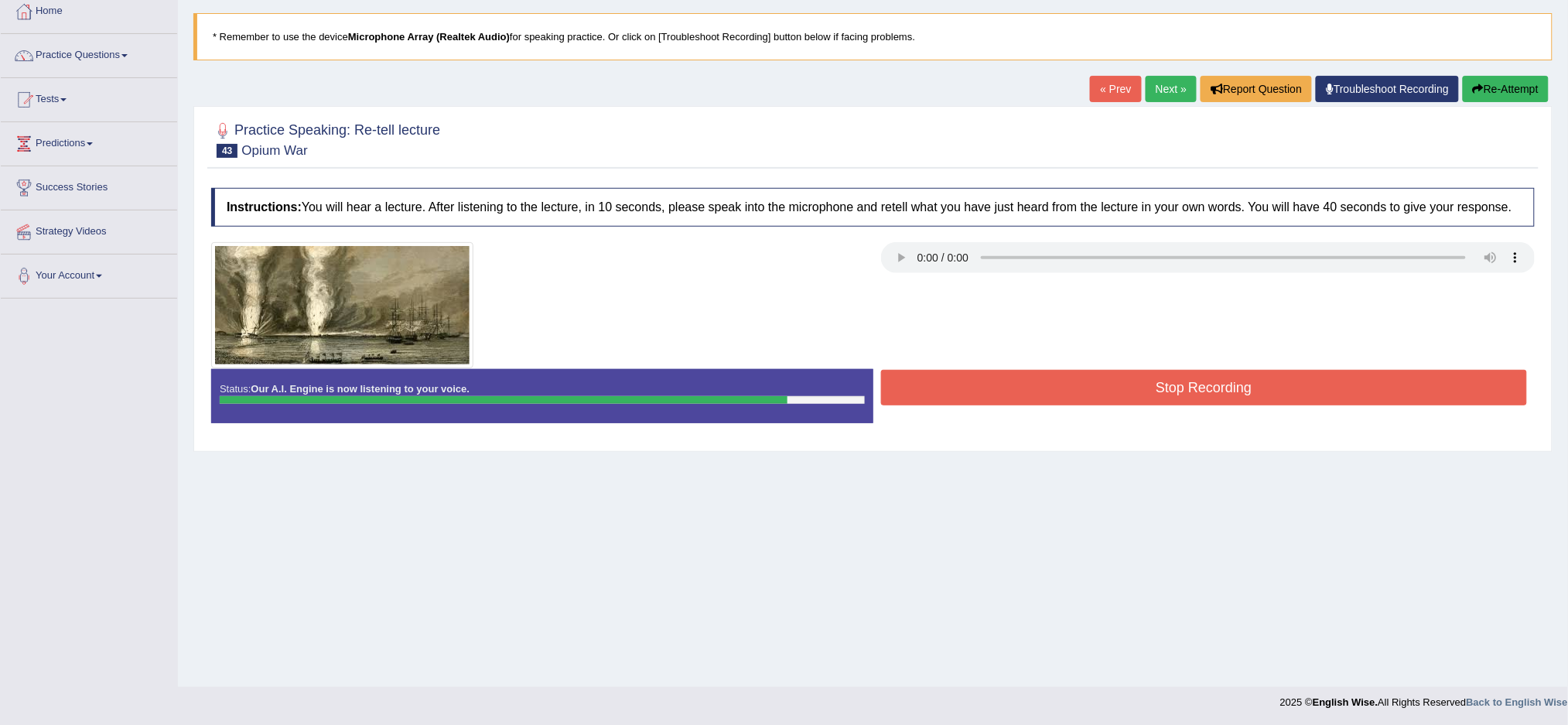
click at [1155, 386] on button "Stop Recording" at bounding box center [1204, 387] width 647 height 36
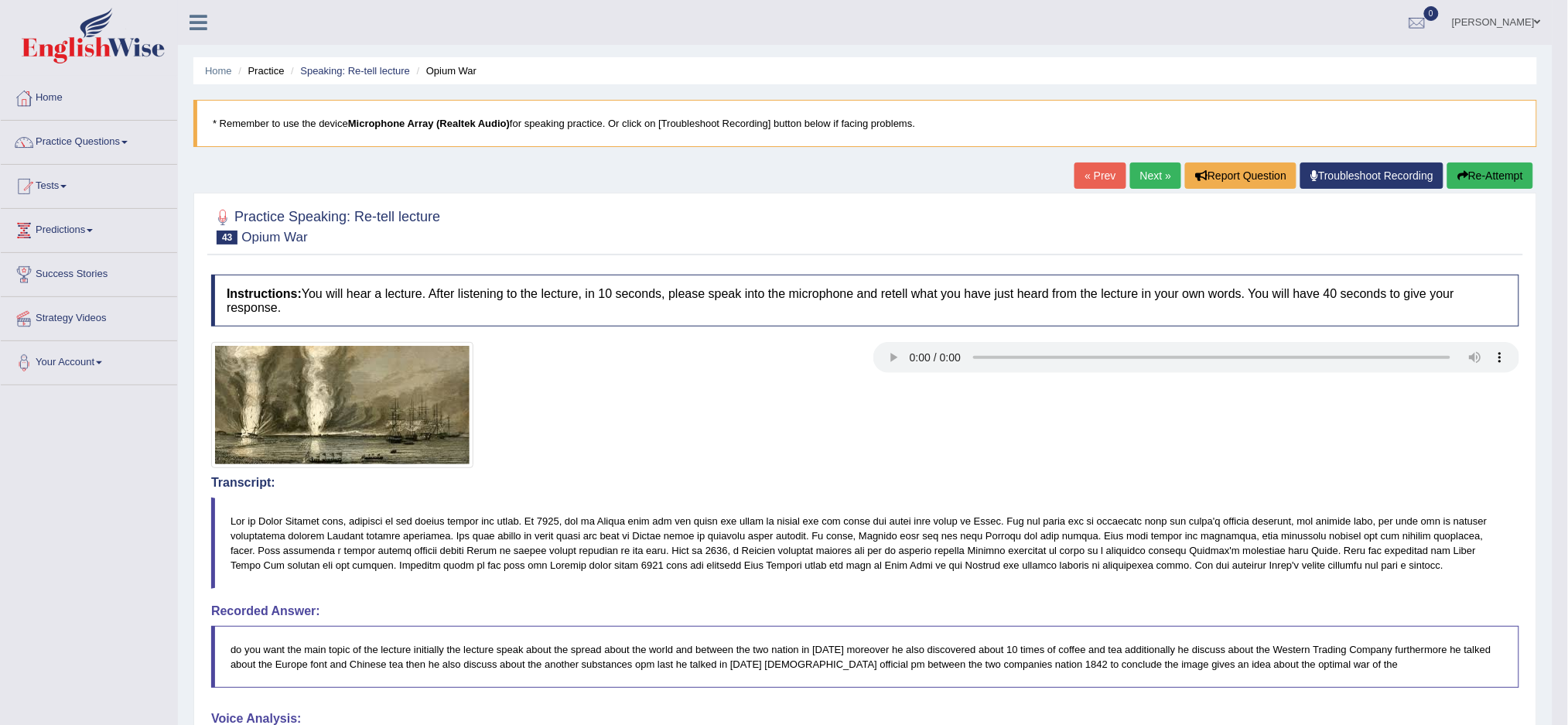
click at [1491, 182] on button "Re-Attempt" at bounding box center [1490, 175] width 86 height 27
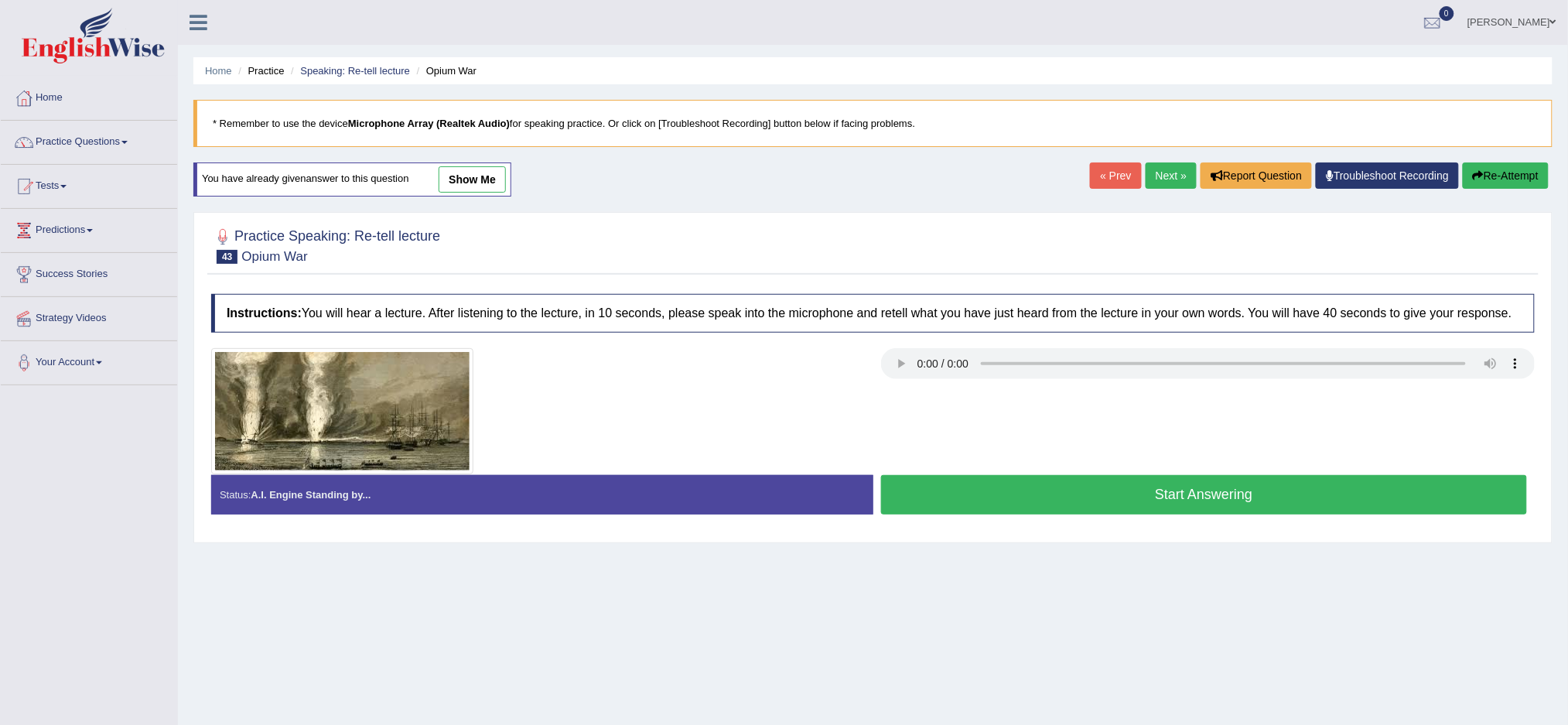
click at [980, 493] on button "Start Answering" at bounding box center [1204, 494] width 647 height 40
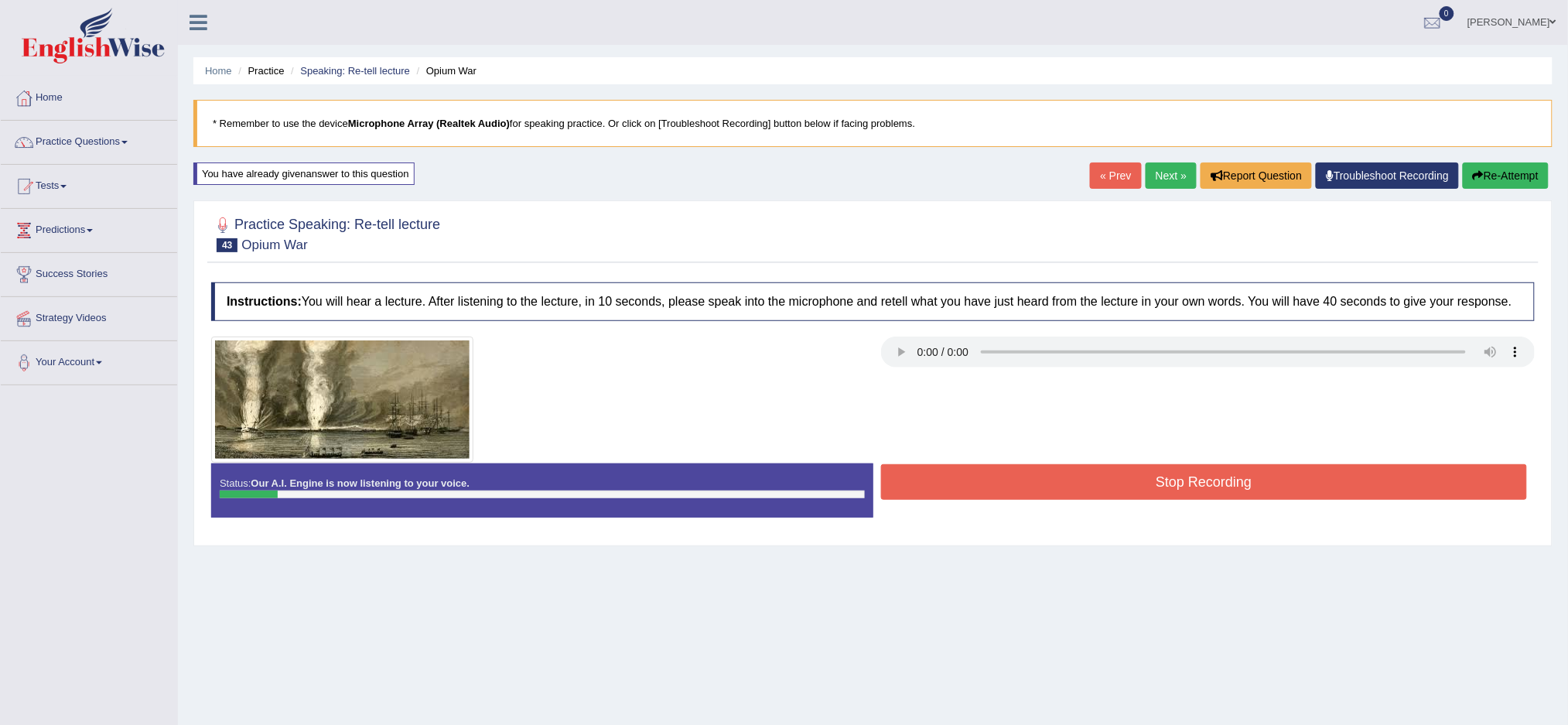
click at [992, 489] on button "Stop Recording" at bounding box center [1204, 481] width 647 height 36
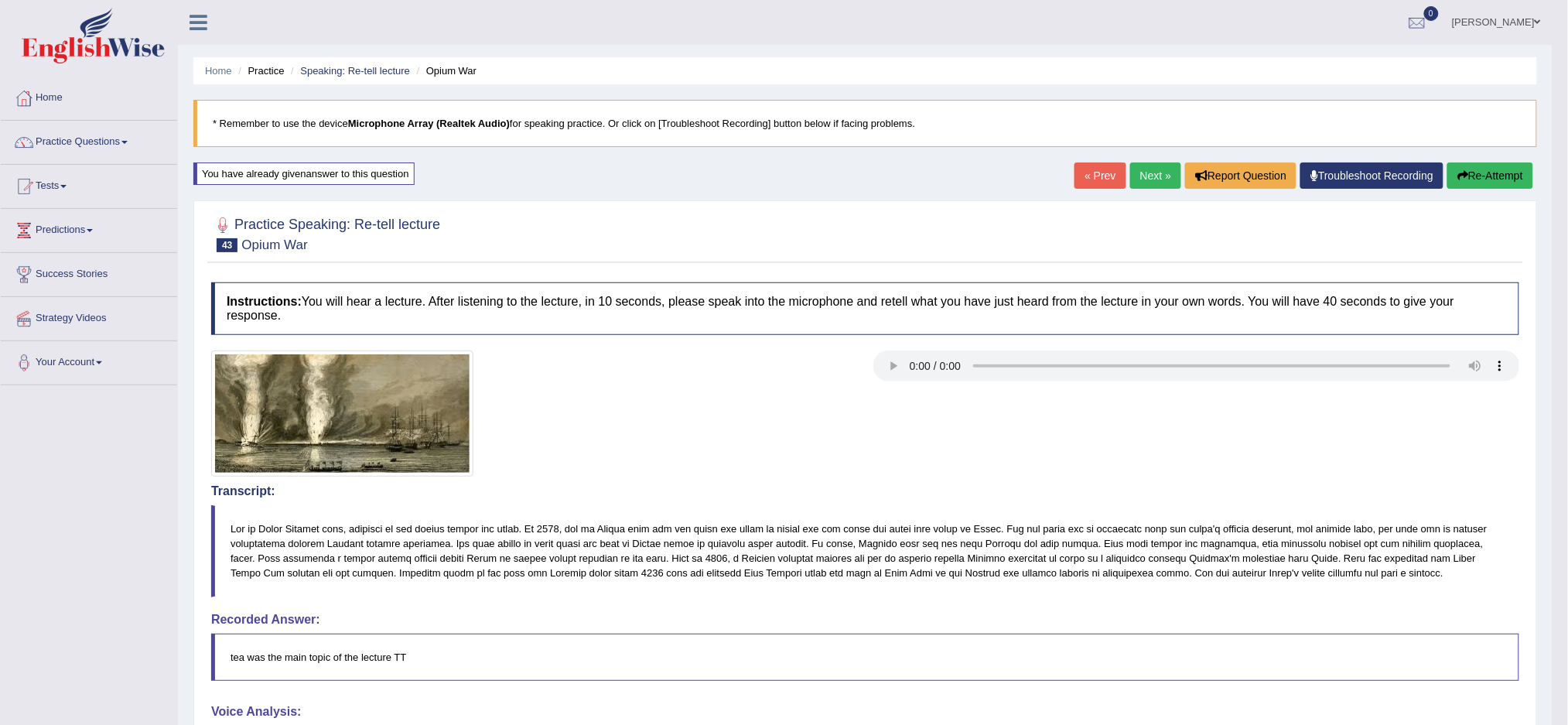
click at [1153, 180] on link "Next »" at bounding box center [1155, 175] width 51 height 27
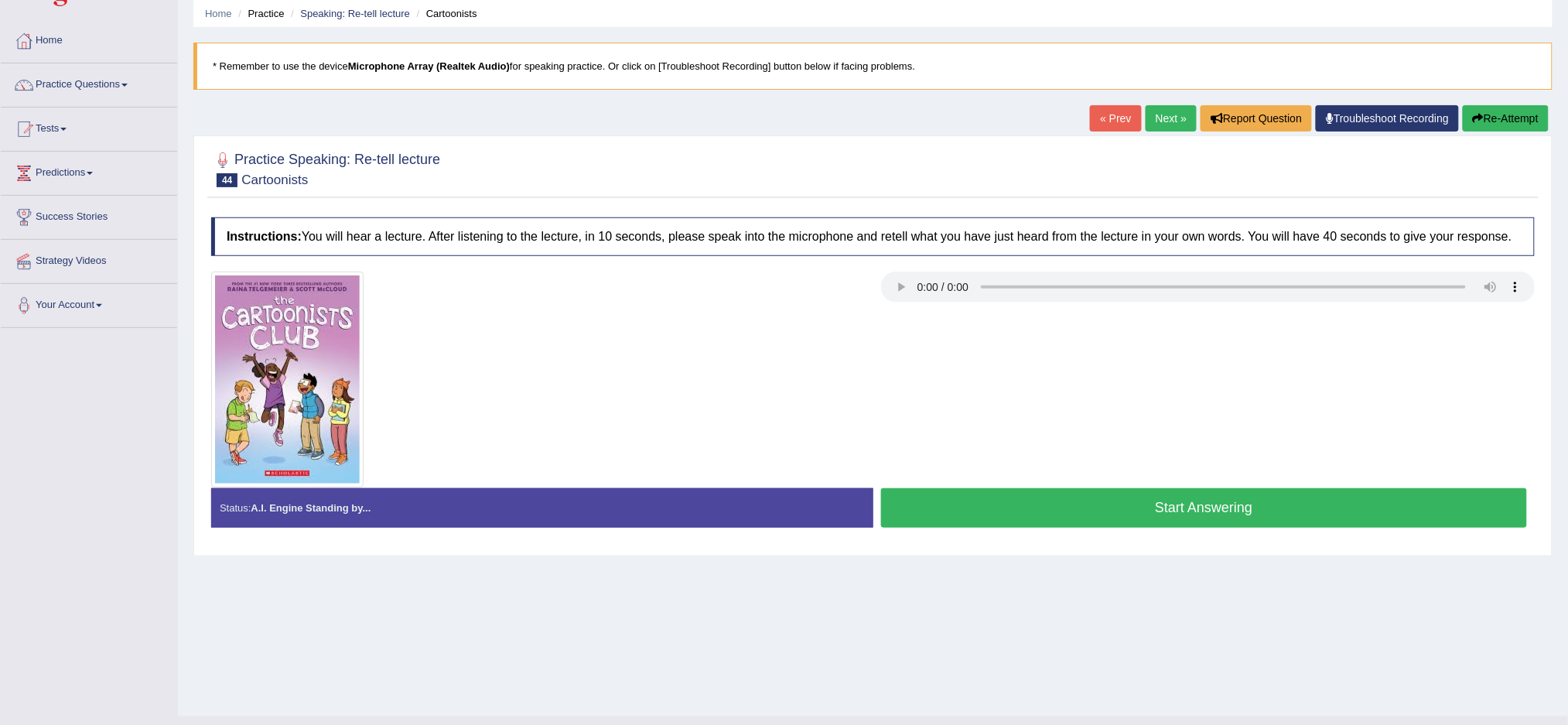
scroll to position [87, 0]
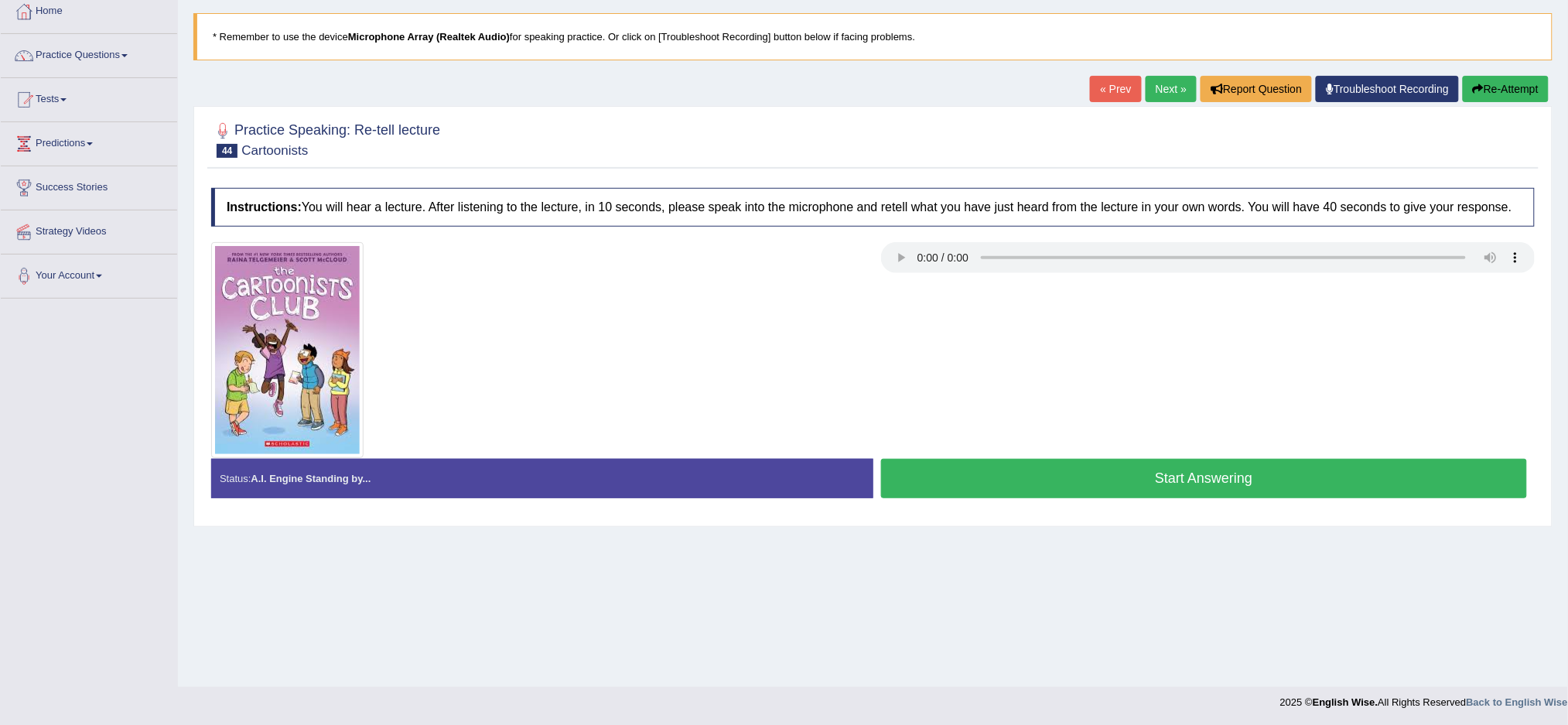
click at [1163, 94] on link "Next »" at bounding box center [1170, 89] width 51 height 27
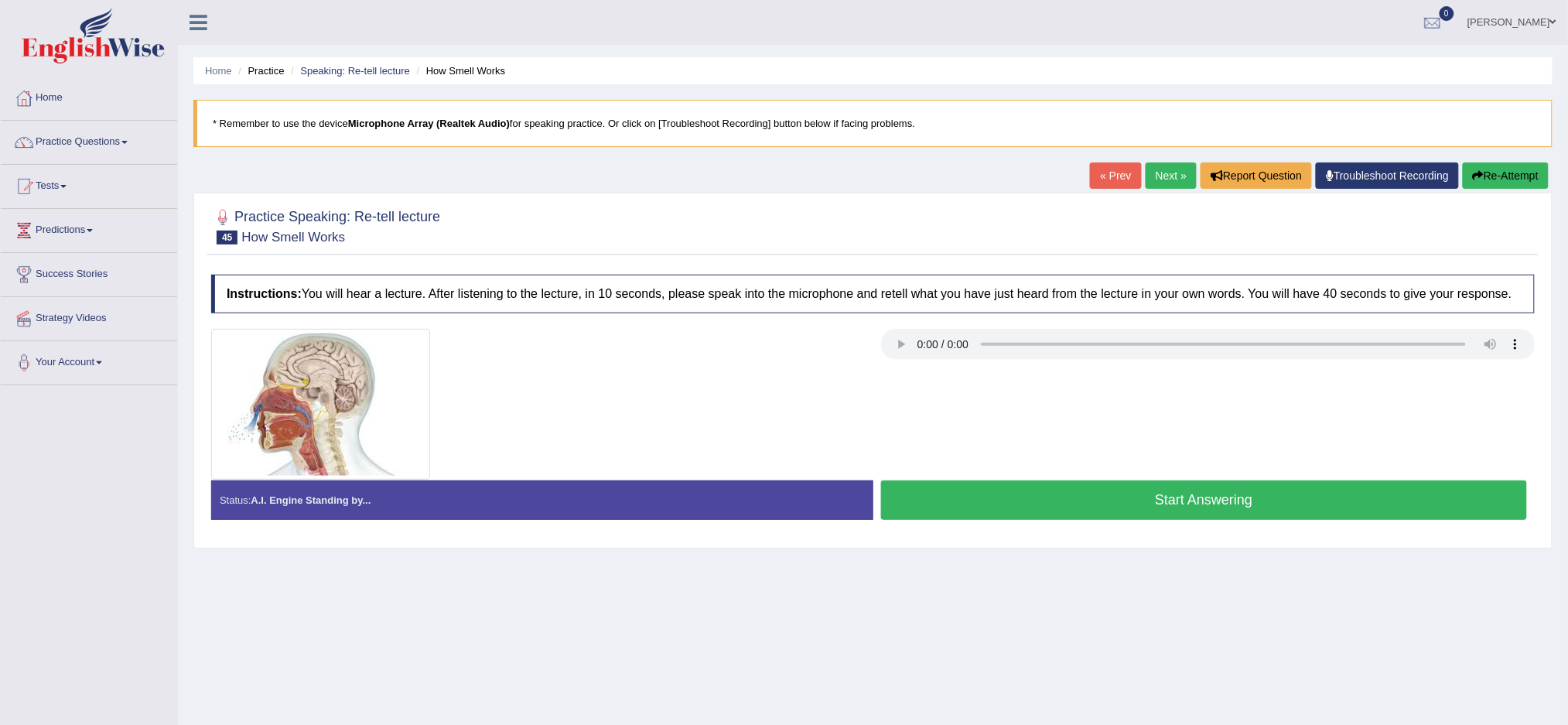
click at [993, 491] on button "Start Answering" at bounding box center [1204, 500] width 647 height 40
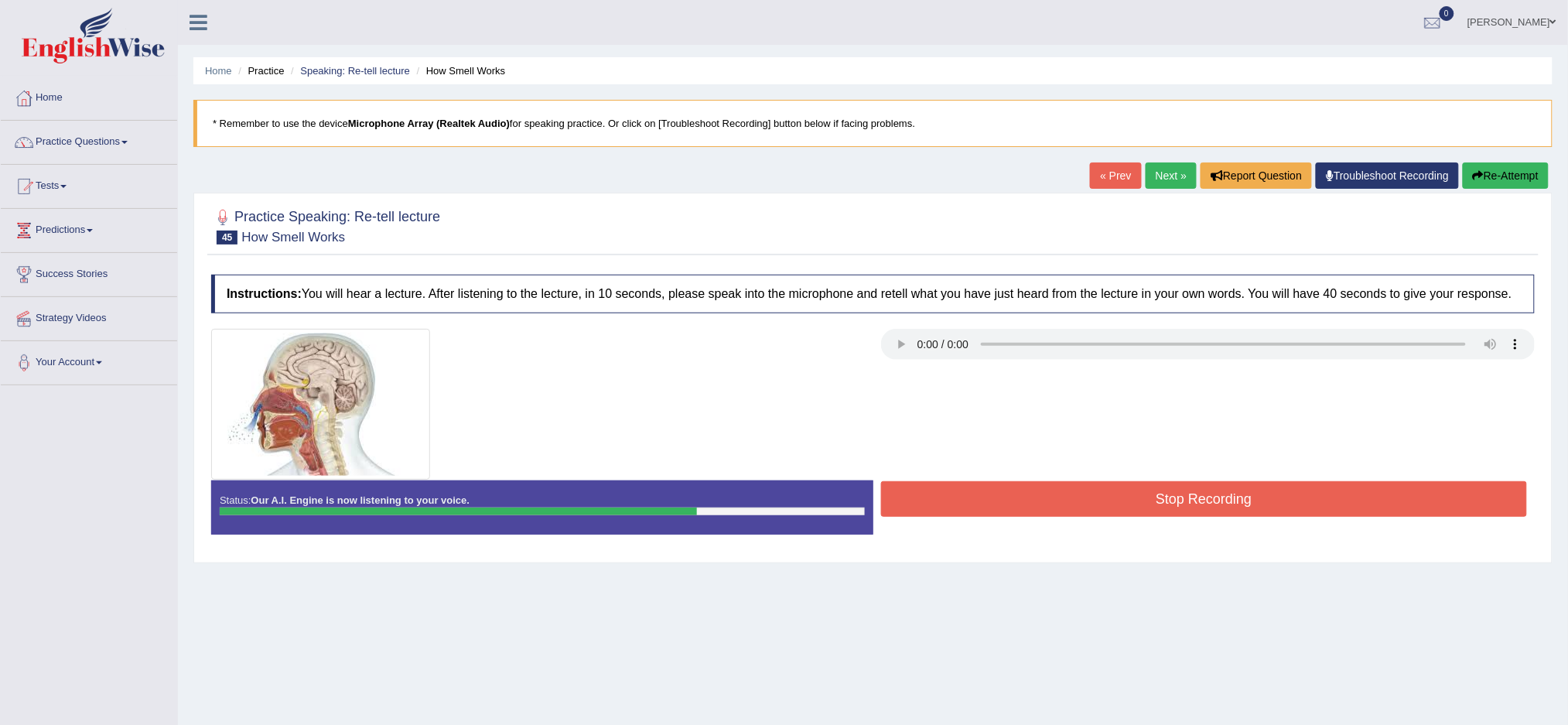
click at [1392, 491] on button "Stop Recording" at bounding box center [1204, 499] width 647 height 36
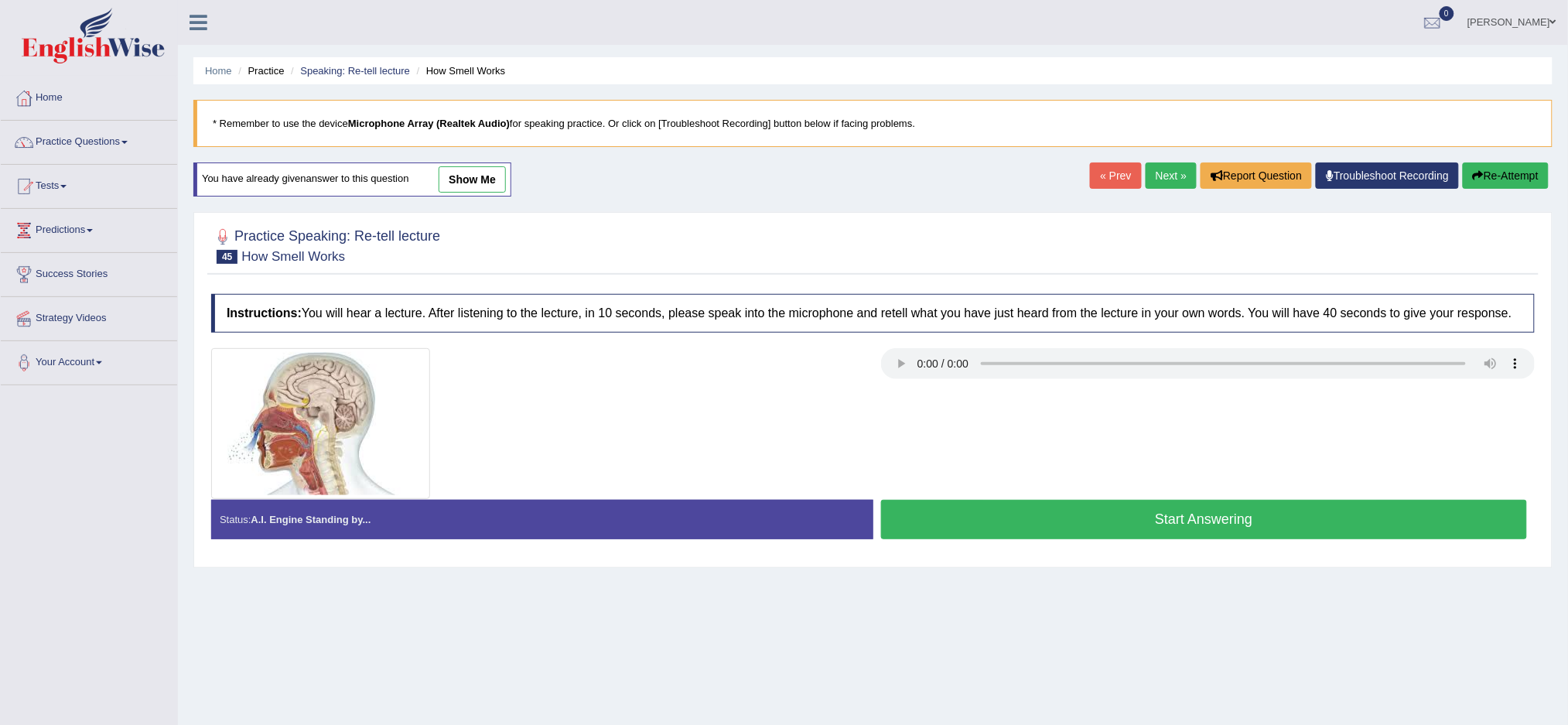
click at [1141, 511] on button "Start Answering" at bounding box center [1204, 519] width 647 height 40
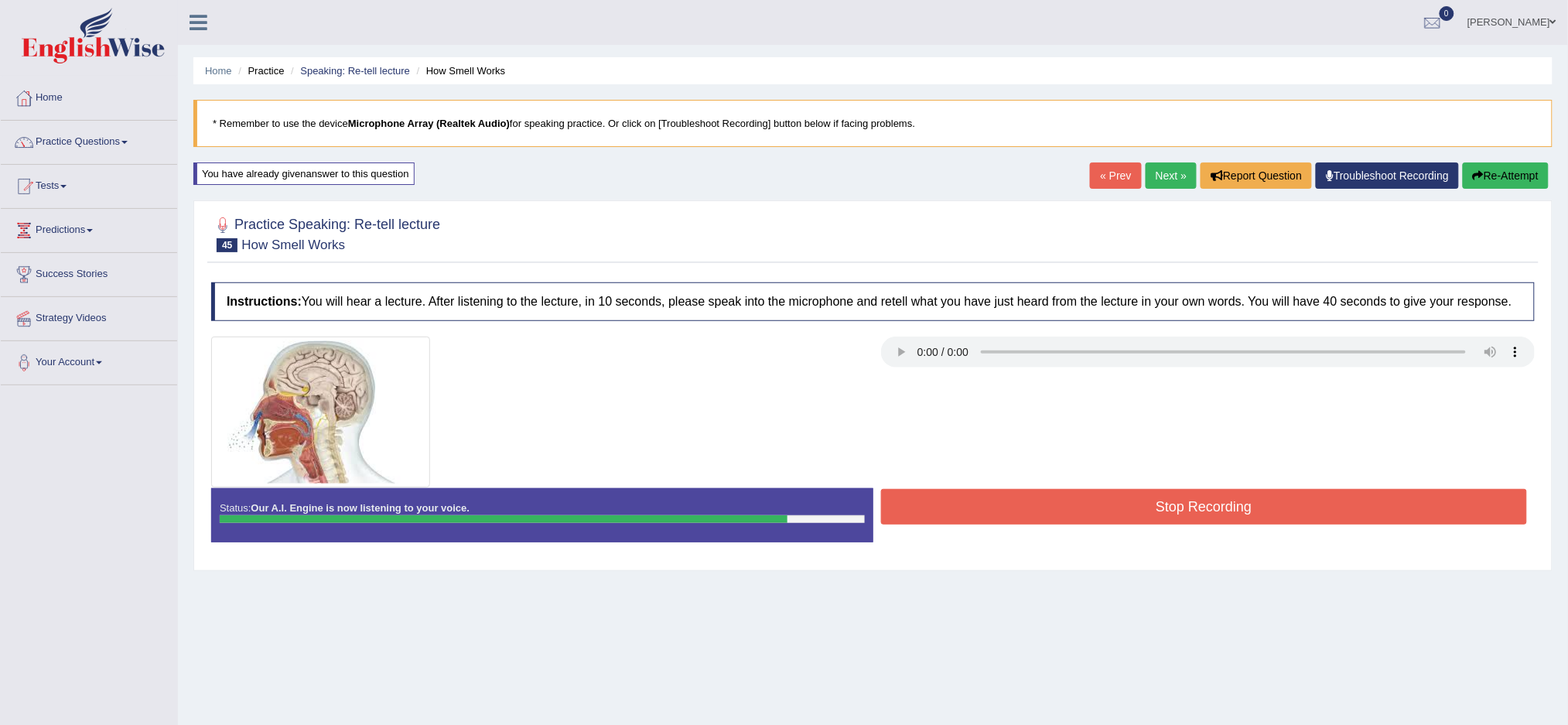
click at [1134, 516] on button "Stop Recording" at bounding box center [1204, 506] width 647 height 36
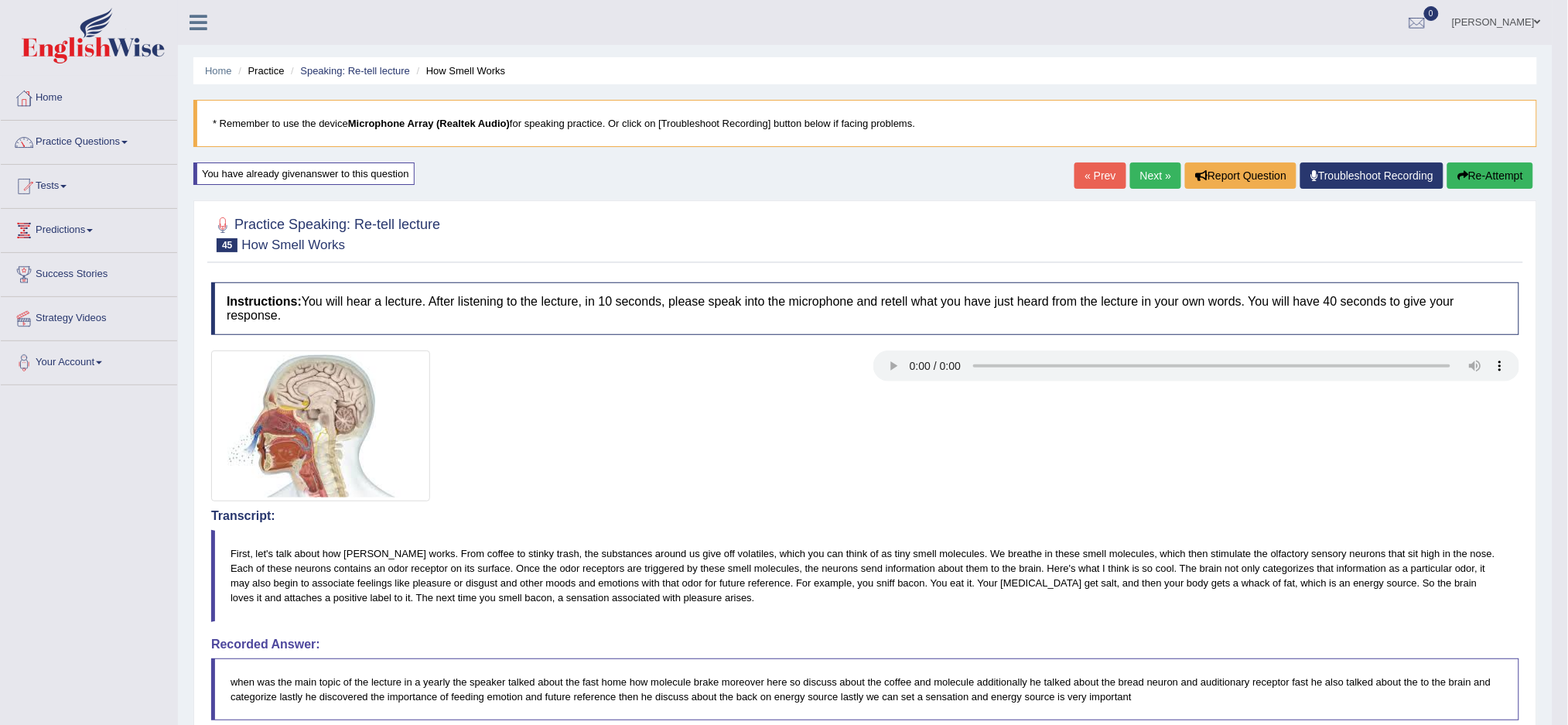
click at [1133, 174] on link "Next »" at bounding box center [1155, 175] width 51 height 27
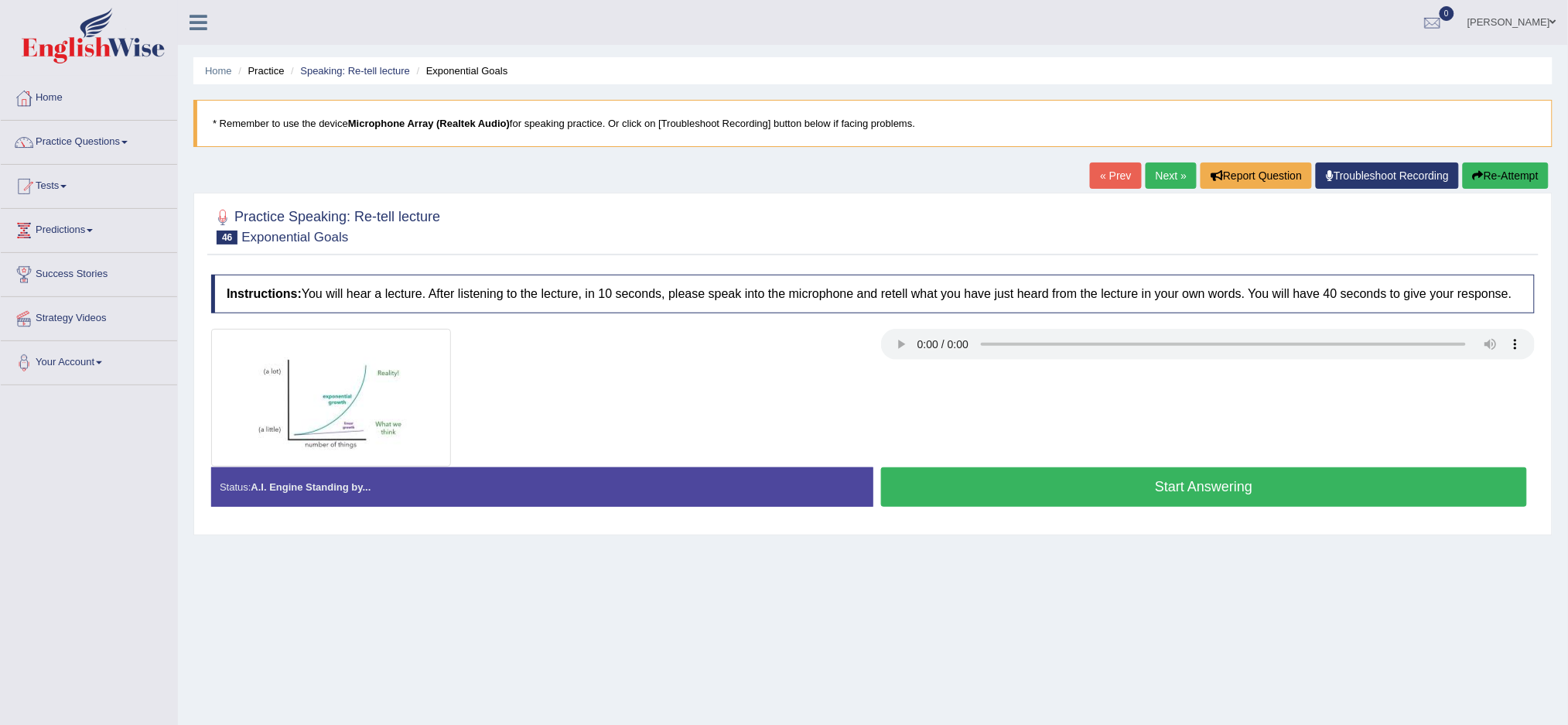
click at [1168, 491] on button "Start Answering" at bounding box center [1204, 486] width 647 height 40
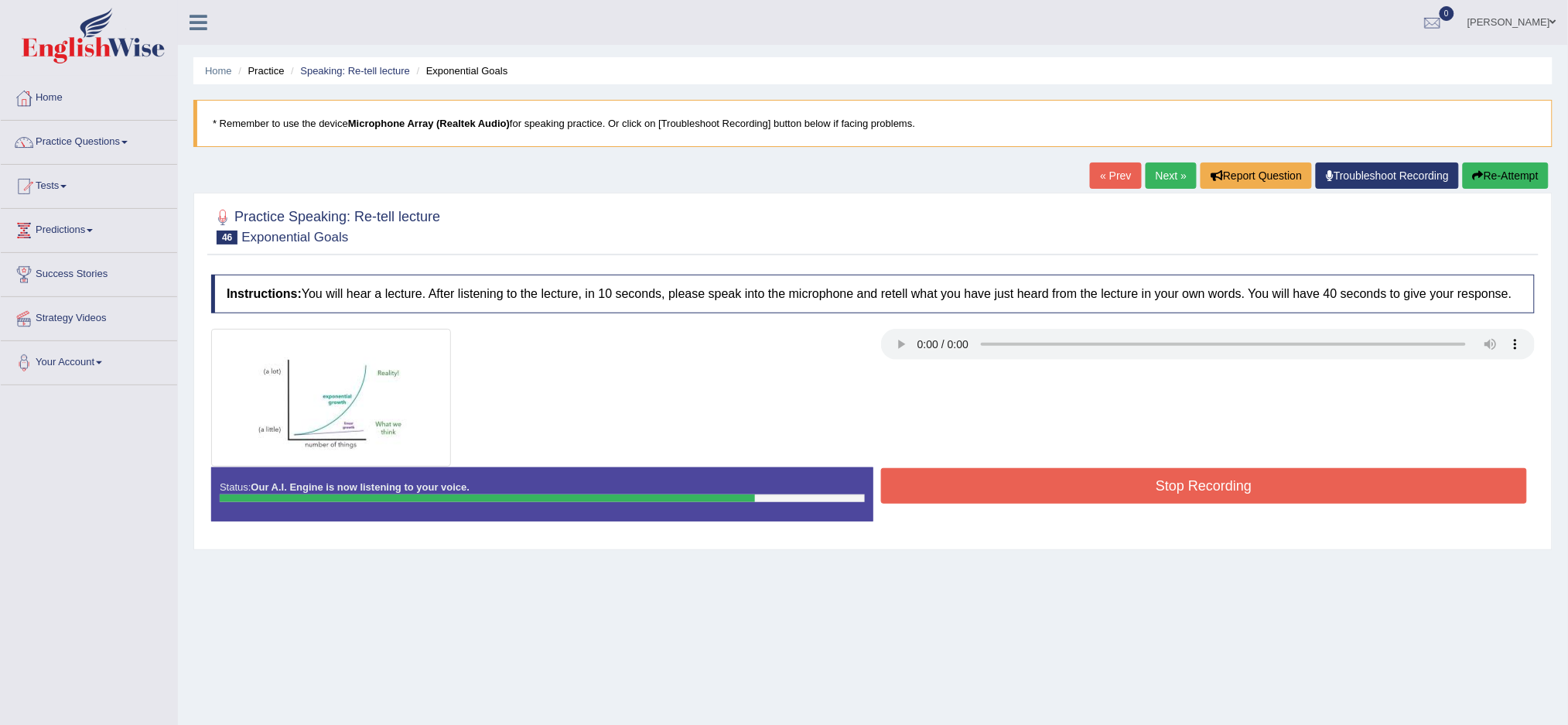
click at [1168, 491] on button "Stop Recording" at bounding box center [1204, 485] width 647 height 36
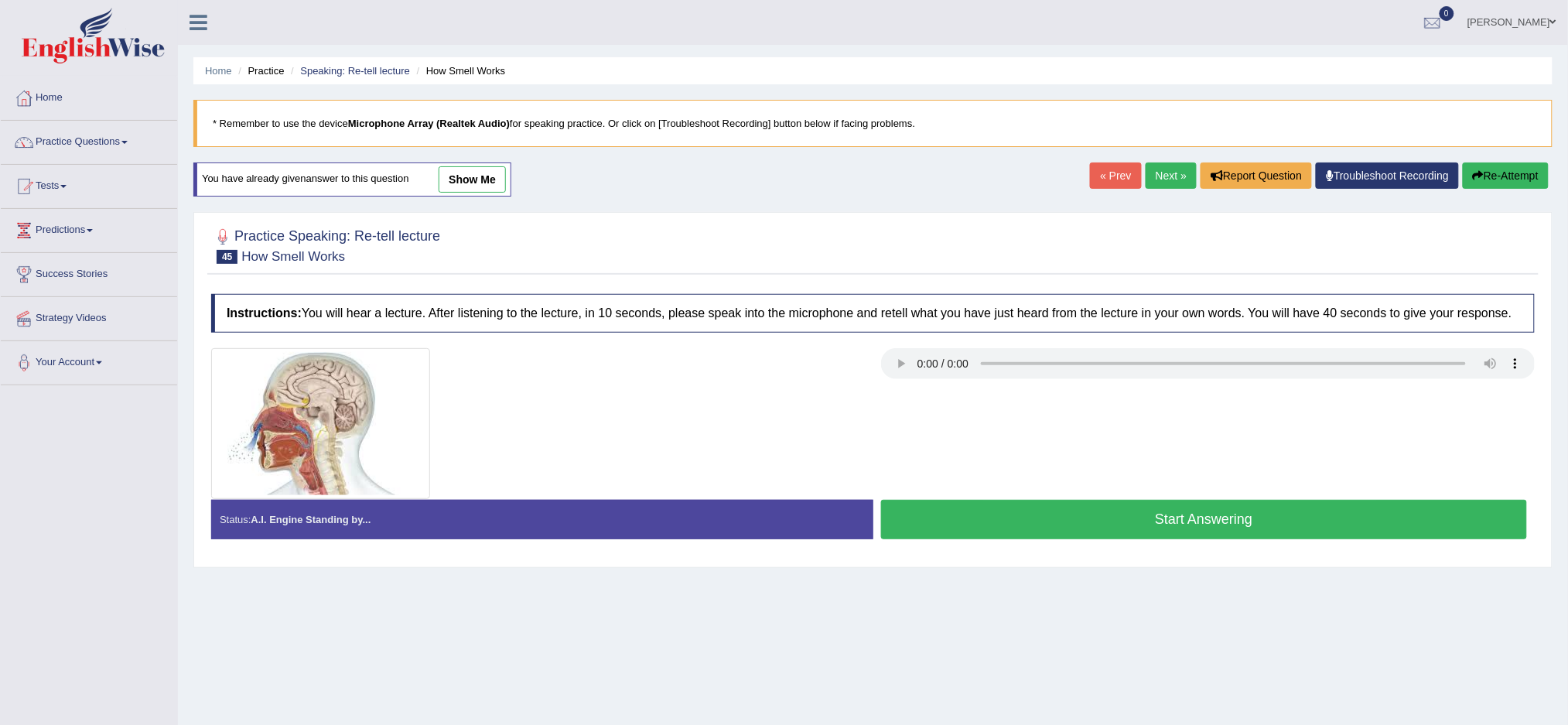
click at [1164, 172] on link "Next »" at bounding box center [1170, 175] width 51 height 27
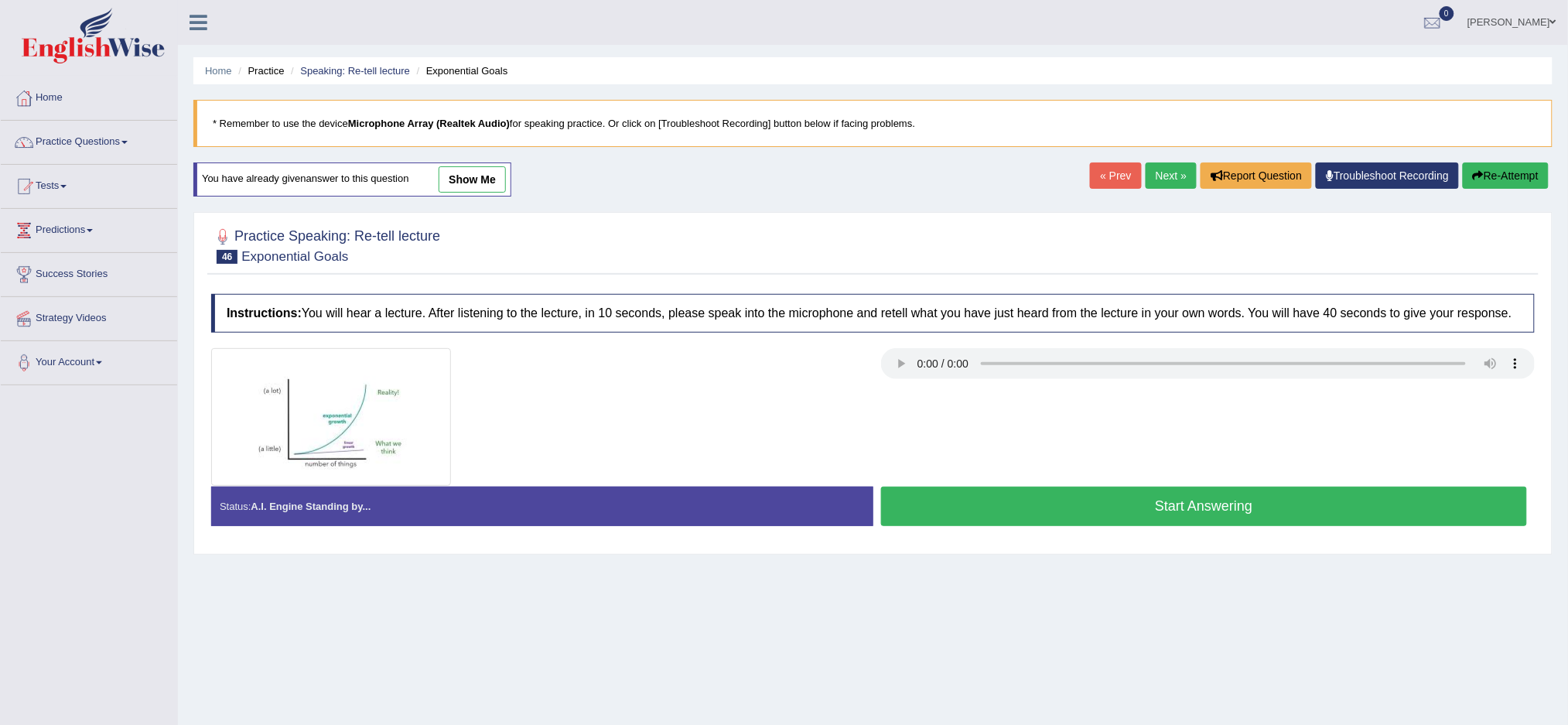
click at [1164, 172] on link "Next »" at bounding box center [1170, 175] width 51 height 27
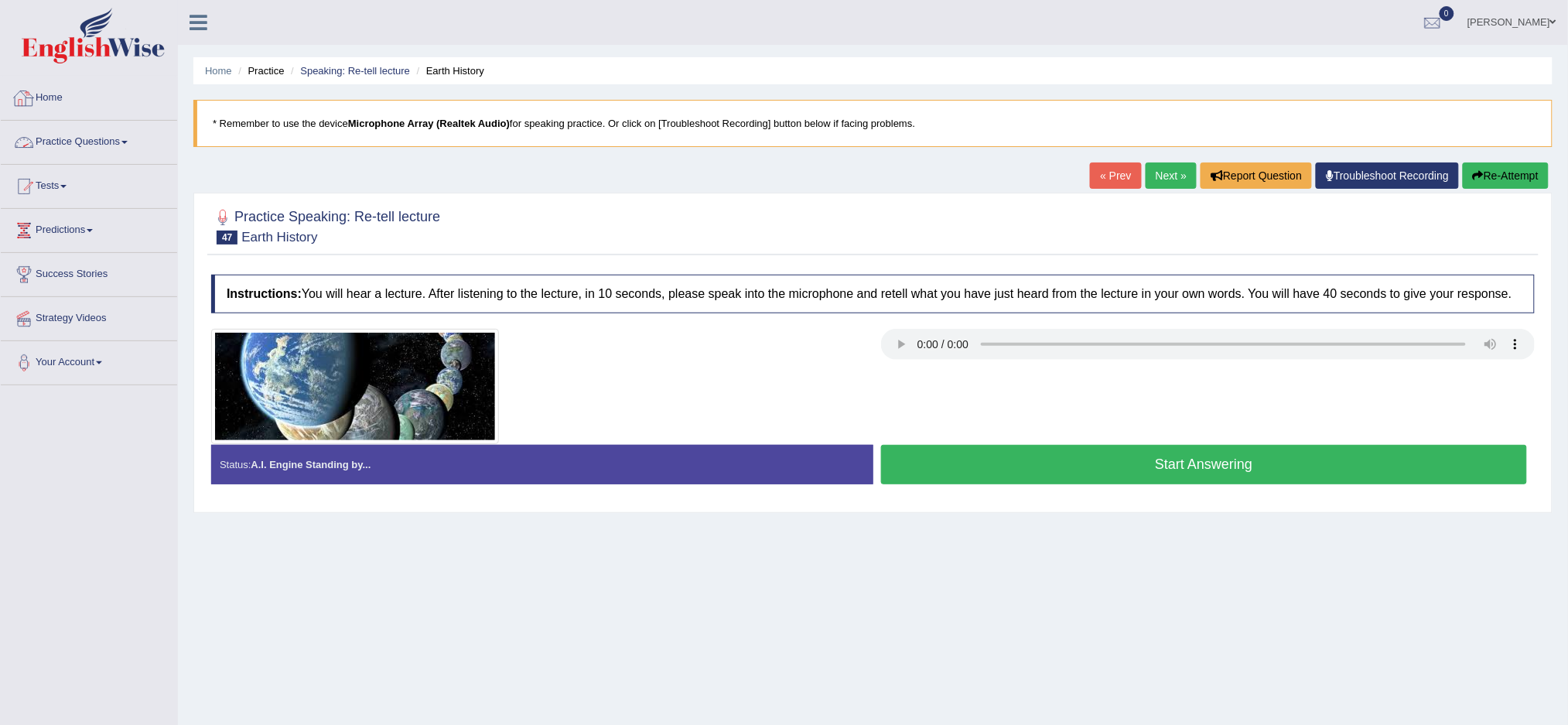
click at [129, 137] on link "Practice Questions" at bounding box center [89, 140] width 176 height 39
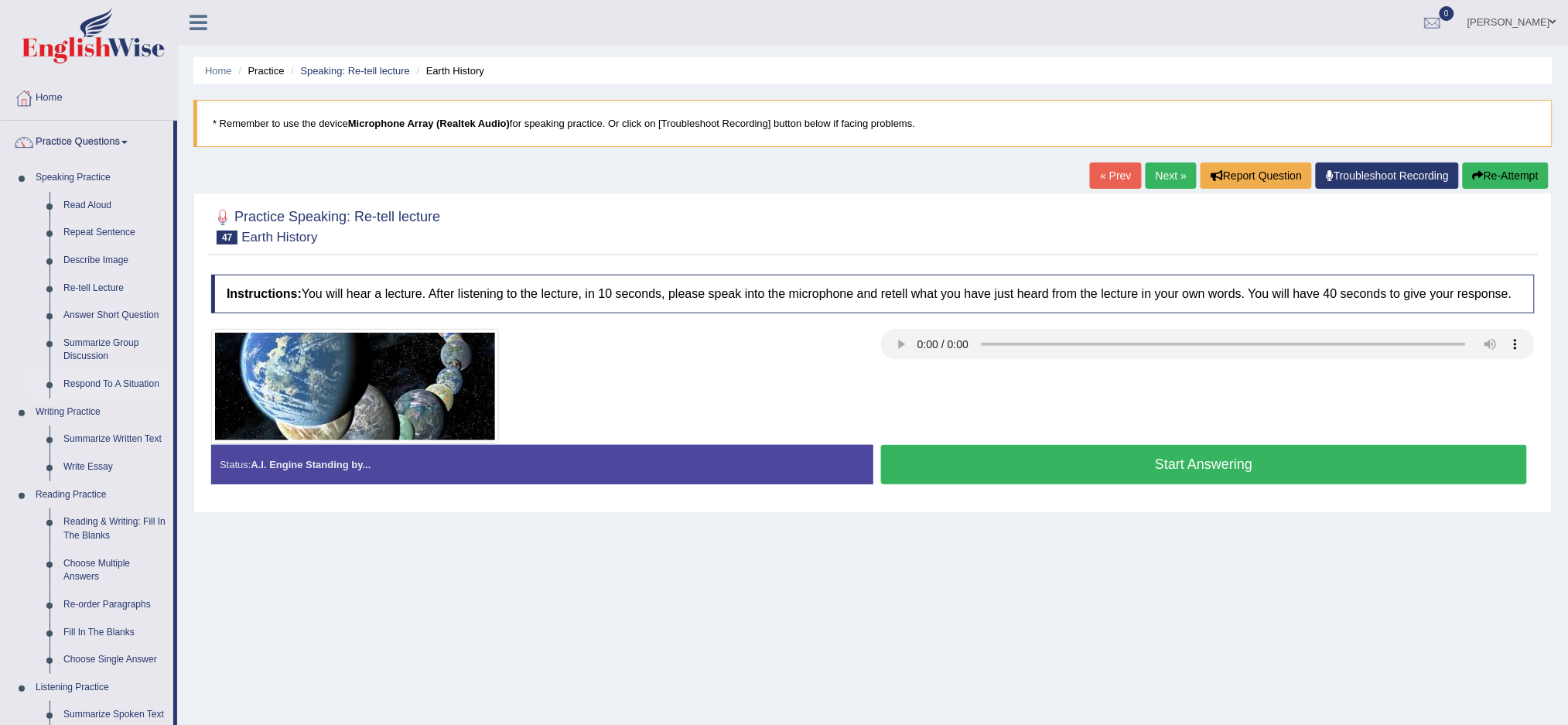
click at [113, 376] on link "Respond To A Situation" at bounding box center [114, 385] width 117 height 28
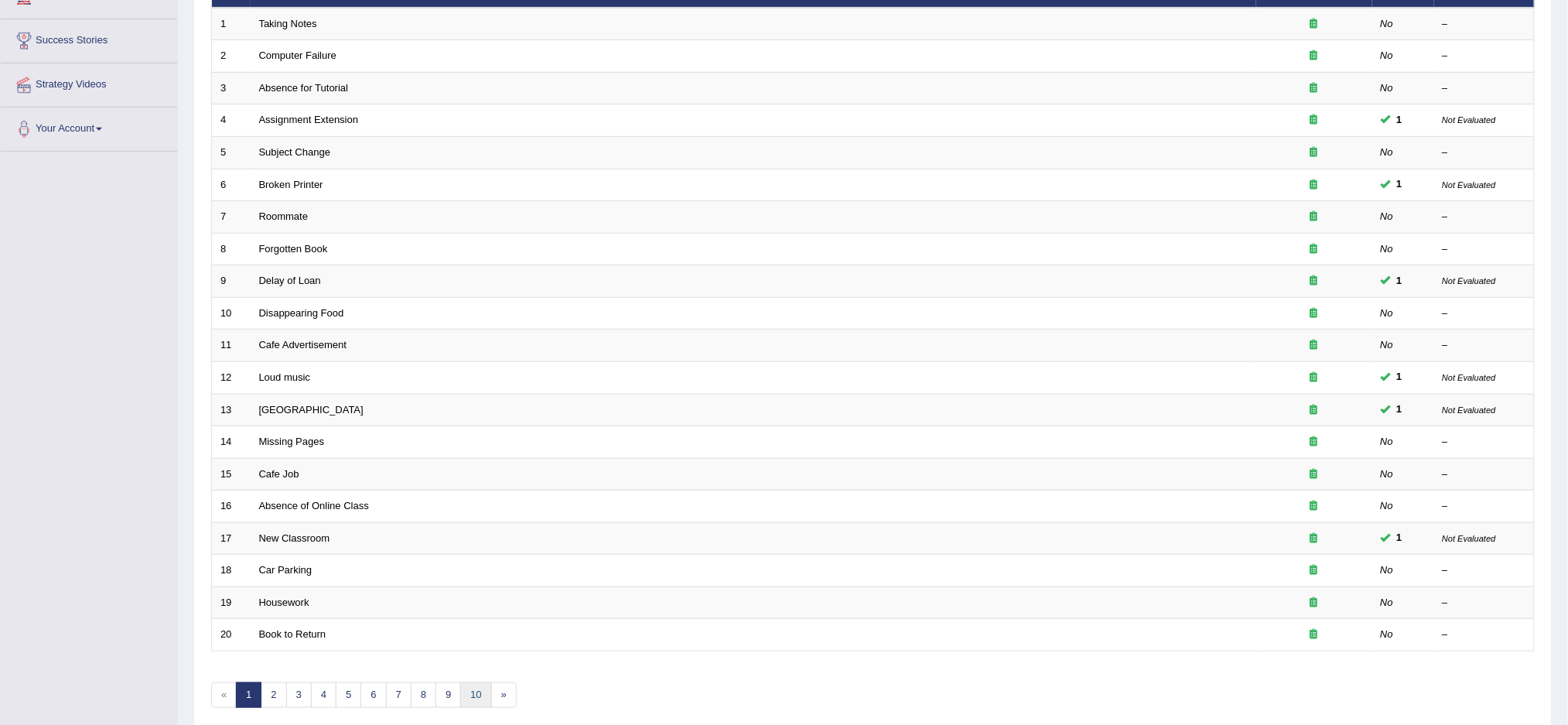
scroll to position [300, 0]
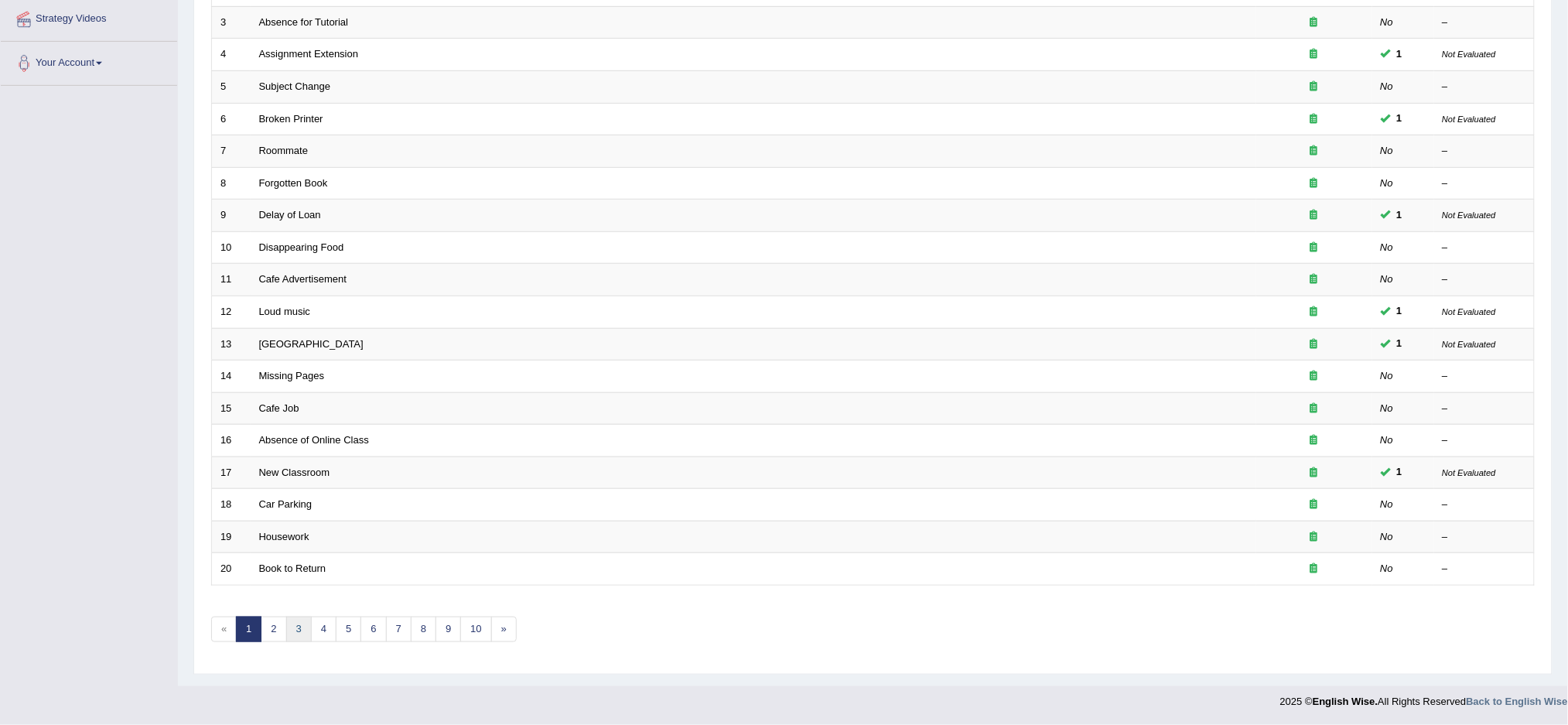
click at [294, 629] on link "3" at bounding box center [299, 629] width 26 height 26
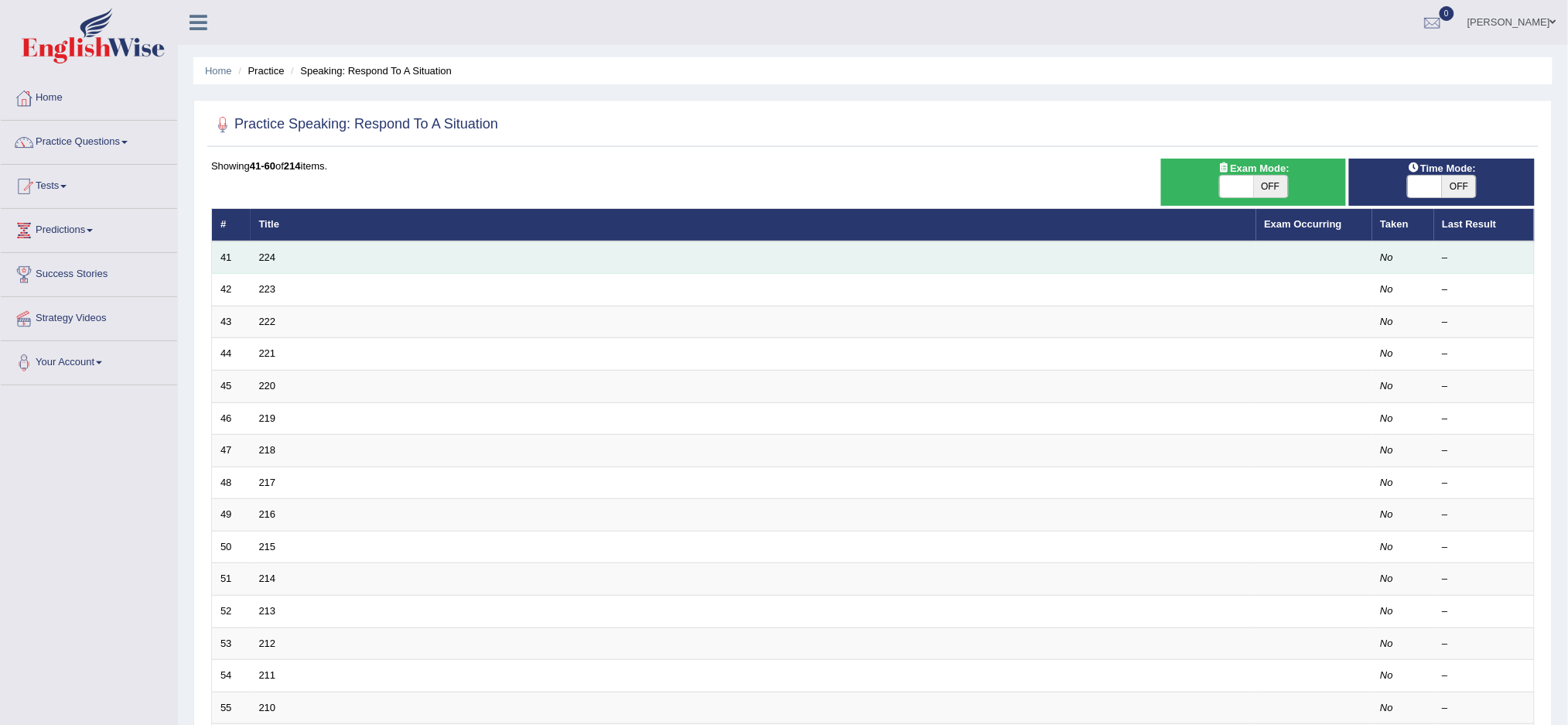
click at [340, 265] on td "224" at bounding box center [754, 257] width 1005 height 32
click at [261, 257] on link "224" at bounding box center [267, 257] width 17 height 12
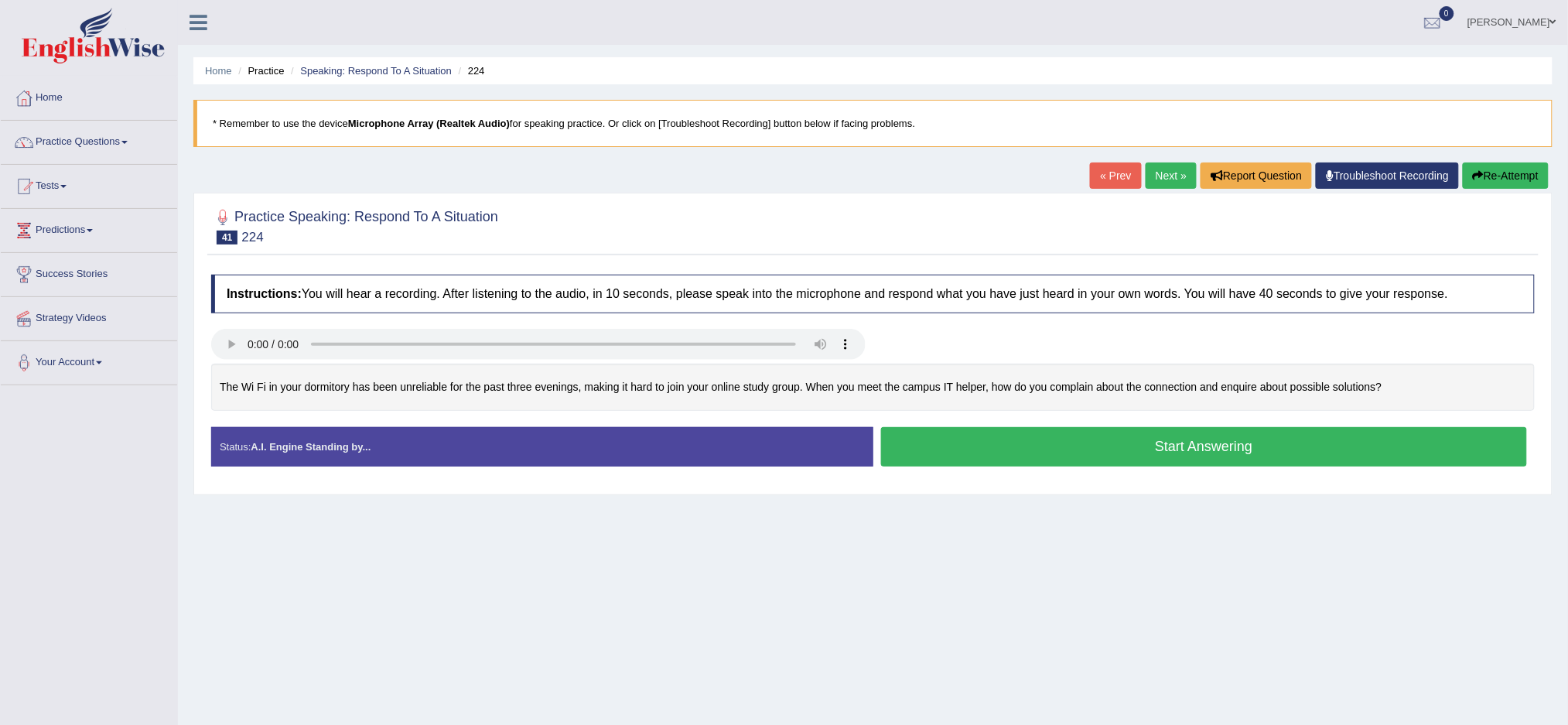
click at [988, 432] on button "Start Answering" at bounding box center [1204, 446] width 647 height 40
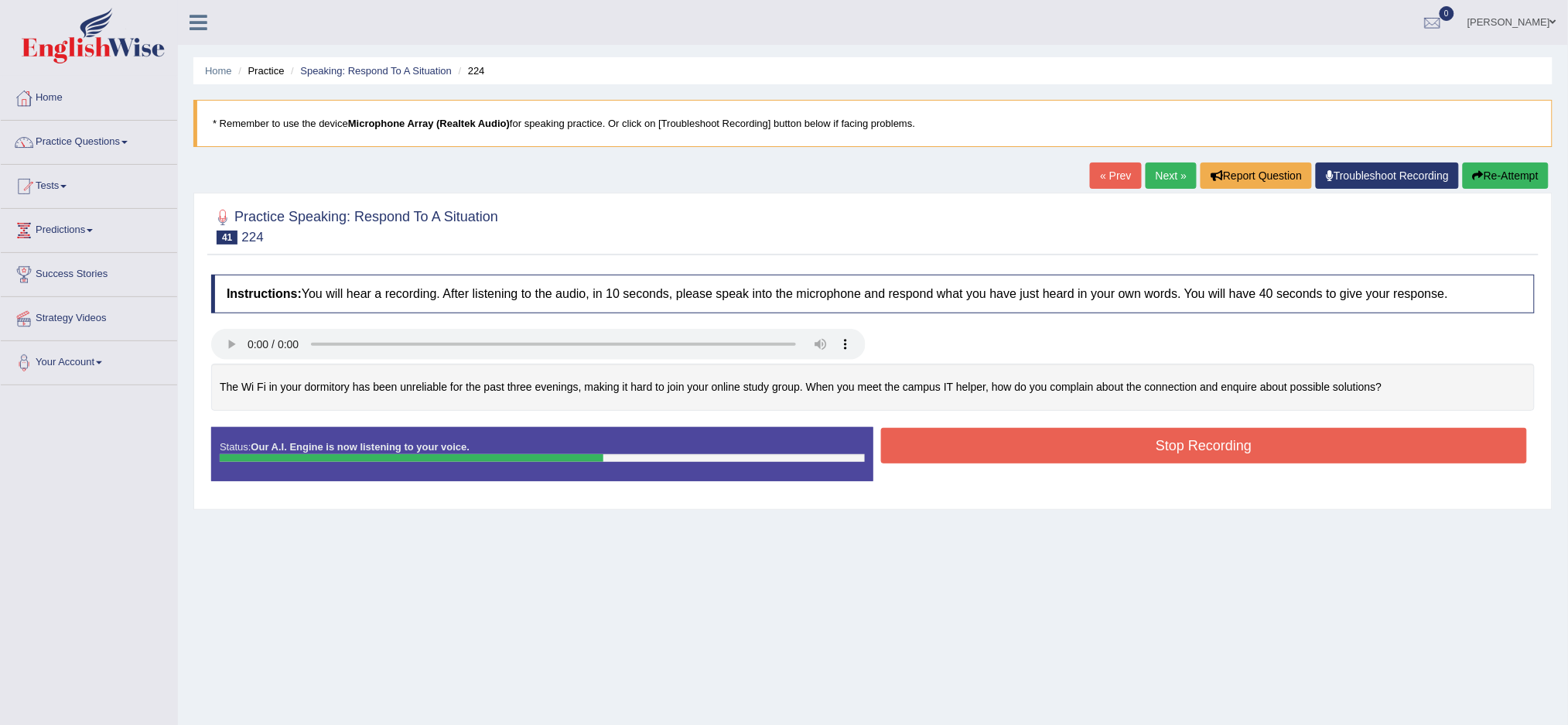
click at [1502, 165] on button "Re-Attempt" at bounding box center [1505, 175] width 86 height 27
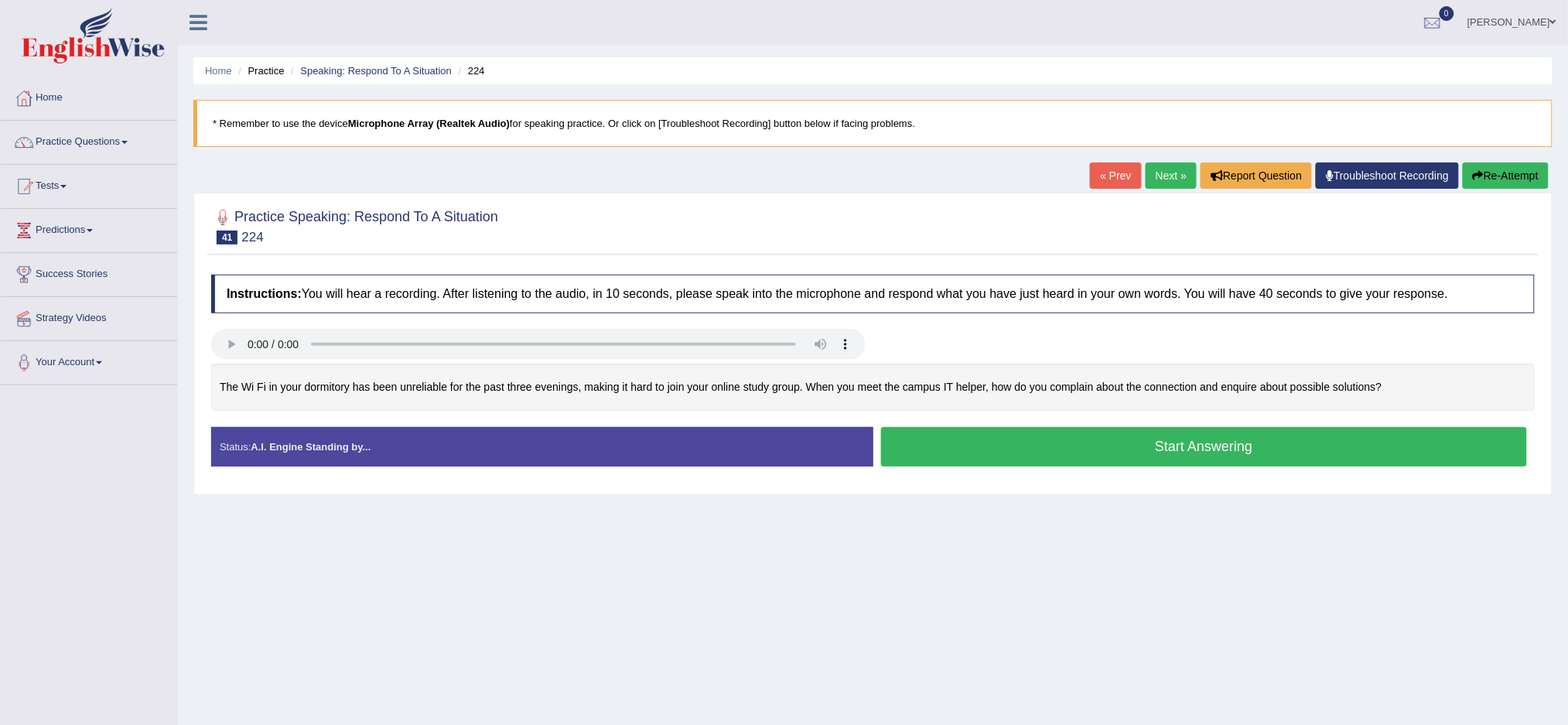
click at [1005, 447] on button "Start Answering" at bounding box center [1204, 446] width 647 height 40
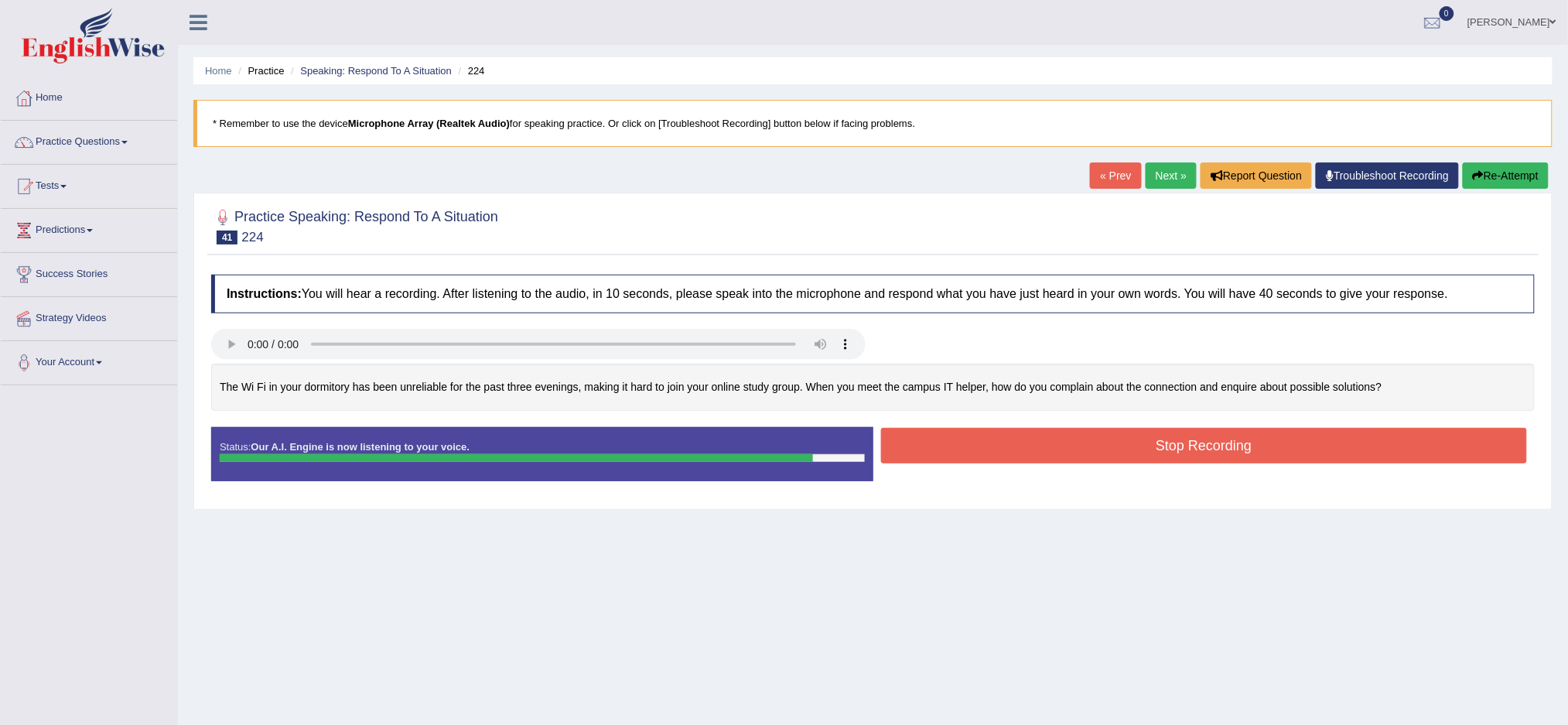
click at [1005, 447] on button "Stop Recording" at bounding box center [1204, 446] width 647 height 36
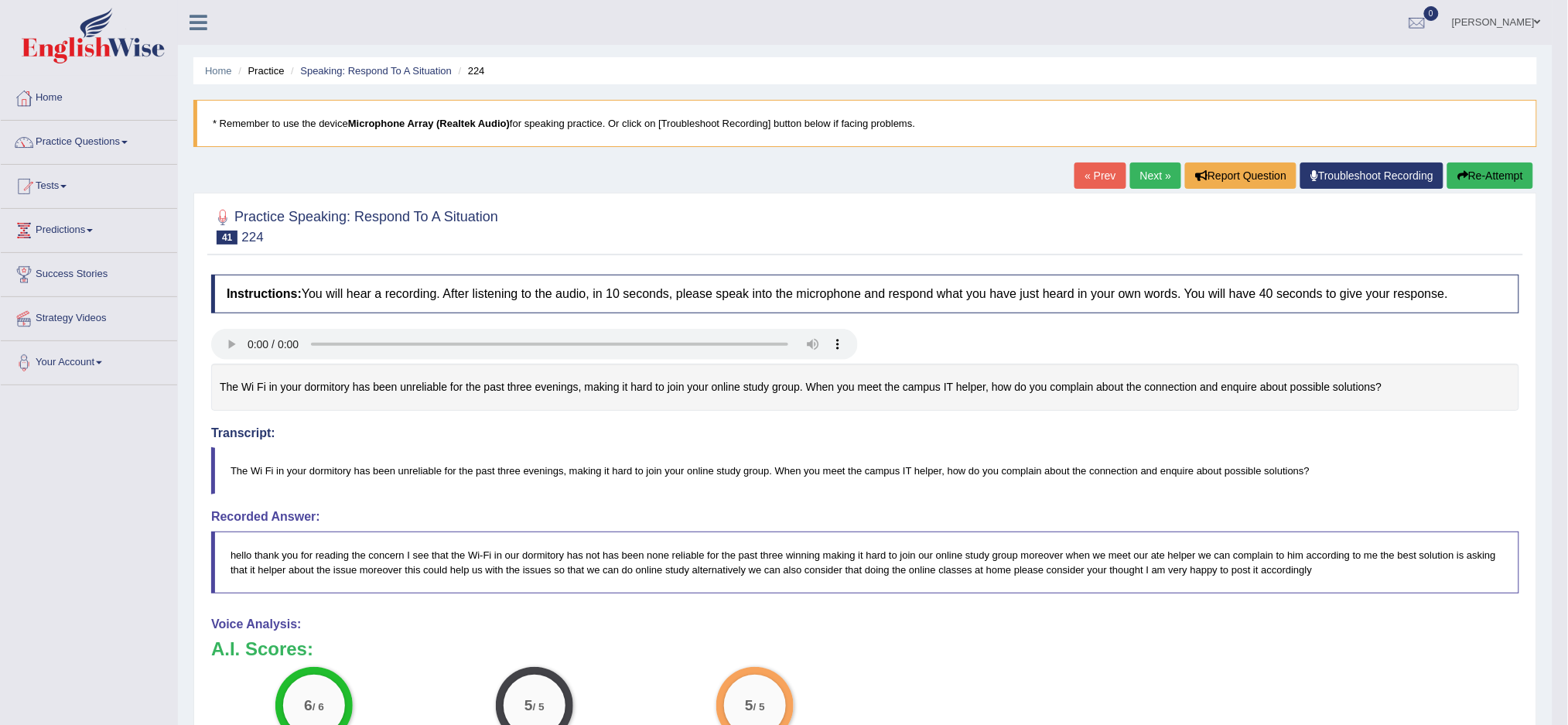
click at [1146, 175] on link "Next »" at bounding box center [1155, 175] width 51 height 27
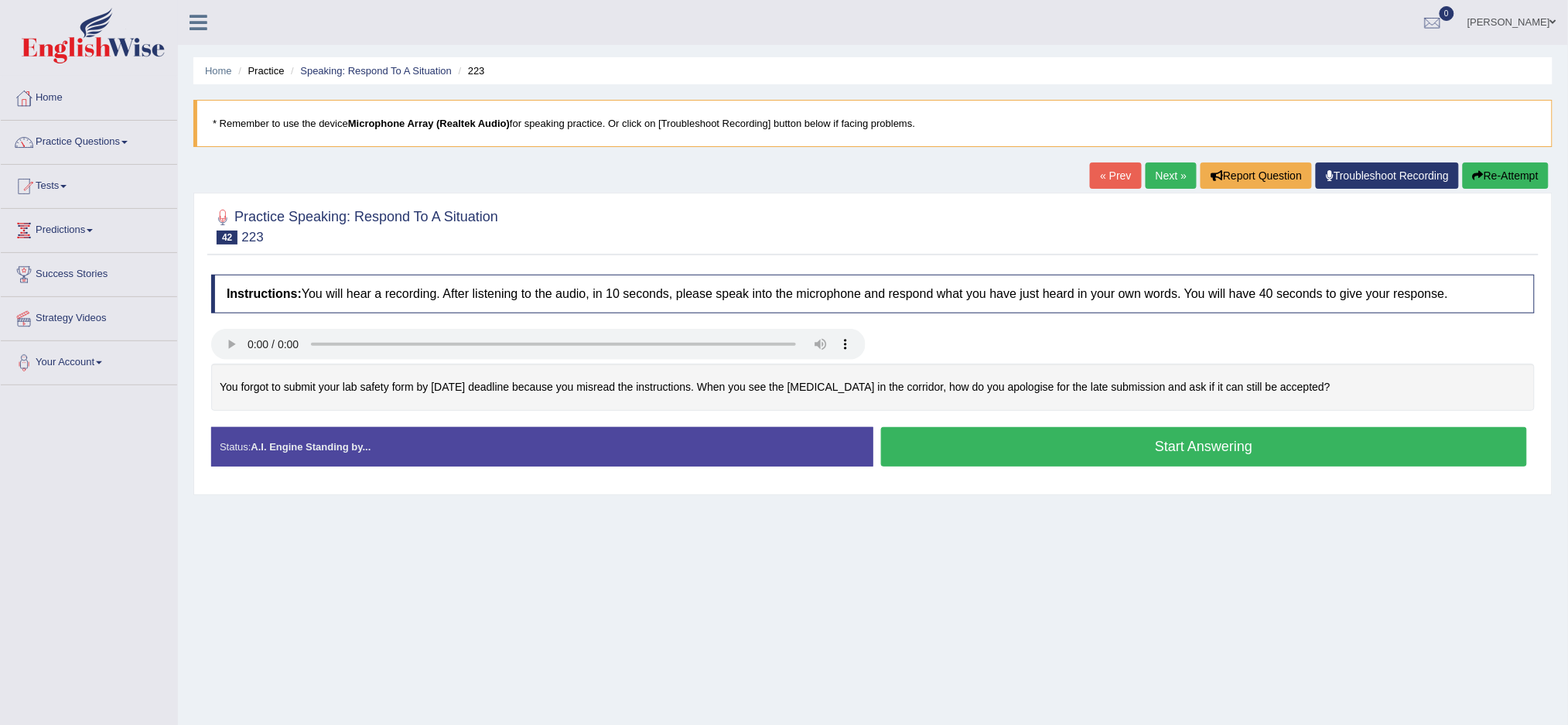
click at [1227, 453] on button "Start Answering" at bounding box center [1204, 446] width 647 height 40
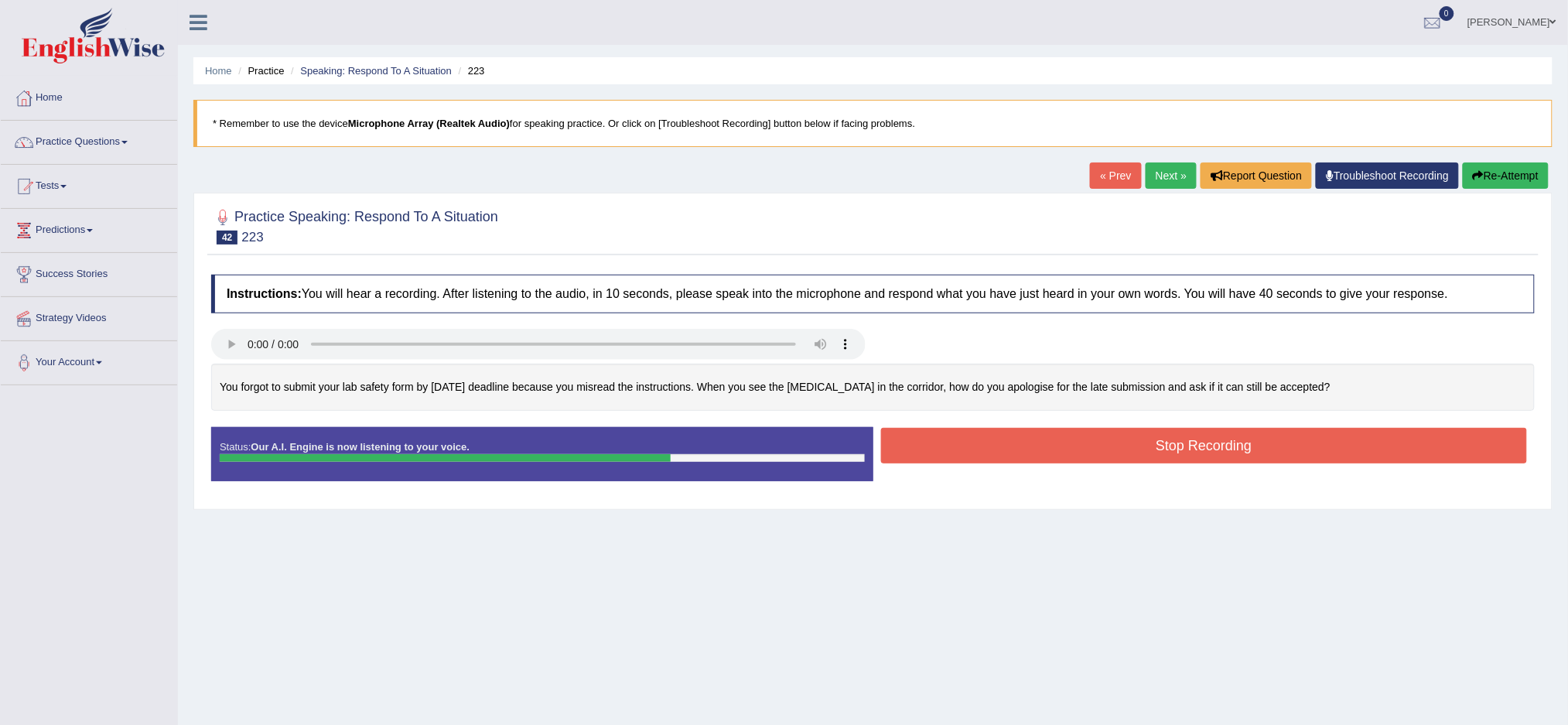
click at [1227, 453] on button "Stop Recording" at bounding box center [1204, 446] width 647 height 36
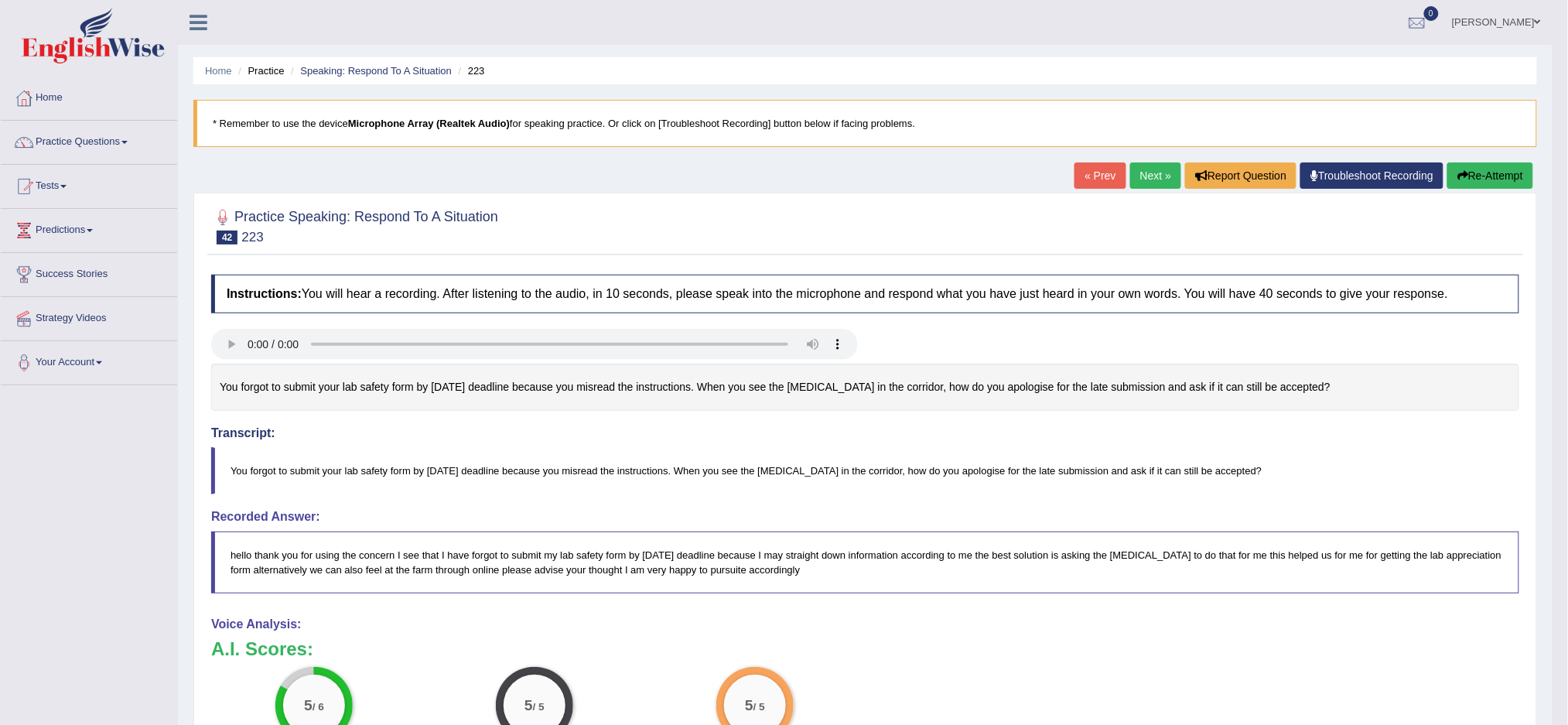
click at [1147, 175] on link "Next »" at bounding box center [1155, 175] width 51 height 27
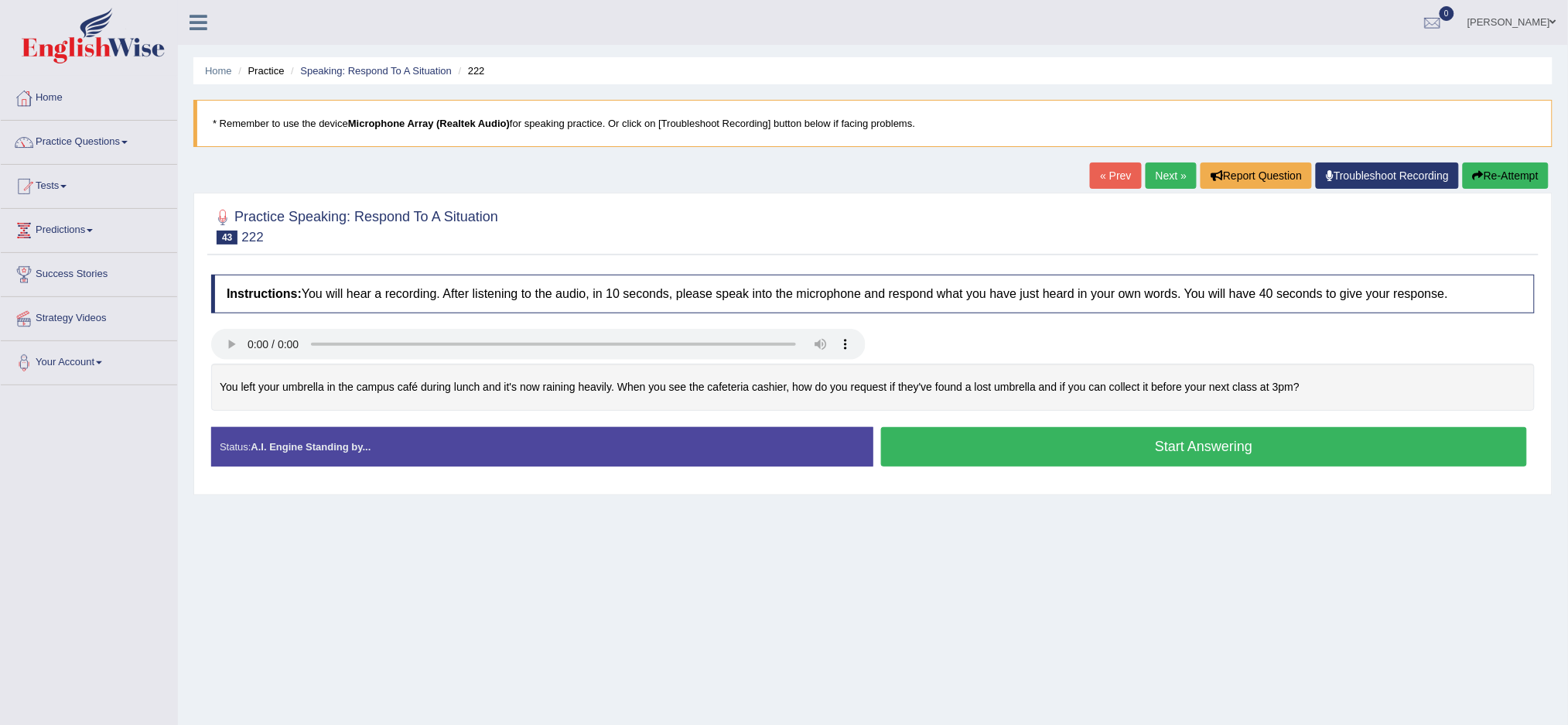
click at [1185, 443] on button "Start Answering" at bounding box center [1204, 446] width 647 height 40
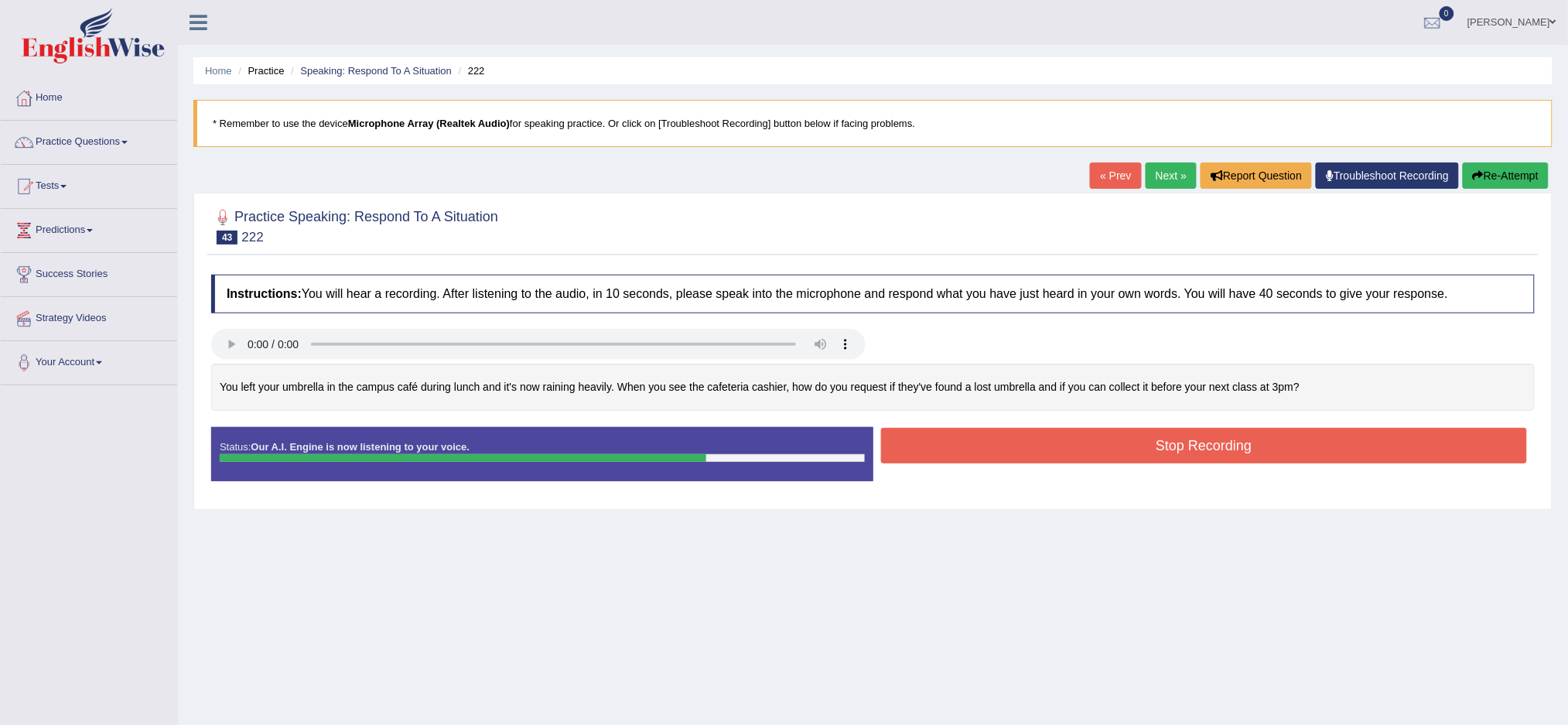
click at [1171, 454] on button "Stop Recording" at bounding box center [1204, 446] width 647 height 36
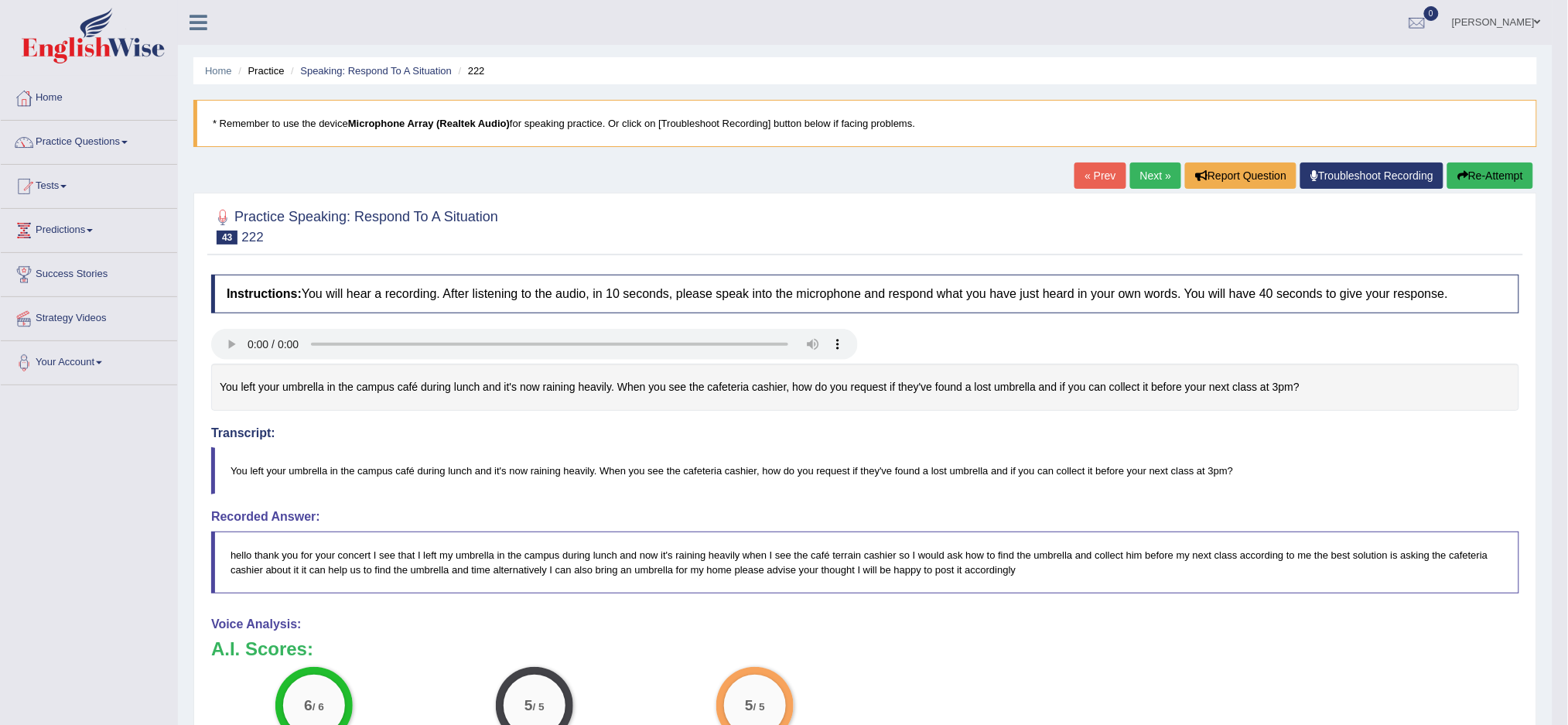
click at [1144, 173] on link "Next »" at bounding box center [1155, 175] width 51 height 27
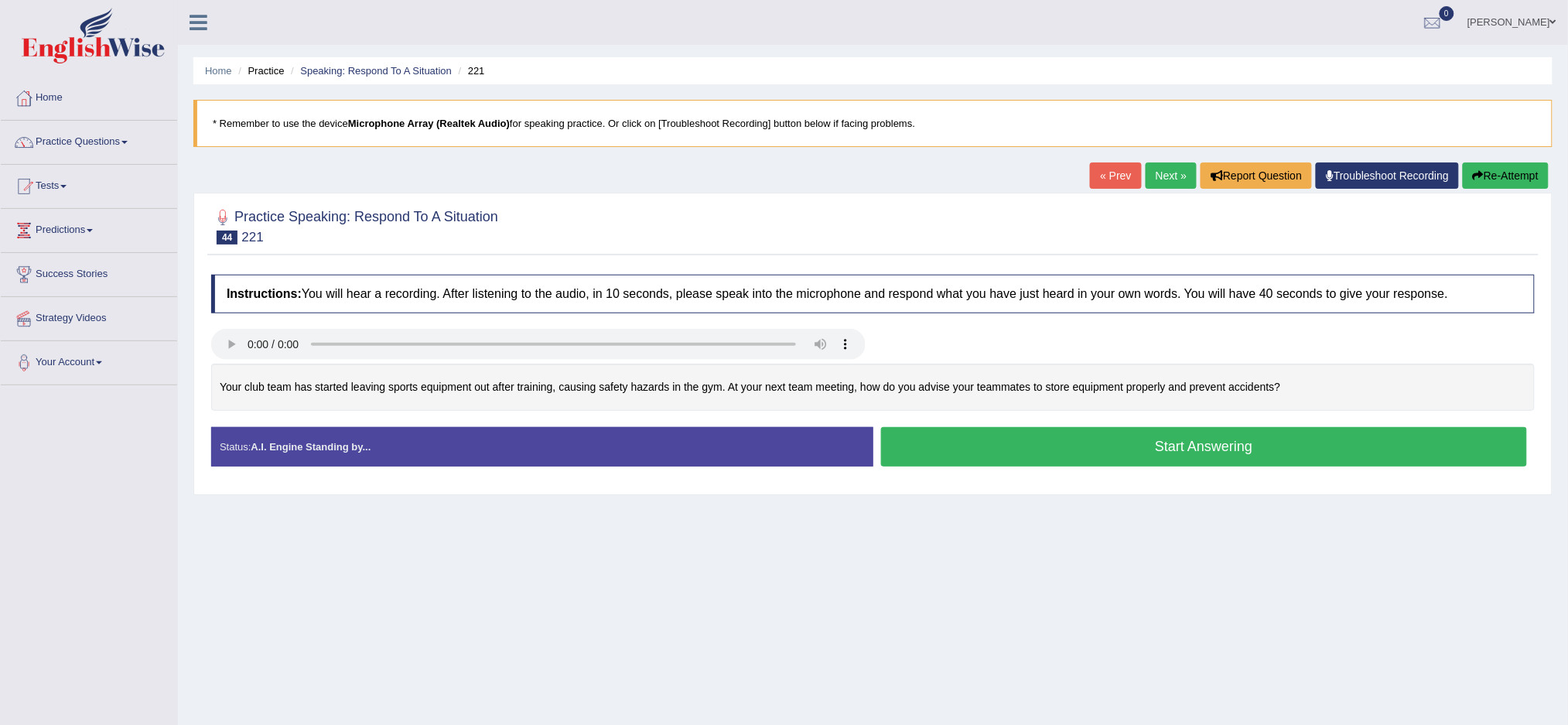
click at [1119, 449] on button "Start Answering" at bounding box center [1204, 446] width 647 height 40
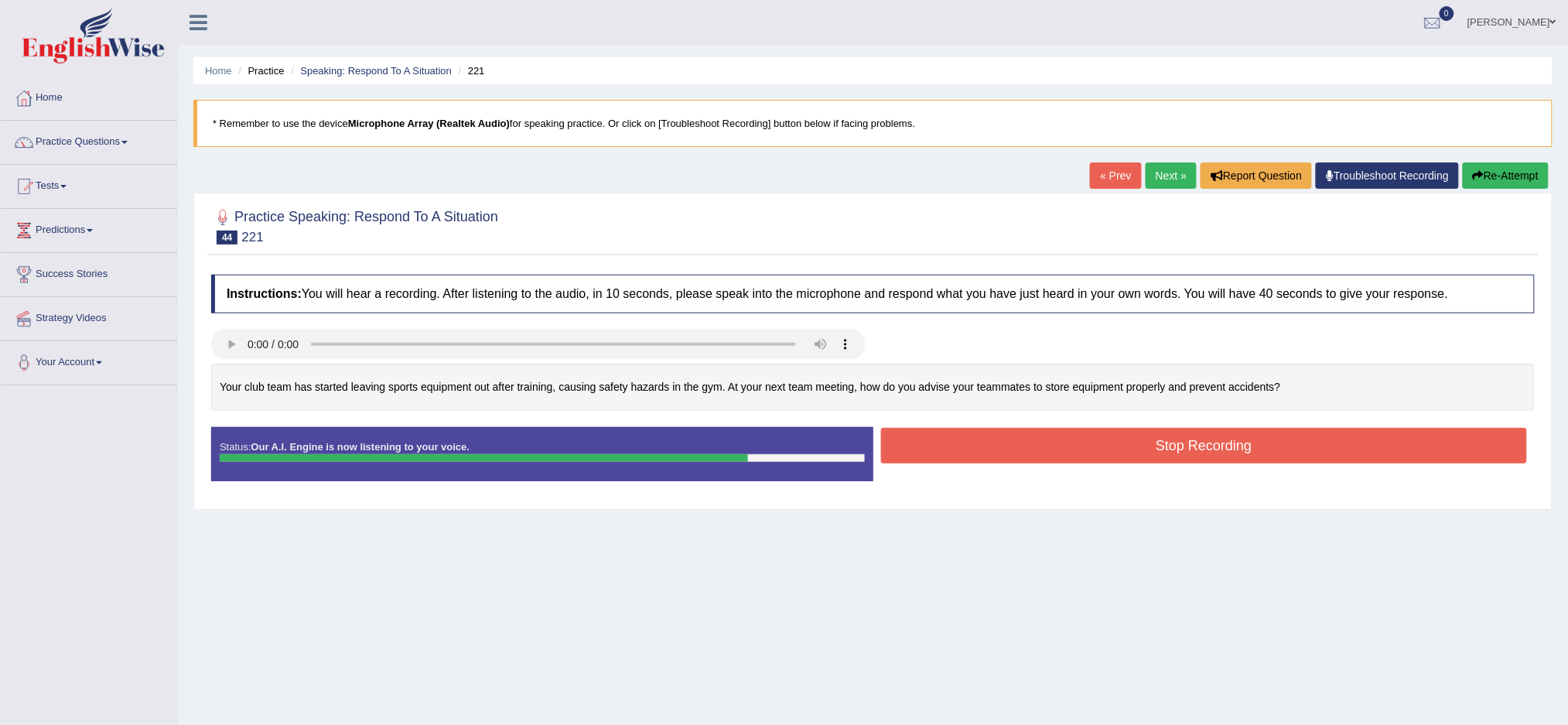
click at [1119, 449] on button "Stop Recording" at bounding box center [1204, 446] width 647 height 36
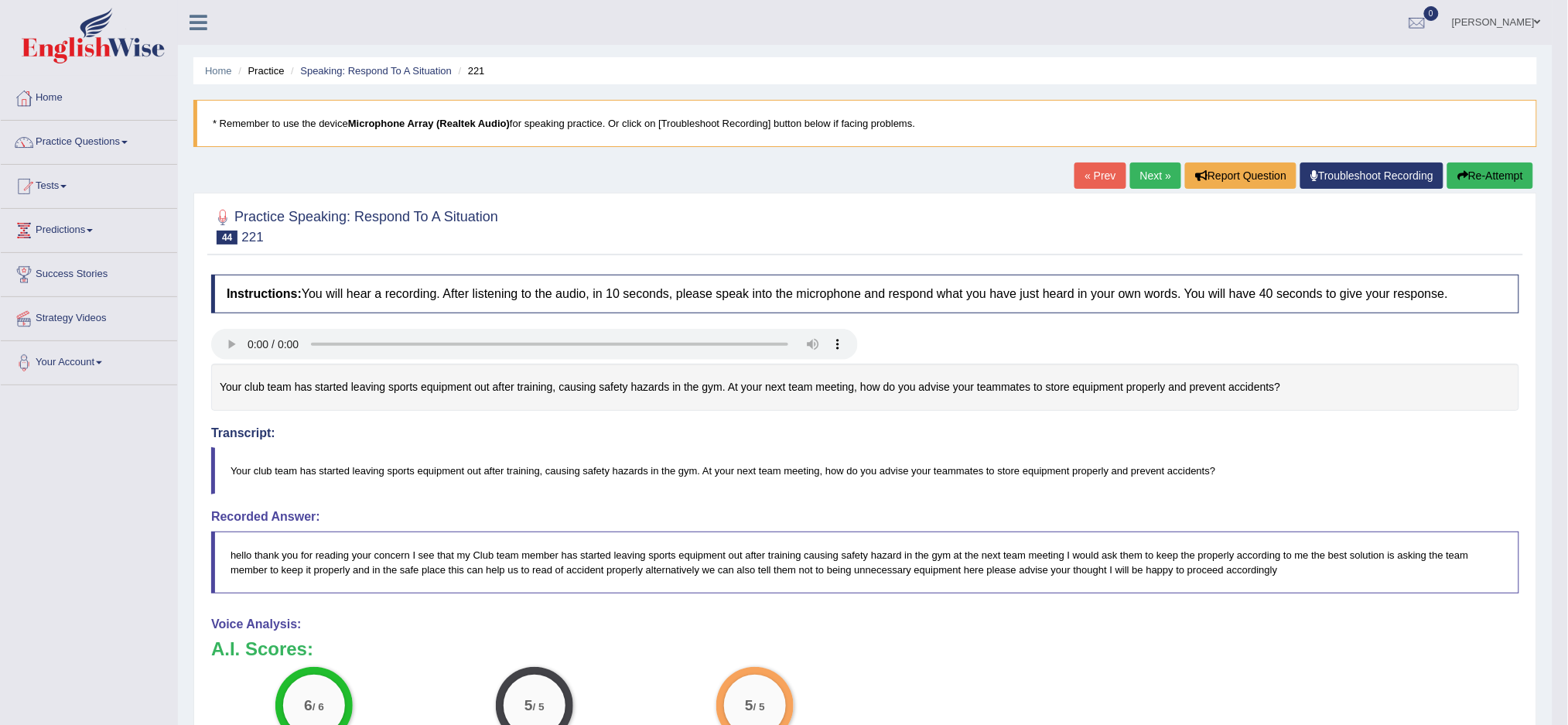
click at [1143, 162] on link "Next »" at bounding box center [1155, 175] width 51 height 27
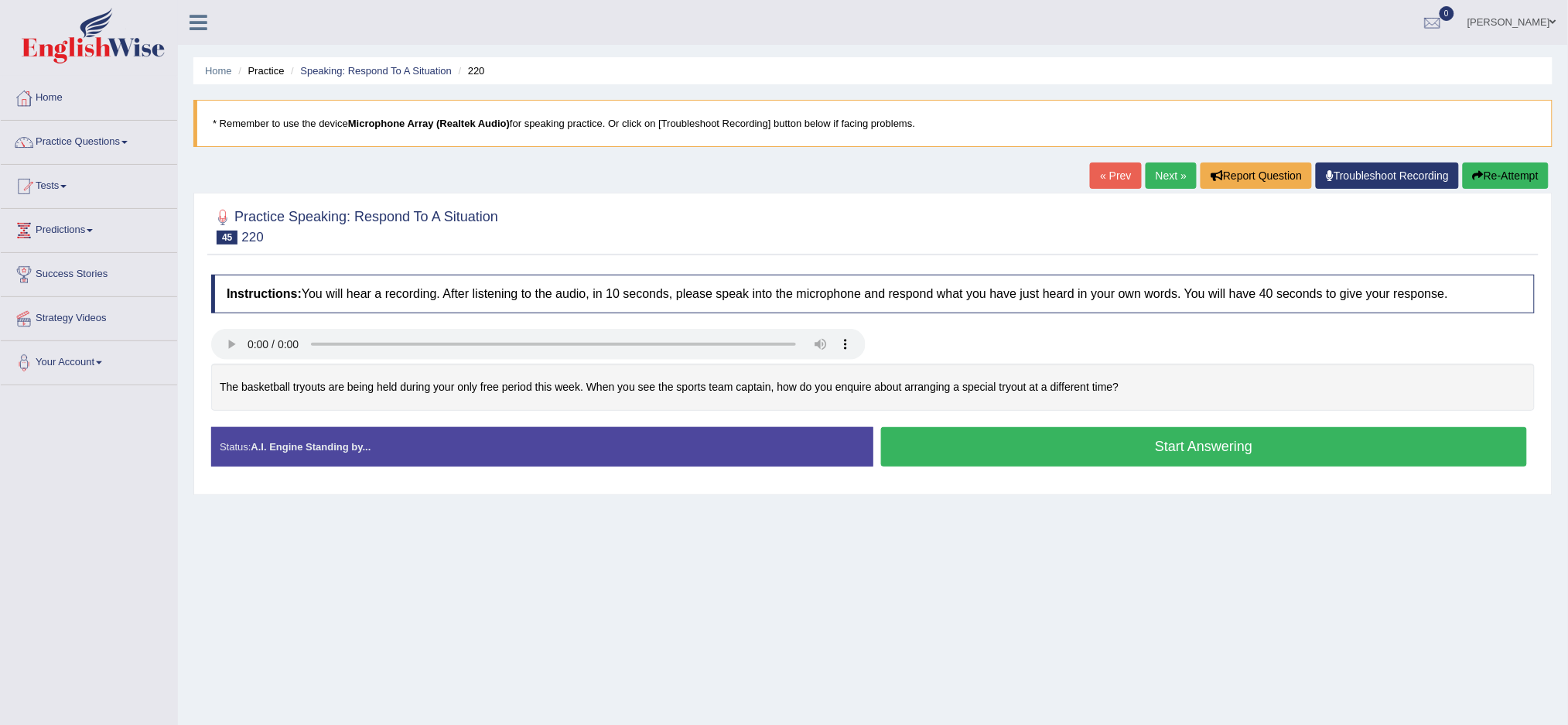
click at [1119, 441] on button "Start Answering" at bounding box center [1204, 446] width 647 height 40
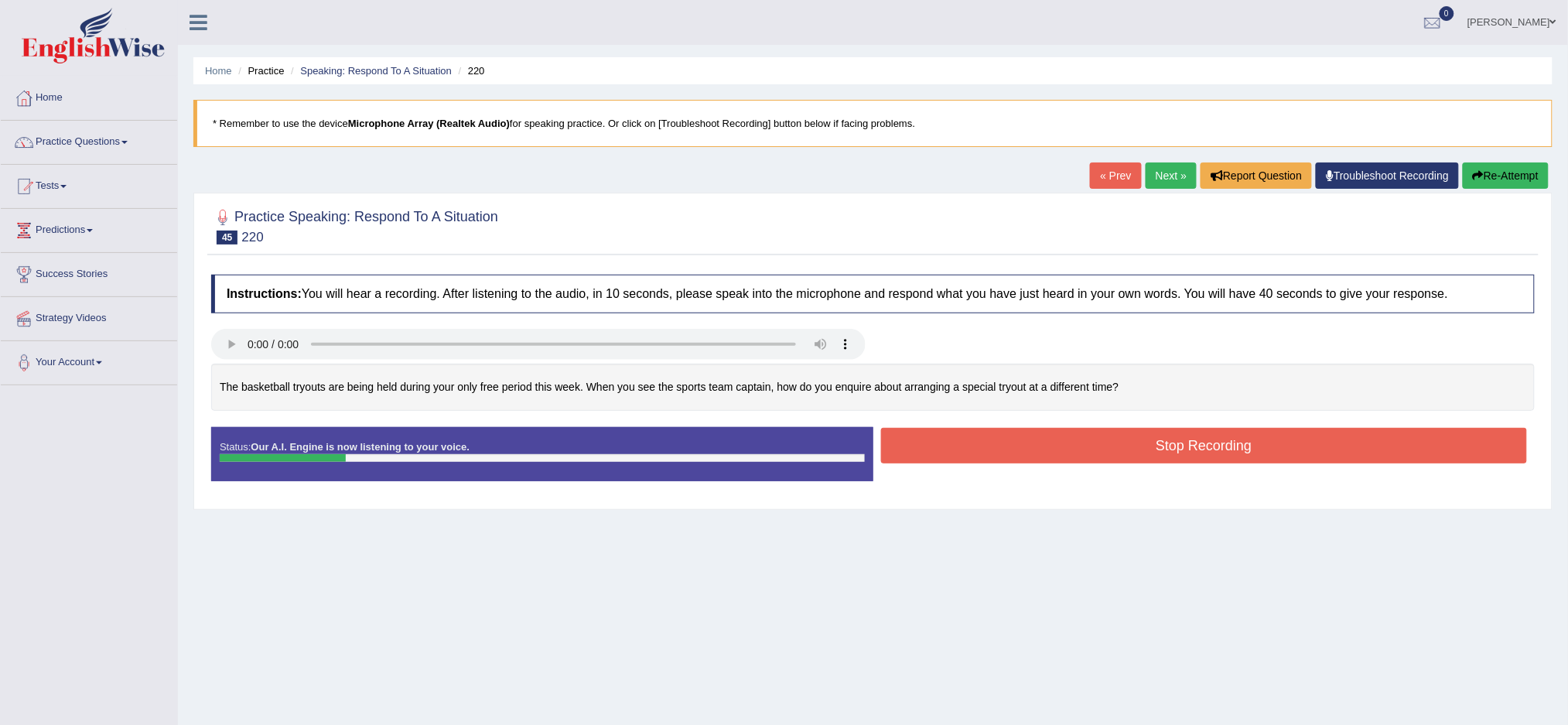
click at [1499, 176] on button "Re-Attempt" at bounding box center [1505, 175] width 86 height 27
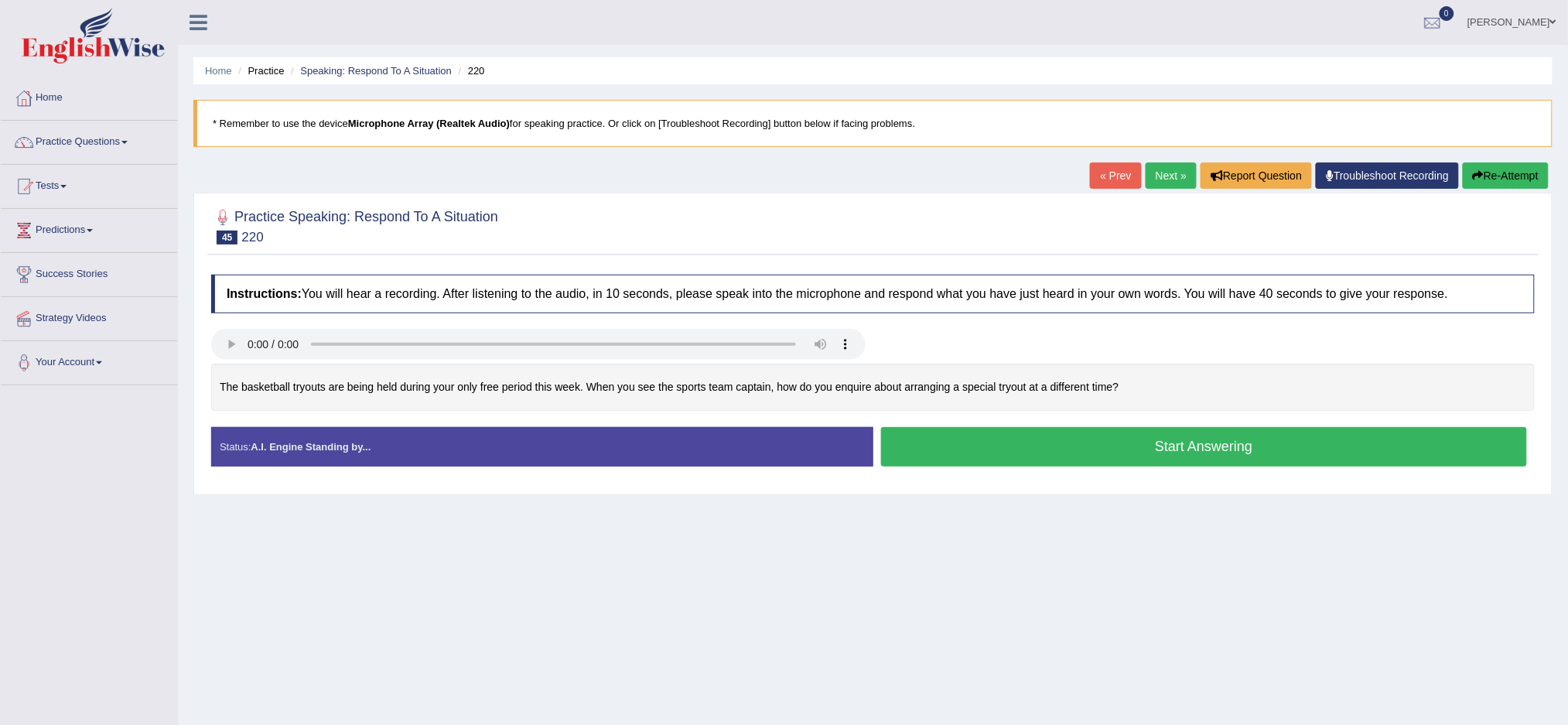
click at [1194, 439] on button "Start Answering" at bounding box center [1204, 446] width 647 height 40
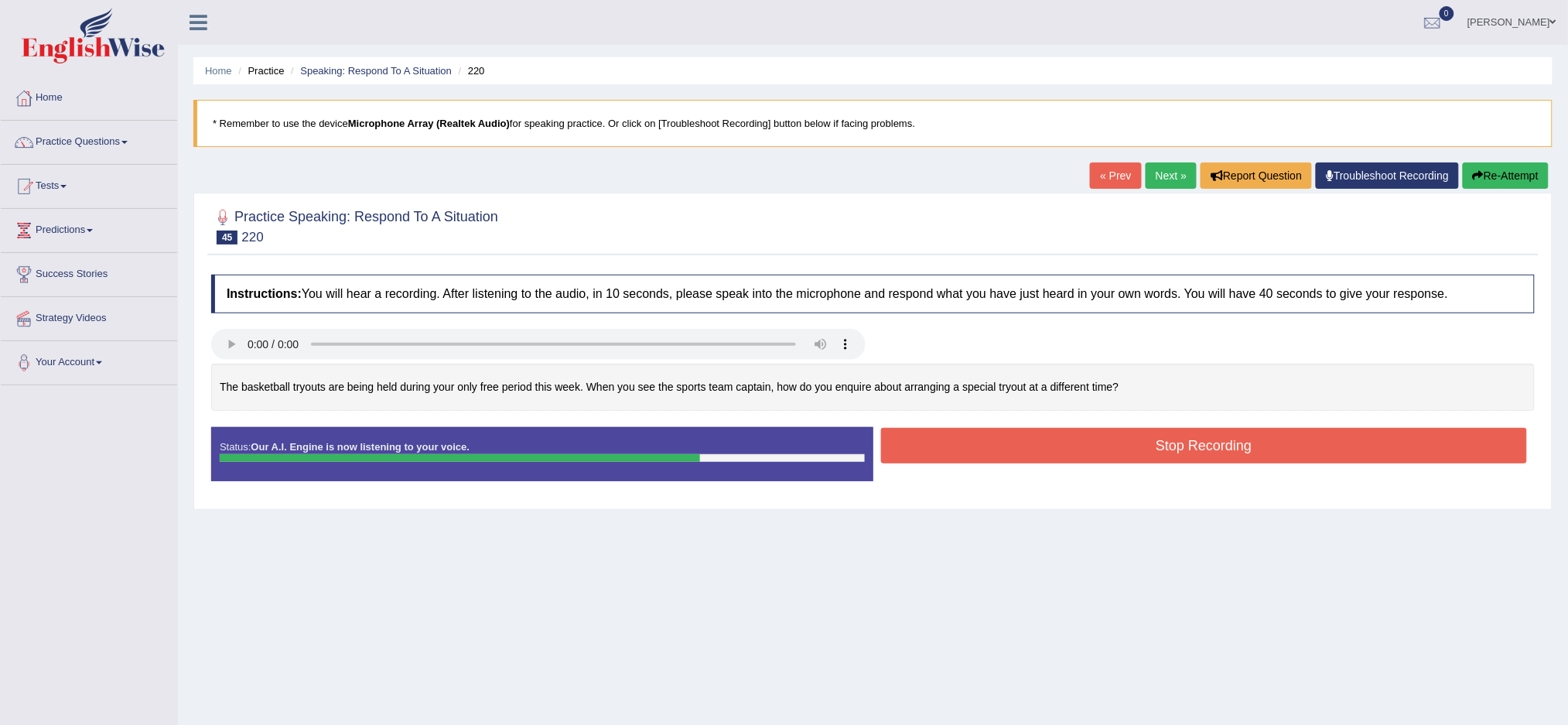
click at [1513, 168] on button "Re-Attempt" at bounding box center [1505, 175] width 86 height 27
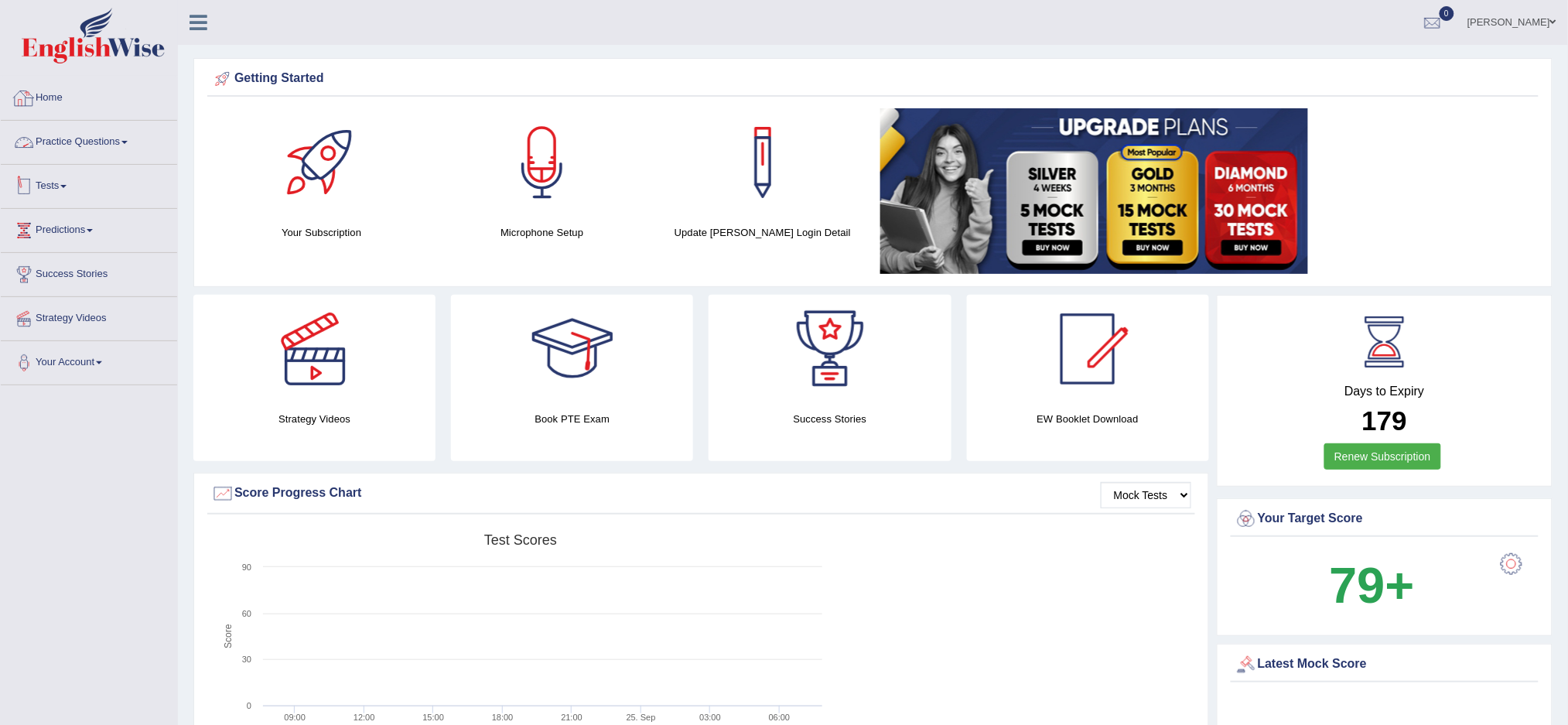
click at [128, 136] on link "Practice Questions" at bounding box center [89, 140] width 176 height 39
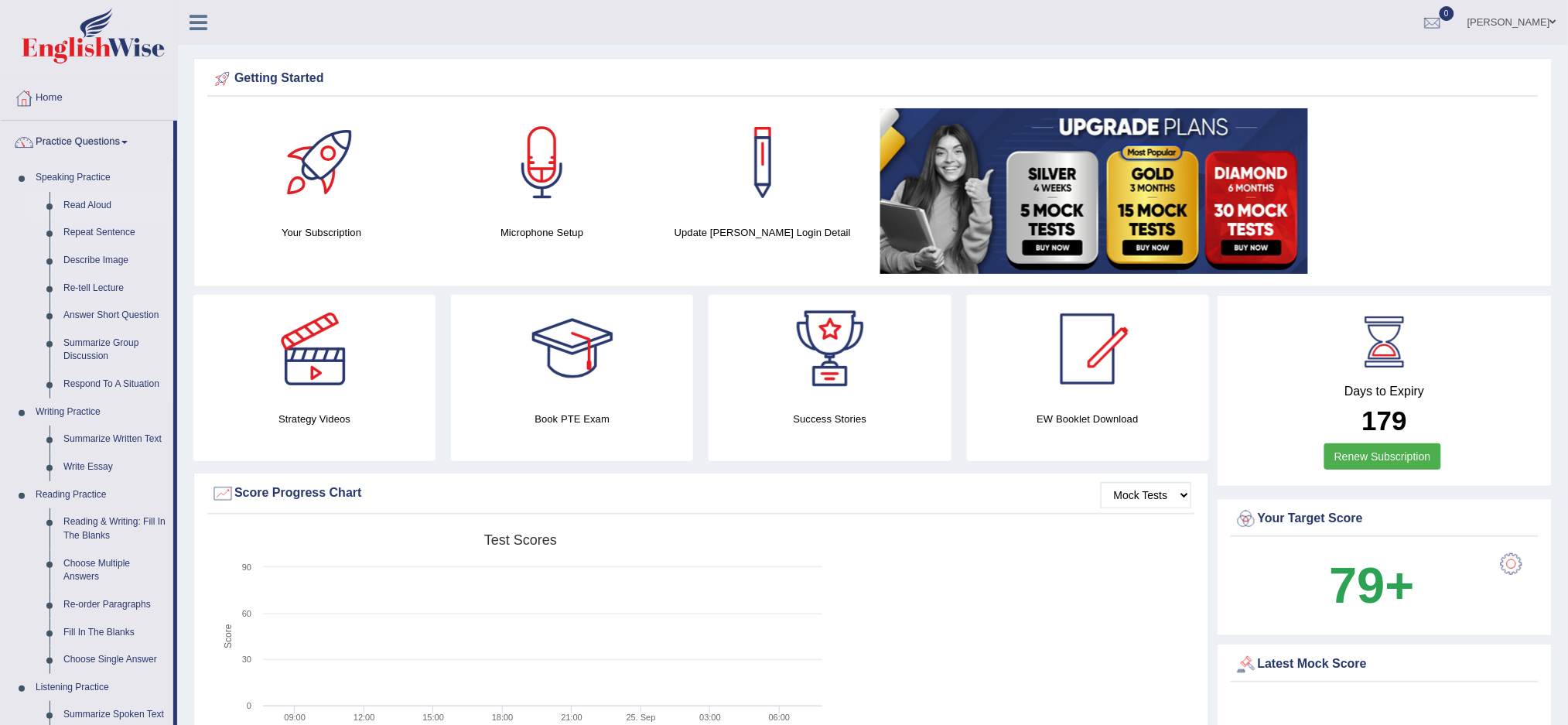
click at [101, 199] on link "Read Aloud" at bounding box center [114, 206] width 117 height 28
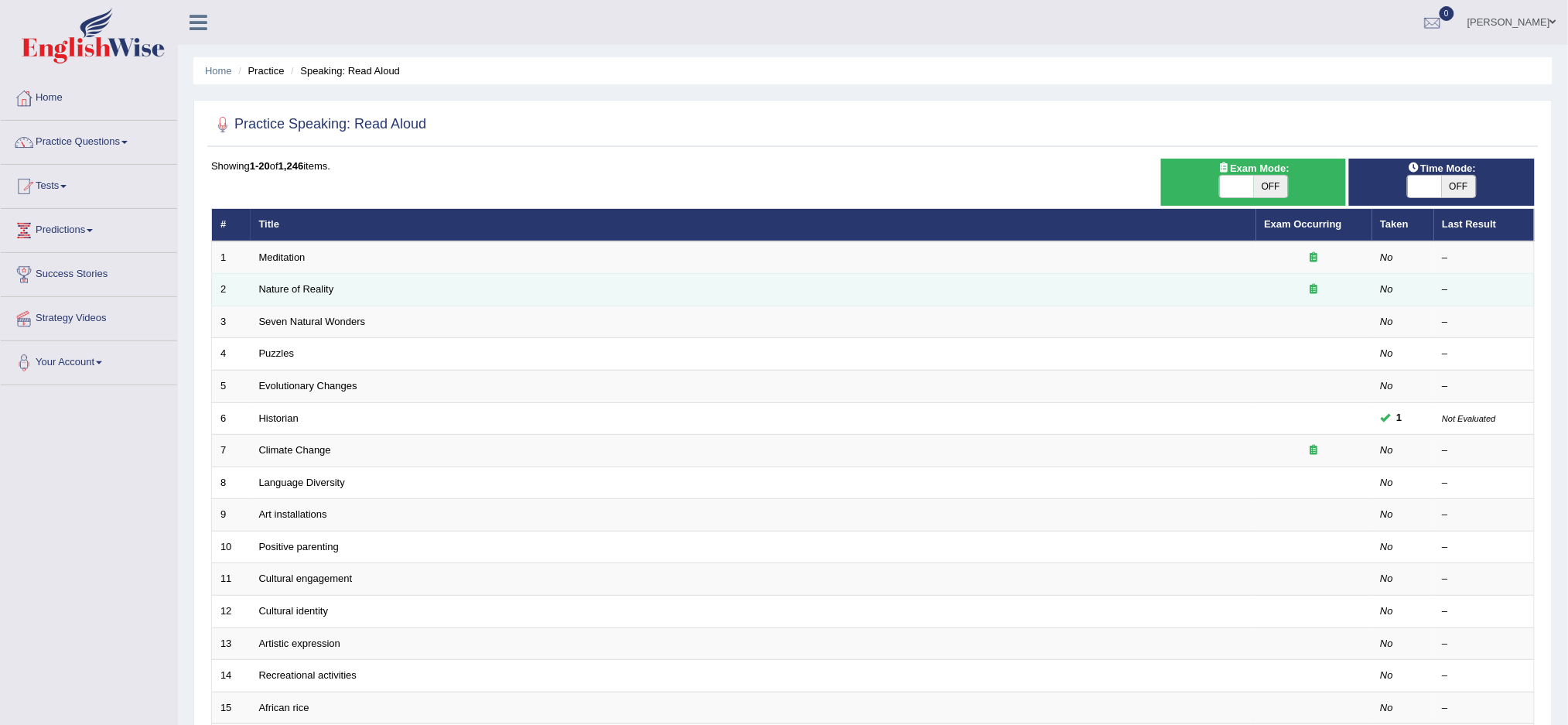
click at [376, 294] on td "Nature of Reality" at bounding box center [754, 290] width 1005 height 32
click at [309, 283] on link "Nature of Reality" at bounding box center [296, 289] width 75 height 12
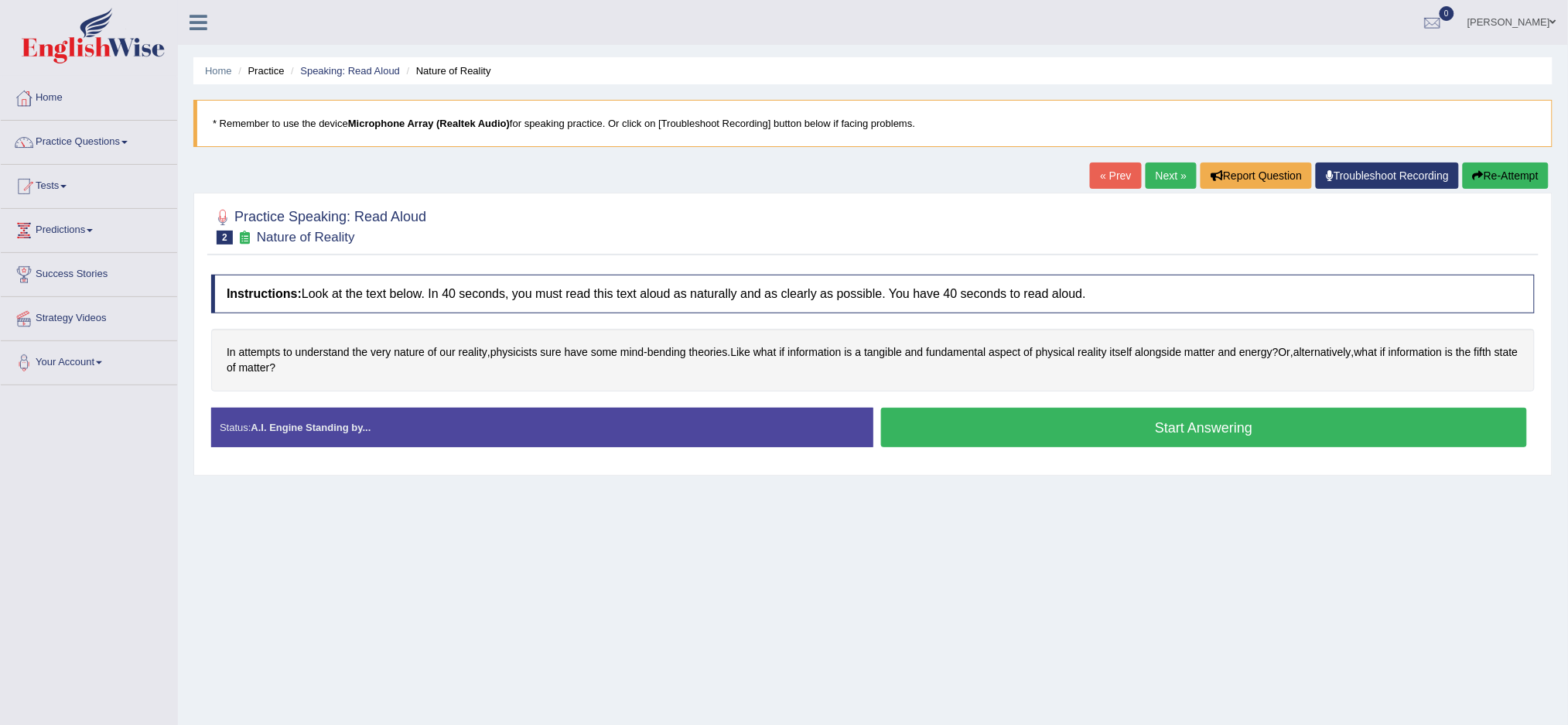
click at [957, 422] on button "Start Answering" at bounding box center [1204, 427] width 647 height 40
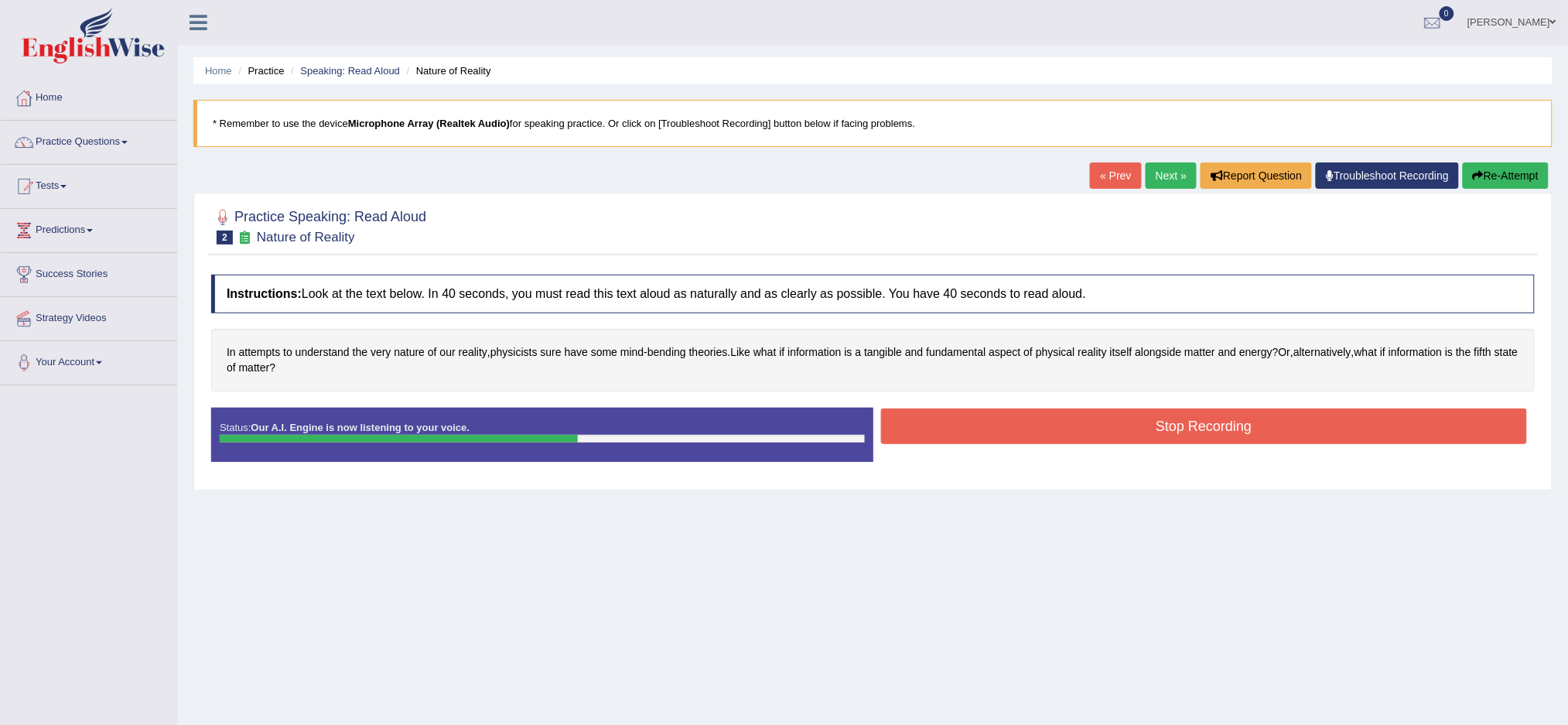
click at [955, 416] on button "Stop Recording" at bounding box center [1204, 426] width 647 height 36
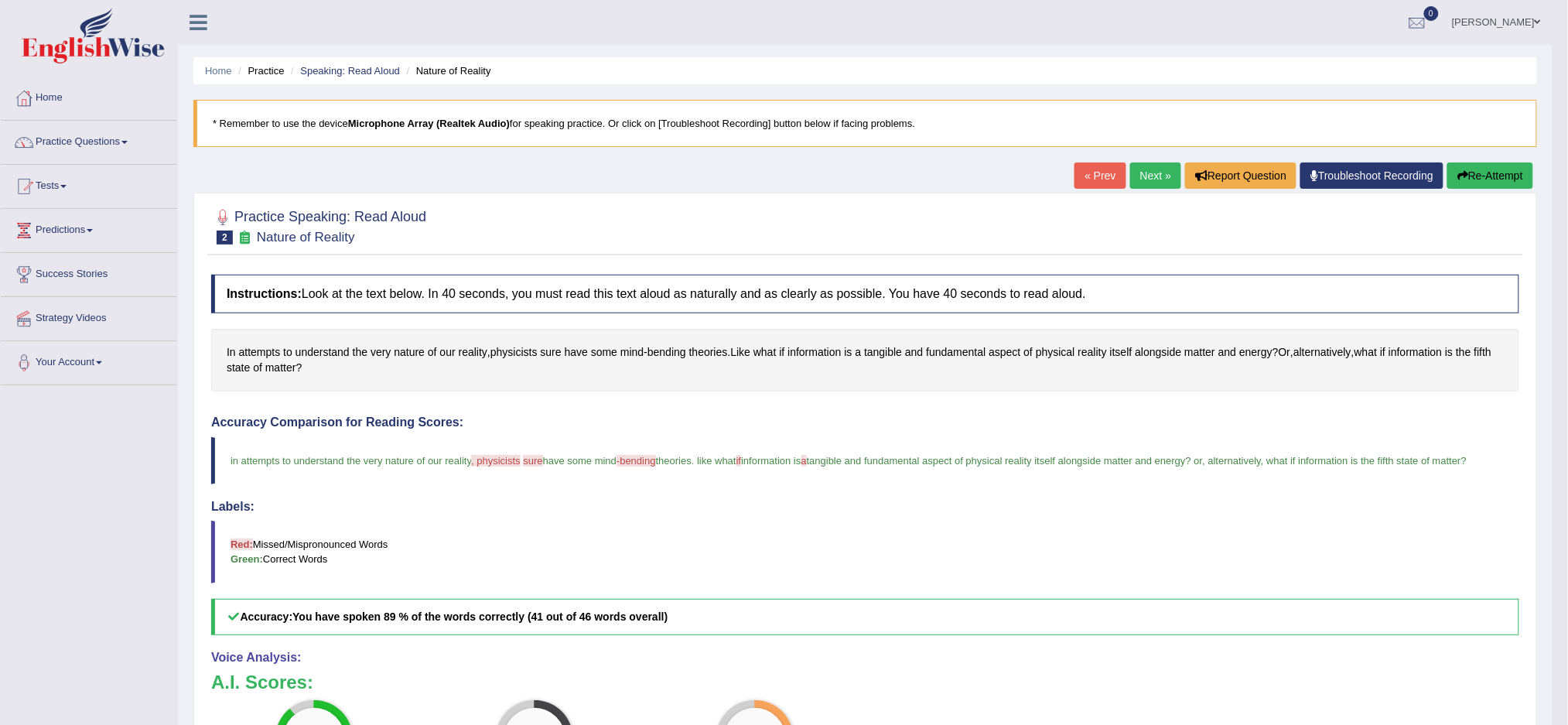
click at [1153, 167] on link "Next »" at bounding box center [1155, 175] width 51 height 27
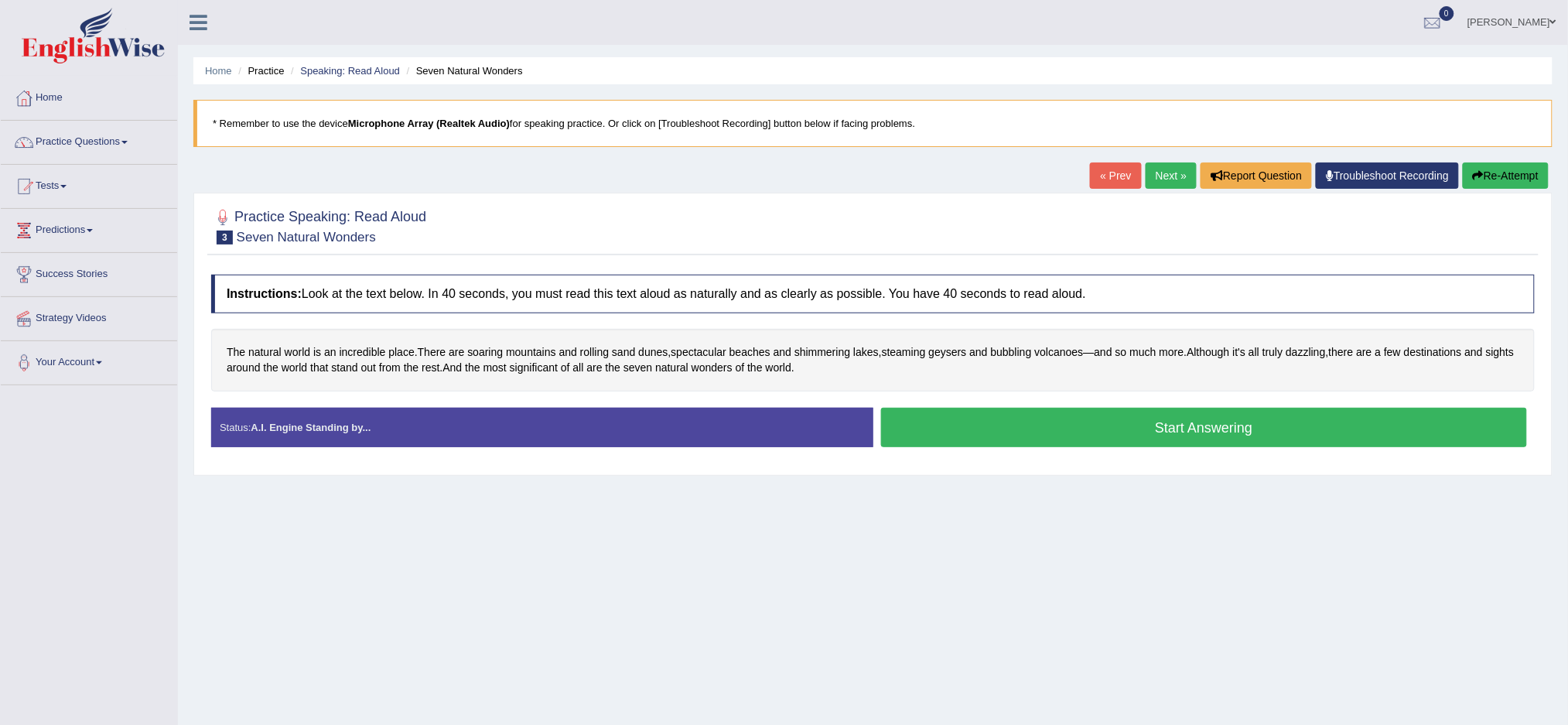
click at [1081, 419] on button "Start Answering" at bounding box center [1204, 427] width 647 height 40
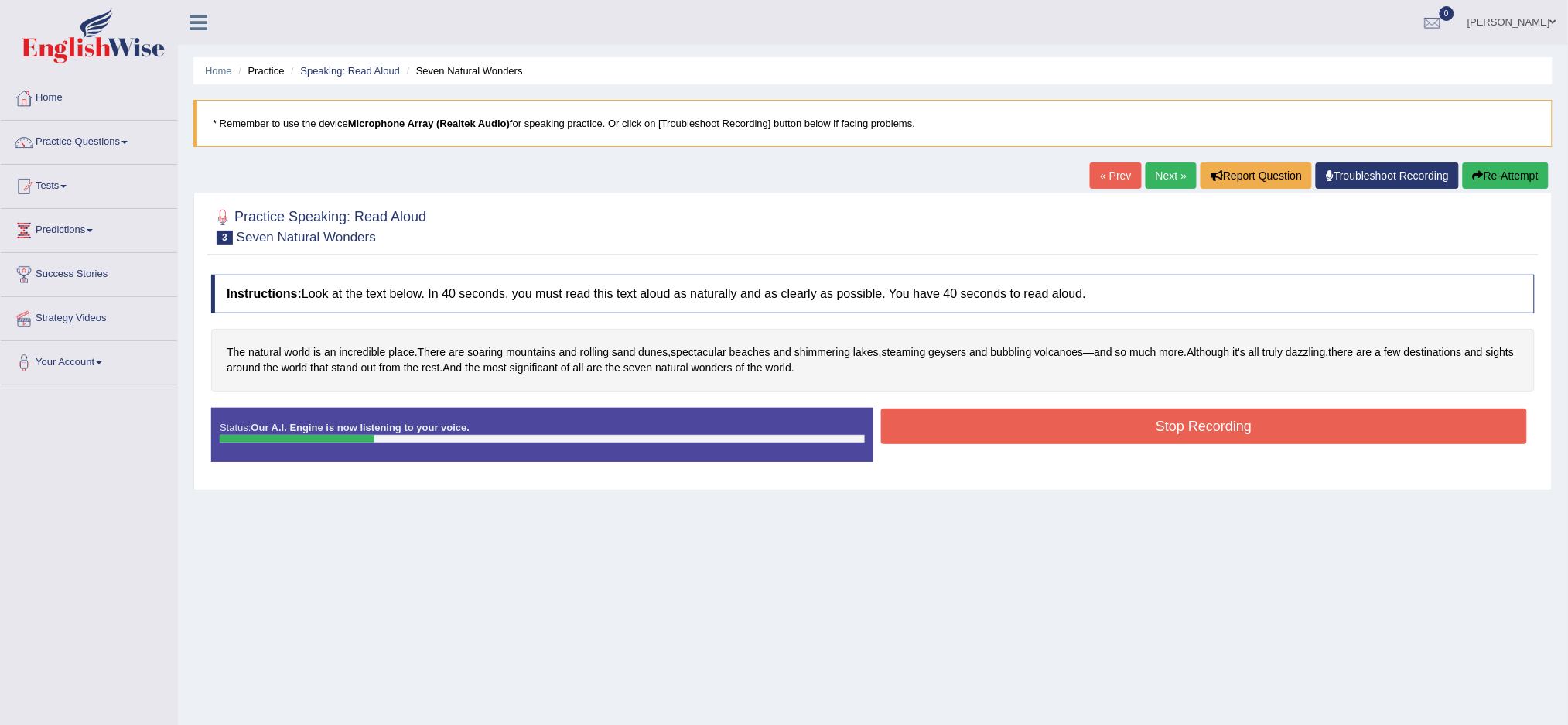
click at [1171, 422] on button "Stop Recording" at bounding box center [1204, 426] width 647 height 36
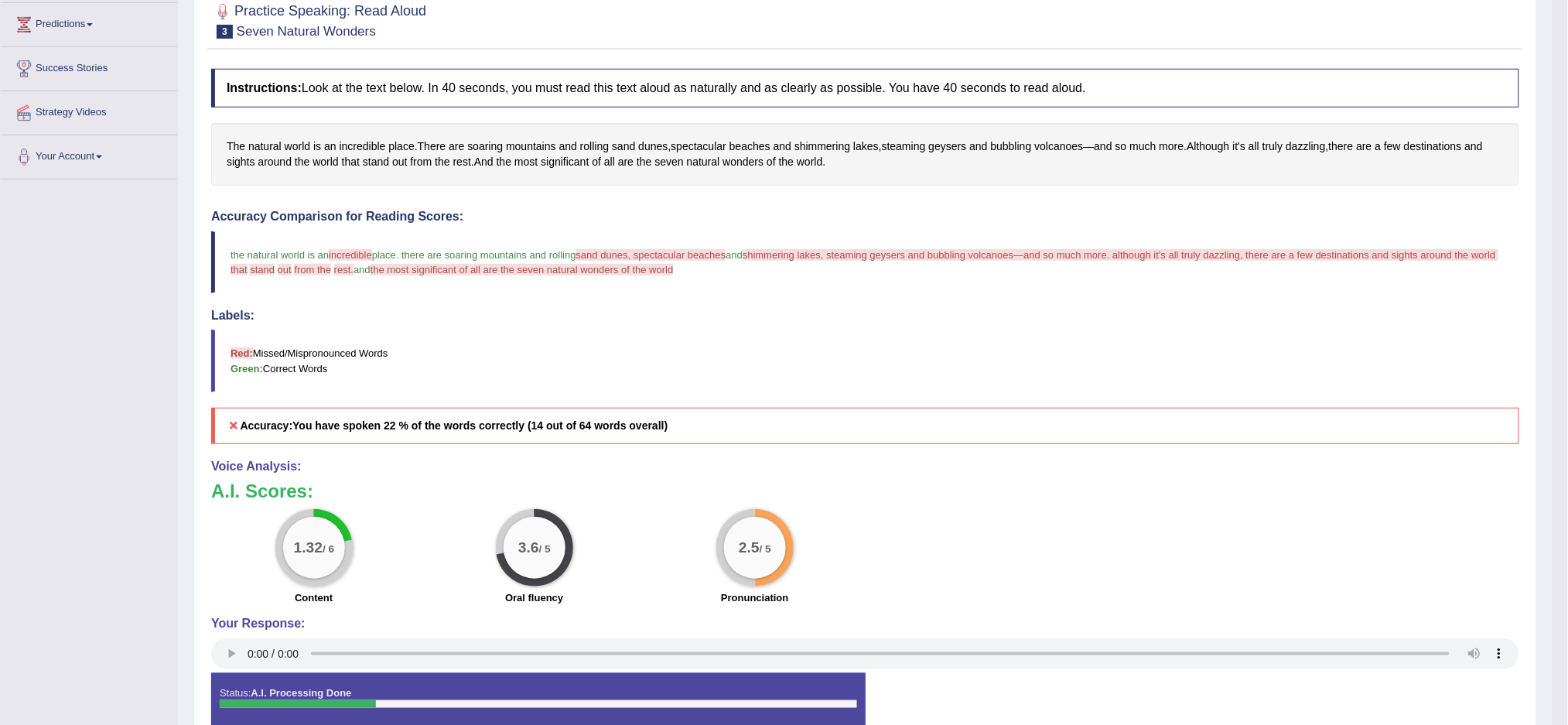
scroll to position [290, 0]
